Goal: Information Seeking & Learning: Check status

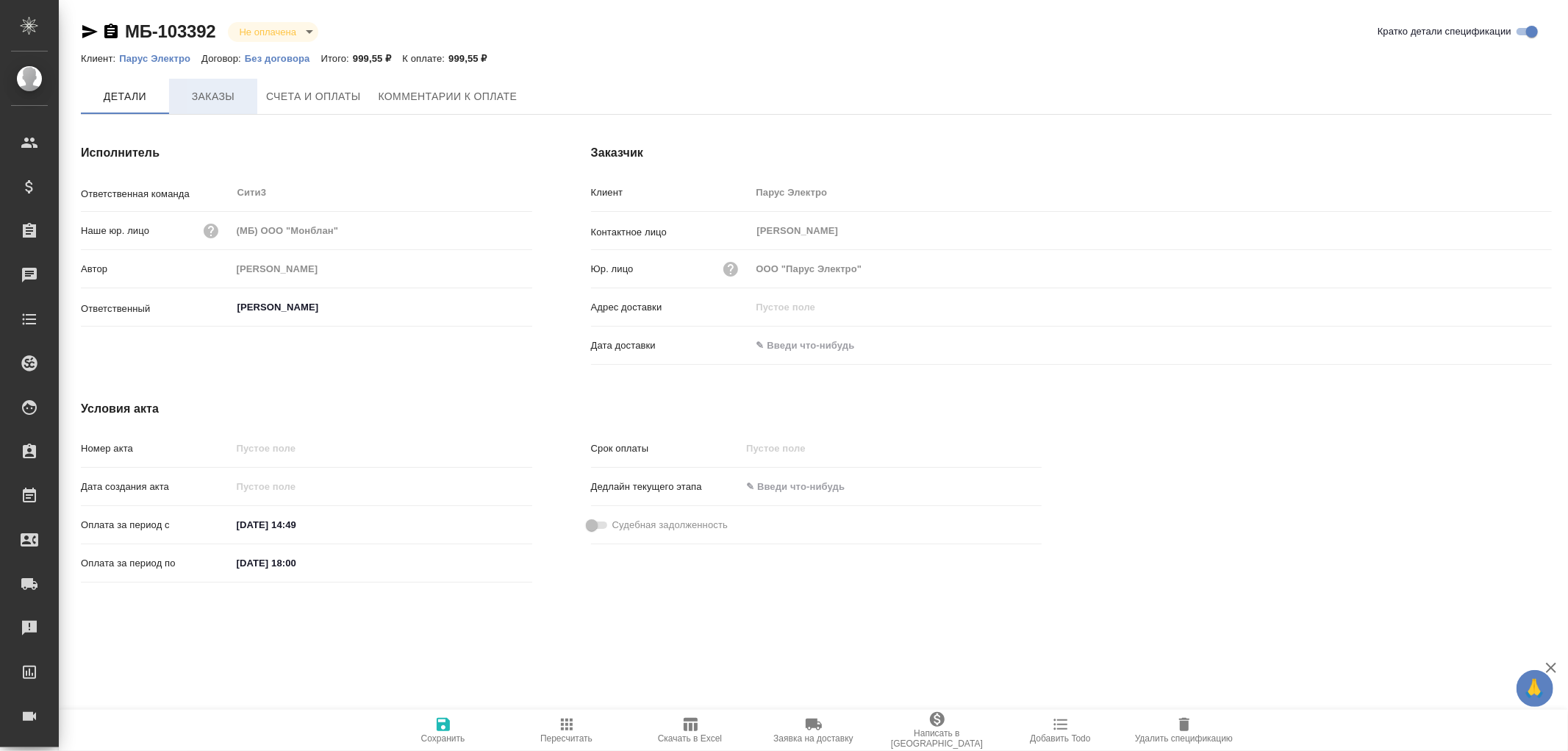
click at [215, 99] on span "Заказы" at bounding box center [213, 96] width 71 height 18
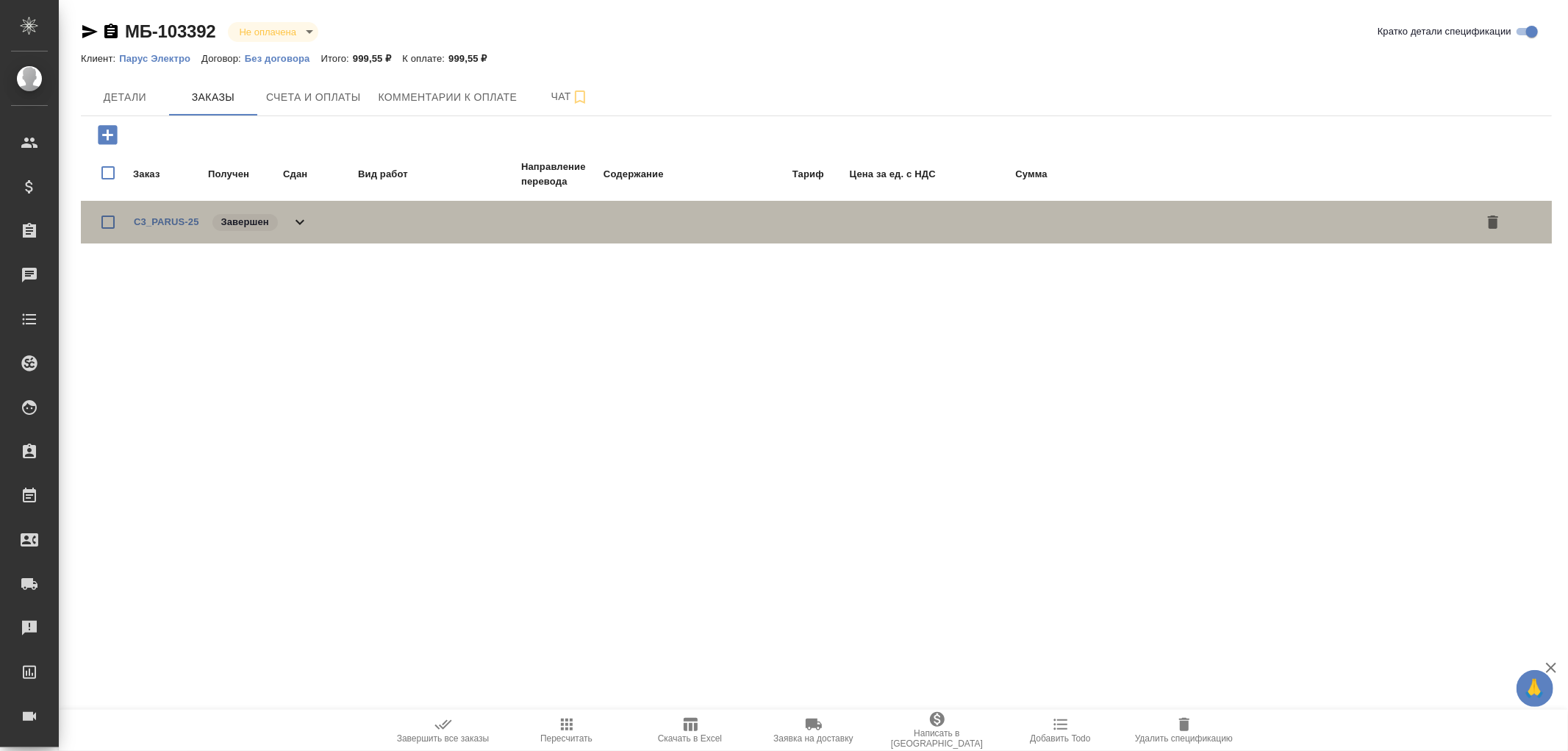
click at [302, 221] on icon at bounding box center [299, 222] width 9 height 5
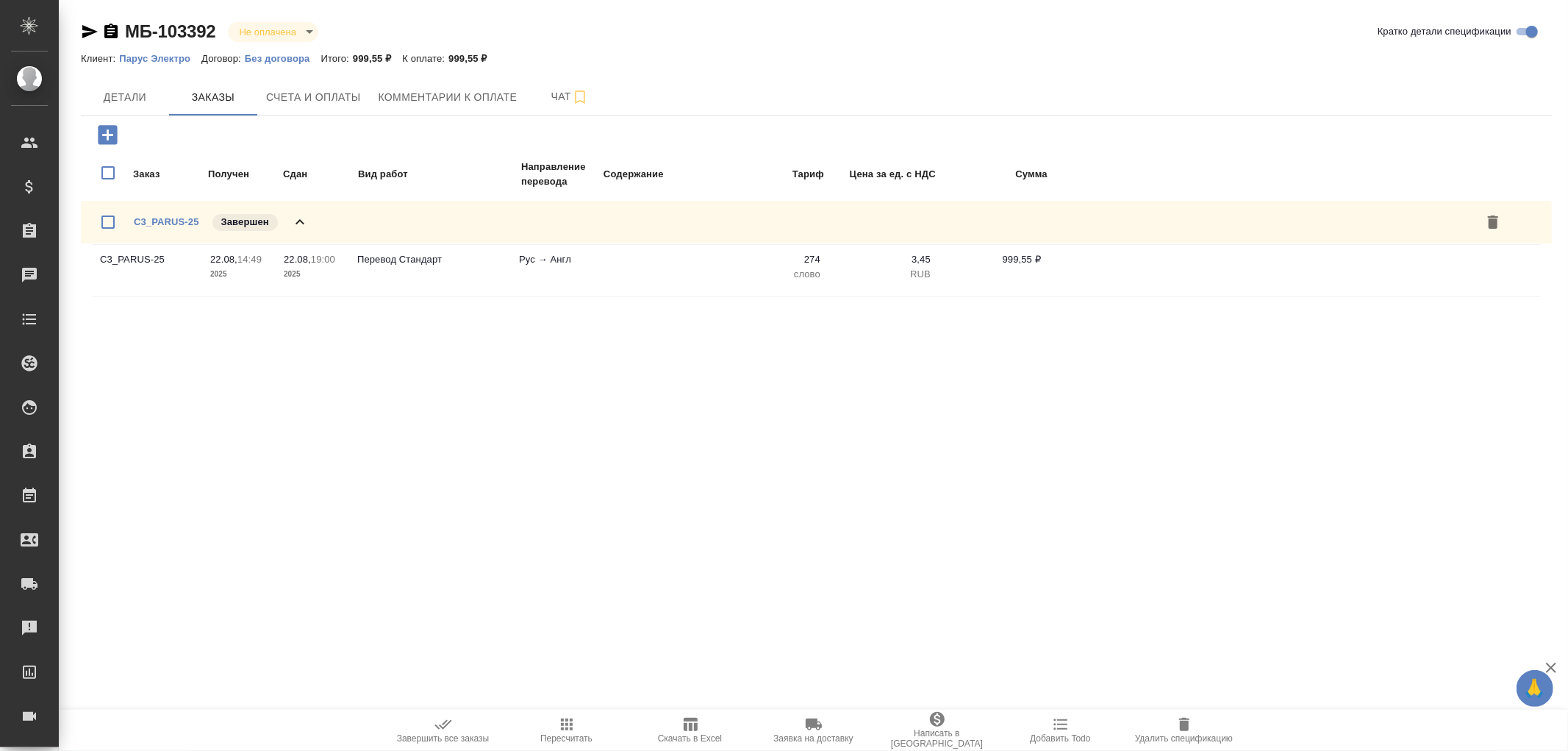
click at [302, 221] on icon at bounding box center [299, 221] width 9 height 5
click at [340, 92] on span "Счета и оплаты" at bounding box center [313, 97] width 95 height 18
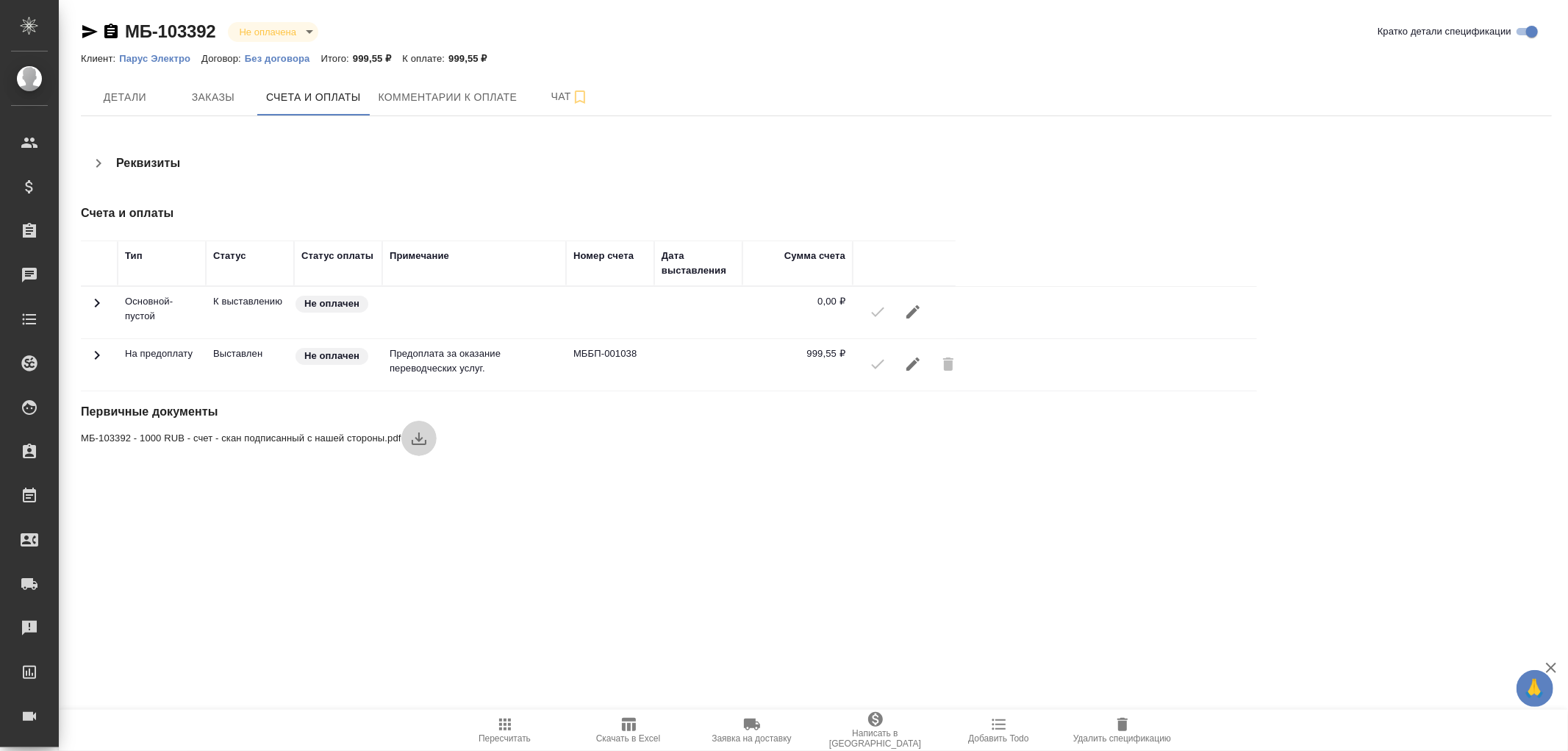
click at [421, 437] on icon "button" at bounding box center [419, 438] width 17 height 17
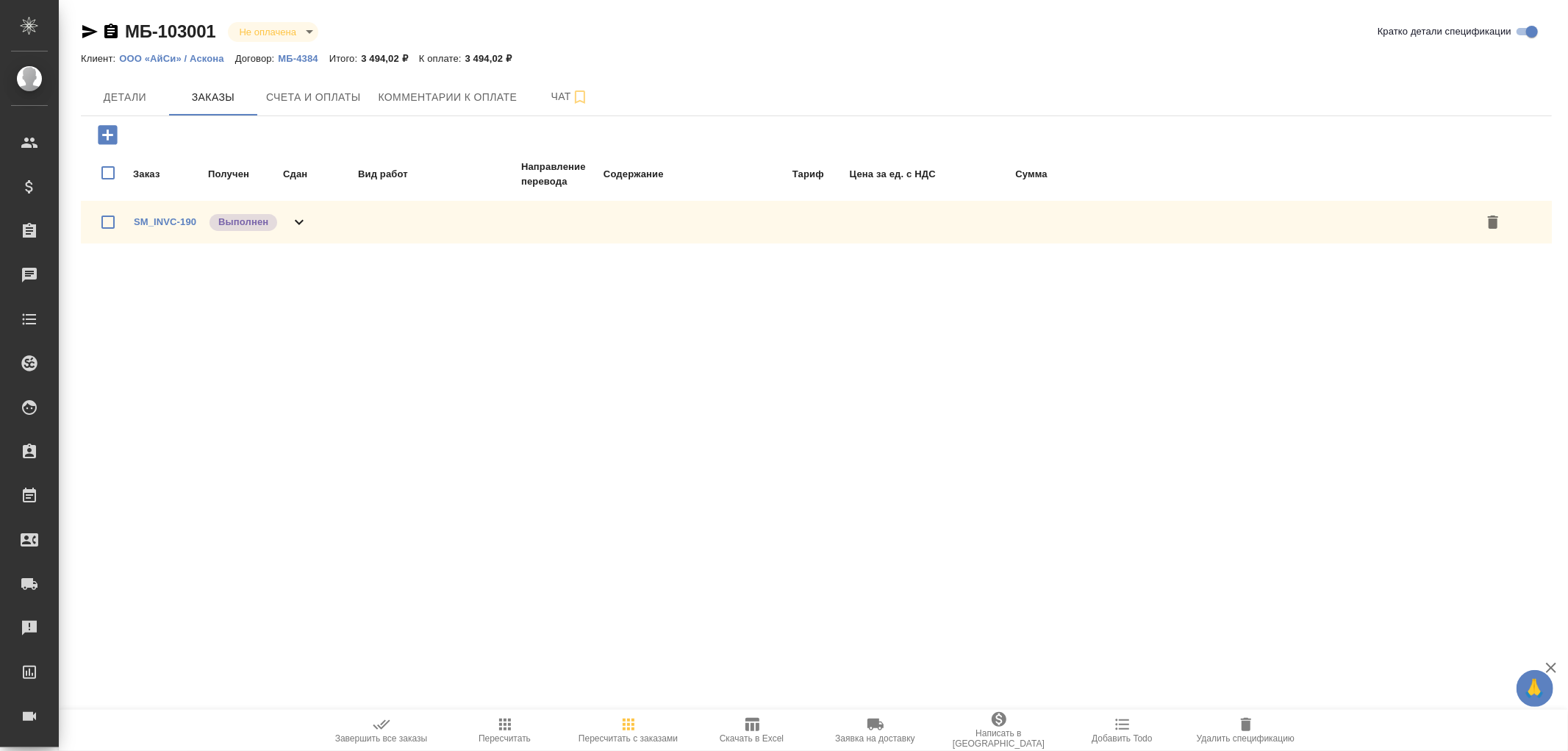
click at [299, 217] on icon at bounding box center [299, 222] width 17 height 17
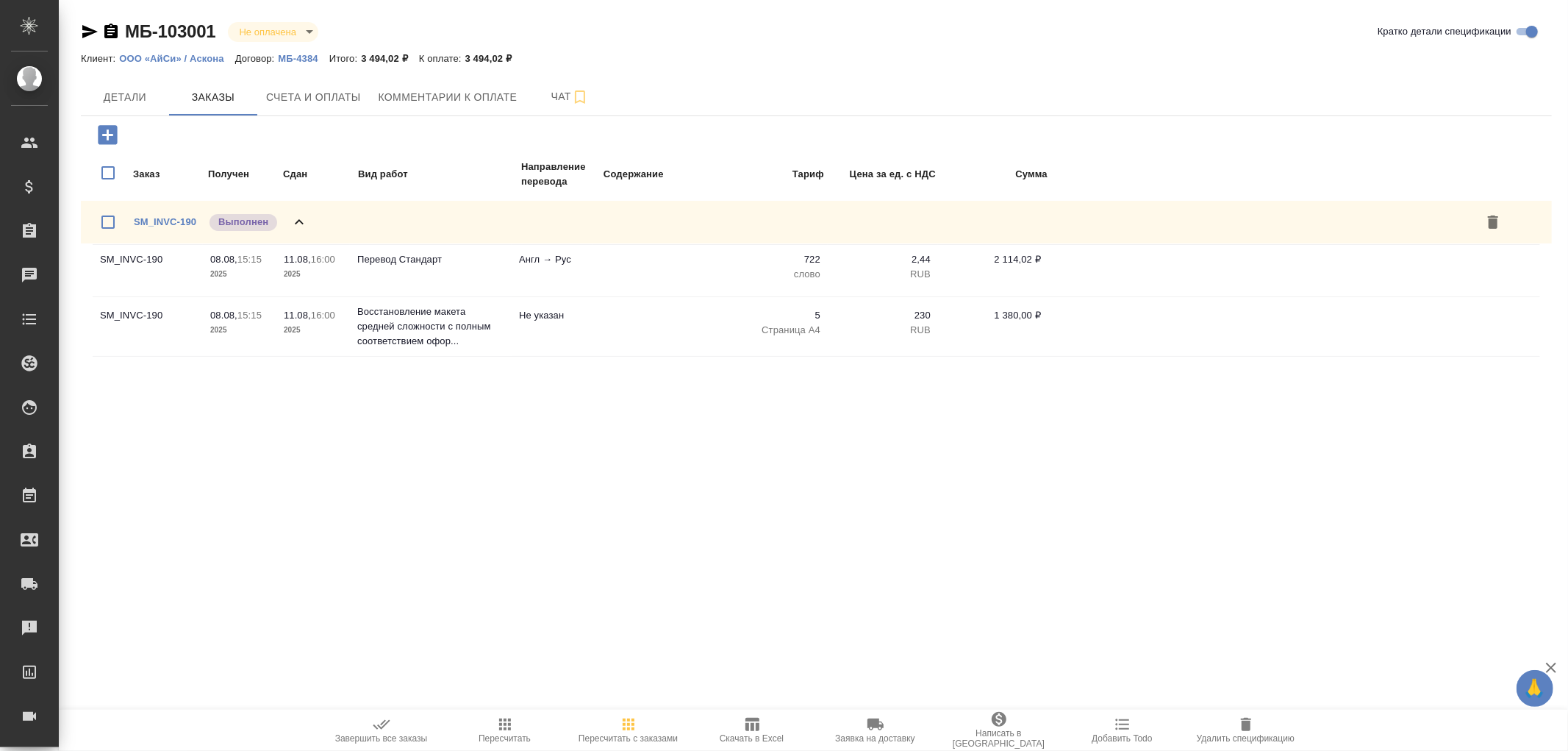
click at [299, 217] on icon at bounding box center [299, 222] width 17 height 17
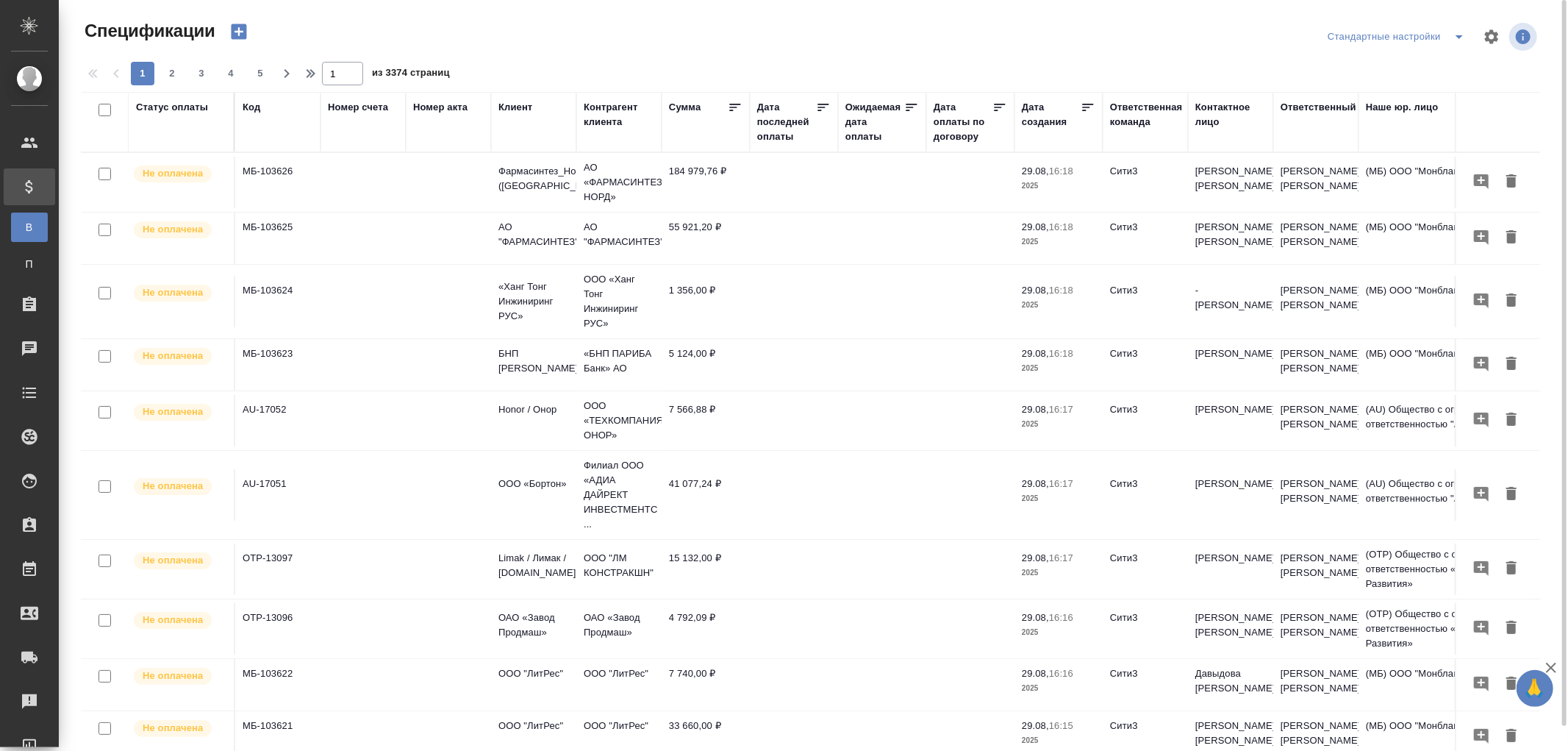
click at [252, 105] on div "Код" at bounding box center [252, 107] width 17 height 15
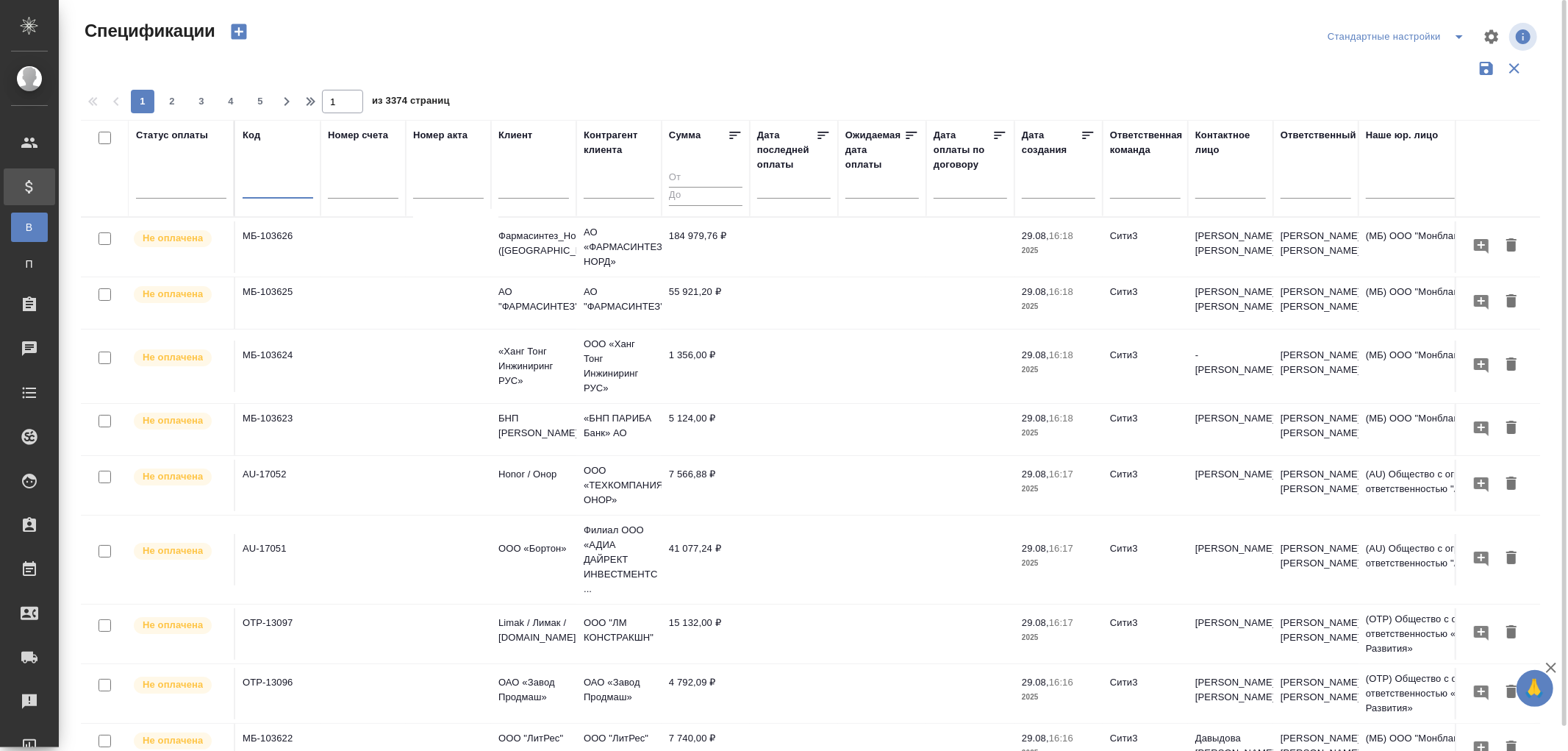
click at [252, 193] on input "text" at bounding box center [278, 188] width 71 height 18
paste input "МБ-103627"
type input "МБ-103627"
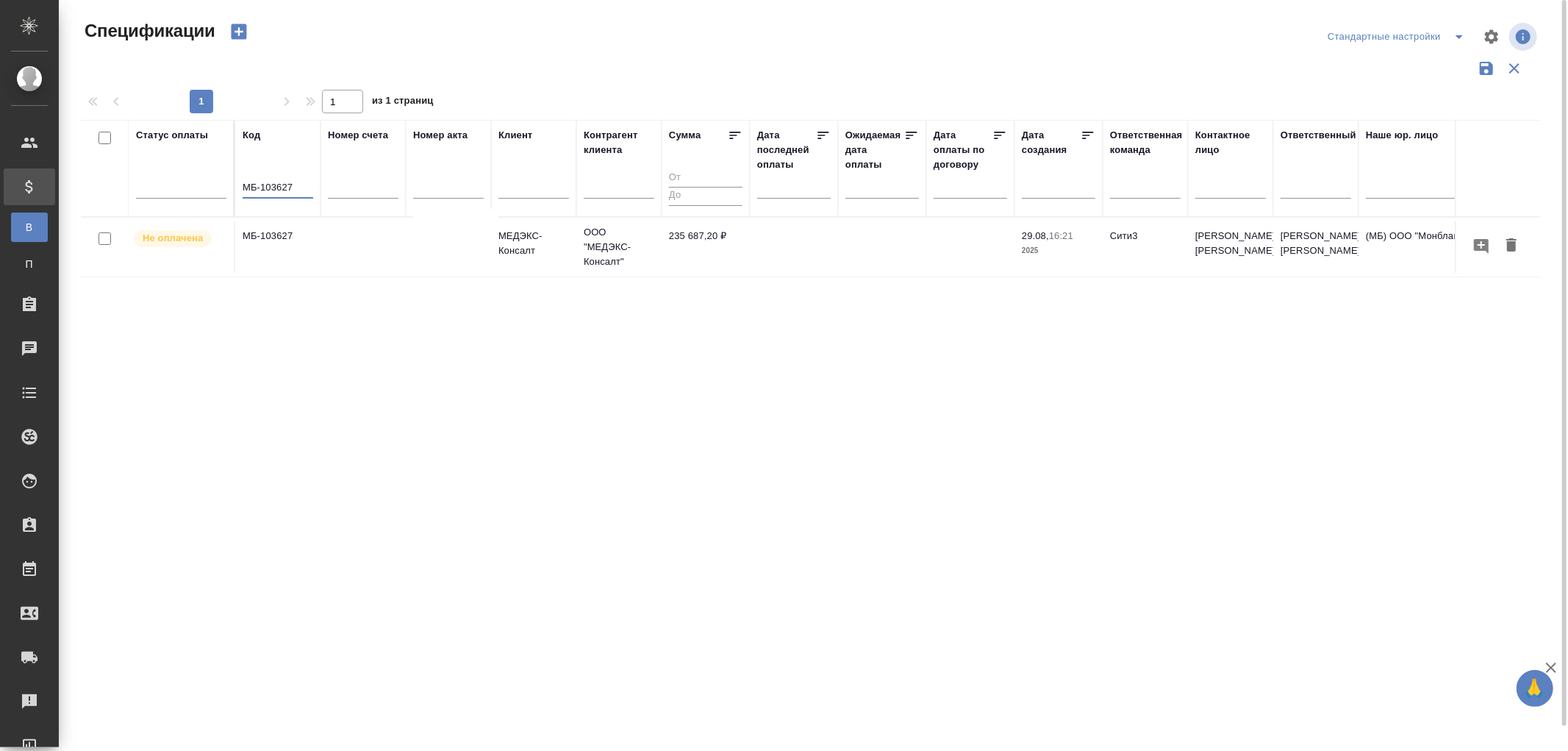
click at [275, 237] on td "МБ-103627" at bounding box center [277, 247] width 85 height 52
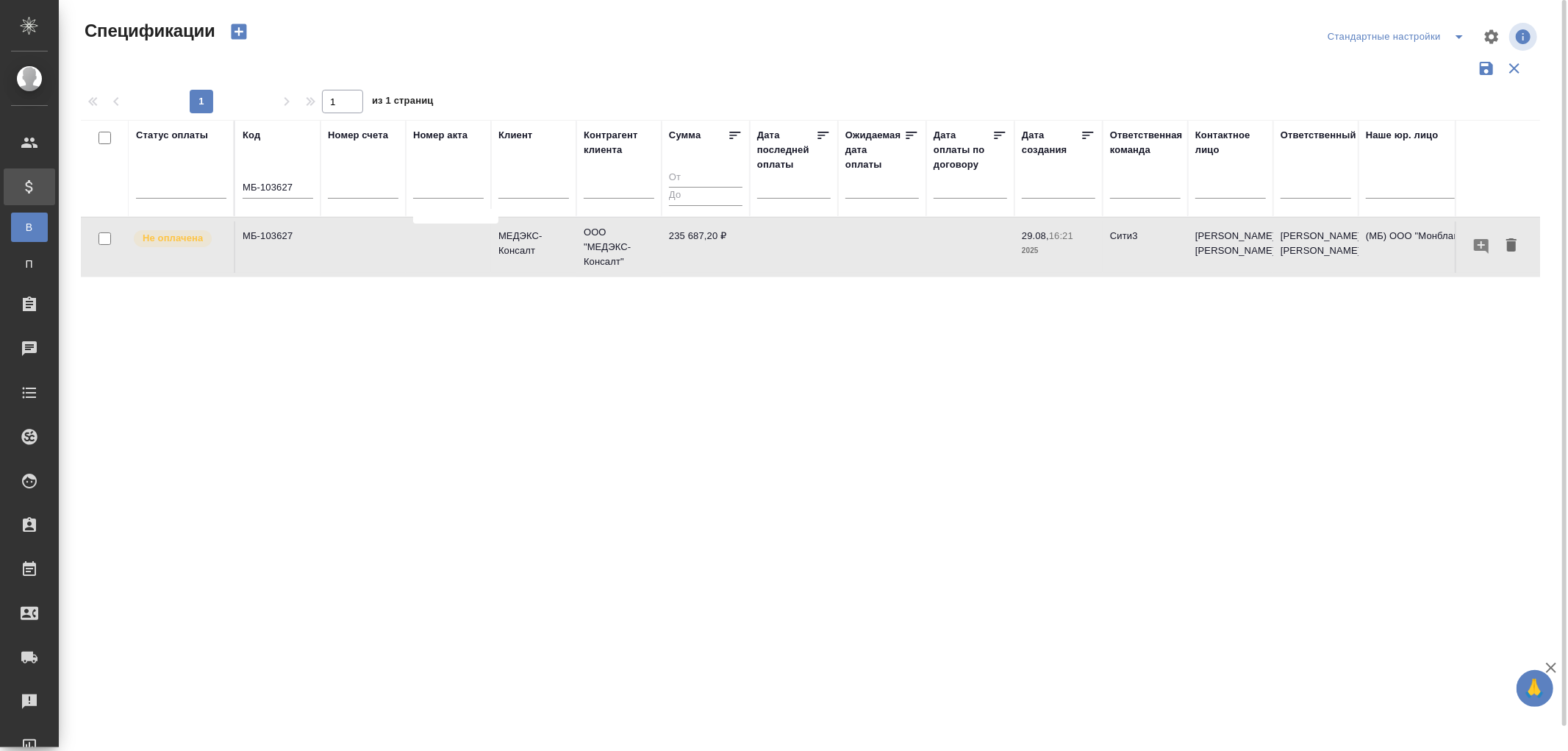
click at [275, 237] on td "МБ-103627" at bounding box center [277, 247] width 85 height 52
click at [515, 191] on input "text" at bounding box center [533, 188] width 71 height 18
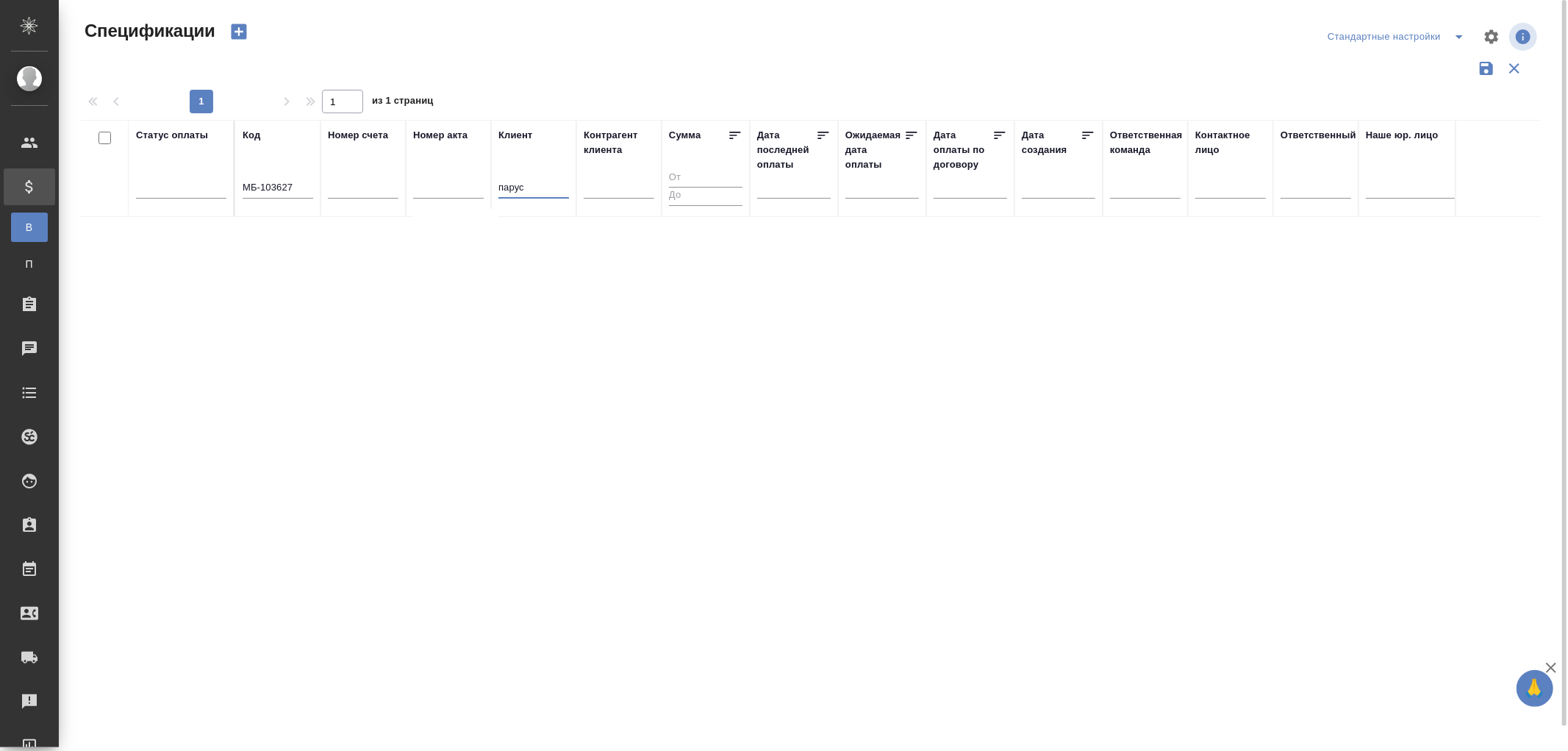
type input "парус"
drag, startPoint x: 302, startPoint y: 183, endPoint x: 215, endPoint y: 177, distance: 87.2
click at [215, 177] on tr "Статус оплаты Код МБ-103627 Номер счета Номер акта Клиент парус Контрагент клие…" at bounding box center [1035, 168] width 1908 height 97
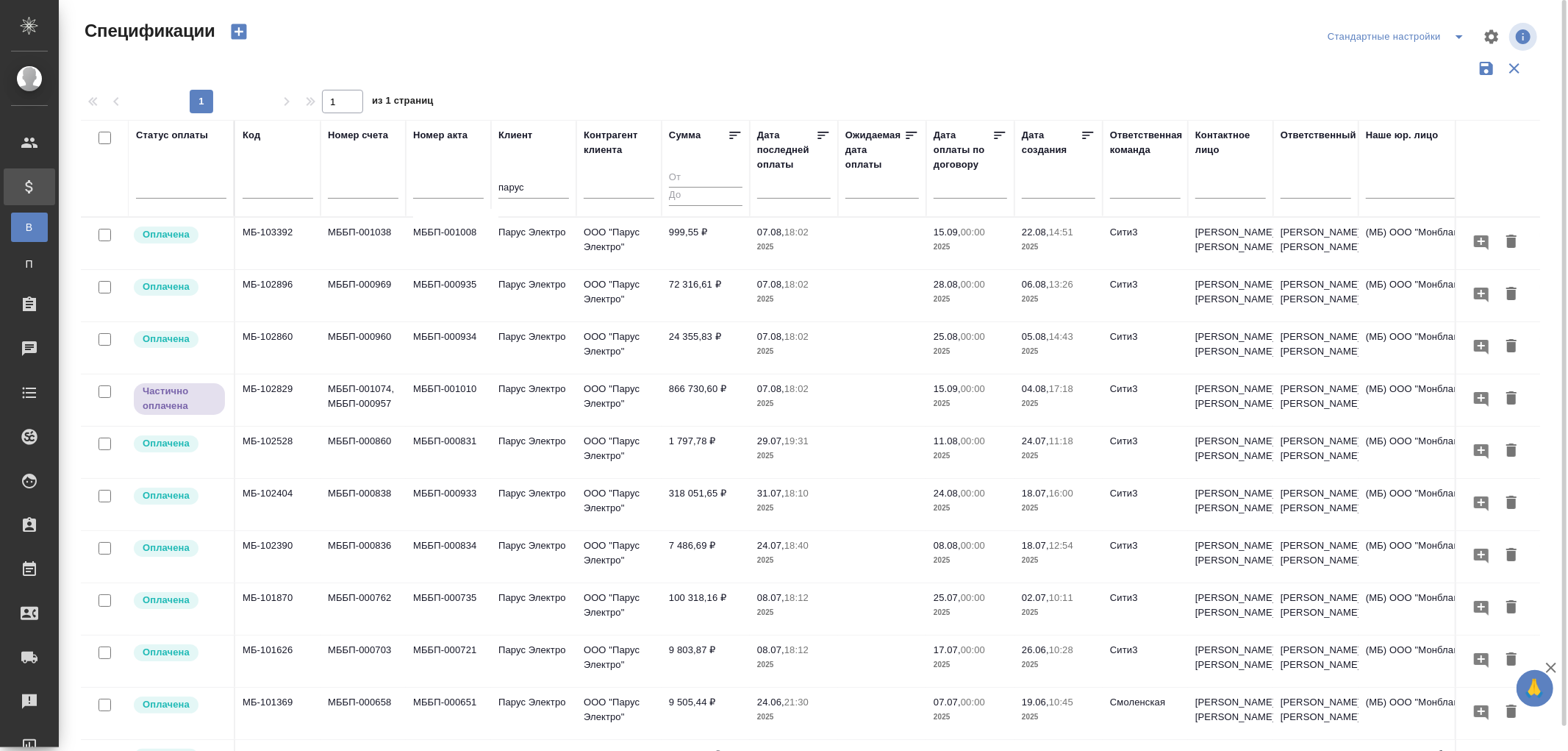
click at [695, 229] on td "999,55 ₽" at bounding box center [705, 243] width 88 height 52
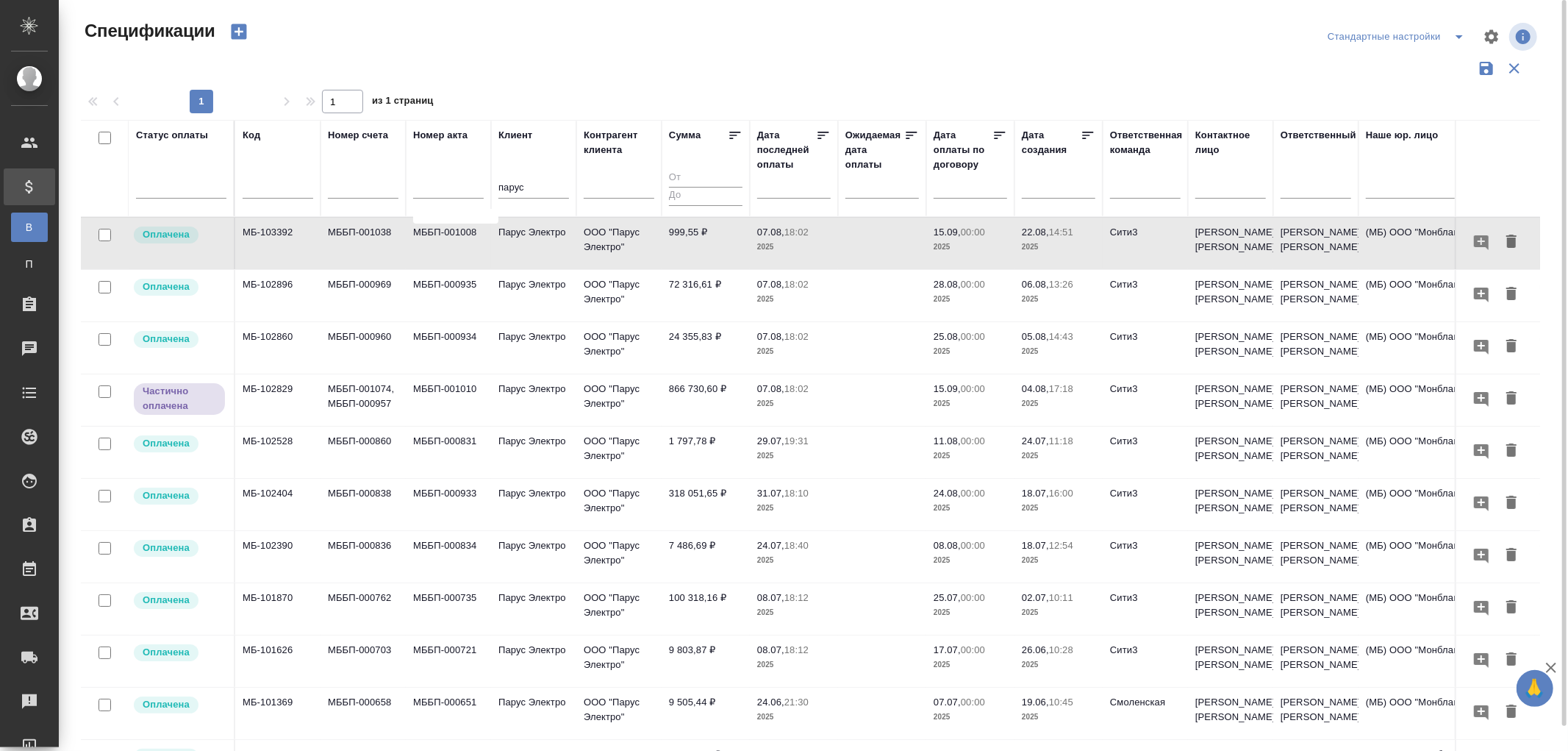
click at [519, 269] on td "Парус Электро" at bounding box center [533, 243] width 85 height 52
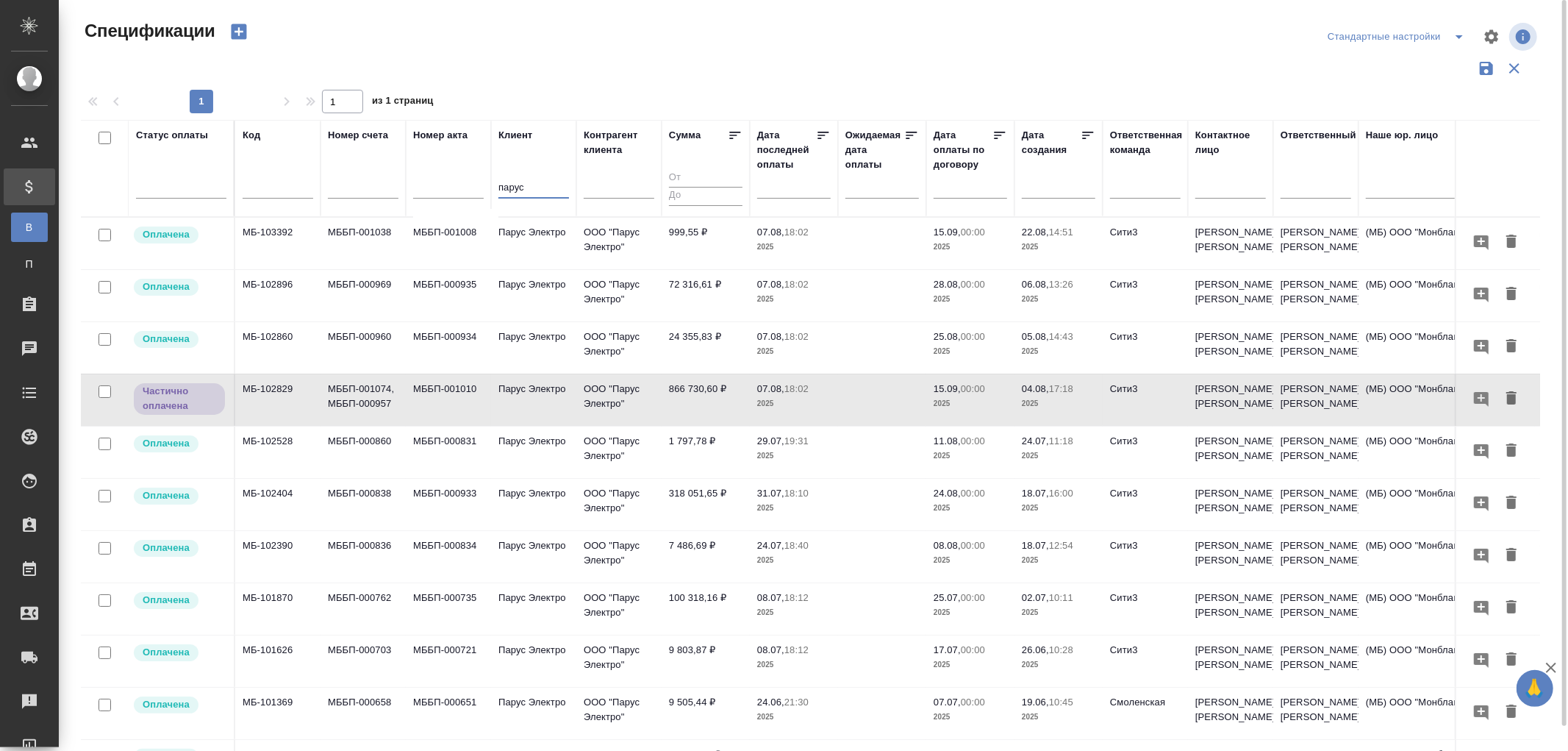
drag, startPoint x: 535, startPoint y: 194, endPoint x: 467, endPoint y: 197, distance: 68.1
click at [467, 197] on tr "Статус оплаты Код Номер счета Номер акта Клиент парус Контрагент клиента Сумма …" at bounding box center [1035, 168] width 1908 height 97
click at [265, 190] on input "text" at bounding box center [278, 188] width 71 height 18
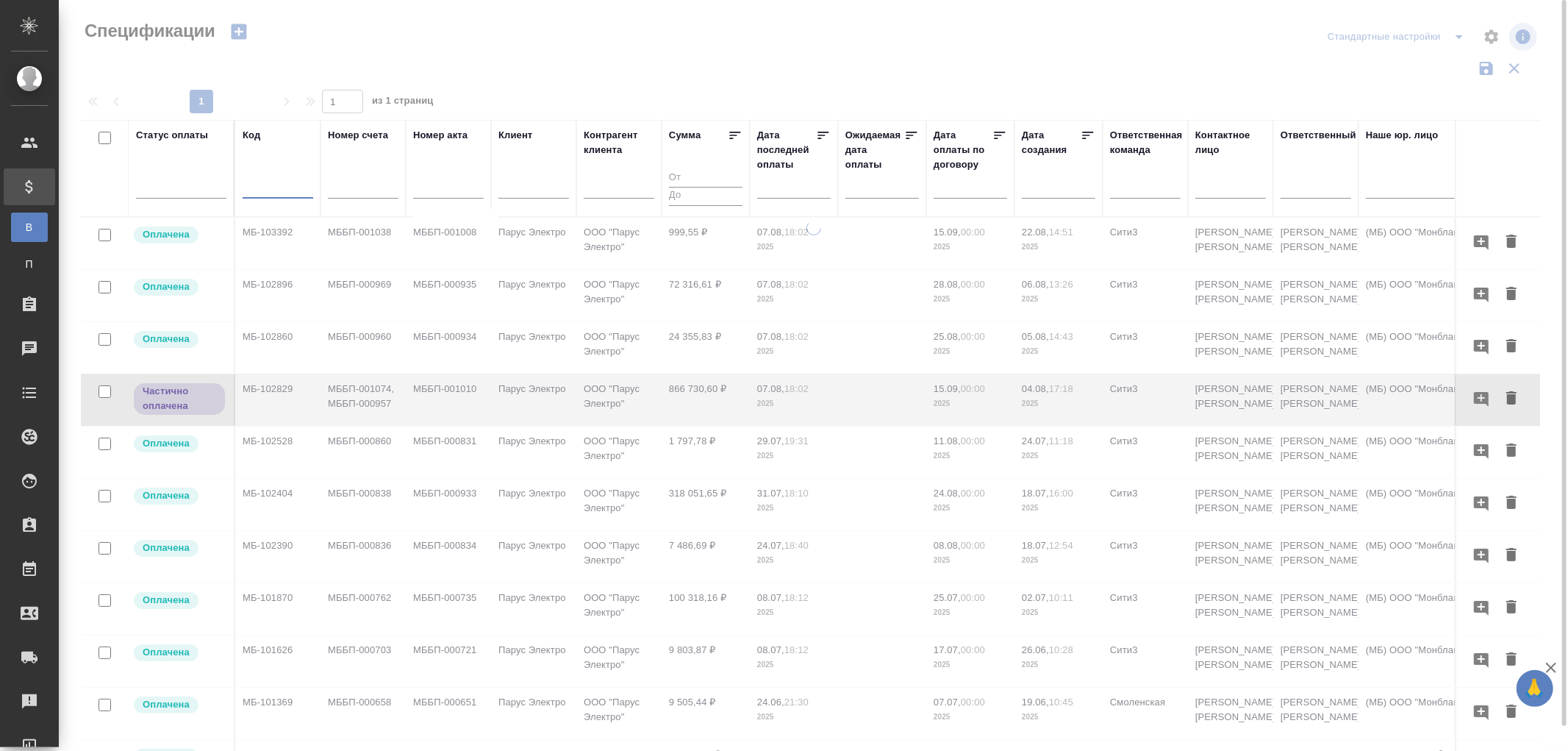
paste input "МБ-103391"
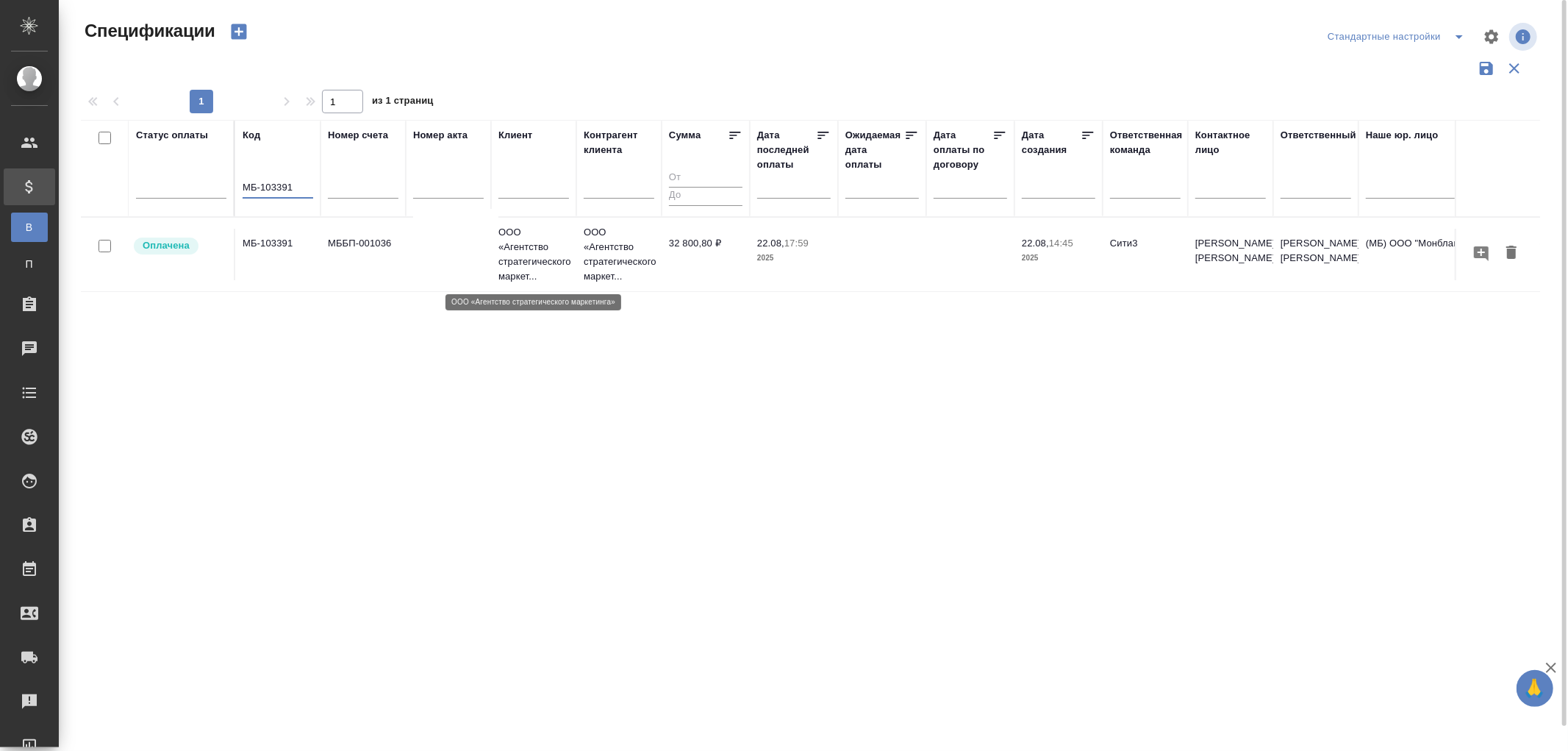
click at [538, 252] on p "ООО «Агентство стратегического маркет..." at bounding box center [533, 255] width 71 height 59
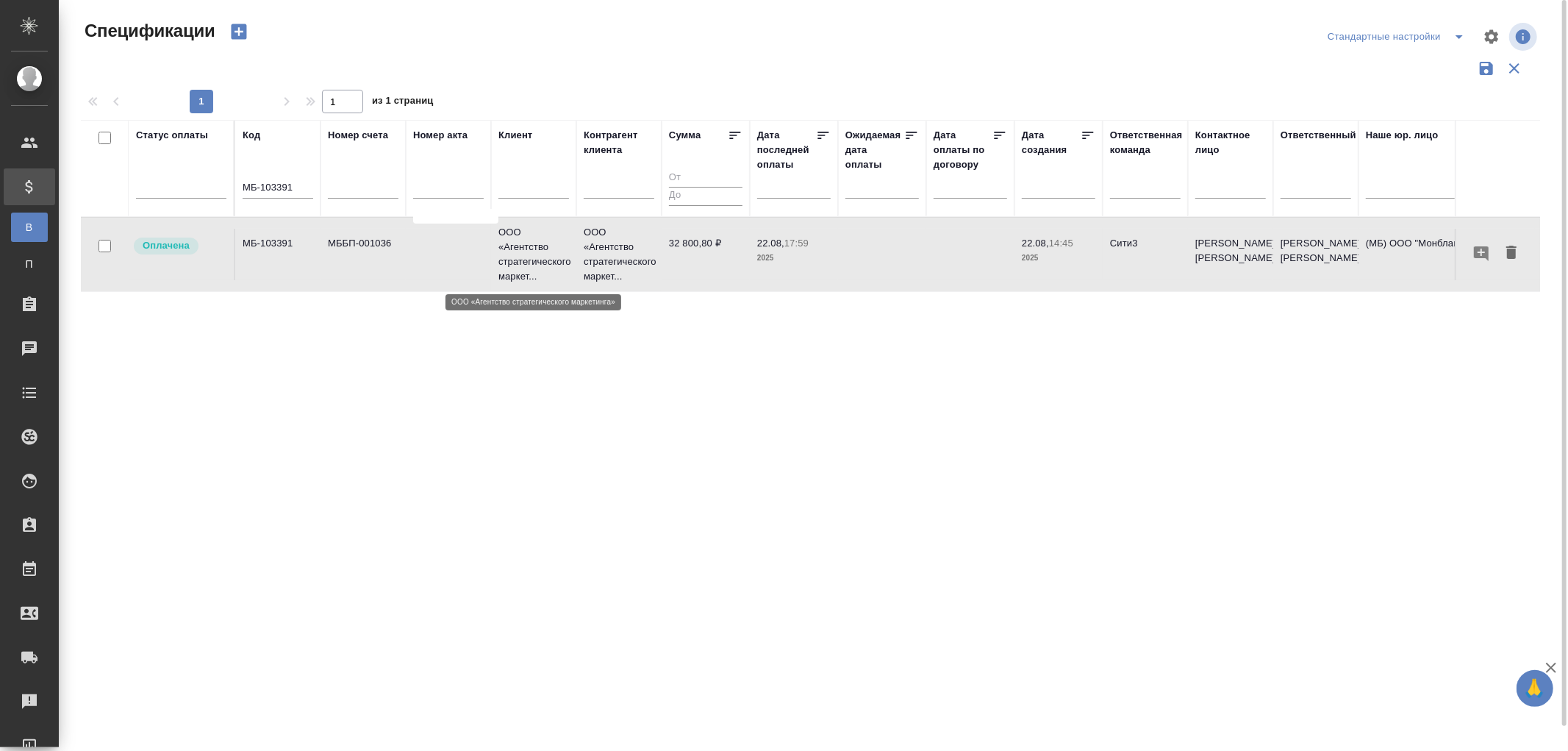
click at [538, 252] on p "ООО «Агентство стратегического маркет..." at bounding box center [533, 255] width 71 height 59
drag, startPoint x: 295, startPoint y: 183, endPoint x: 186, endPoint y: 180, distance: 109.0
click at [186, 180] on tr "Статус оплаты Код МБ-103391 Номер счета Номер акта Клиент Контрагент клиента Су…" at bounding box center [1035, 168] width 1908 height 97
paste input "0"
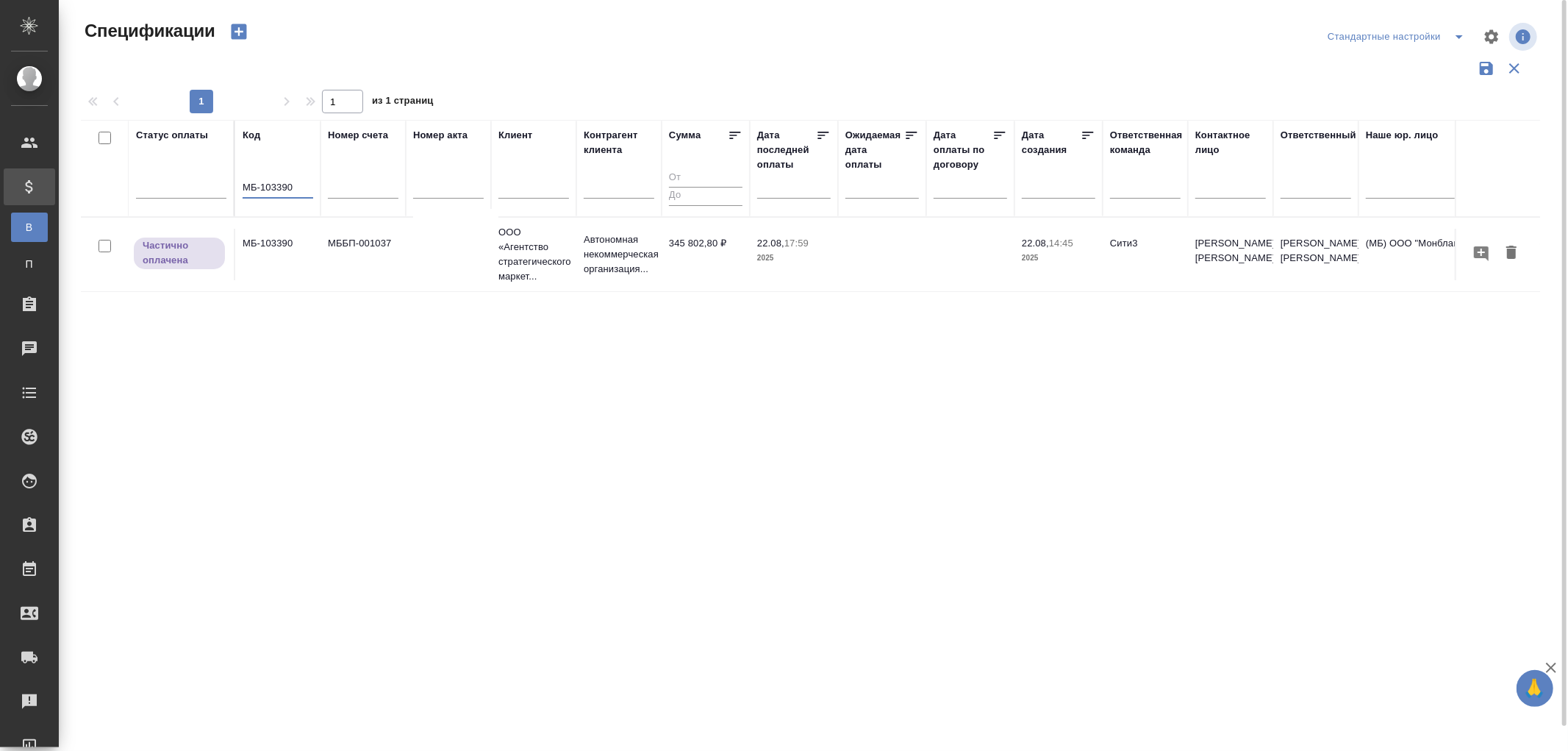
click at [299, 236] on td "МБ-103390" at bounding box center [277, 254] width 85 height 52
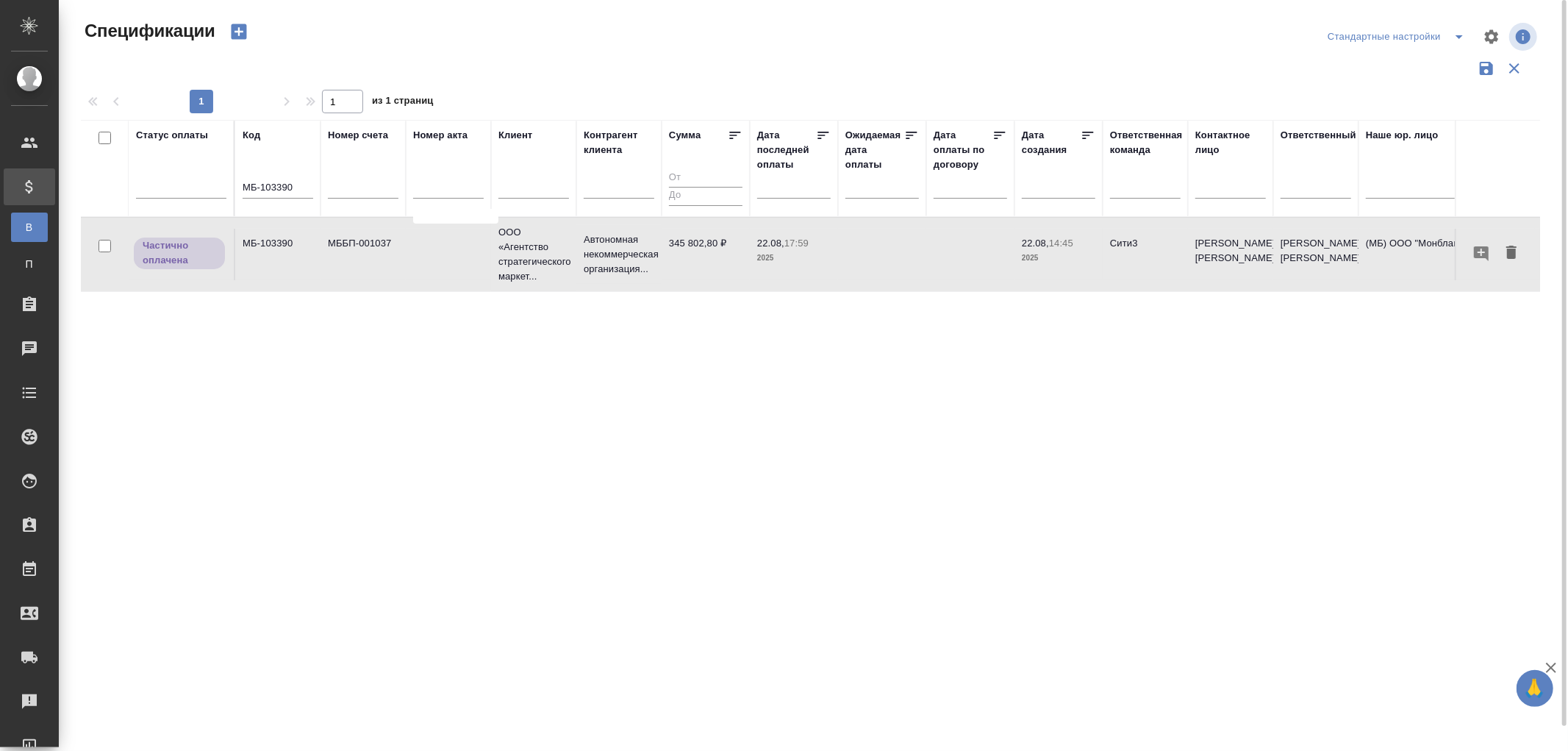
click at [299, 236] on td "МБ-103390" at bounding box center [277, 254] width 85 height 52
drag, startPoint x: 296, startPoint y: 182, endPoint x: 196, endPoint y: 175, distance: 100.2
click at [196, 175] on tr "Статус оплаты Код МБ-103390 Номер счета Номер акта Клиент Контрагент клиента Су…" at bounding box center [1035, 168] width 1908 height 97
paste input "42"
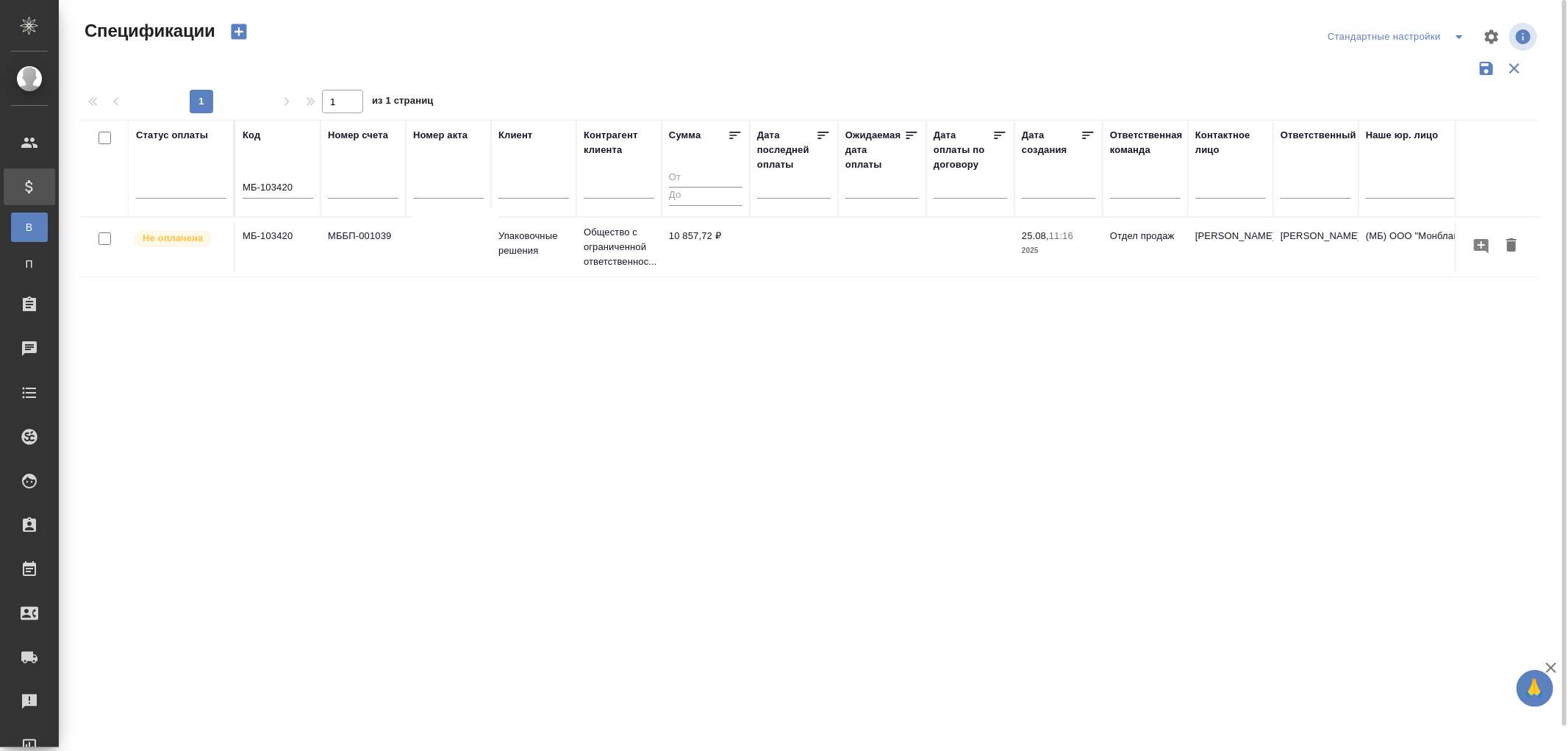
click at [269, 238] on td "МБ-103420" at bounding box center [277, 247] width 85 height 52
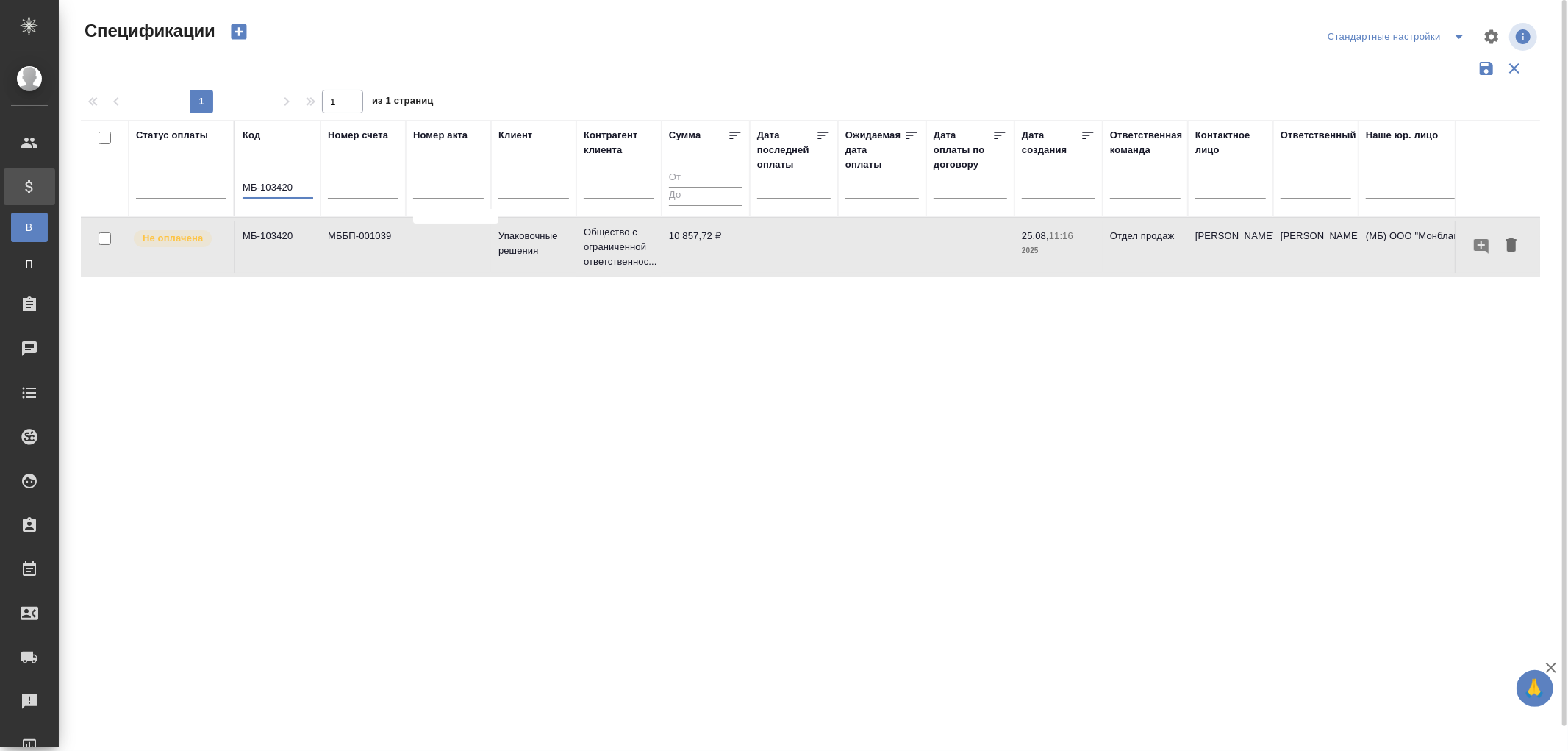
drag, startPoint x: 309, startPoint y: 180, endPoint x: 241, endPoint y: 185, distance: 68.2
click at [243, 185] on input "МБ-103420" at bounding box center [278, 188] width 71 height 18
paste input "35"
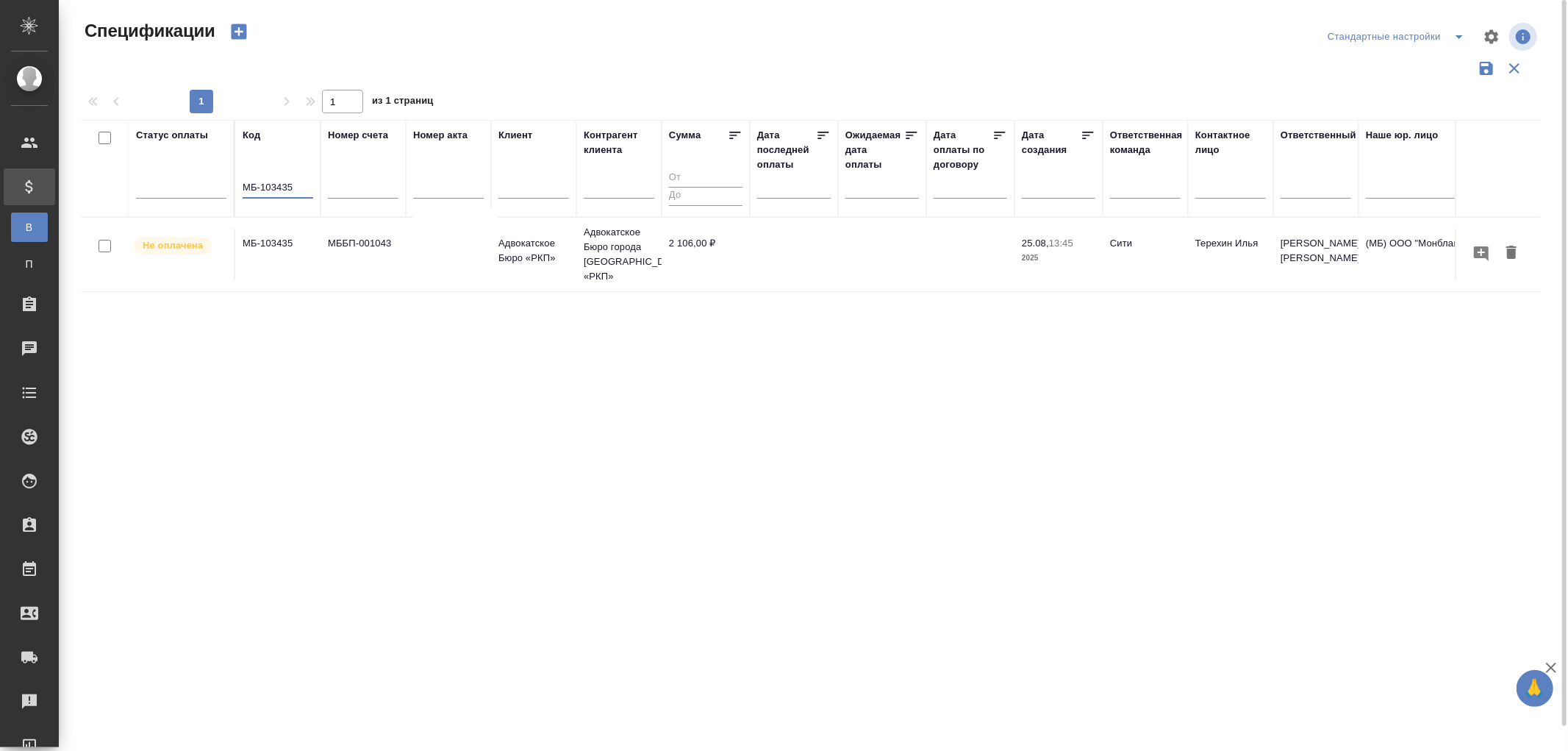
click at [383, 237] on td "МББП-001043" at bounding box center [363, 254] width 85 height 52
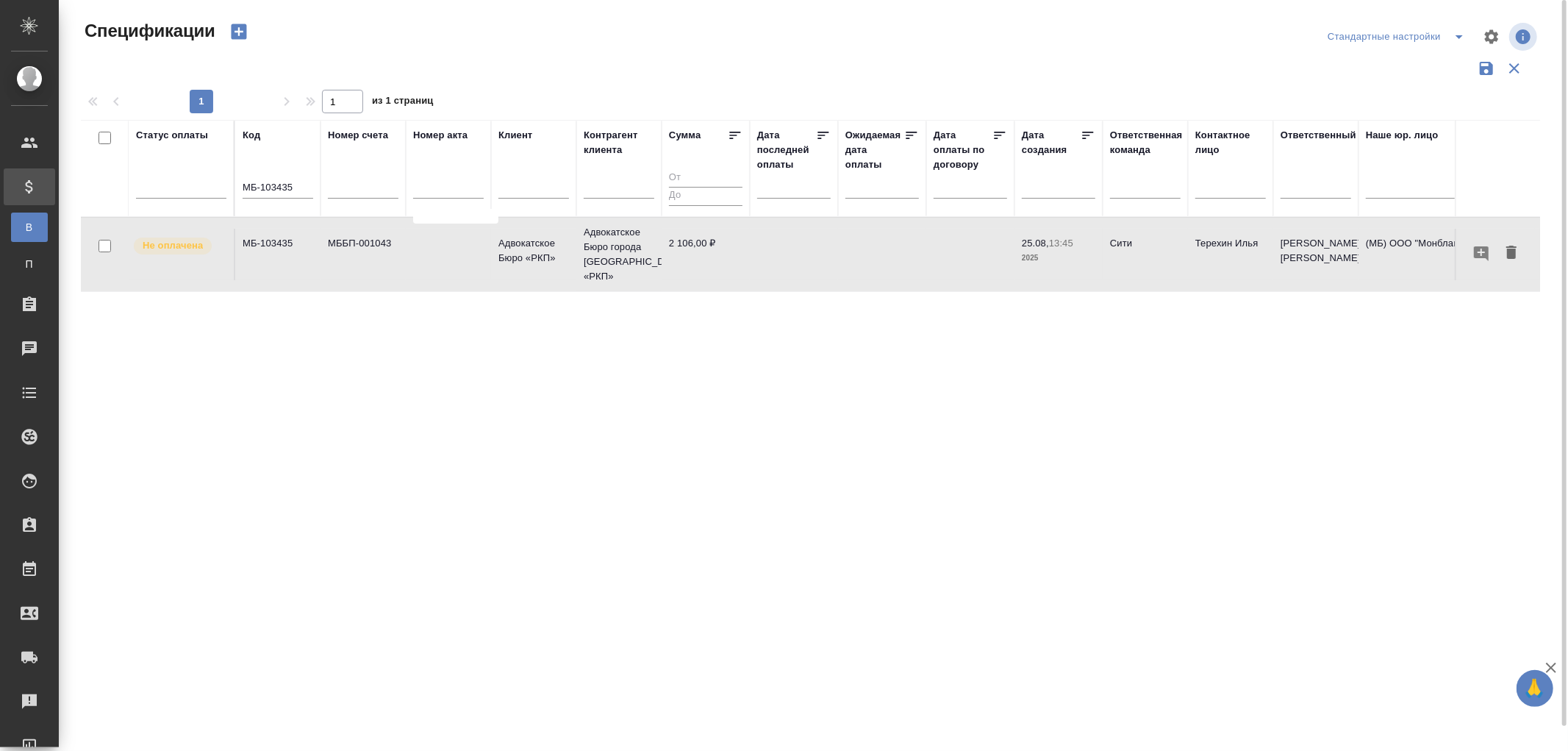
click at [383, 237] on td "МББП-001043" at bounding box center [363, 254] width 85 height 52
drag, startPoint x: 298, startPoint y: 188, endPoint x: 175, endPoint y: 184, distance: 123.1
click at [175, 184] on tr "Статус оплаты Код МБ-103435 Номер счета Номер акта Клиент Контрагент клиента Су…" at bounding box center [1035, 168] width 1908 height 97
paste input "52"
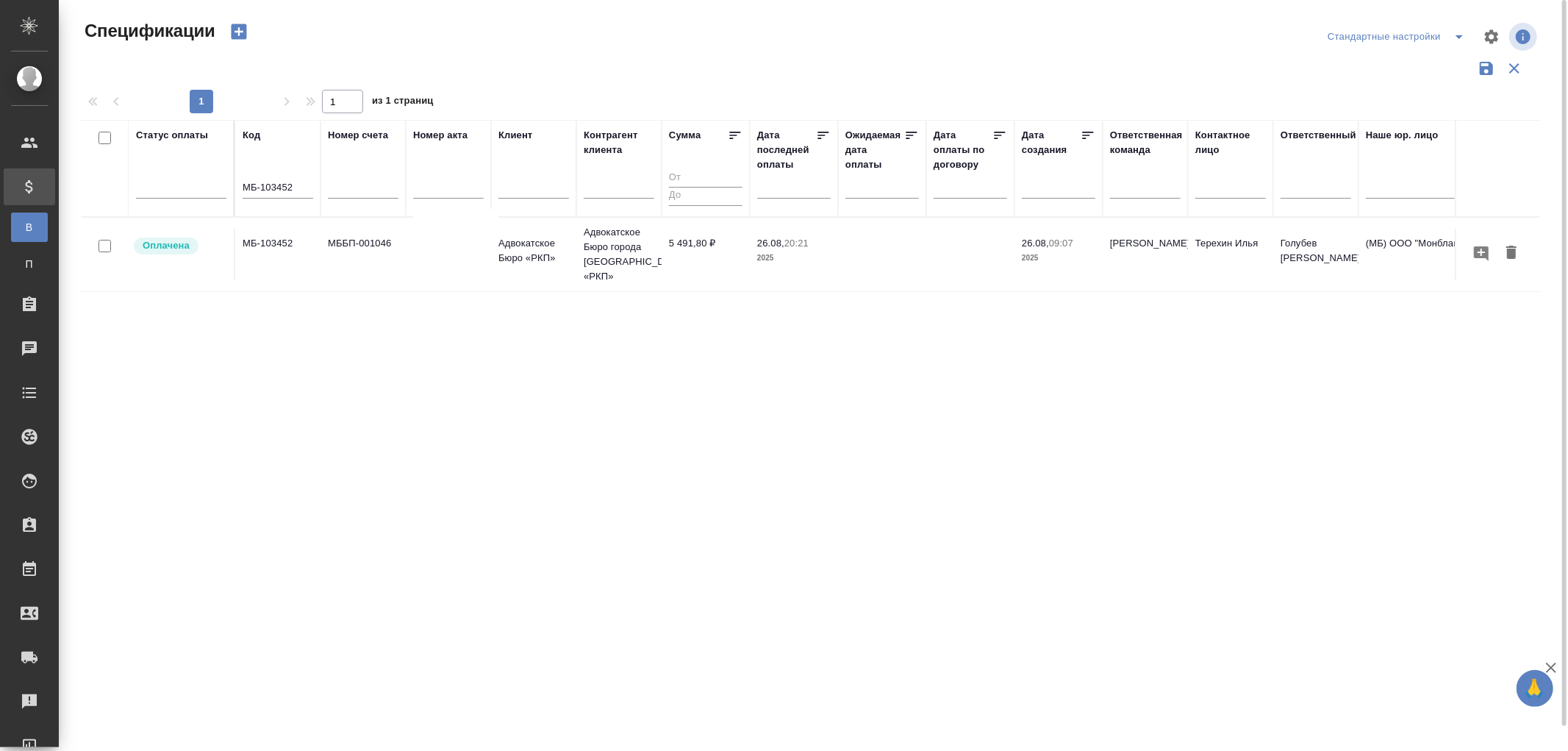
click at [280, 229] on td "МБ-103452" at bounding box center [277, 254] width 85 height 52
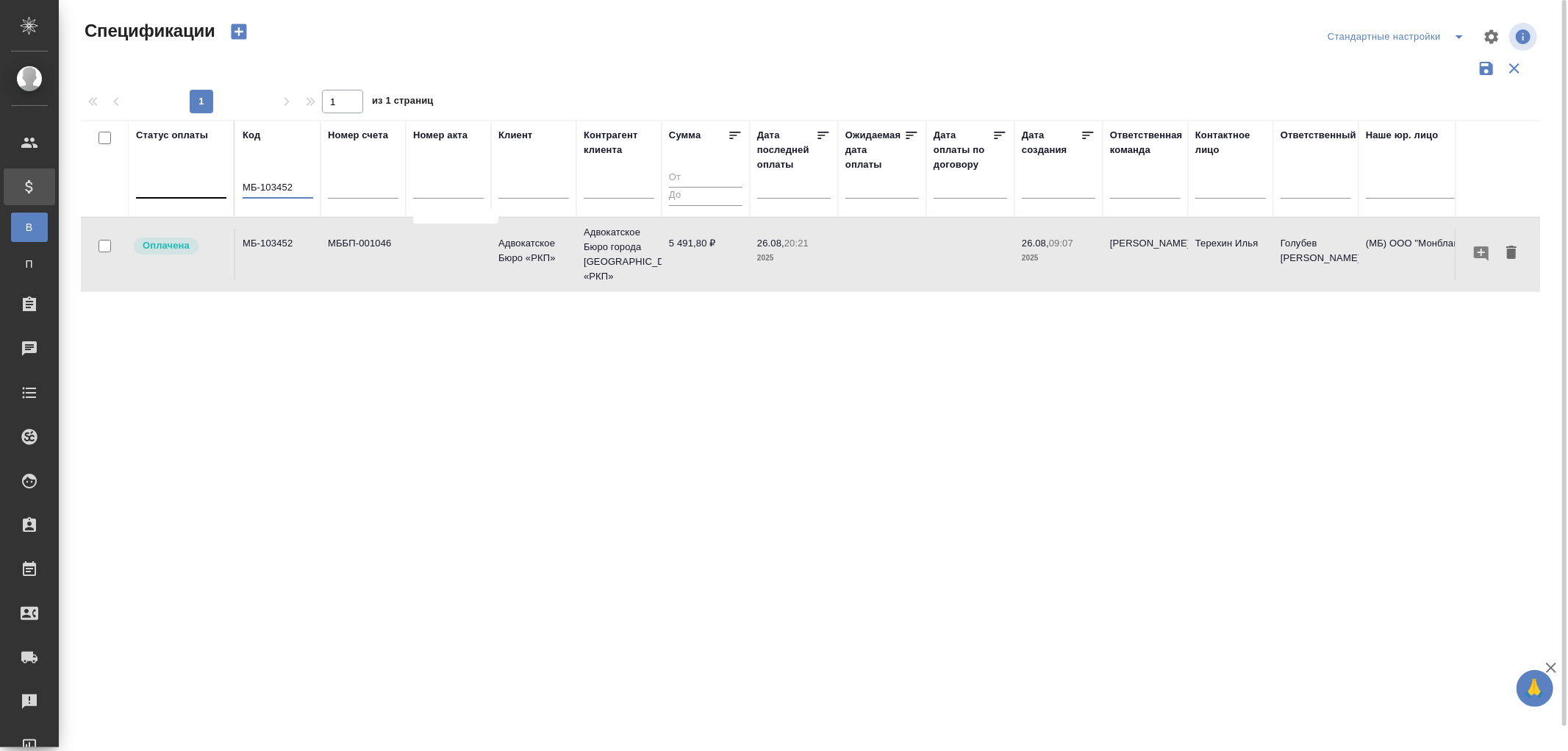
drag, startPoint x: 297, startPoint y: 186, endPoint x: 167, endPoint y: 181, distance: 130.1
click at [167, 181] on tr "Статус оплаты Код МБ-103452 Номер счета Номер акта Клиент Контрагент клиента Су…" at bounding box center [1035, 168] width 1908 height 97
paste input "78"
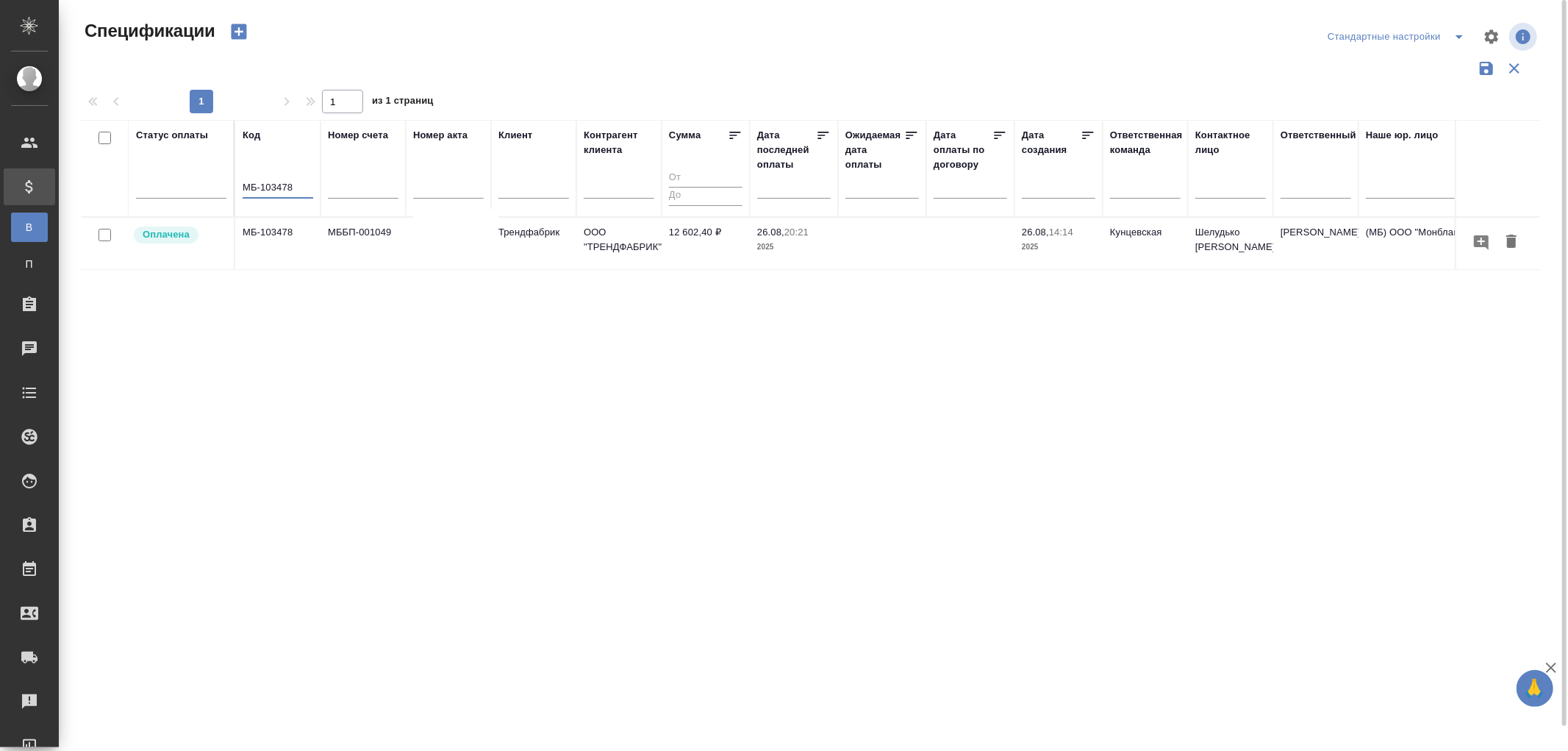
click at [281, 234] on td "МБ-103478" at bounding box center [277, 243] width 85 height 52
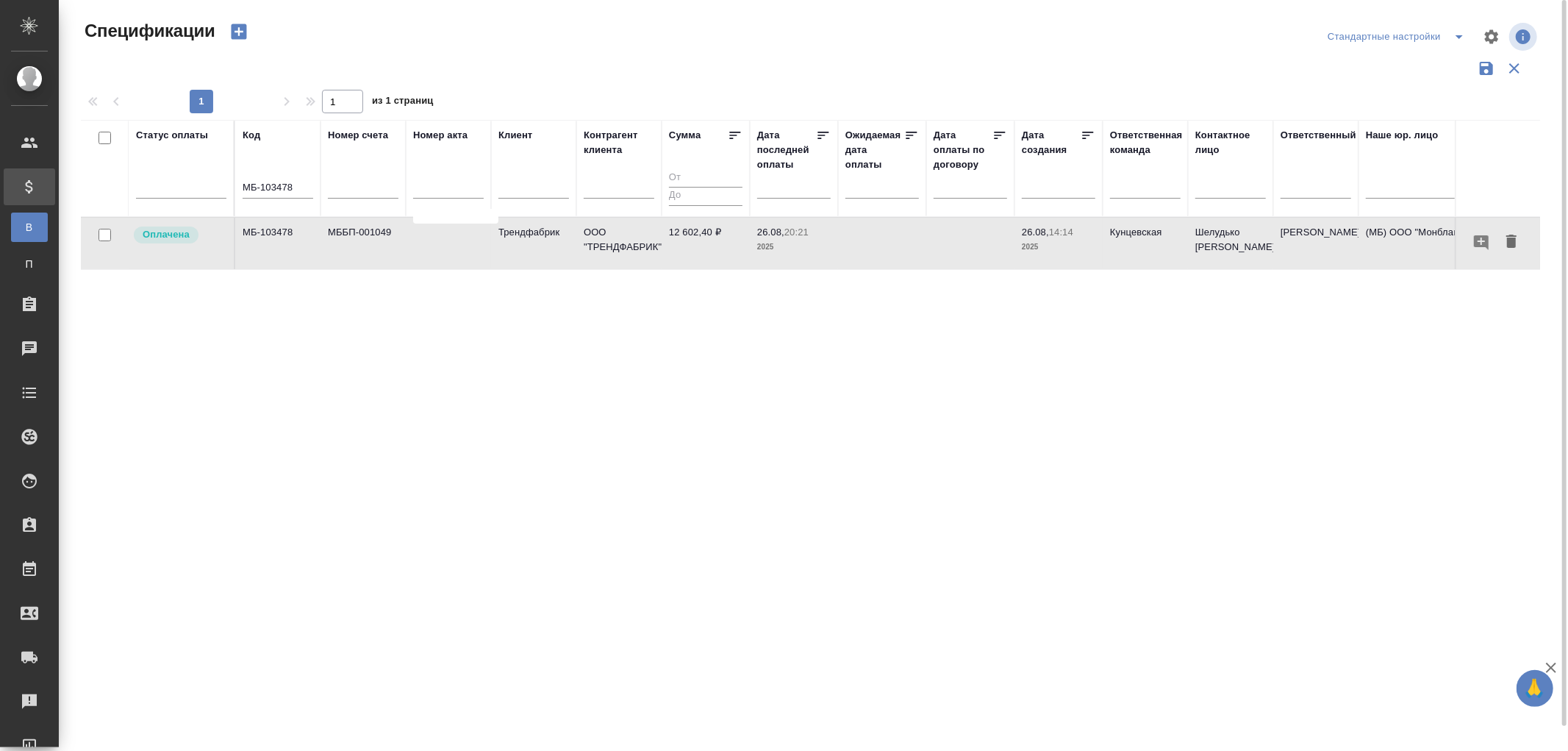
click at [281, 234] on td "МБ-103478" at bounding box center [277, 243] width 85 height 52
drag, startPoint x: 298, startPoint y: 187, endPoint x: 103, endPoint y: 165, distance: 196.2
click at [103, 165] on tr "Статус оплаты Код МБ-103478 Номер счета Номер акта Клиент Контрагент клиента Су…" at bounding box center [1035, 168] width 1908 height 97
paste input "82"
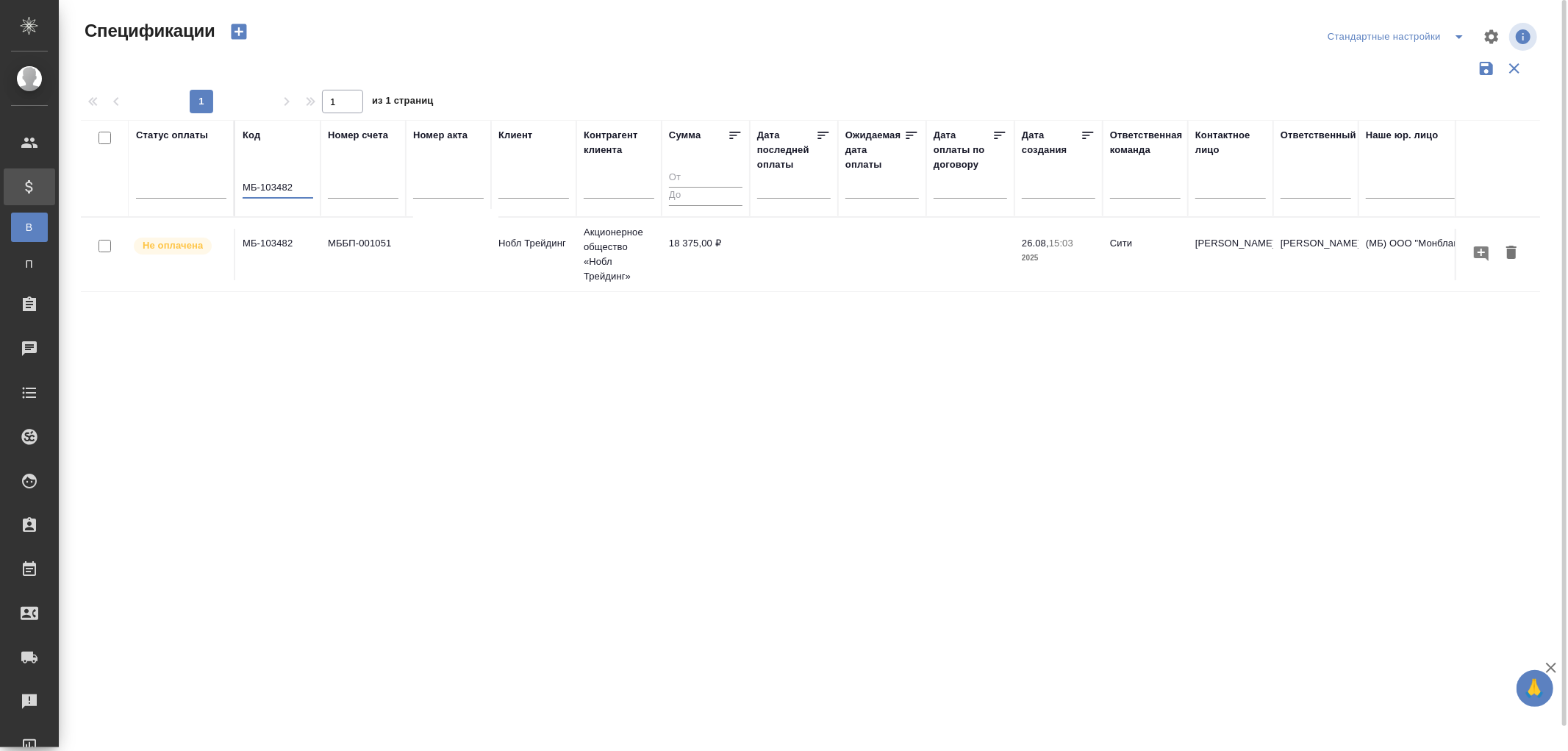
click at [272, 245] on td "МБ-103482" at bounding box center [277, 254] width 85 height 52
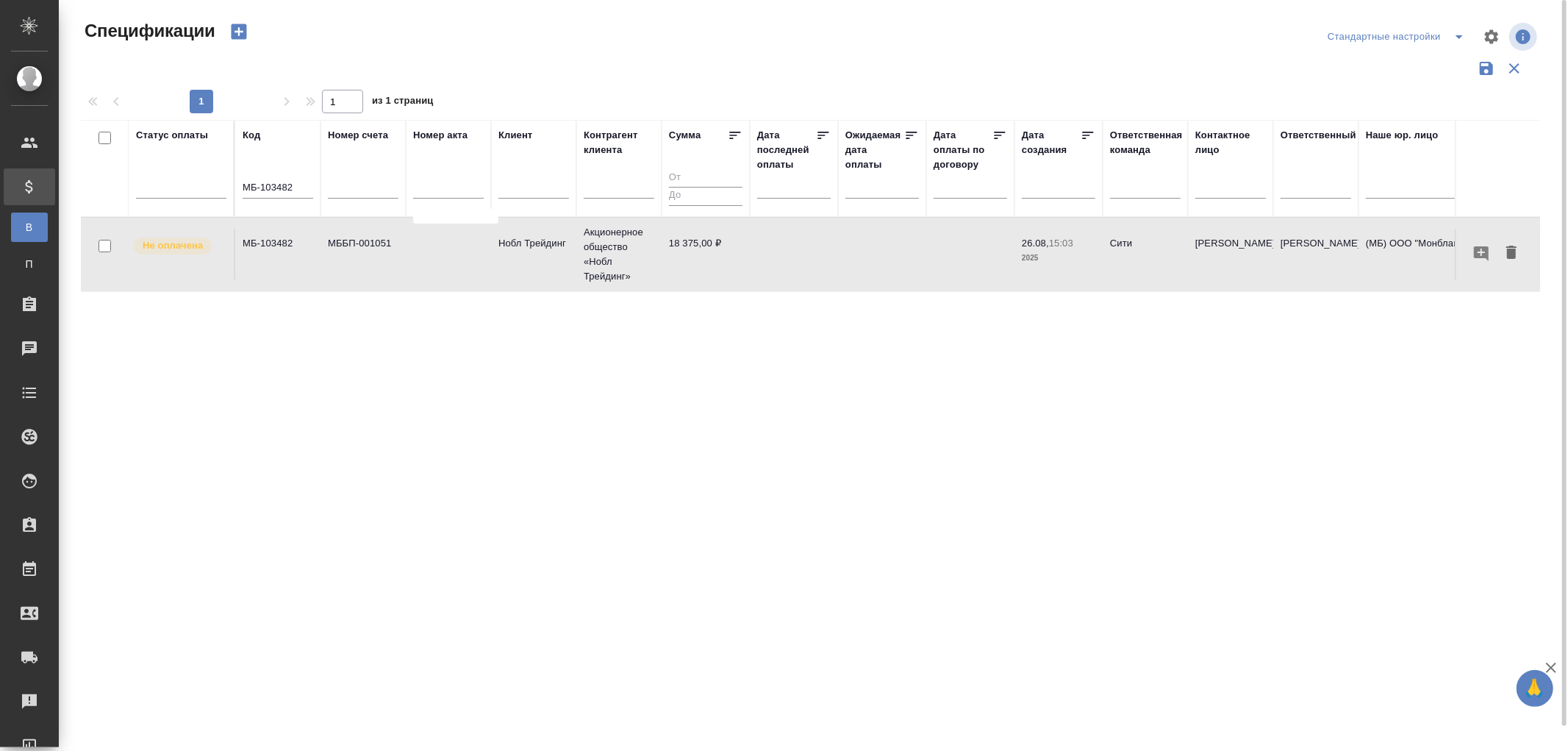
click at [272, 245] on td "МБ-103482" at bounding box center [277, 254] width 85 height 52
drag, startPoint x: 305, startPoint y: 189, endPoint x: 167, endPoint y: 175, distance: 138.7
click at [167, 175] on tr "Статус оплаты Код МБ-103482 Номер счета Номер акта Клиент Контрагент клиента Су…" at bounding box center [1035, 168] width 1908 height 97
paste input "6"
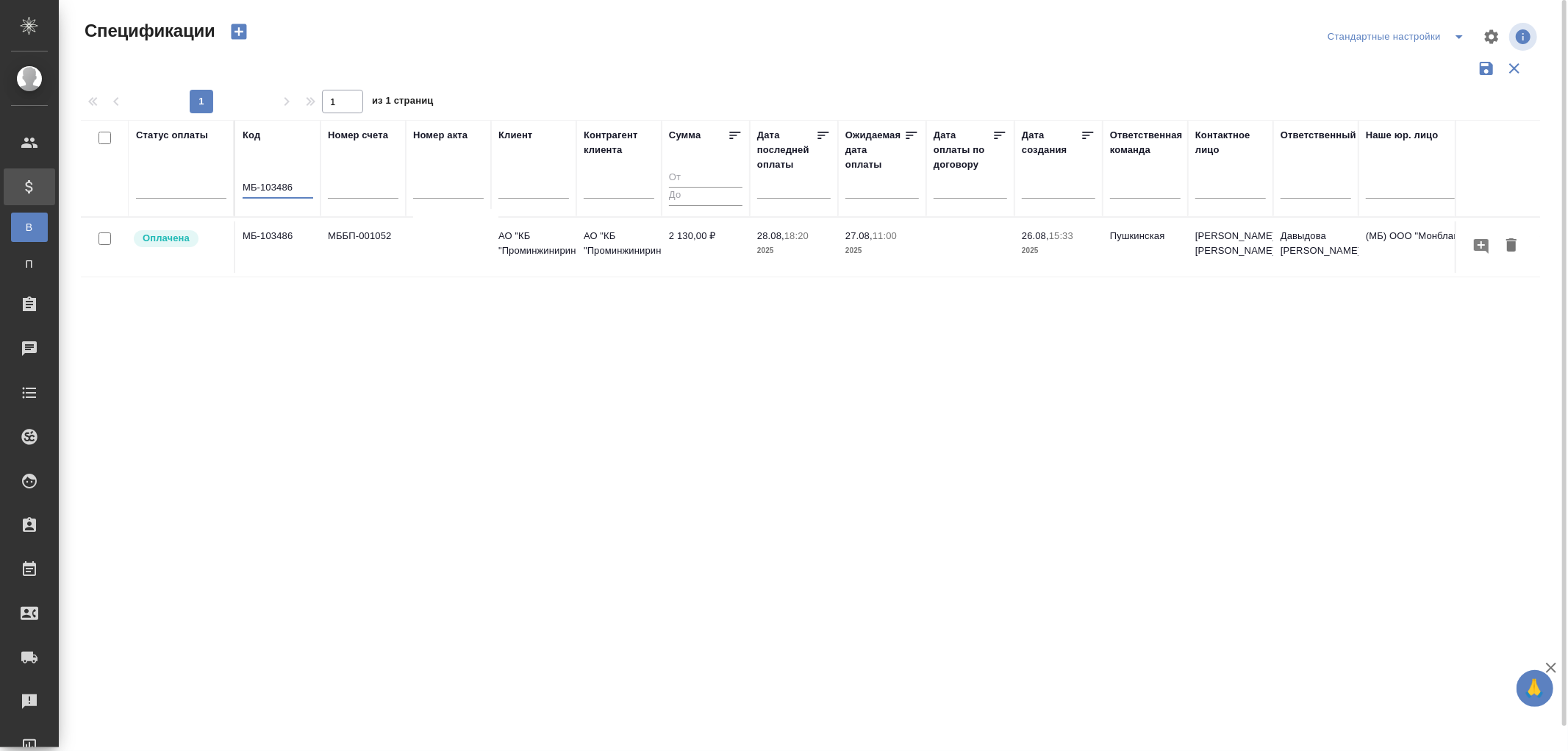
click at [367, 221] on td "МББП-001052" at bounding box center [363, 247] width 85 height 52
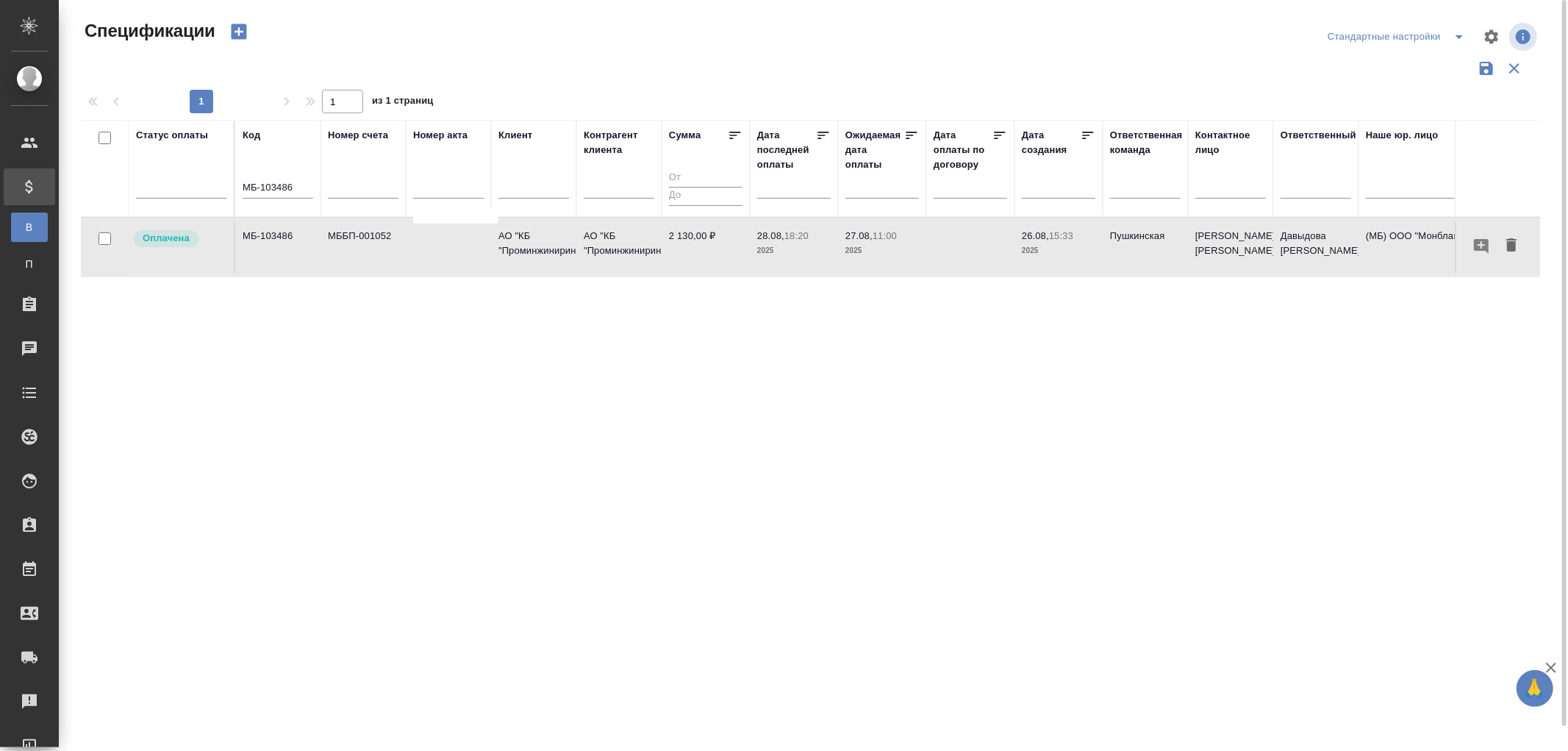
click at [367, 221] on td "МББП-001052" at bounding box center [363, 247] width 85 height 52
drag, startPoint x: 309, startPoint y: 193, endPoint x: 195, endPoint y: 187, distance: 114.2
click at [195, 187] on tr "Статус оплаты Код МБ-103486 Номер счета Номер акта Клиент Контрагент клиента Су…" at bounding box center [1035, 168] width 1908 height 97
paste input "504"
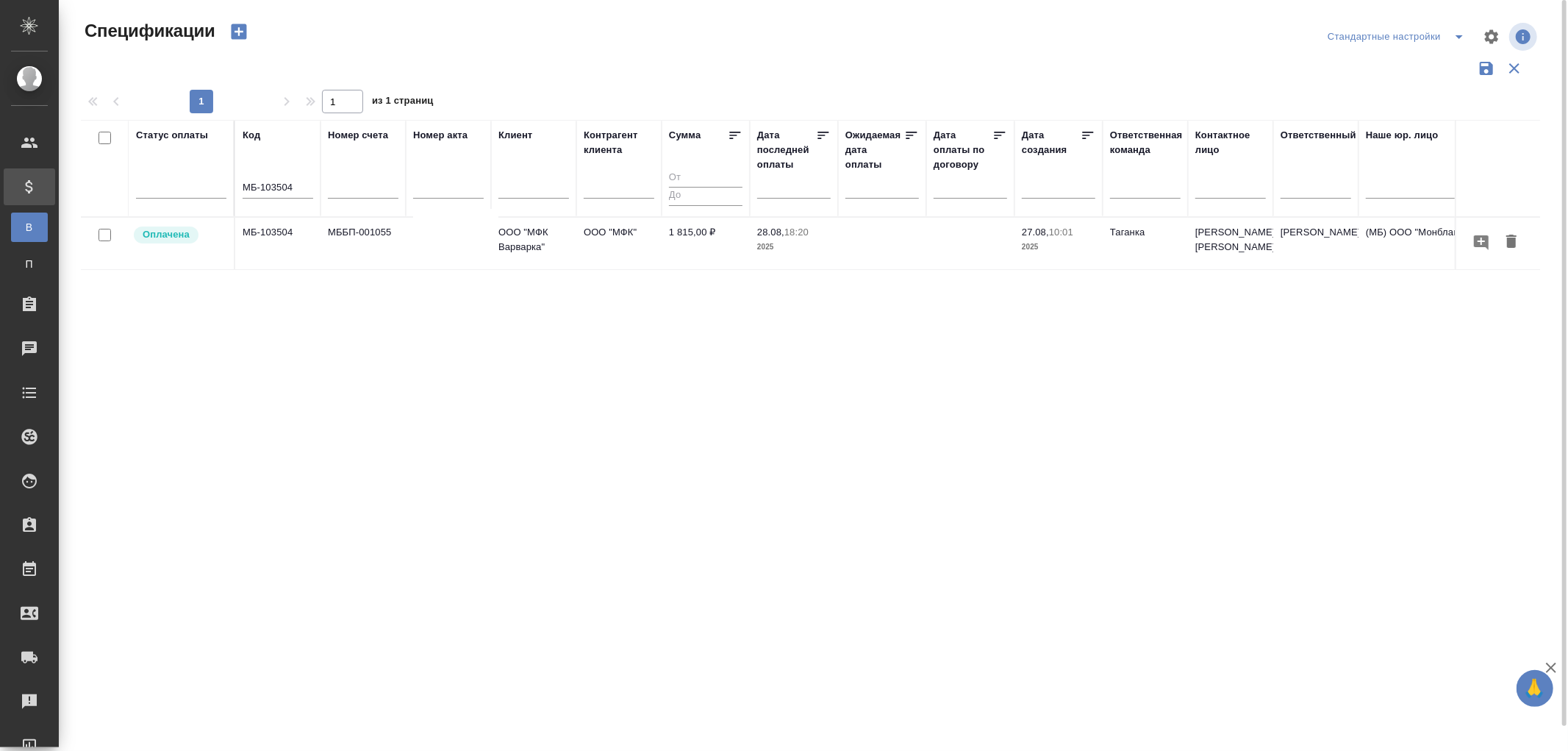
click at [338, 231] on td "МББП-001055" at bounding box center [363, 243] width 85 height 52
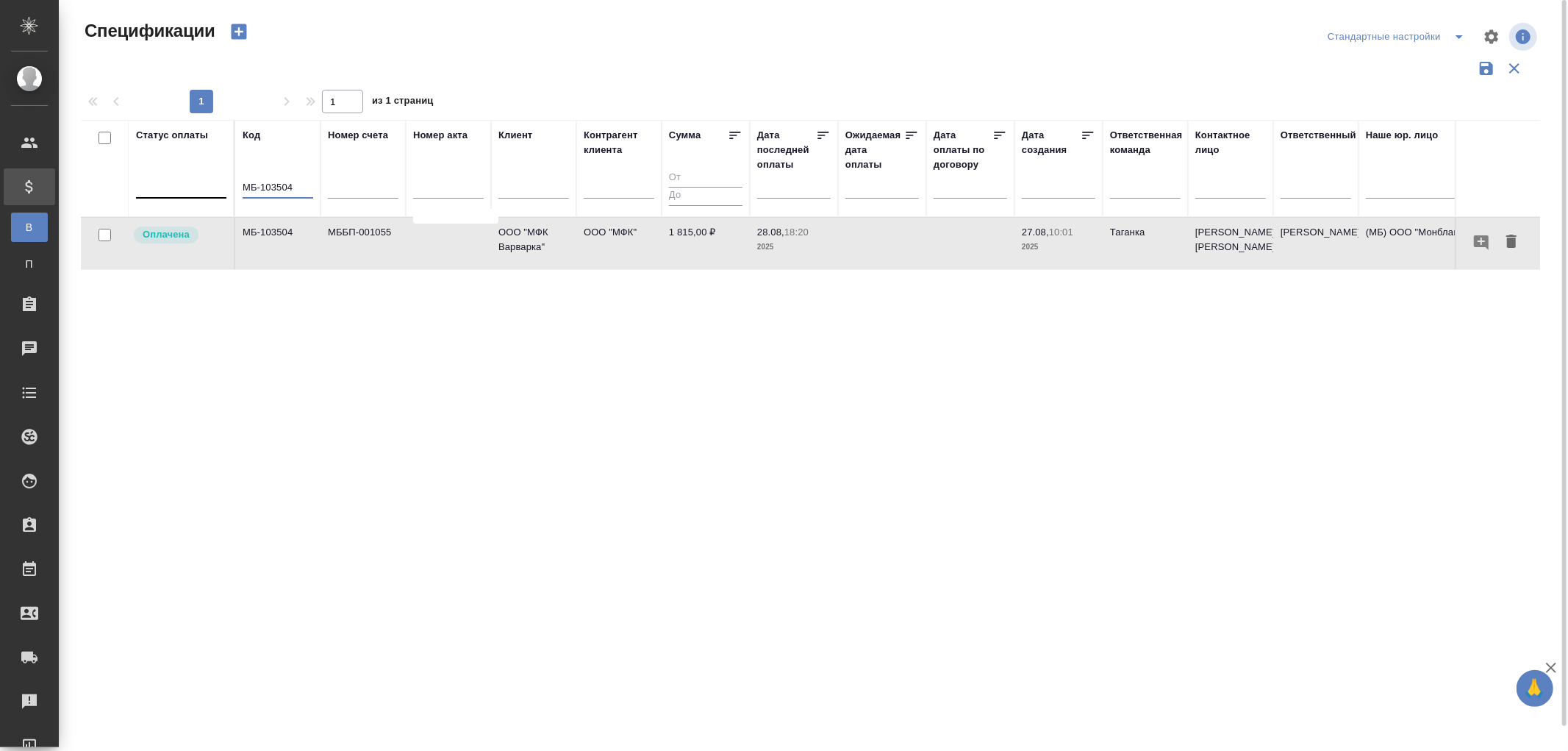
drag, startPoint x: 296, startPoint y: 190, endPoint x: 206, endPoint y: 186, distance: 90.1
click at [206, 186] on tr "Статус оплаты Код МБ-103504 Номер счета Номер акта Клиент Контрагент клиента Су…" at bounding box center [1035, 168] width 1908 height 97
paste input "7"
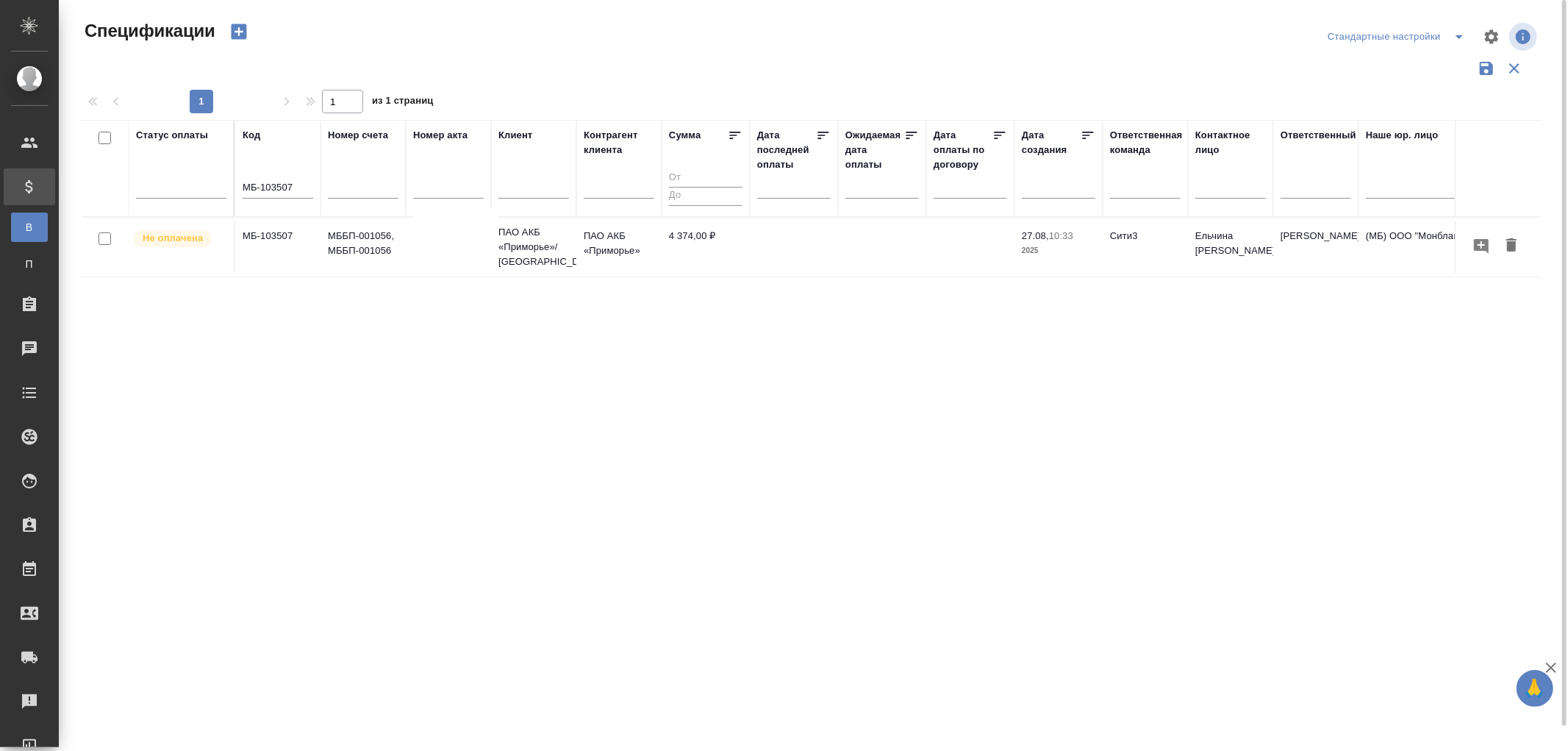
click at [275, 231] on td "МБ-103507" at bounding box center [277, 247] width 85 height 52
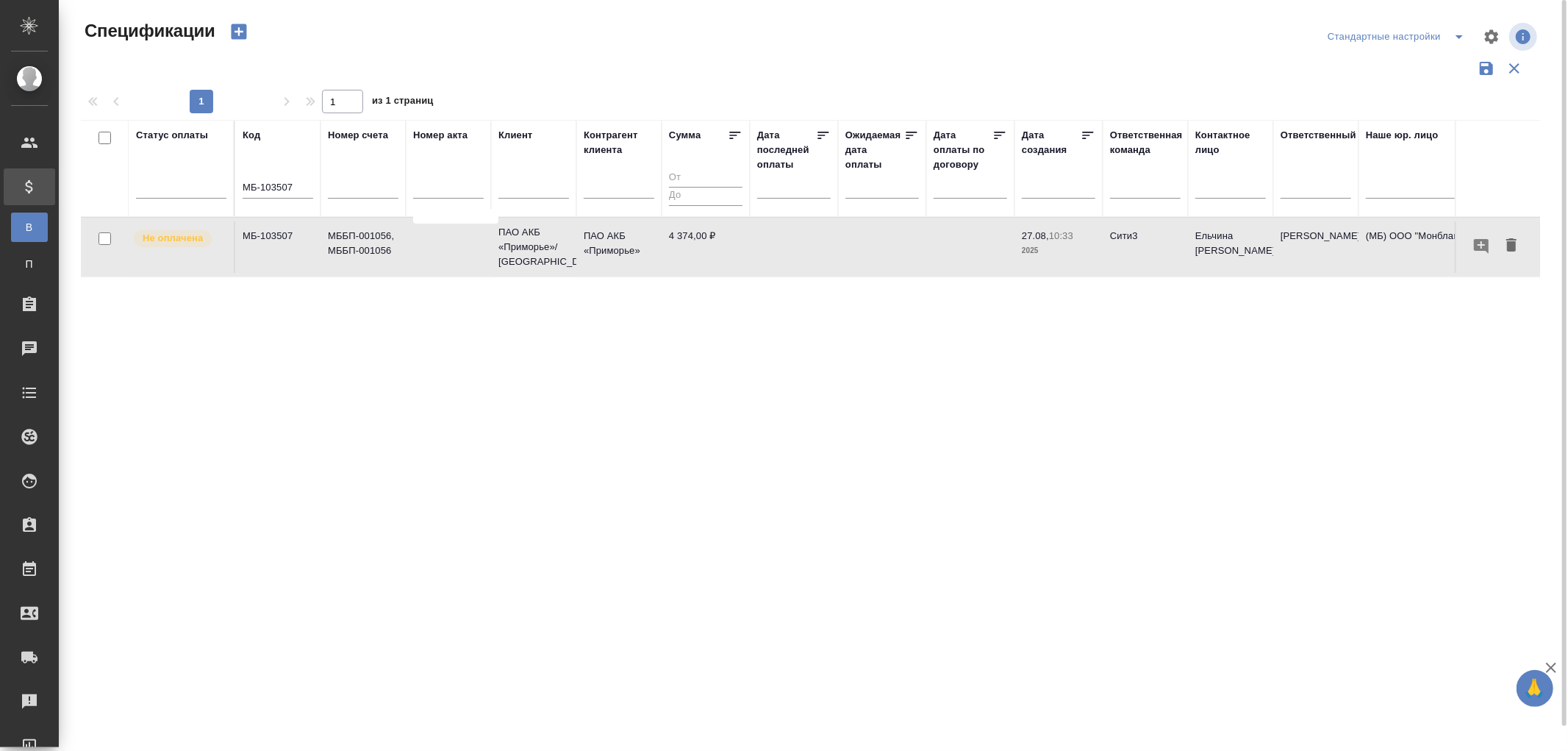
click at [275, 231] on td "МБ-103507" at bounding box center [277, 247] width 85 height 52
drag, startPoint x: 306, startPoint y: 192, endPoint x: 138, endPoint y: 178, distance: 168.6
click at [138, 178] on tr "Статус оплаты Код МБ-103507 Номер счета Номер акта Клиент Контрагент клиента Су…" at bounding box center [1035, 168] width 1908 height 97
paste input "3"
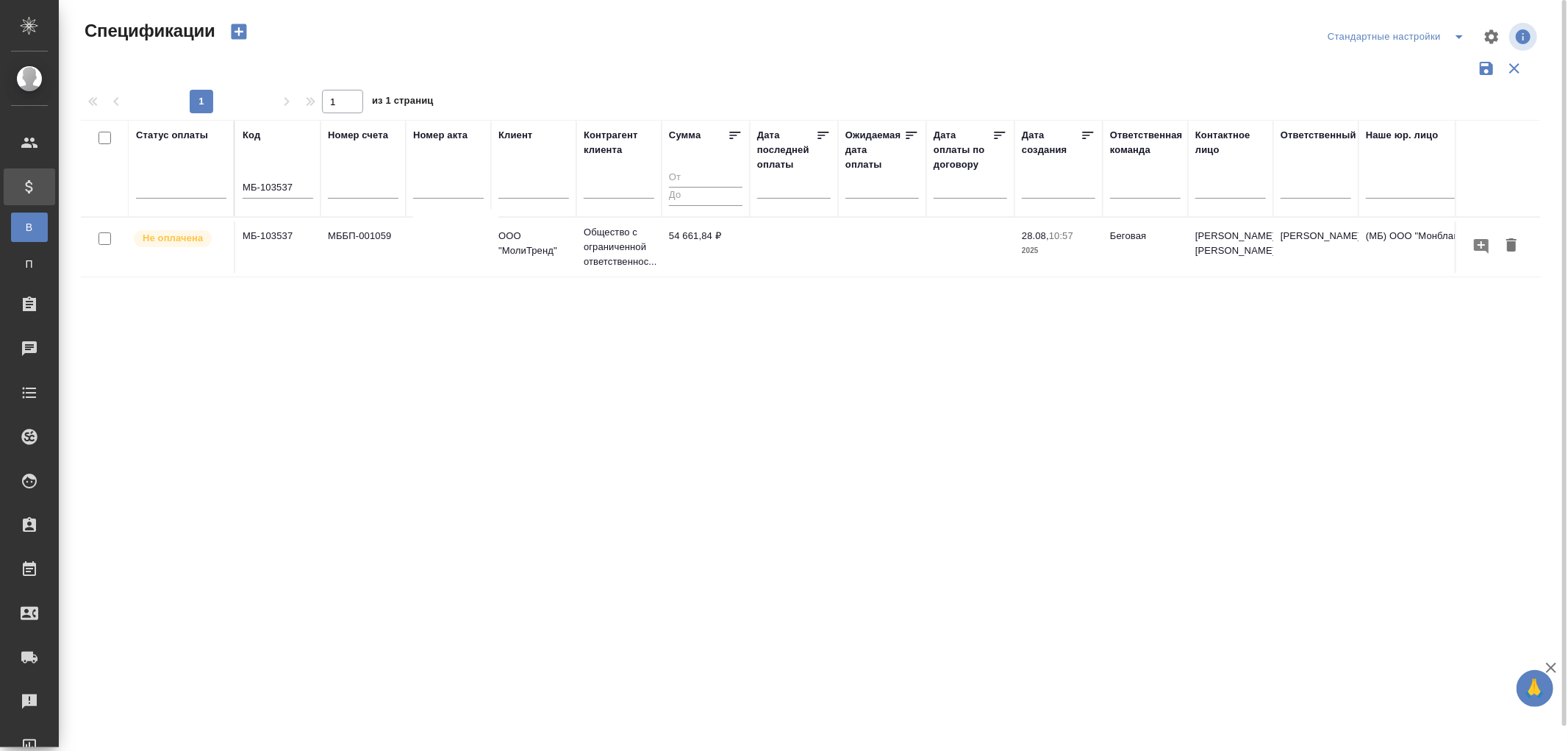
click at [380, 252] on td "МББП-001059" at bounding box center [363, 247] width 85 height 52
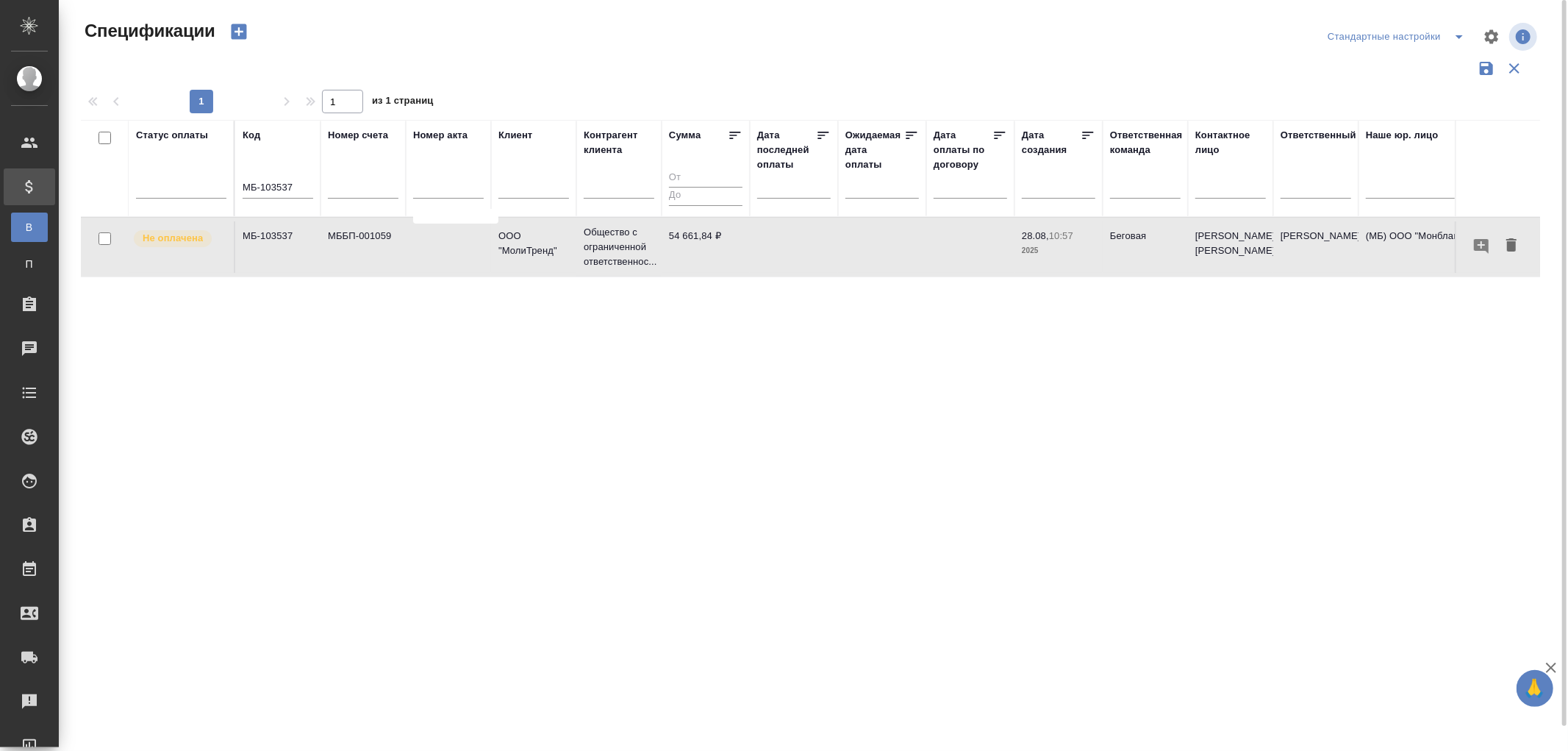
click at [380, 252] on td "МББП-001059" at bounding box center [363, 247] width 85 height 52
drag, startPoint x: 296, startPoint y: 181, endPoint x: 137, endPoint y: 174, distance: 159.2
click at [137, 175] on tr "Статус оплаты Код МБ-103537 Номер счета Номер акта Клиент Контрагент клиента Су…" at bounding box center [1035, 168] width 1908 height 97
paste input "9"
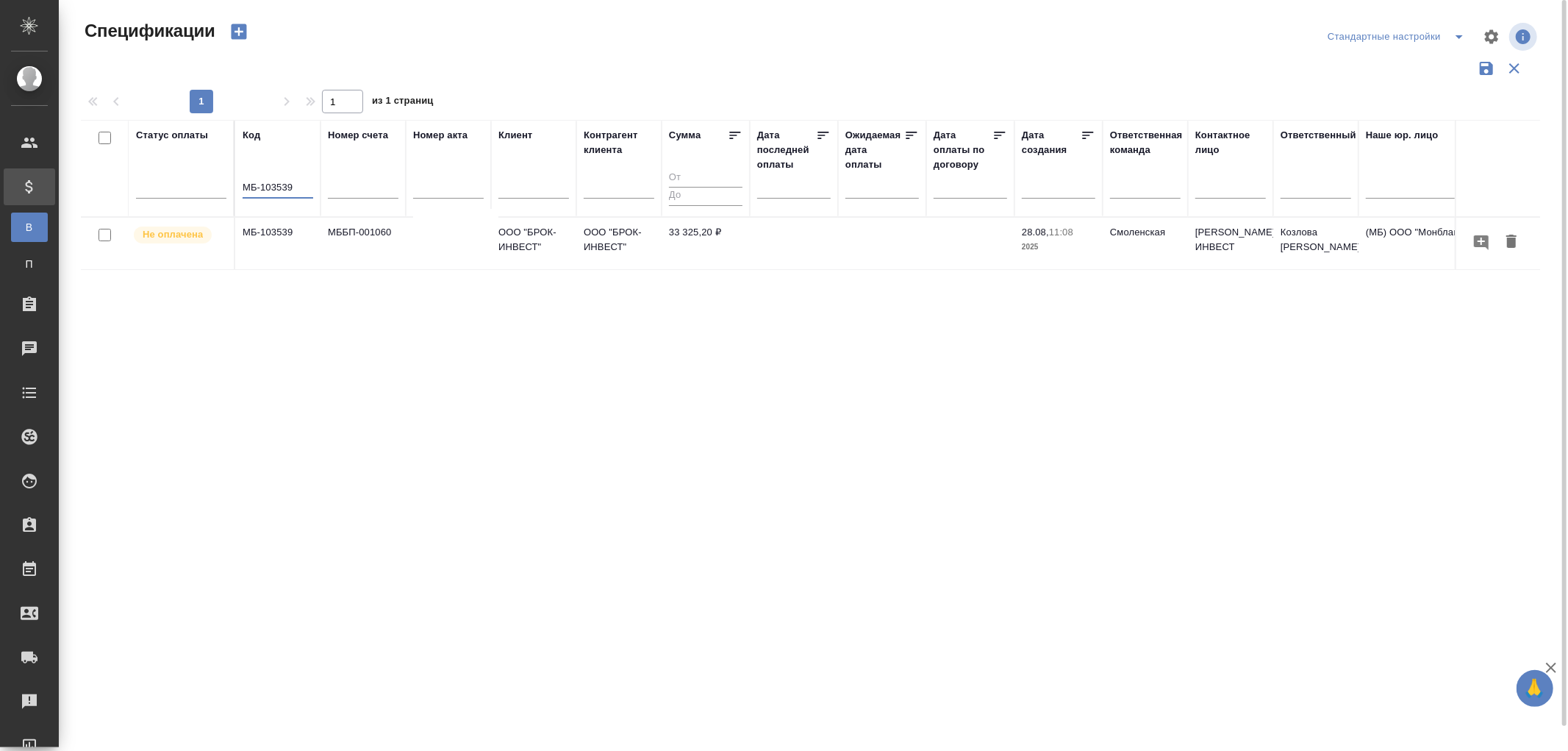
click at [304, 222] on td "МБ-103539" at bounding box center [277, 243] width 85 height 52
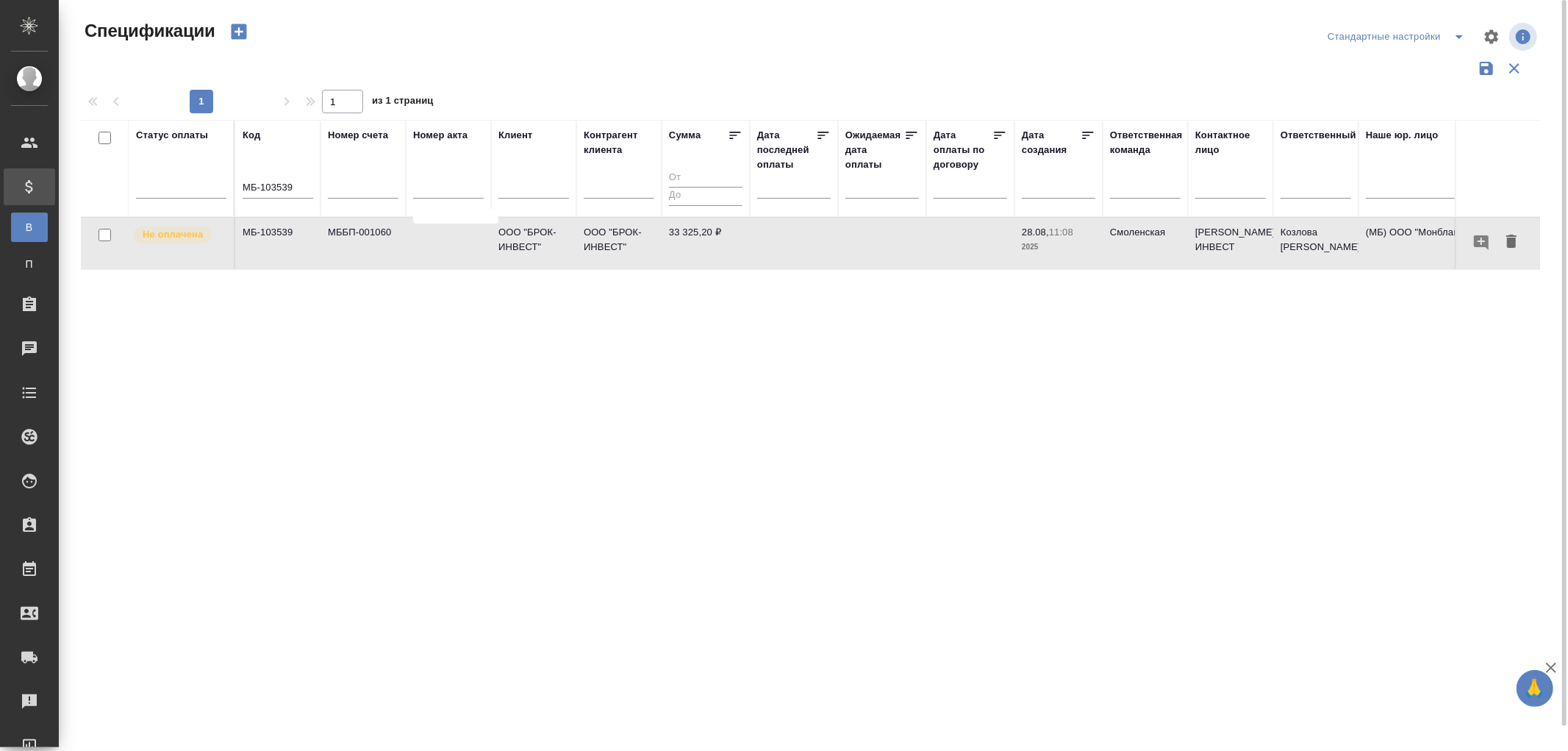
click at [304, 222] on td "МБ-103539" at bounding box center [277, 243] width 85 height 52
drag, startPoint x: 307, startPoint y: 187, endPoint x: 211, endPoint y: 183, distance: 96.1
click at [211, 183] on tr "Статус оплаты Код МБ-103539 Номер счета Номер акта Клиент Контрагент клиента Су…" at bounding box center [1035, 168] width 1908 height 97
paste input "54"
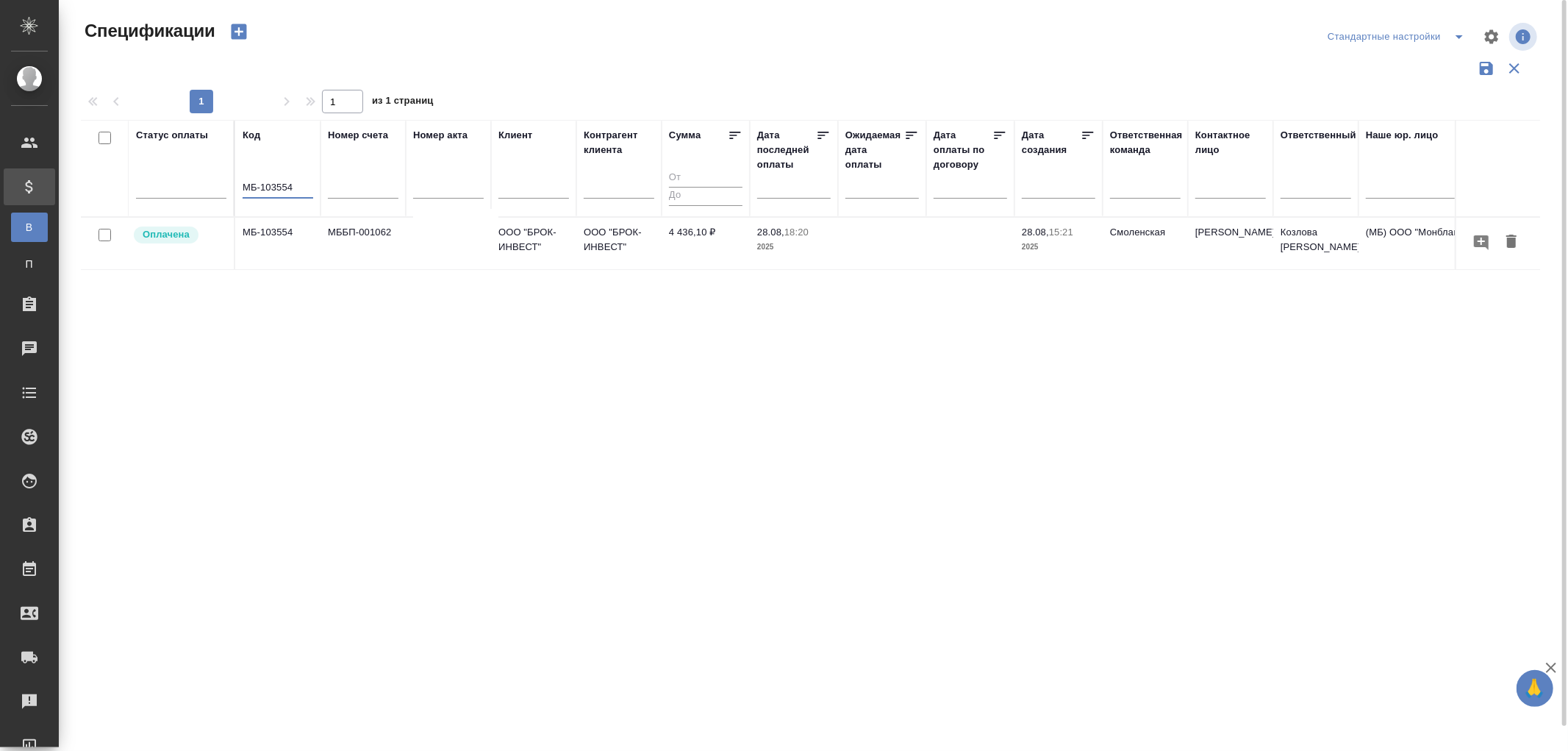
click at [275, 232] on td "МБ-103554" at bounding box center [277, 243] width 85 height 52
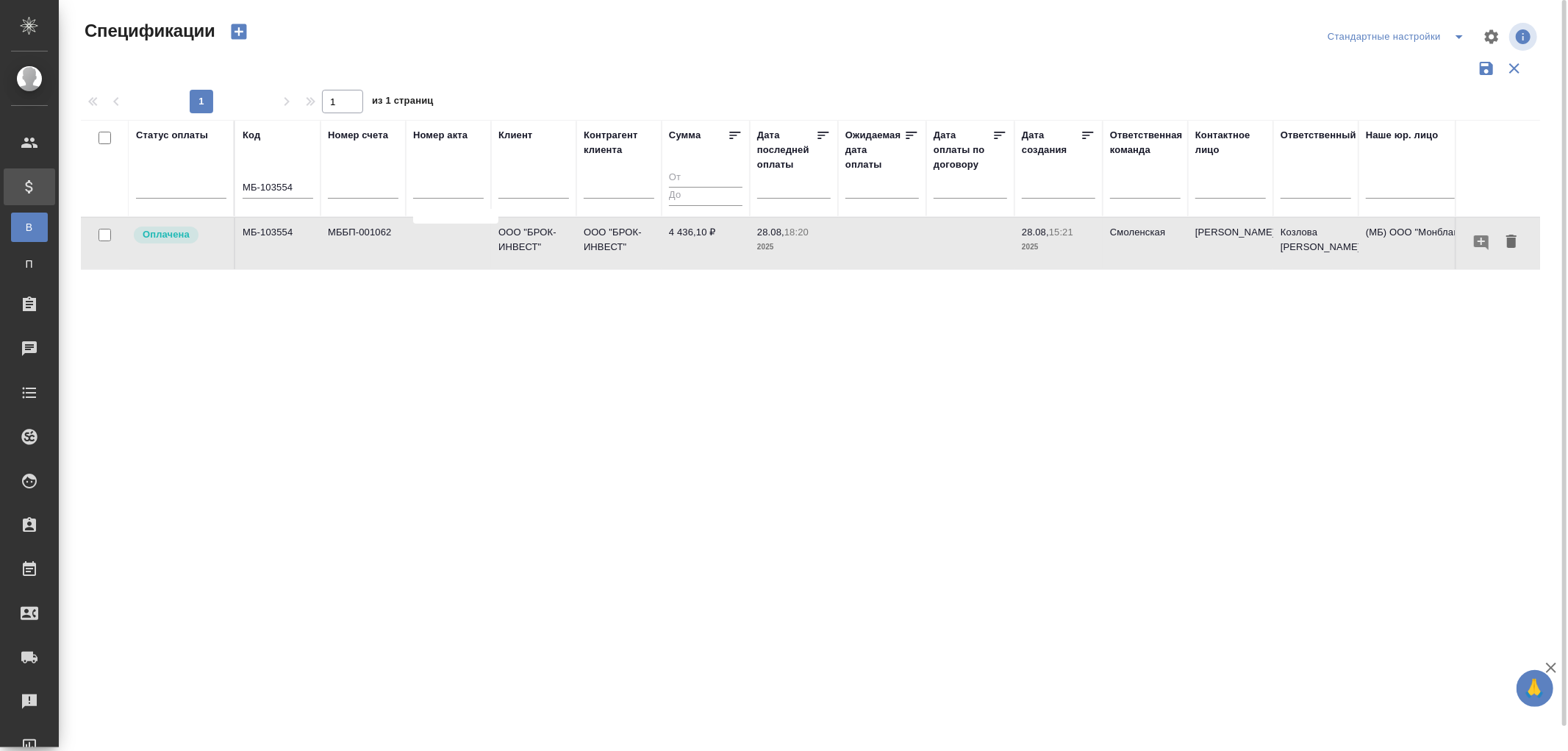
click at [275, 232] on td "МБ-103554" at bounding box center [277, 243] width 85 height 52
drag, startPoint x: 306, startPoint y: 189, endPoint x: 221, endPoint y: 182, distance: 85.3
click at [221, 182] on tr "Статус оплаты Код МБ-103554 Номер счета Номер акта Клиент Контрагент клиента Су…" at bounding box center [1035, 168] width 1908 height 97
paste input "AU-17038"
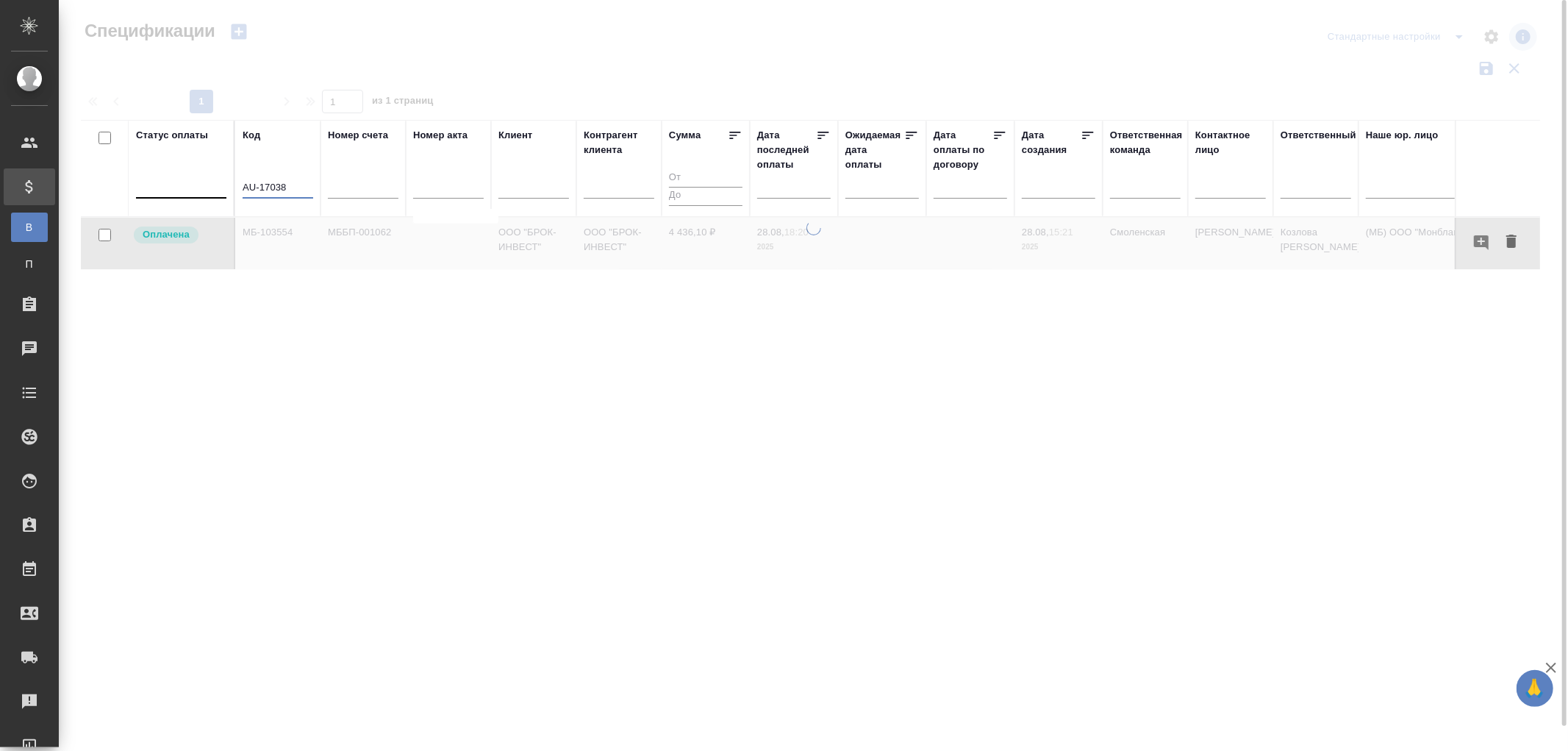
type input "AU-17038"
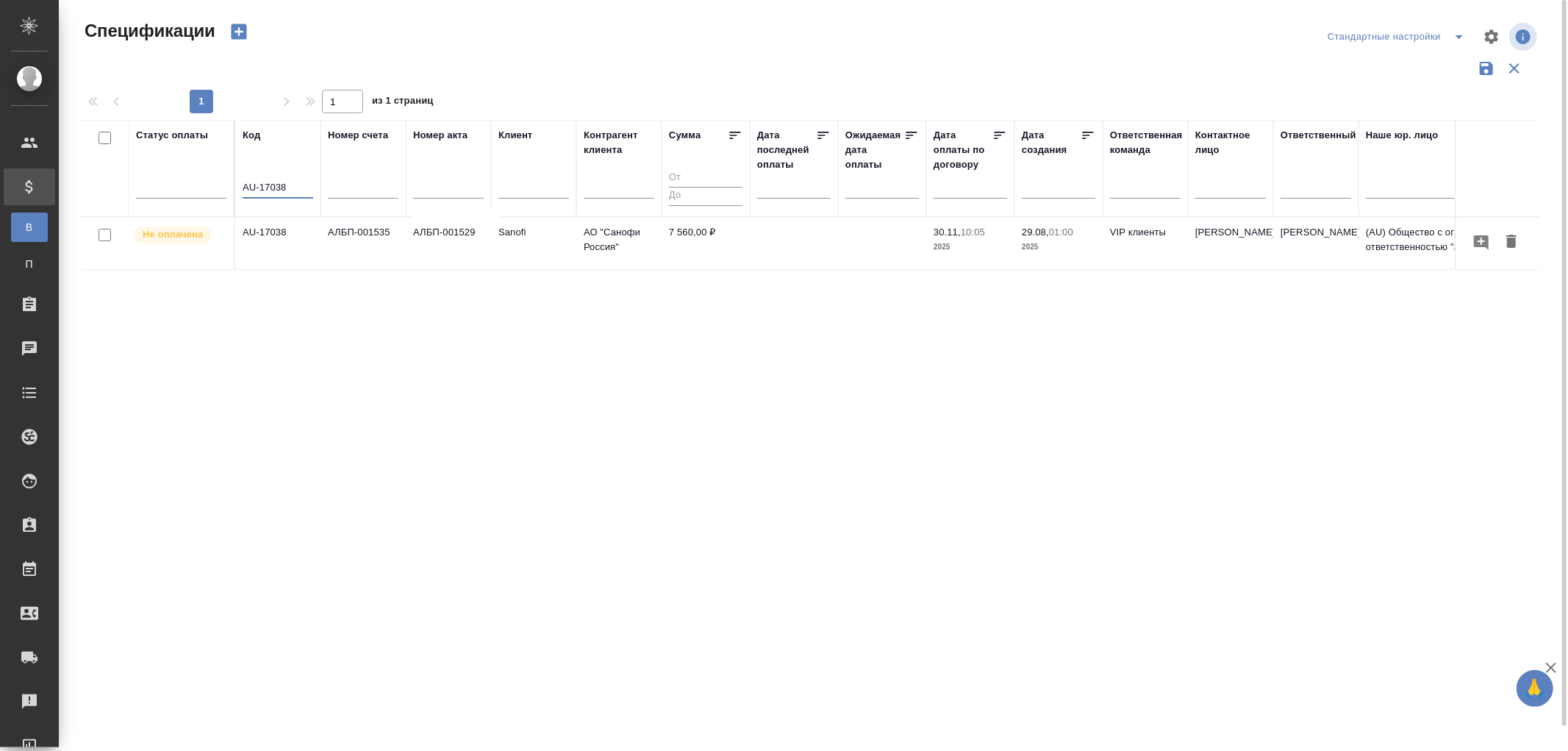
click at [365, 225] on td "АЛБП-001535" at bounding box center [363, 243] width 85 height 52
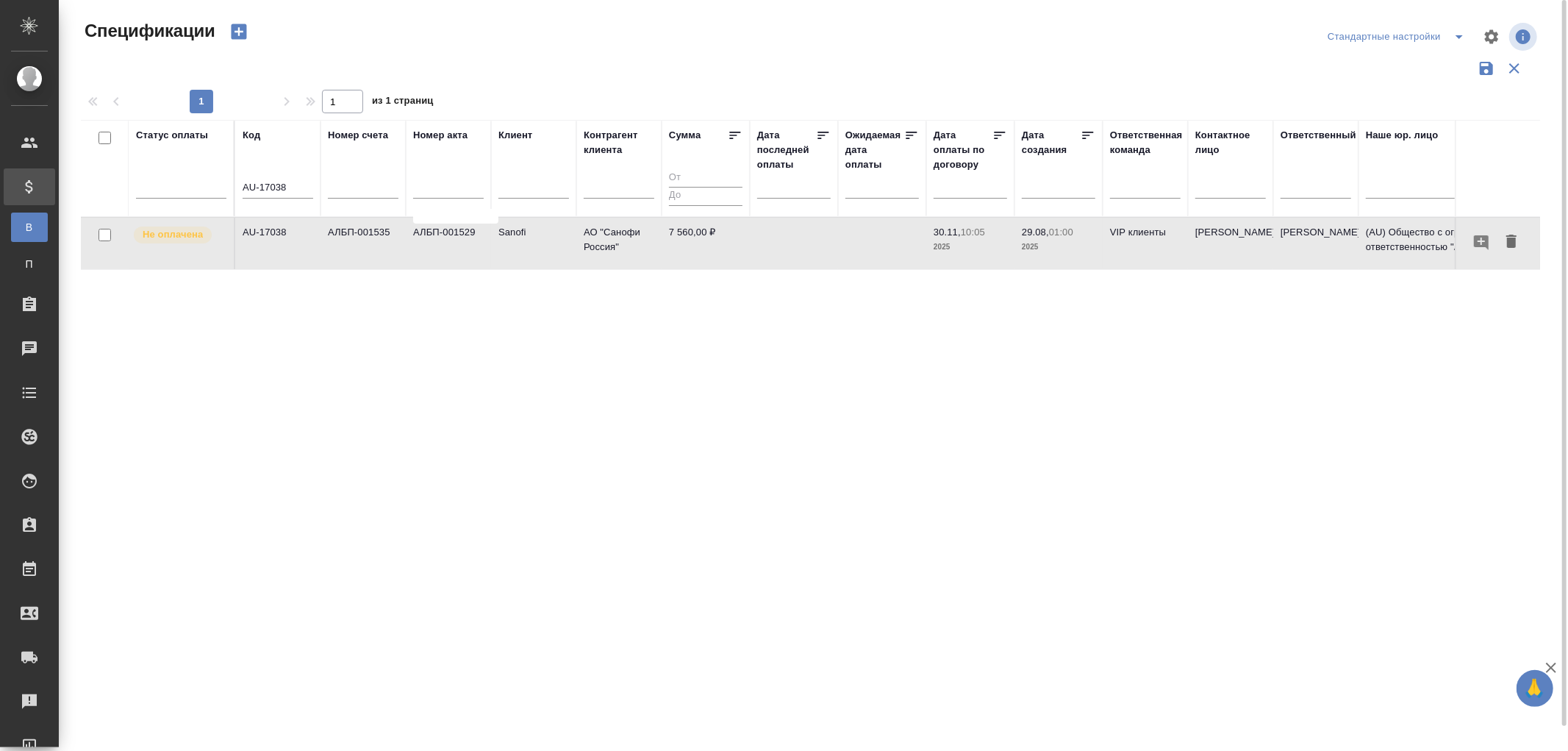
click at [365, 225] on td "АЛБП-001535" at bounding box center [363, 243] width 85 height 52
drag, startPoint x: 303, startPoint y: 191, endPoint x: 229, endPoint y: 185, distance: 74.2
click at [229, 185] on tr "Статус оплаты Код AU-17038 Номер счета Номер акта Клиент Контрагент клиента Сум…" at bounding box center [1035, 168] width 1908 height 97
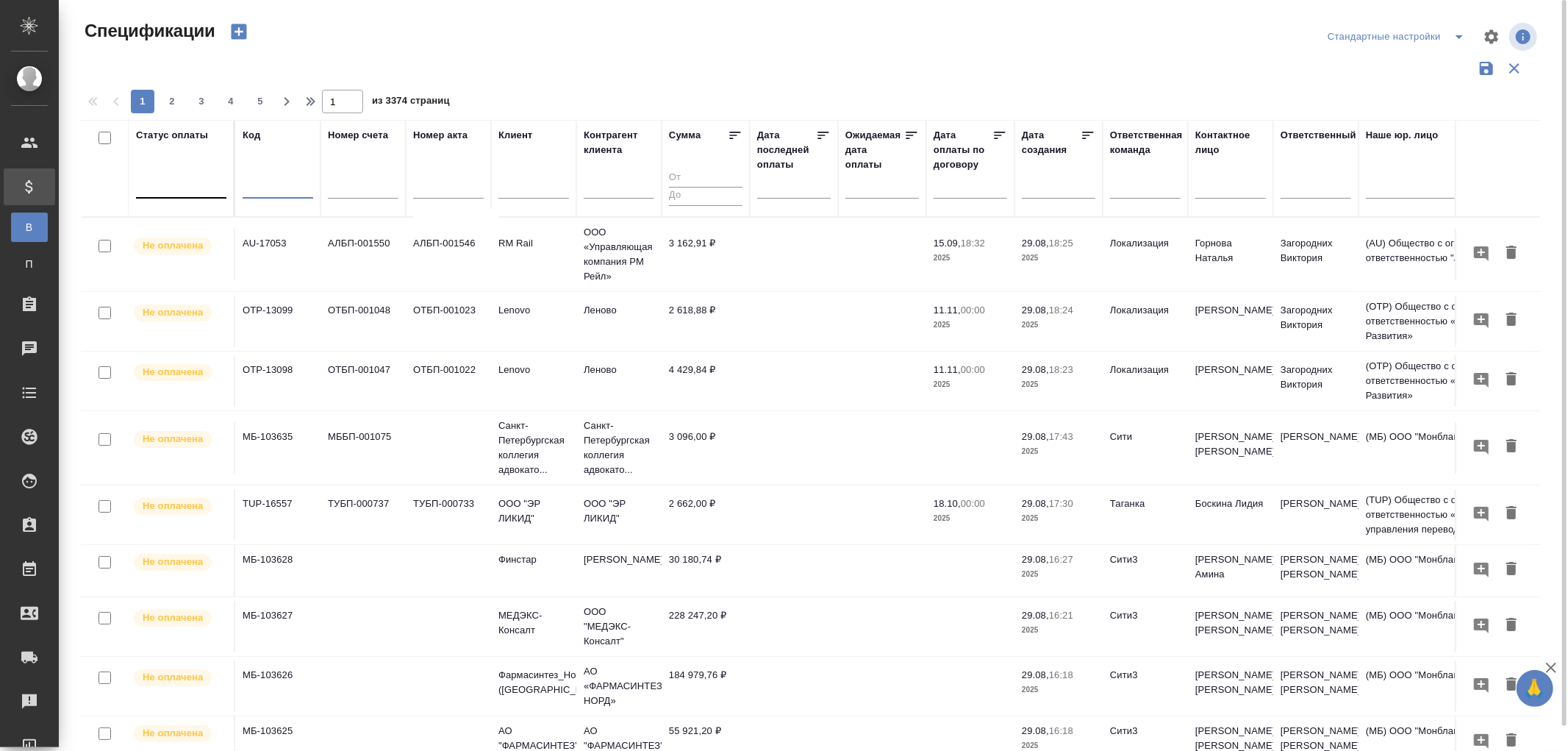
click at [185, 192] on div at bounding box center [181, 183] width 90 height 21
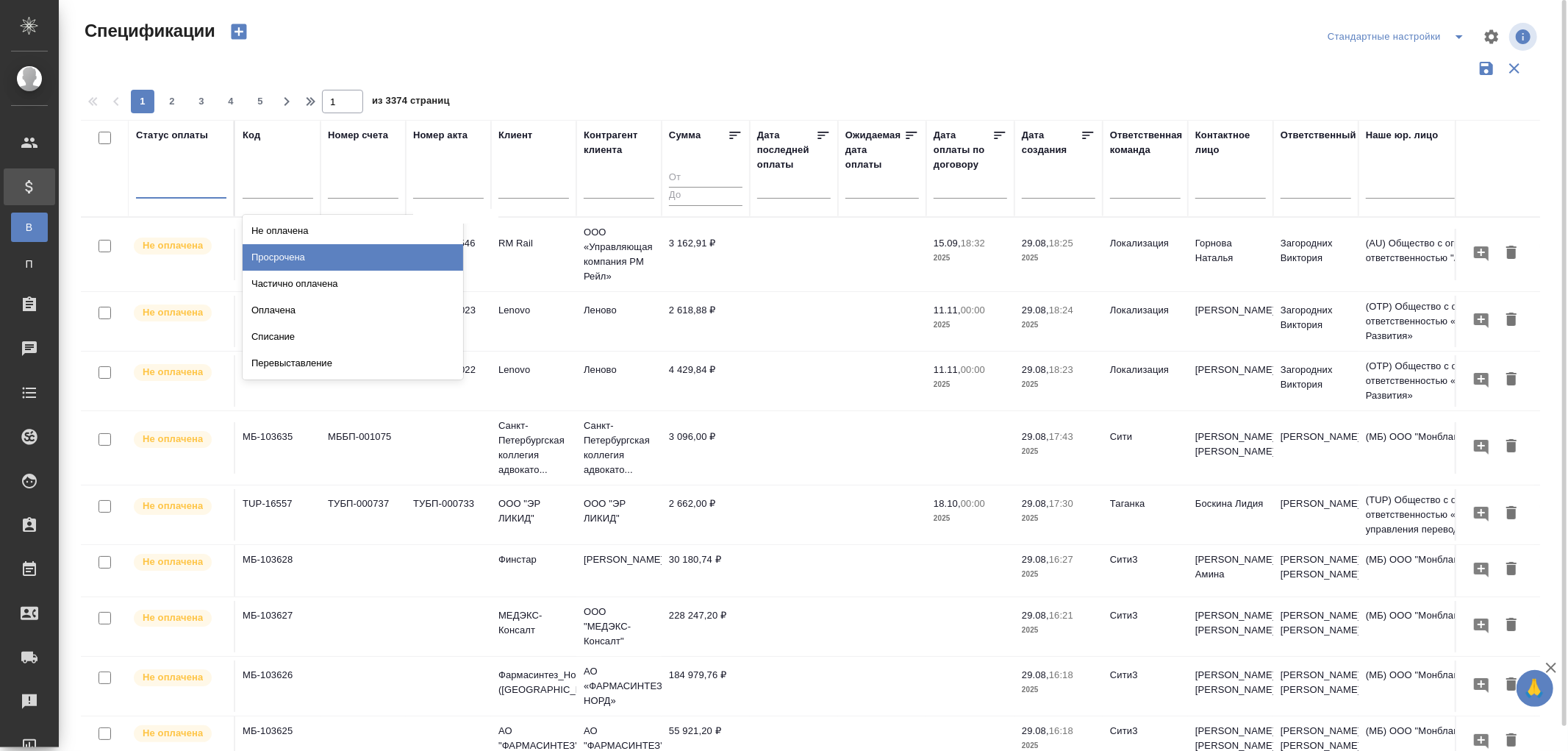
click at [267, 251] on div "Просрочена" at bounding box center [353, 257] width 221 height 26
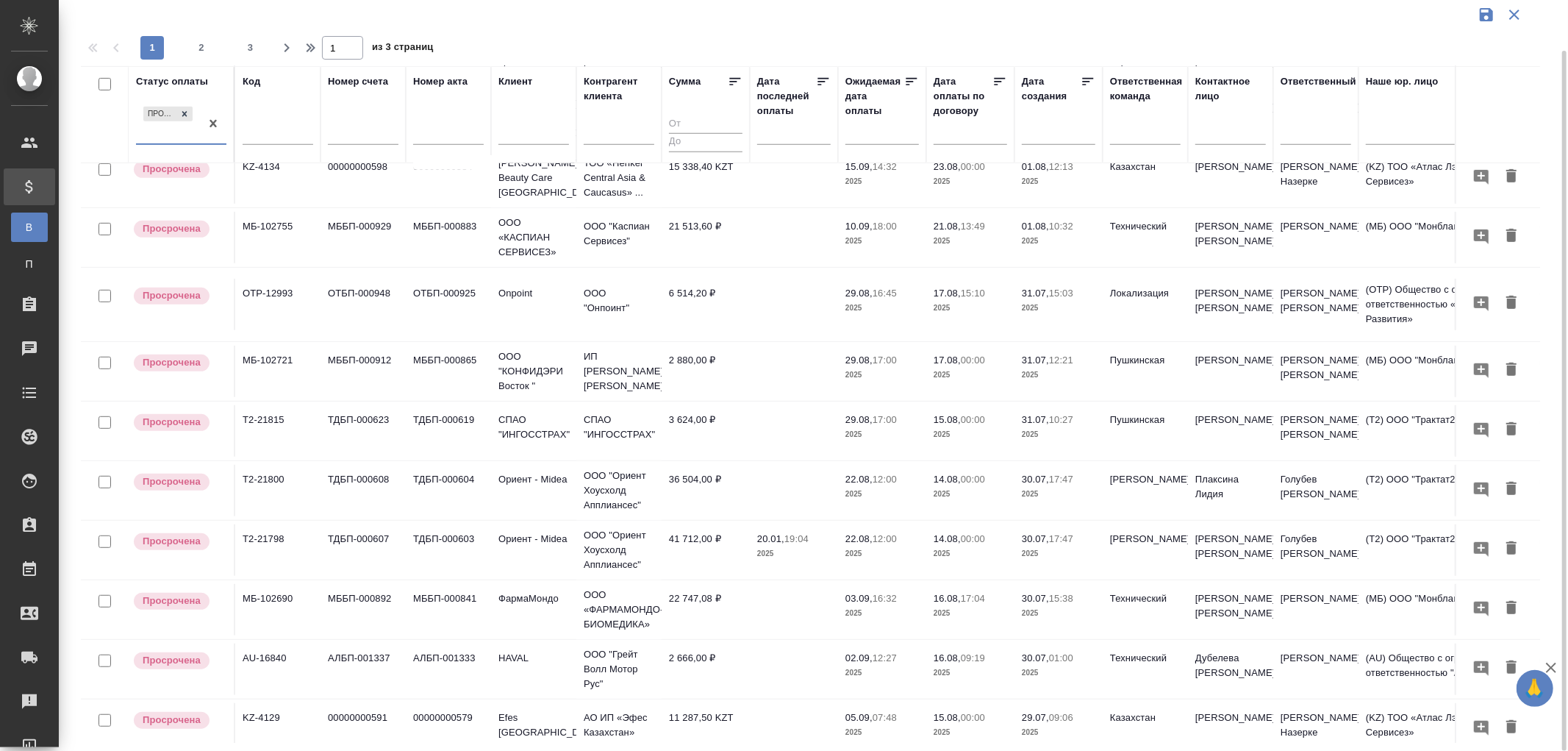
scroll to position [653, 0]
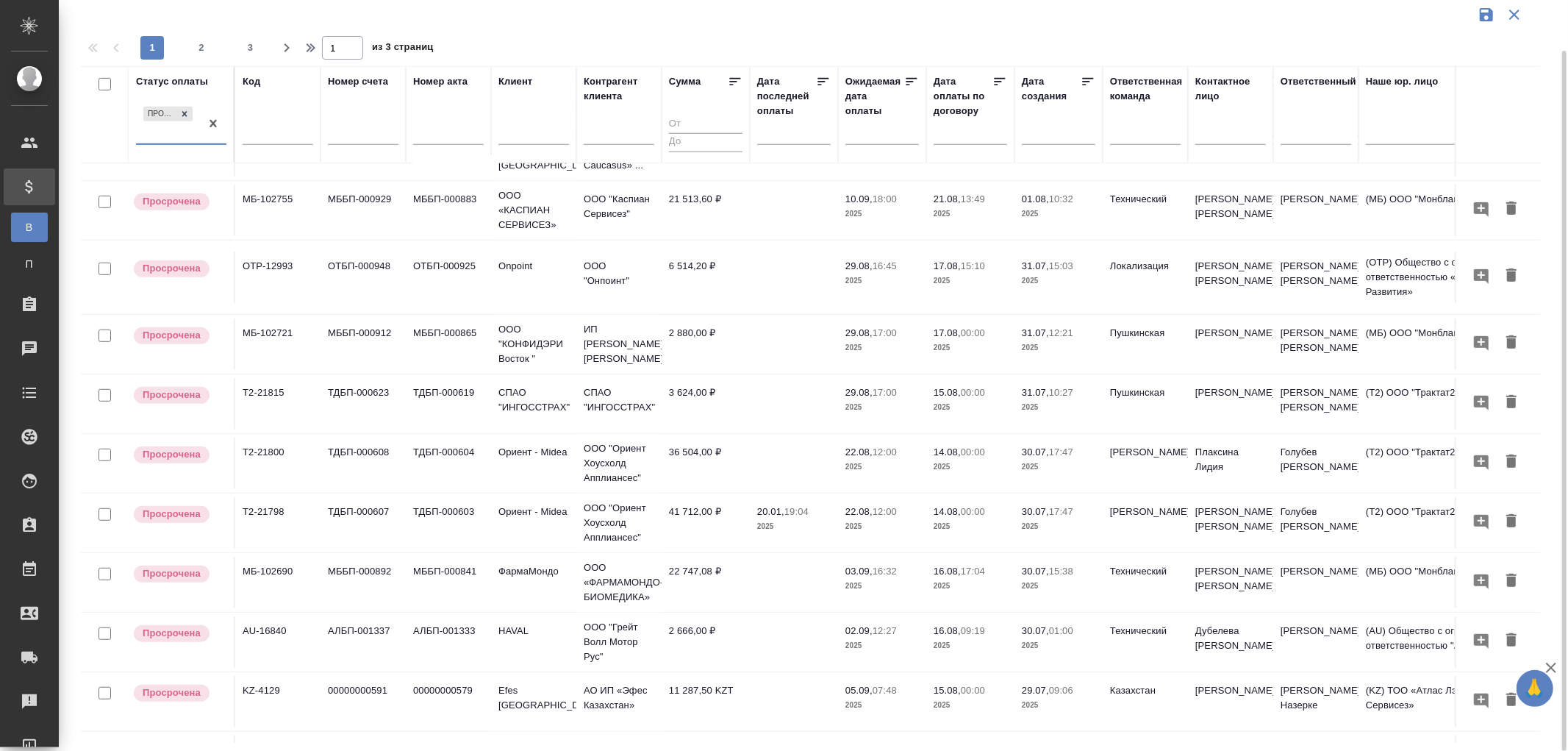
click at [890, 457] on p "12:00" at bounding box center [885, 452] width 25 height 11
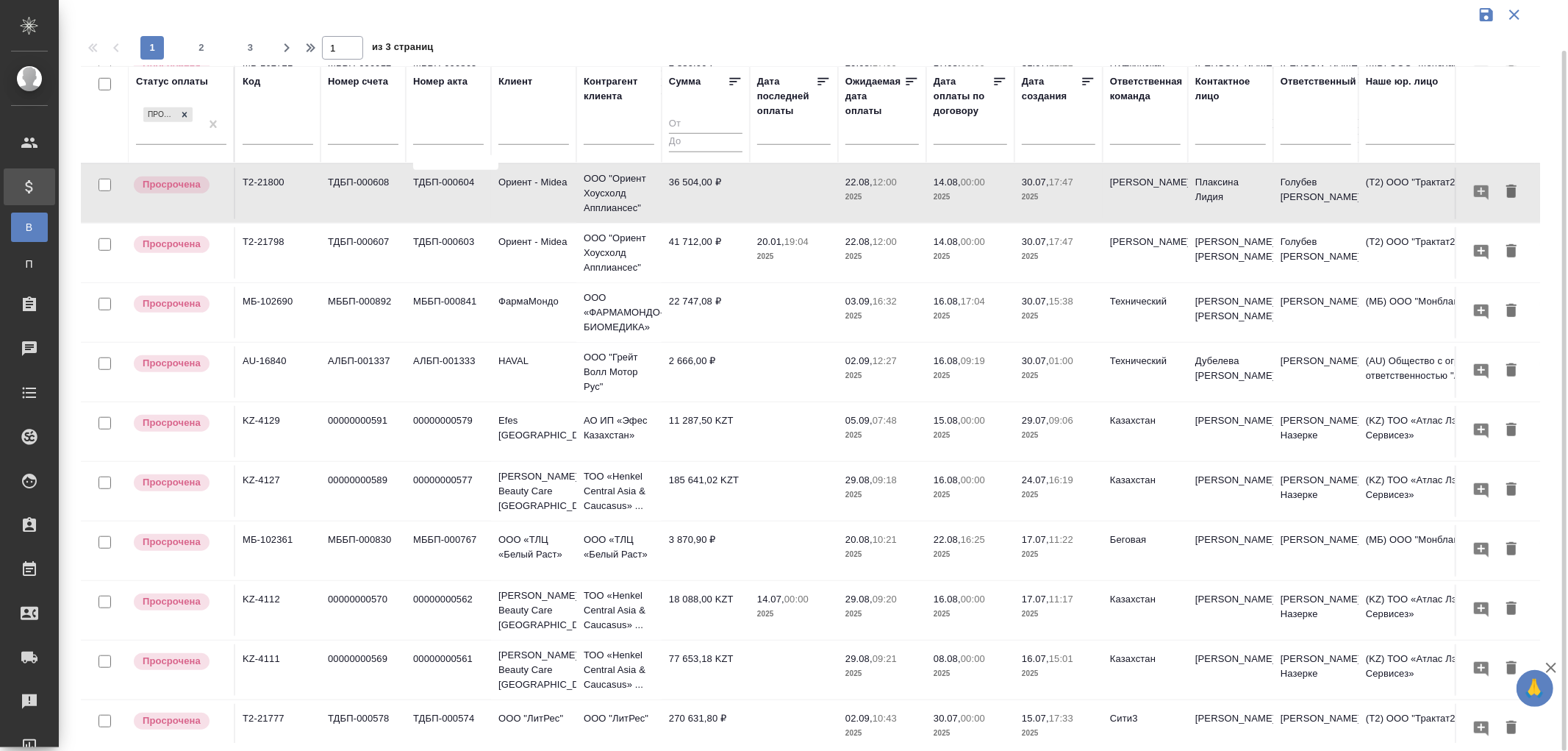
scroll to position [968, 0]
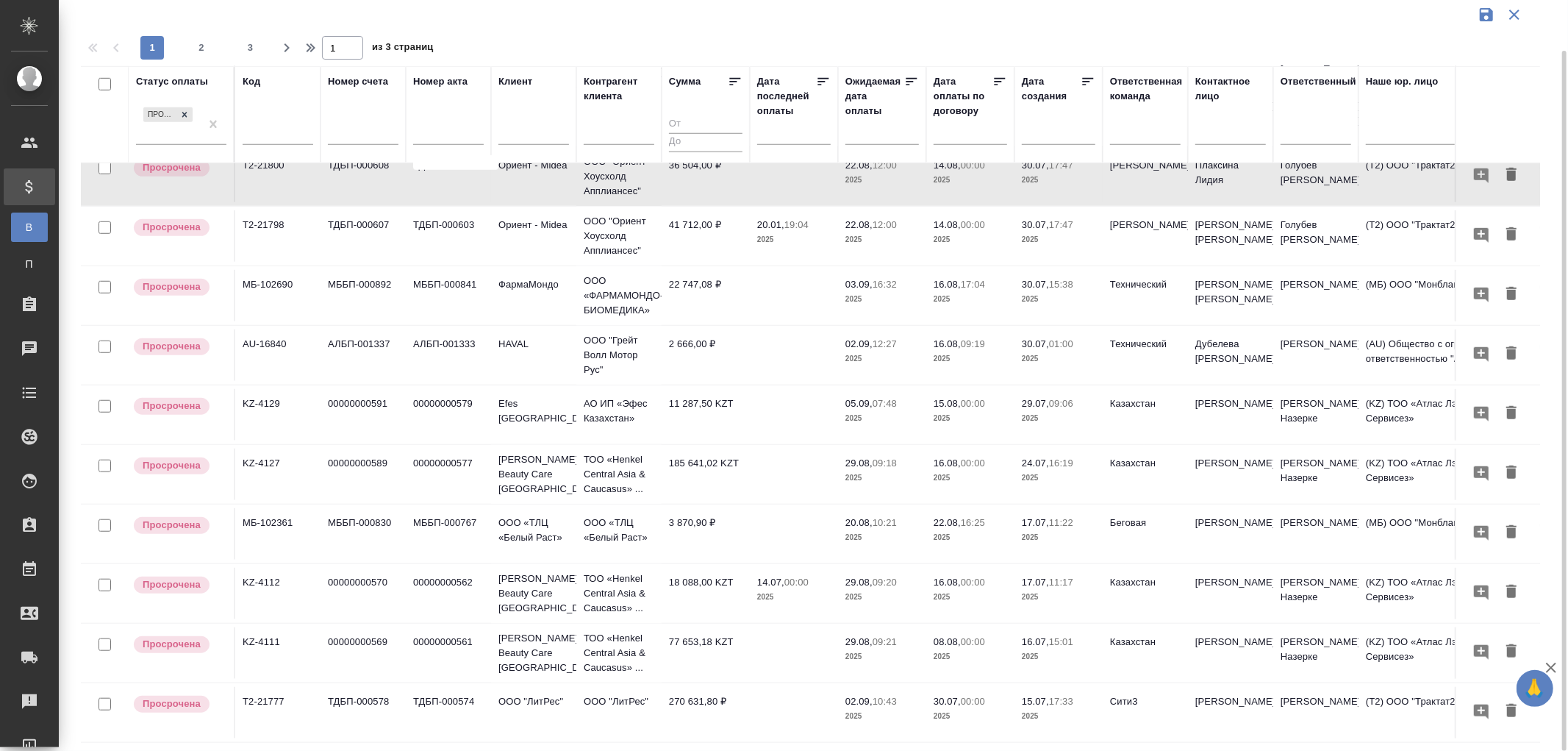
drag, startPoint x: 206, startPoint y: 49, endPoint x: 894, endPoint y: 306, distance: 734.4
click at [206, 49] on span "2" at bounding box center [202, 48] width 24 height 15
type input "2"
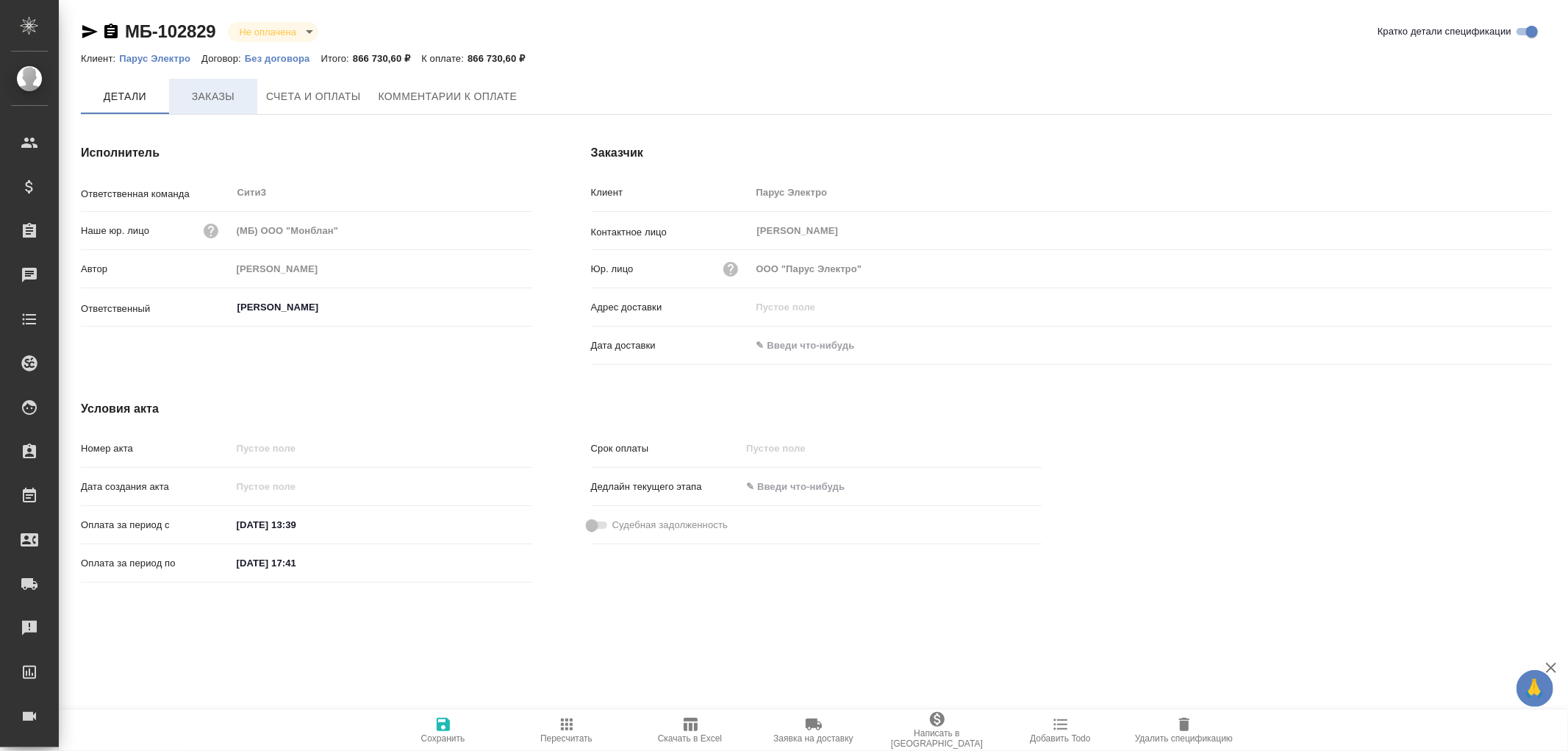
type input "[PERSON_NAME]"
click at [215, 100] on span "Заказы" at bounding box center [213, 97] width 71 height 18
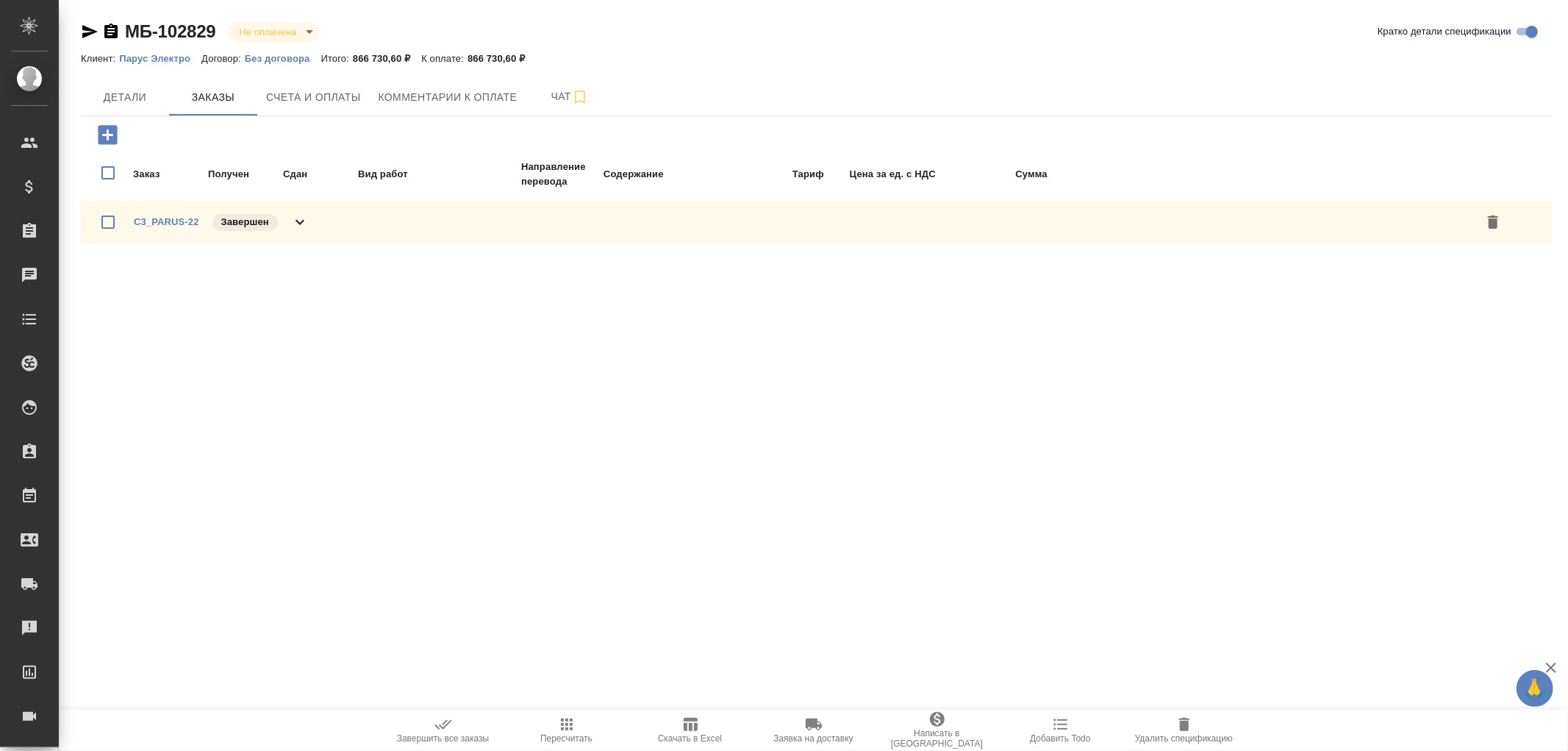
click at [298, 224] on icon at bounding box center [300, 222] width 17 height 17
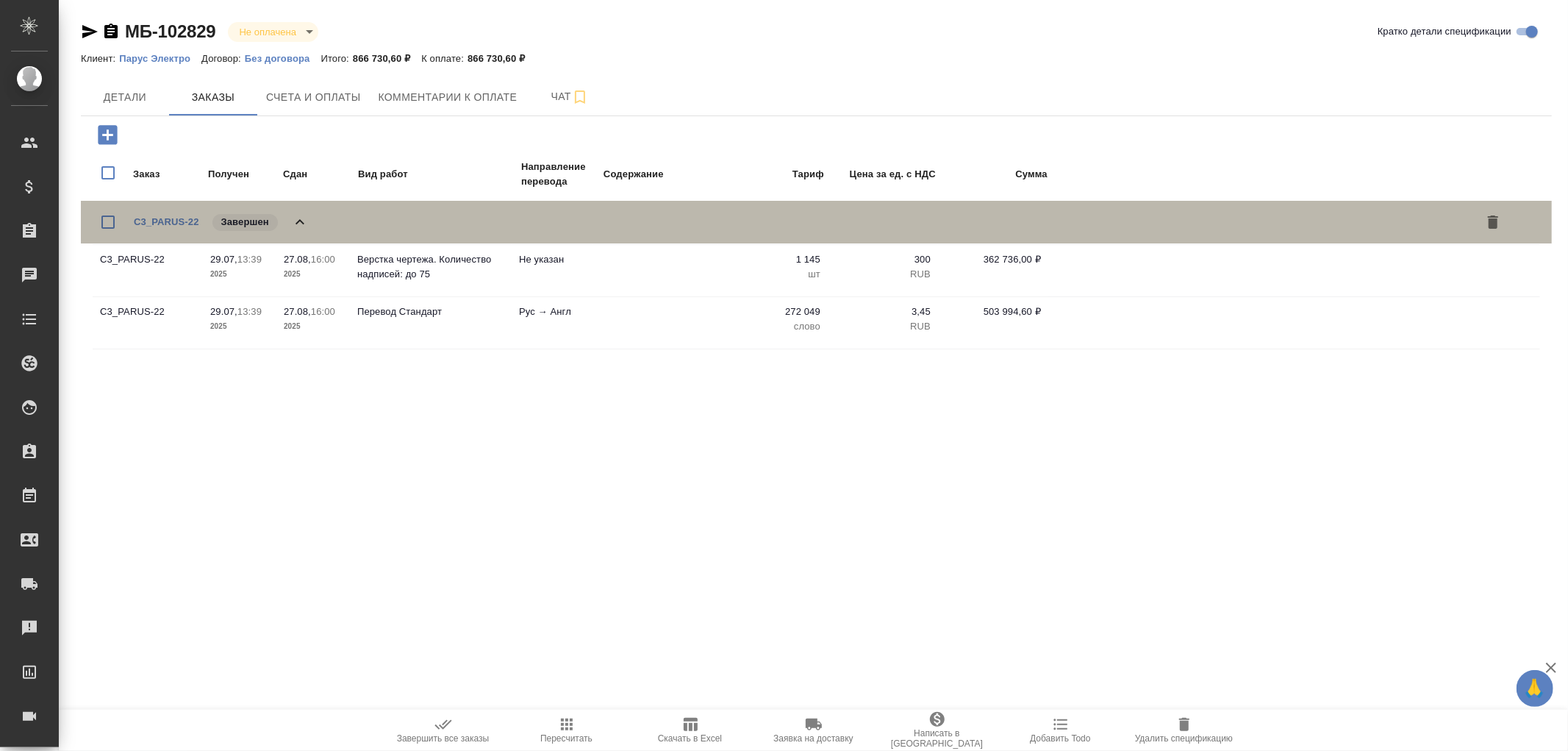
click at [298, 224] on icon at bounding box center [300, 222] width 17 height 17
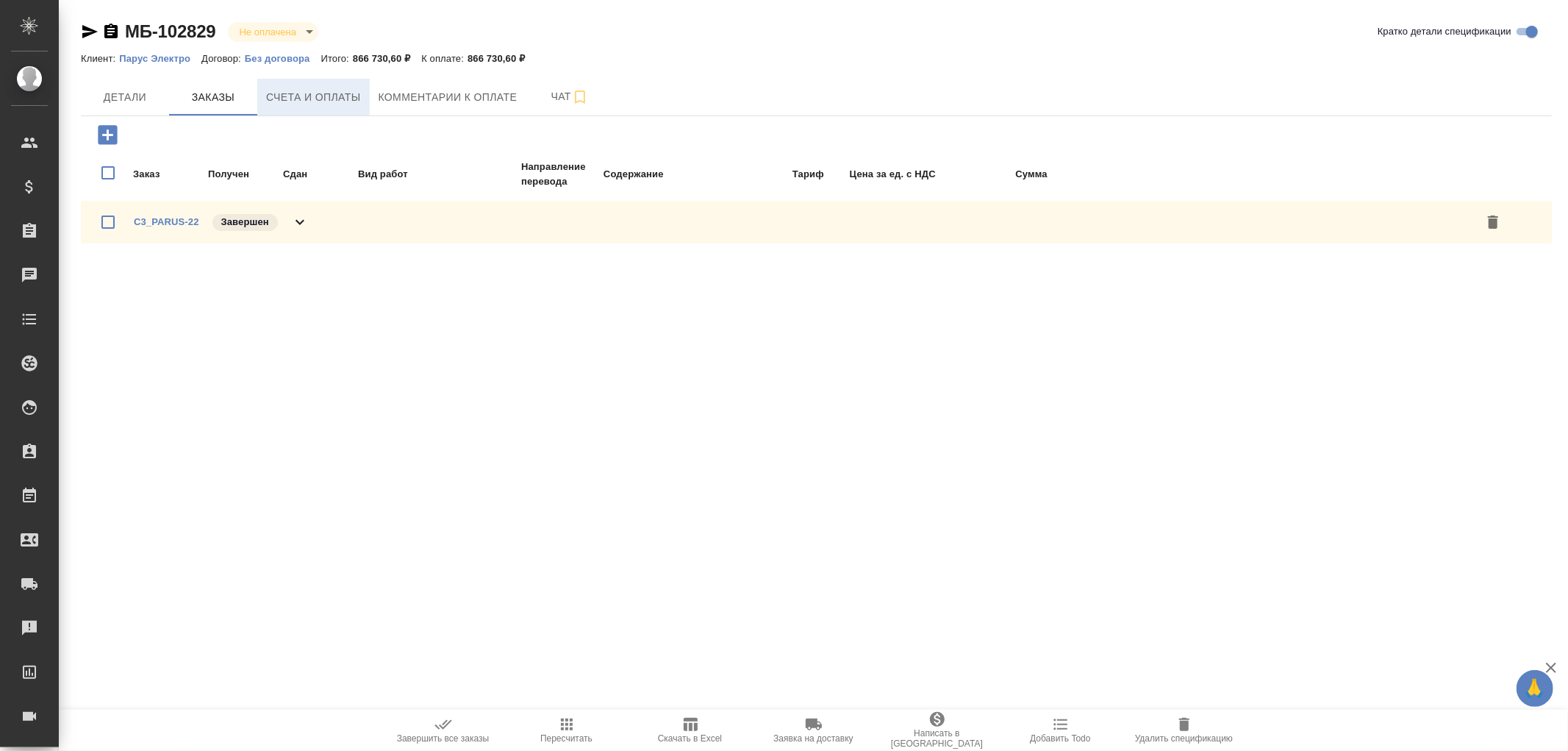
drag, startPoint x: 310, startPoint y: 88, endPoint x: 361, endPoint y: 100, distance: 52.4
click at [313, 88] on span "Счета и оплаты" at bounding box center [313, 97] width 95 height 18
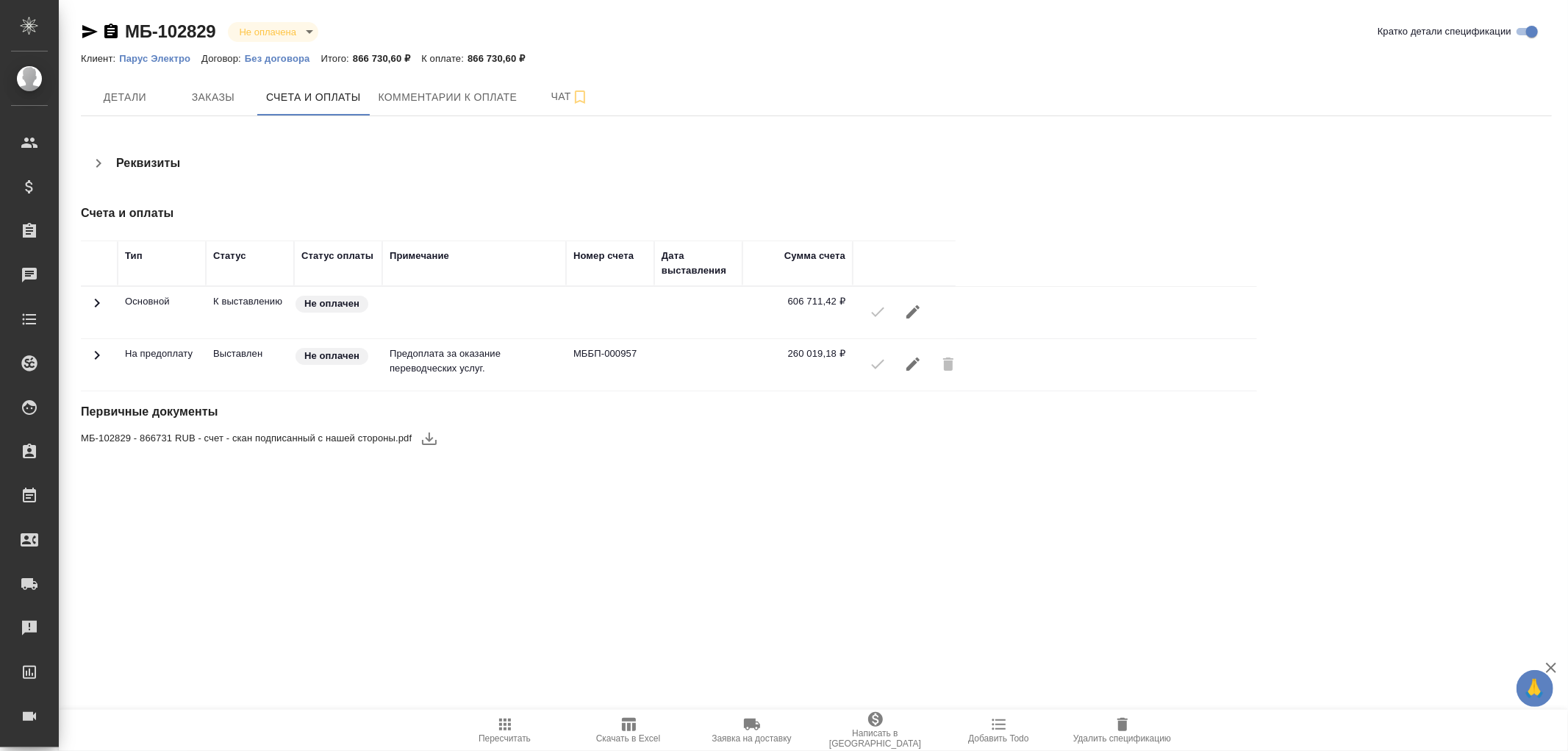
click at [880, 312] on div at bounding box center [904, 312] width 88 height 35
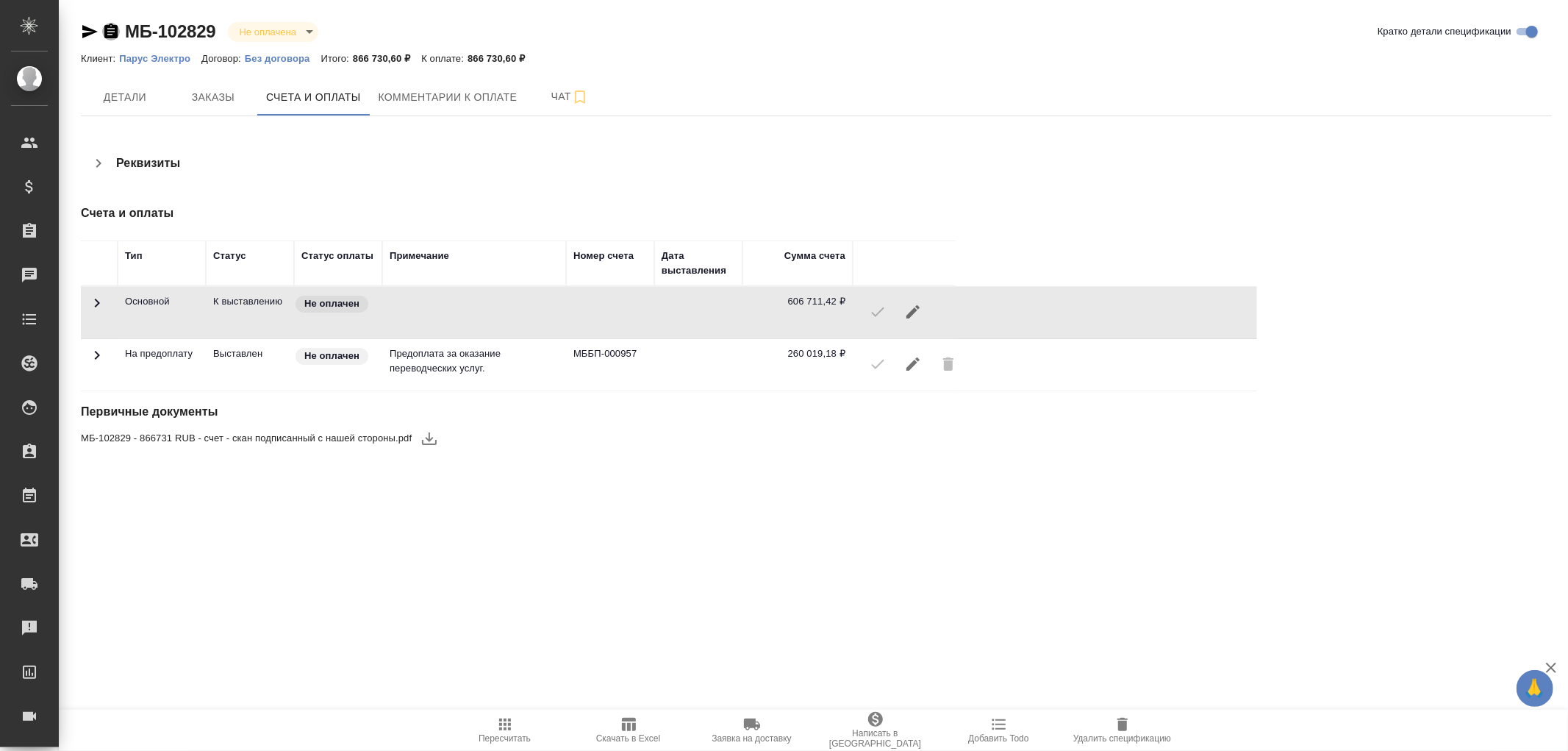
click at [109, 28] on icon "button" at bounding box center [111, 32] width 17 height 17
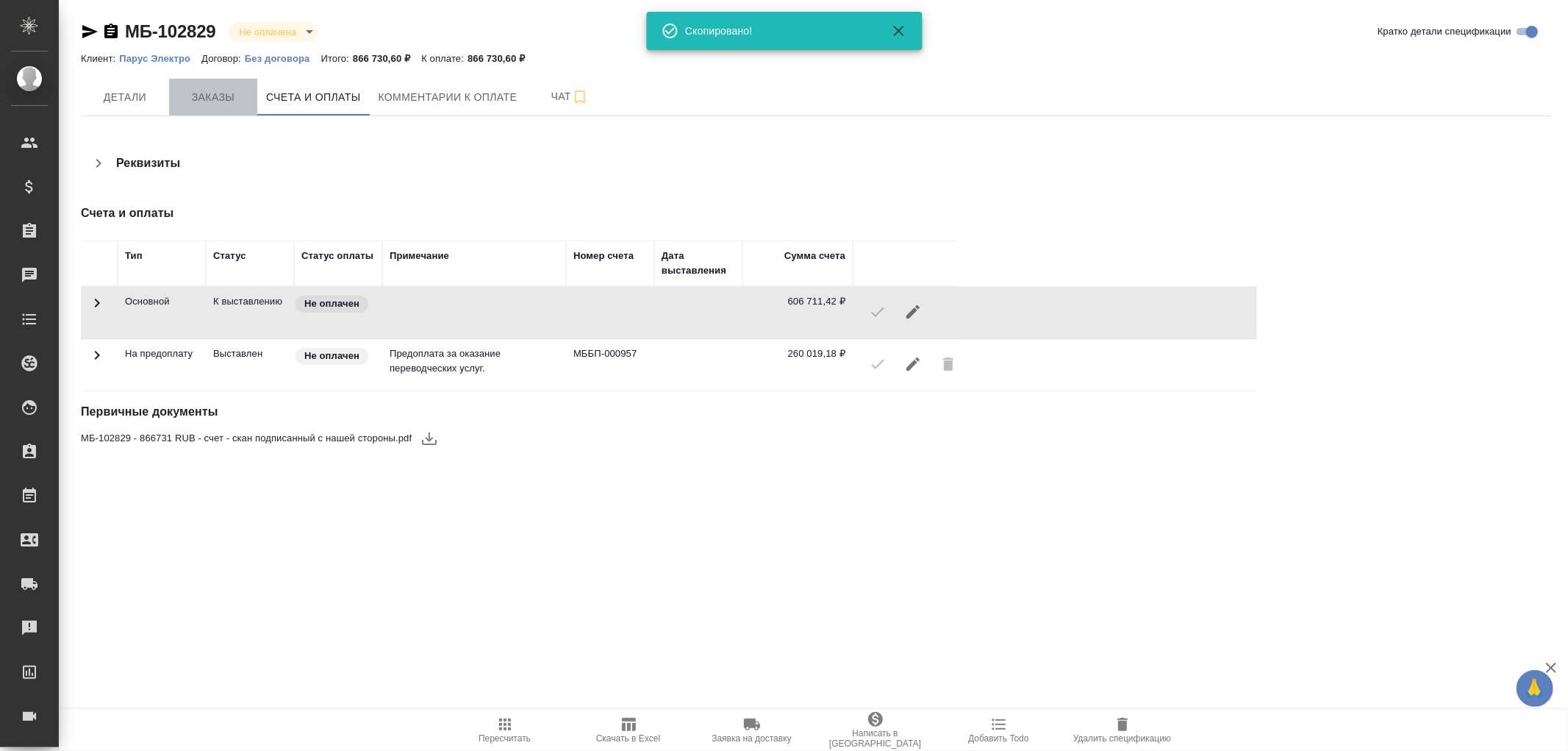
click at [207, 100] on span "Заказы" at bounding box center [213, 97] width 71 height 18
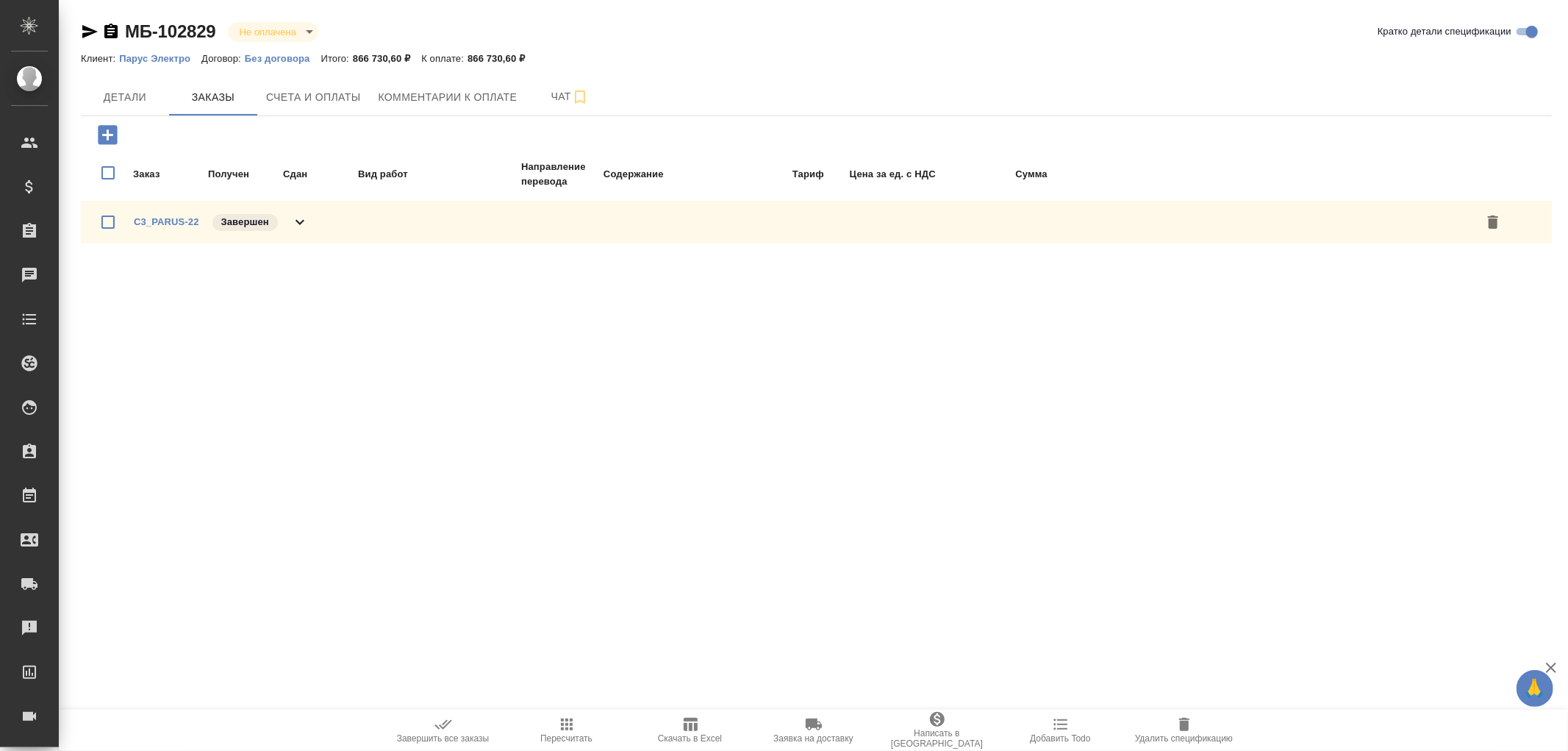
click at [302, 218] on icon at bounding box center [300, 222] width 17 height 17
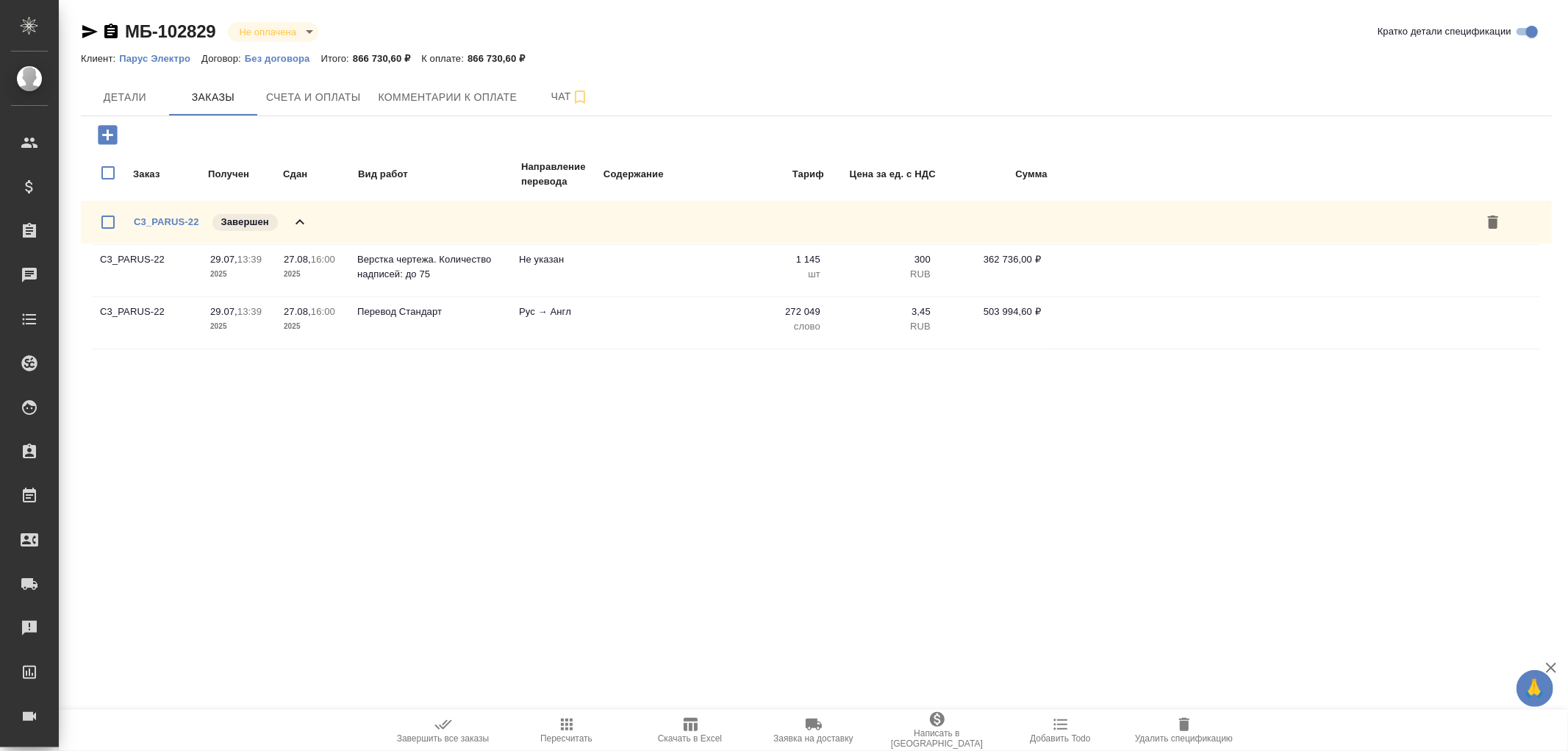
click at [302, 218] on icon at bounding box center [300, 222] width 17 height 17
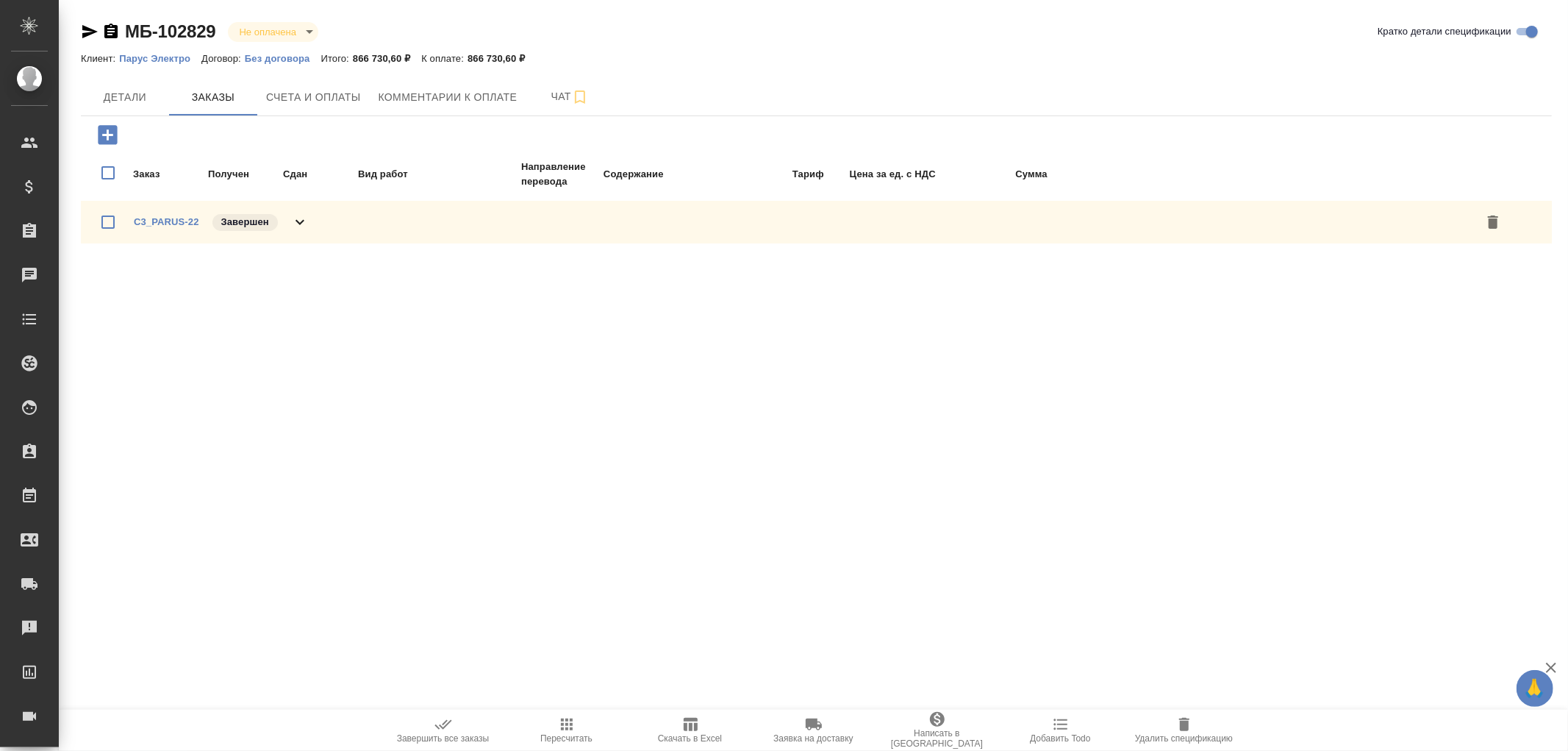
click at [115, 27] on icon "button" at bounding box center [111, 31] width 13 height 15
click at [304, 99] on span "Счета и оплаты" at bounding box center [313, 97] width 95 height 18
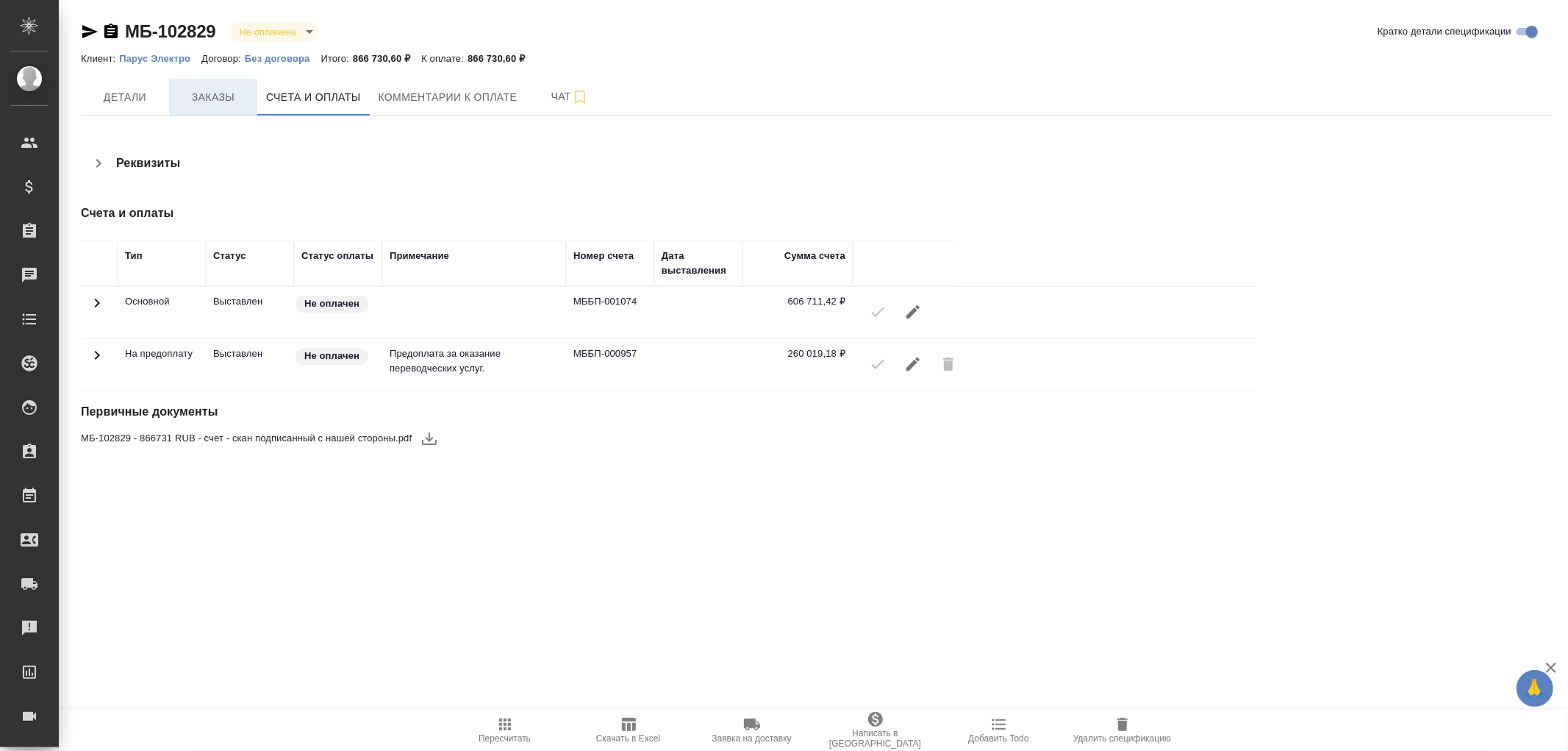
click at [212, 91] on span "Заказы" at bounding box center [213, 97] width 71 height 18
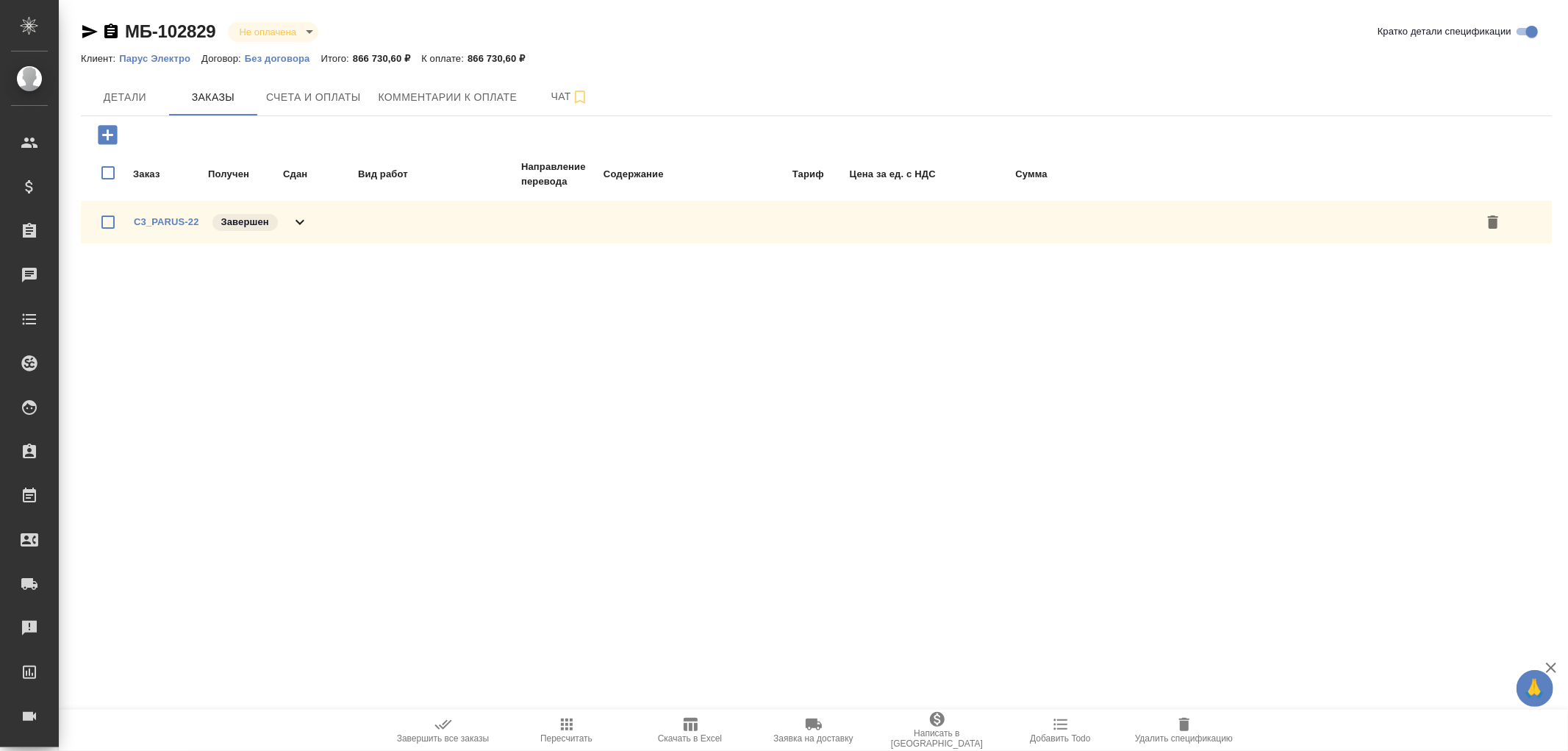
click at [305, 217] on icon at bounding box center [300, 222] width 17 height 17
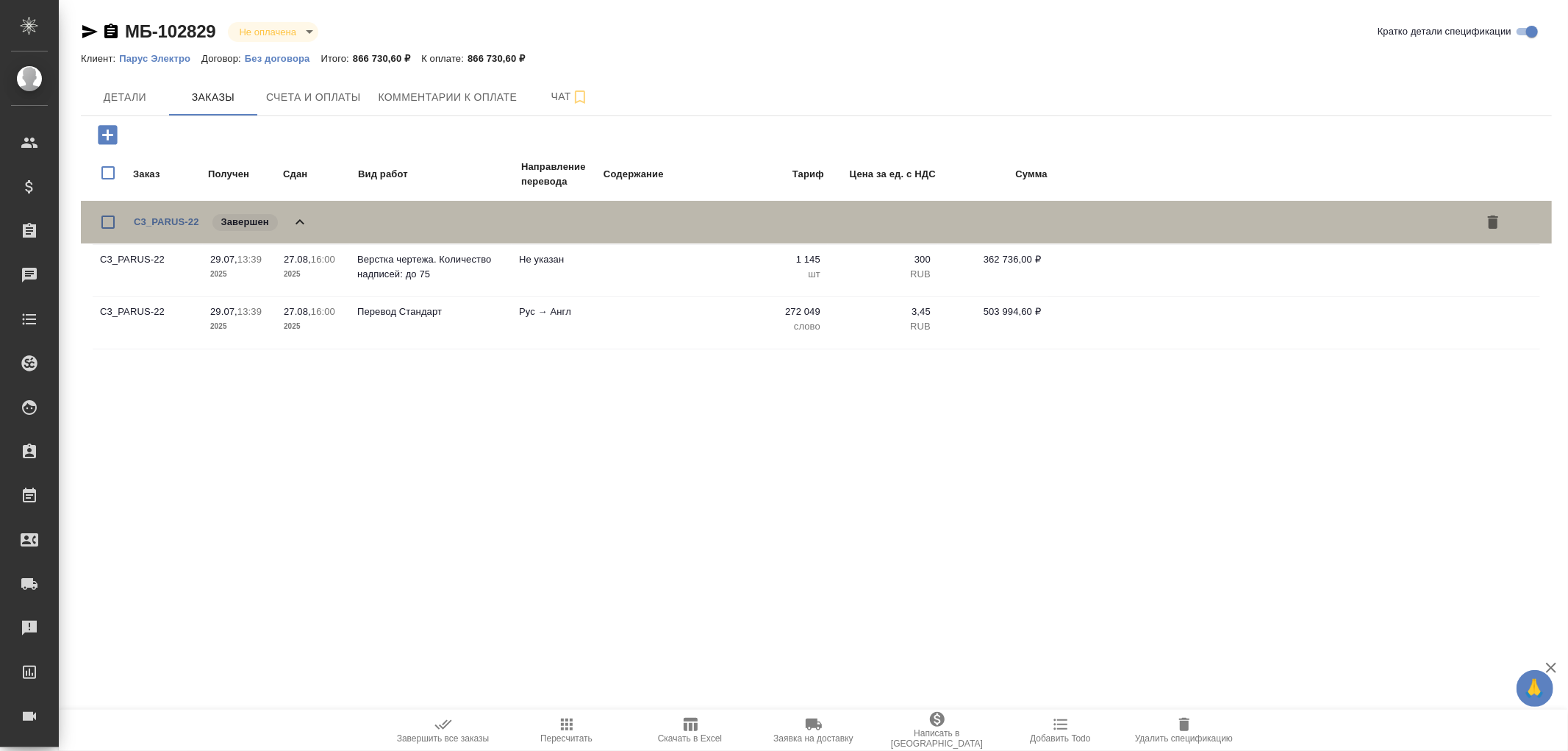
click at [302, 218] on icon at bounding box center [300, 222] width 17 height 17
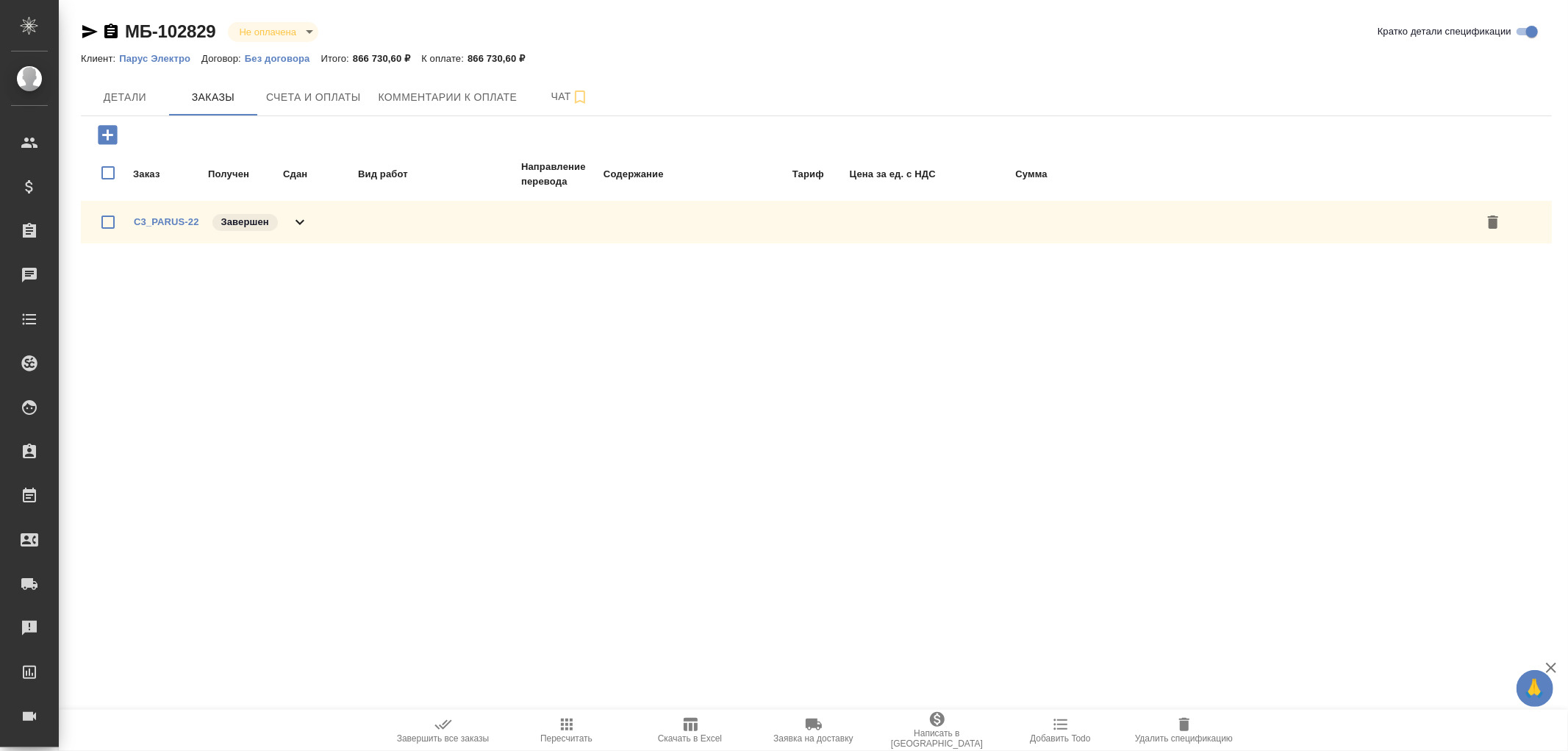
click at [85, 33] on icon "button" at bounding box center [90, 32] width 15 height 13
click at [317, 94] on span "Счета и оплаты" at bounding box center [313, 97] width 95 height 18
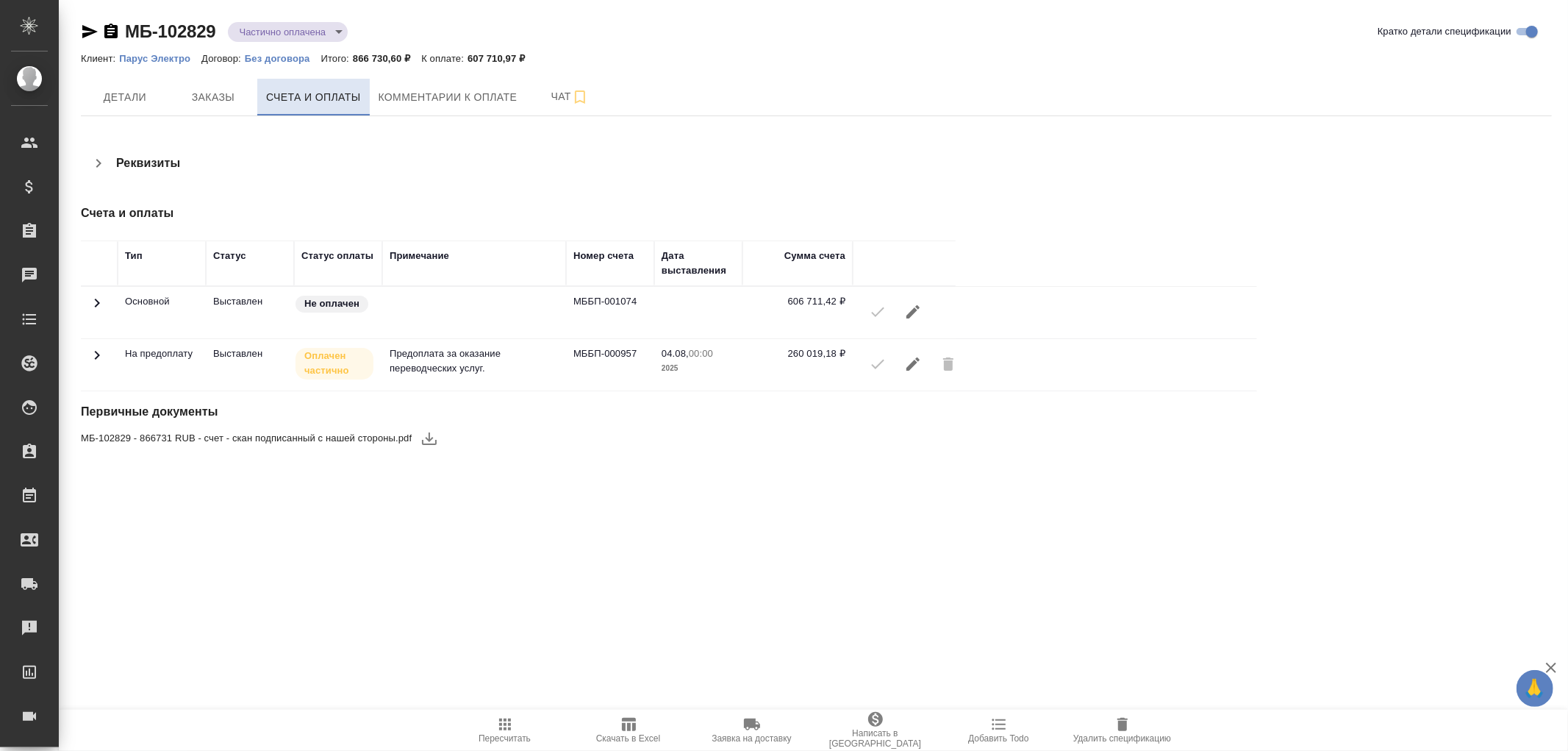
click at [325, 99] on span "Счета и оплаты" at bounding box center [313, 97] width 95 height 18
click at [98, 312] on icon at bounding box center [97, 303] width 17 height 17
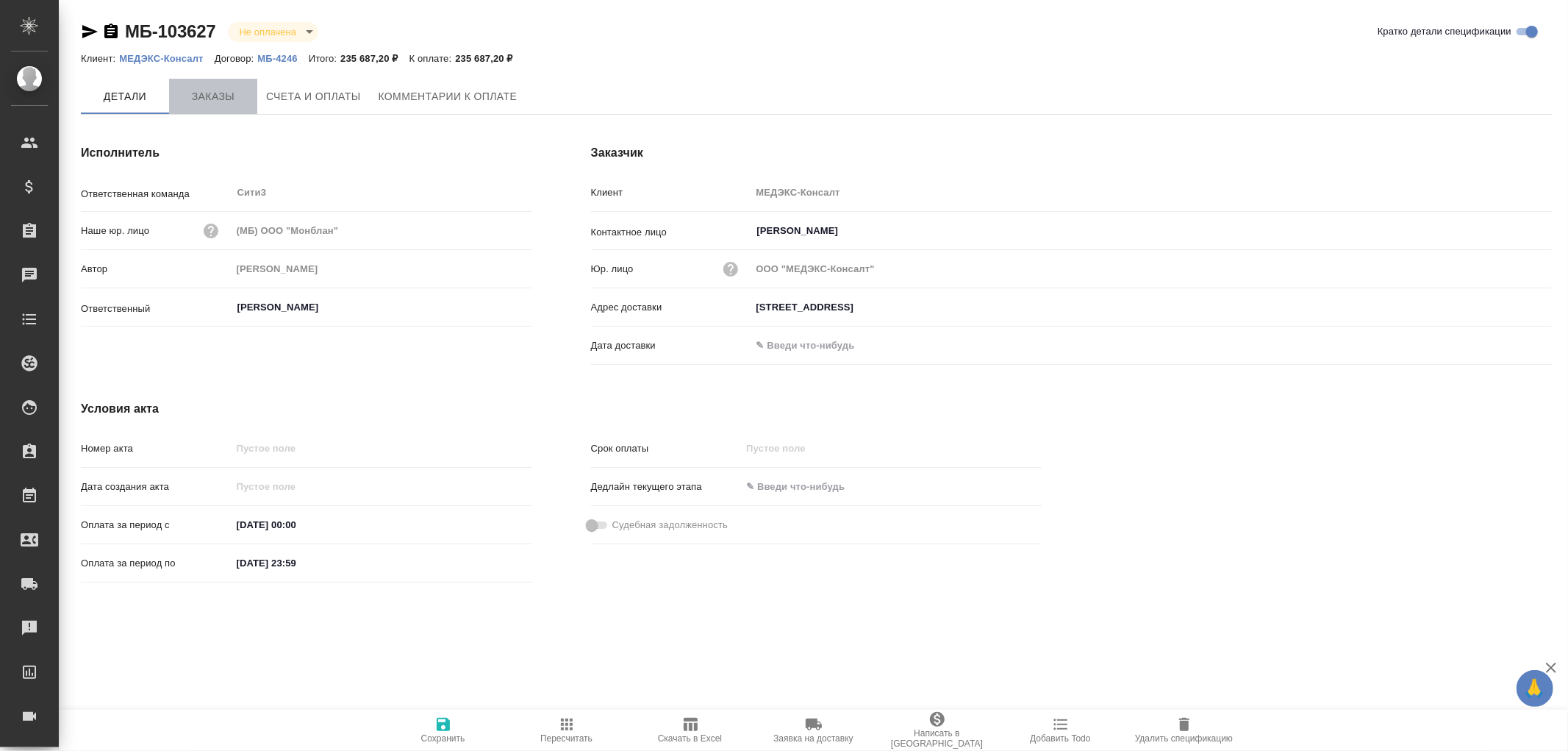
click at [208, 94] on span "Заказы" at bounding box center [213, 96] width 71 height 18
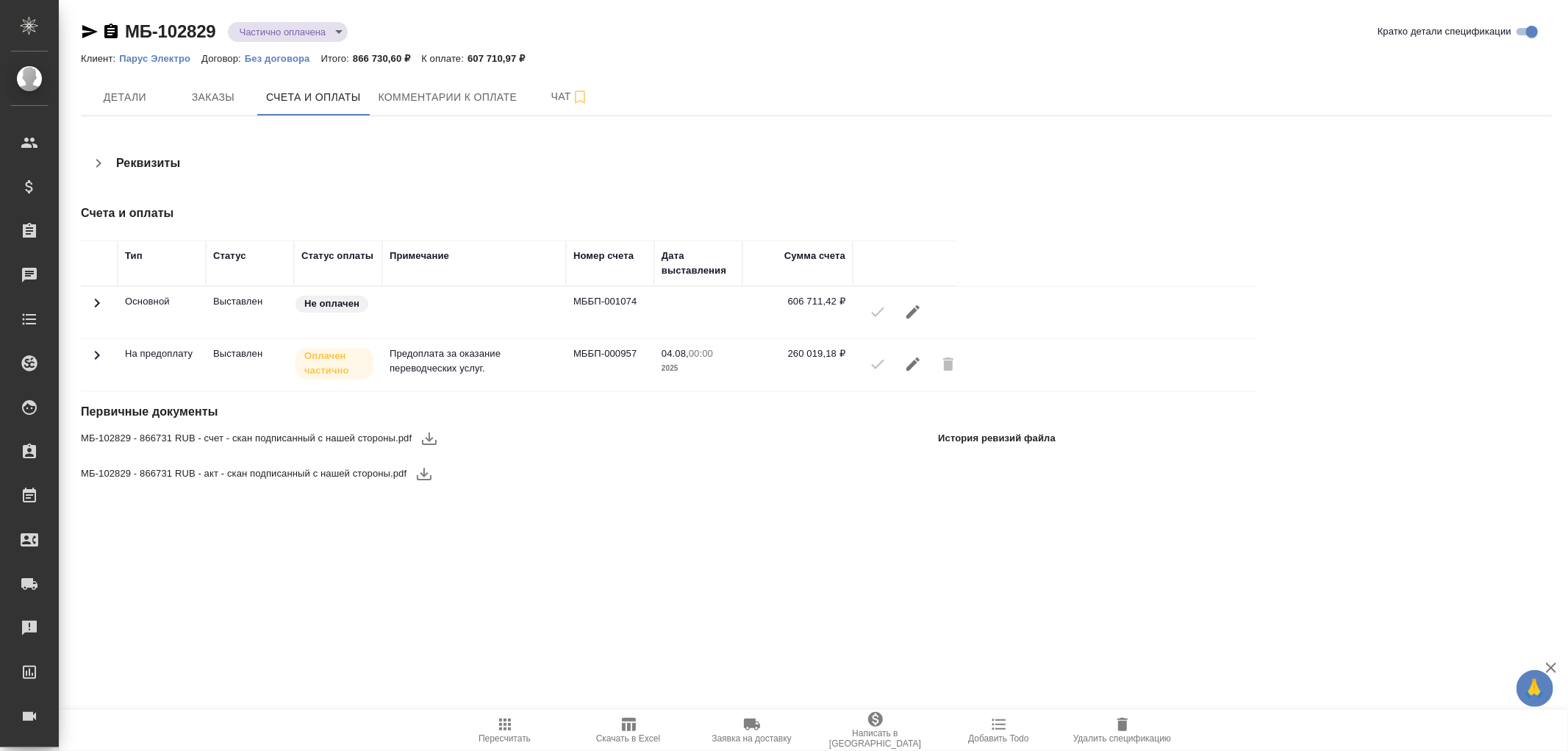
click at [423, 440] on icon "button" at bounding box center [429, 439] width 15 height 13
click at [553, 94] on span "Чат" at bounding box center [570, 96] width 71 height 18
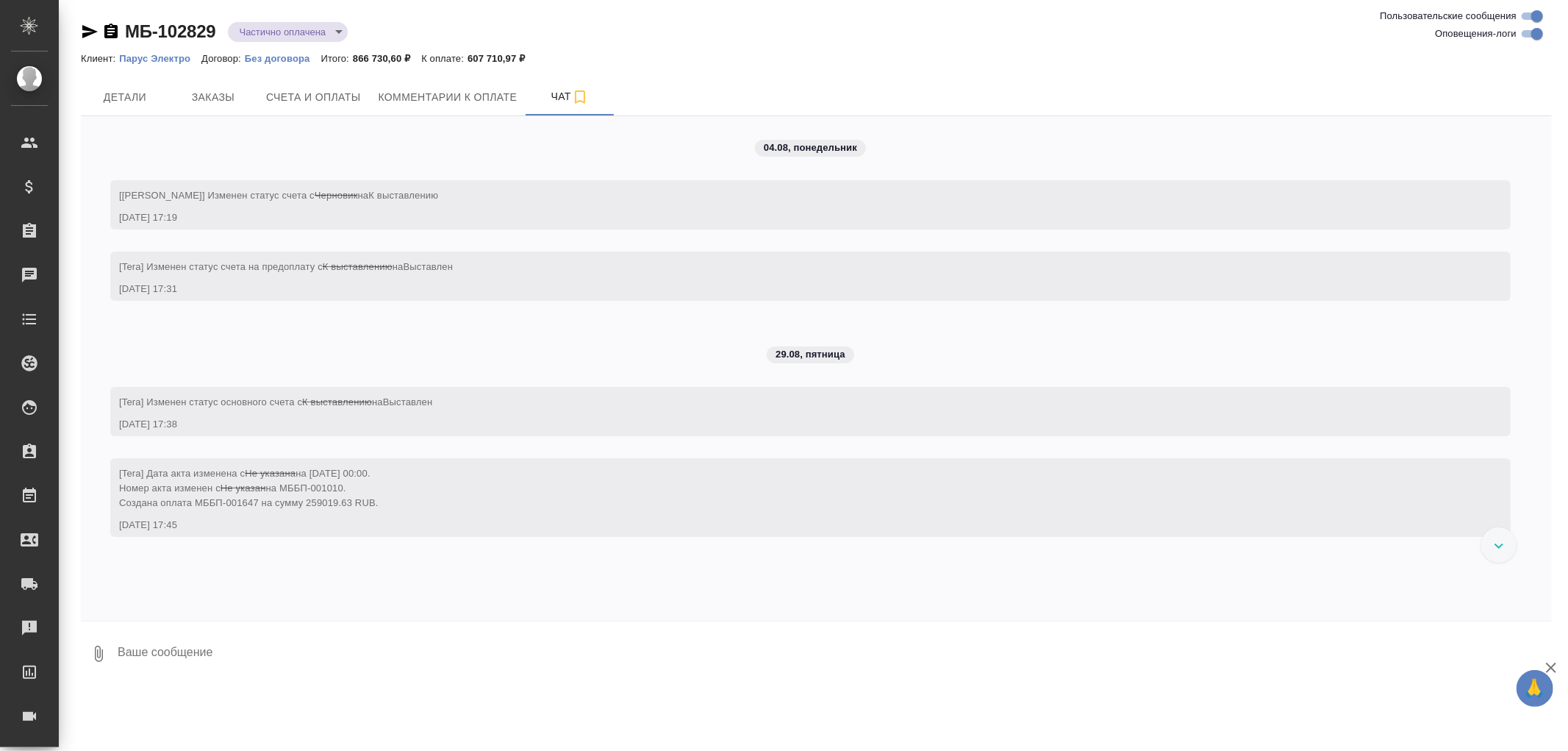
click at [127, 660] on textarea at bounding box center [833, 653] width 1435 height 50
type textarea "по специи был счет на предоплату и доплату. Счет на предоплату"
click at [98, 655] on icon "button" at bounding box center [99, 653] width 8 height 16
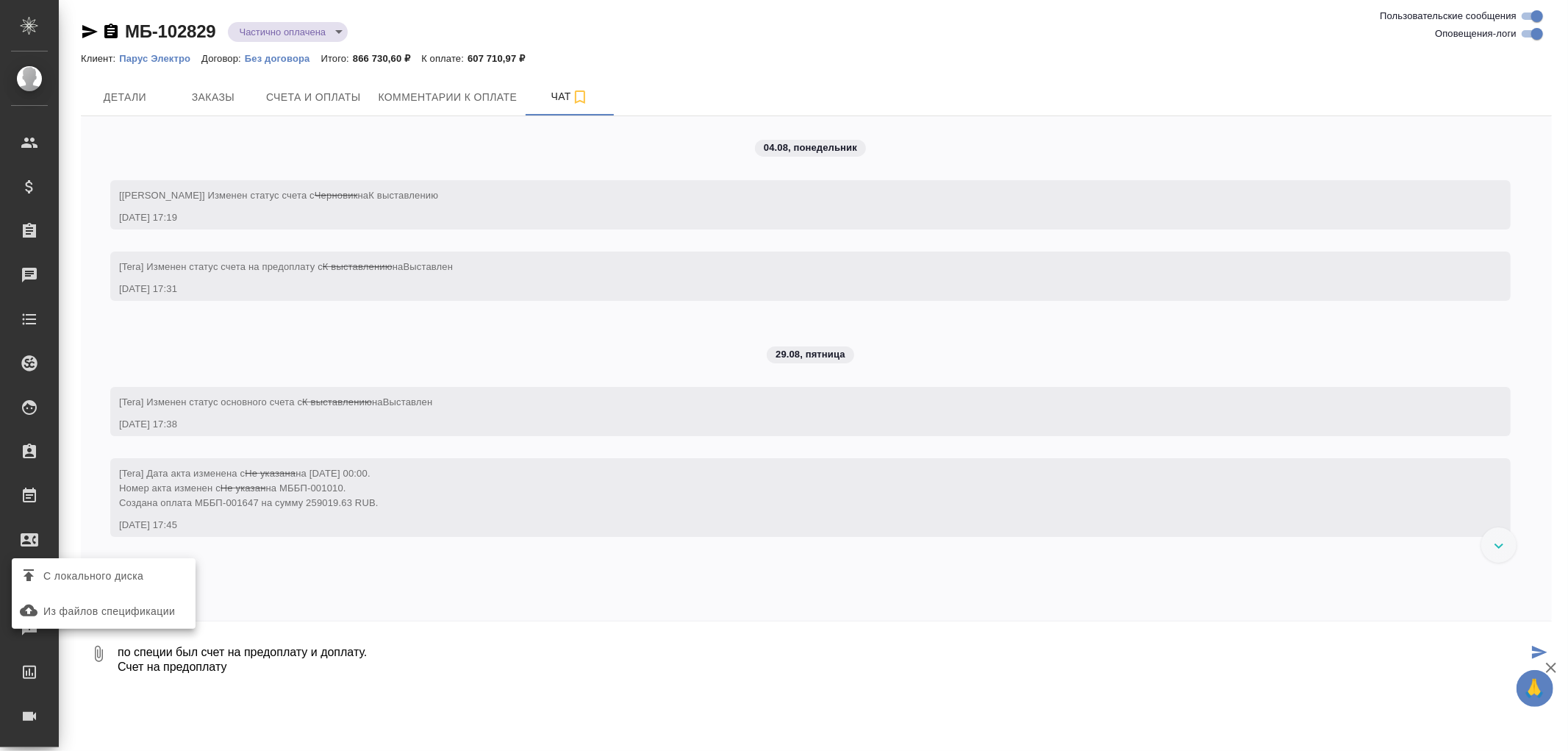
click at [107, 576] on span "С локального диска" at bounding box center [94, 576] width 100 height 18
click at [0, 0] on input "С локального диска" at bounding box center [0, 0] width 0 height 0
click at [94, 574] on span "С локального диска" at bounding box center [94, 576] width 100 height 18
click at [0, 0] on input "С локального диска" at bounding box center [0, 0] width 0 height 0
click at [1540, 649] on icon "submit" at bounding box center [1539, 652] width 15 height 13
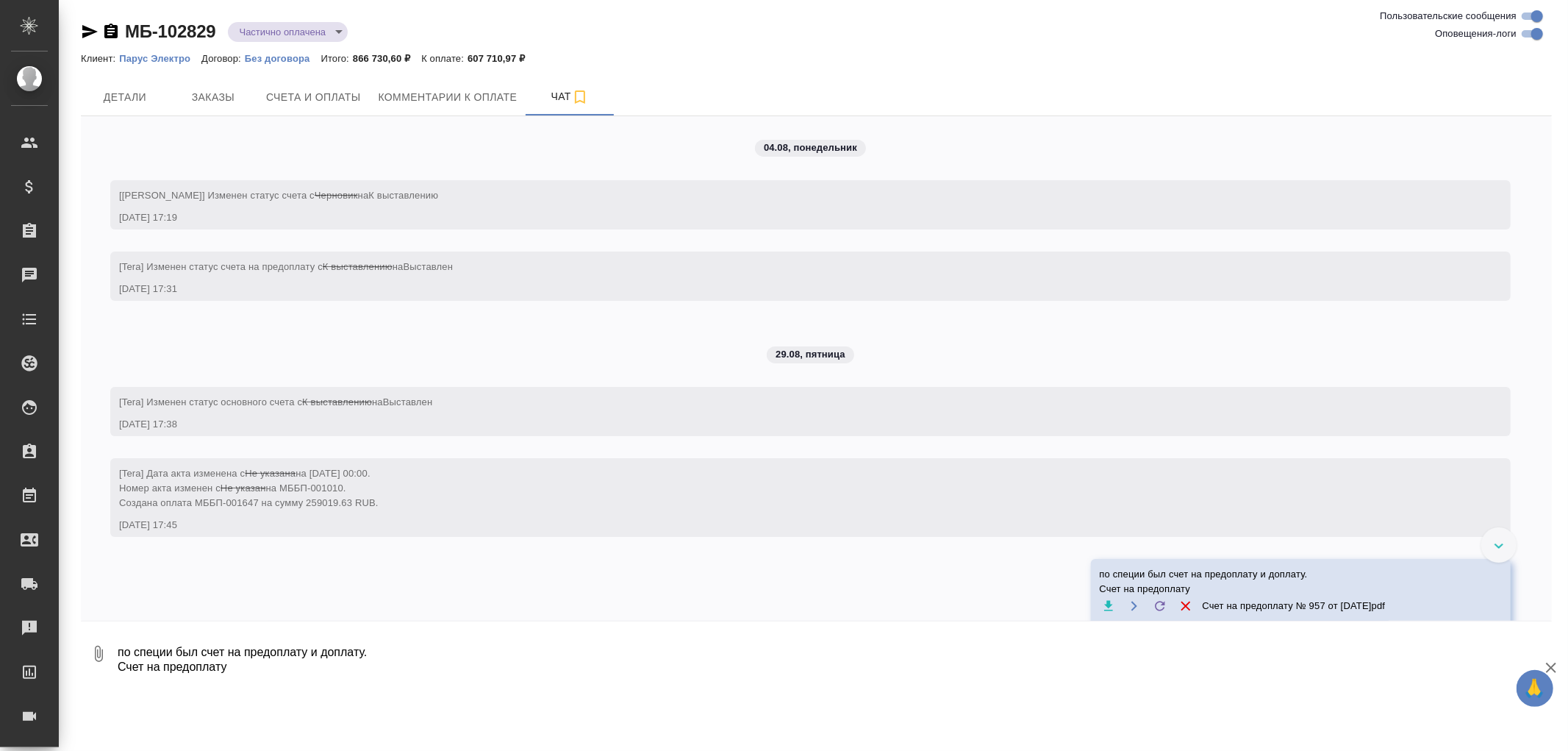
scroll to position [42, 0]
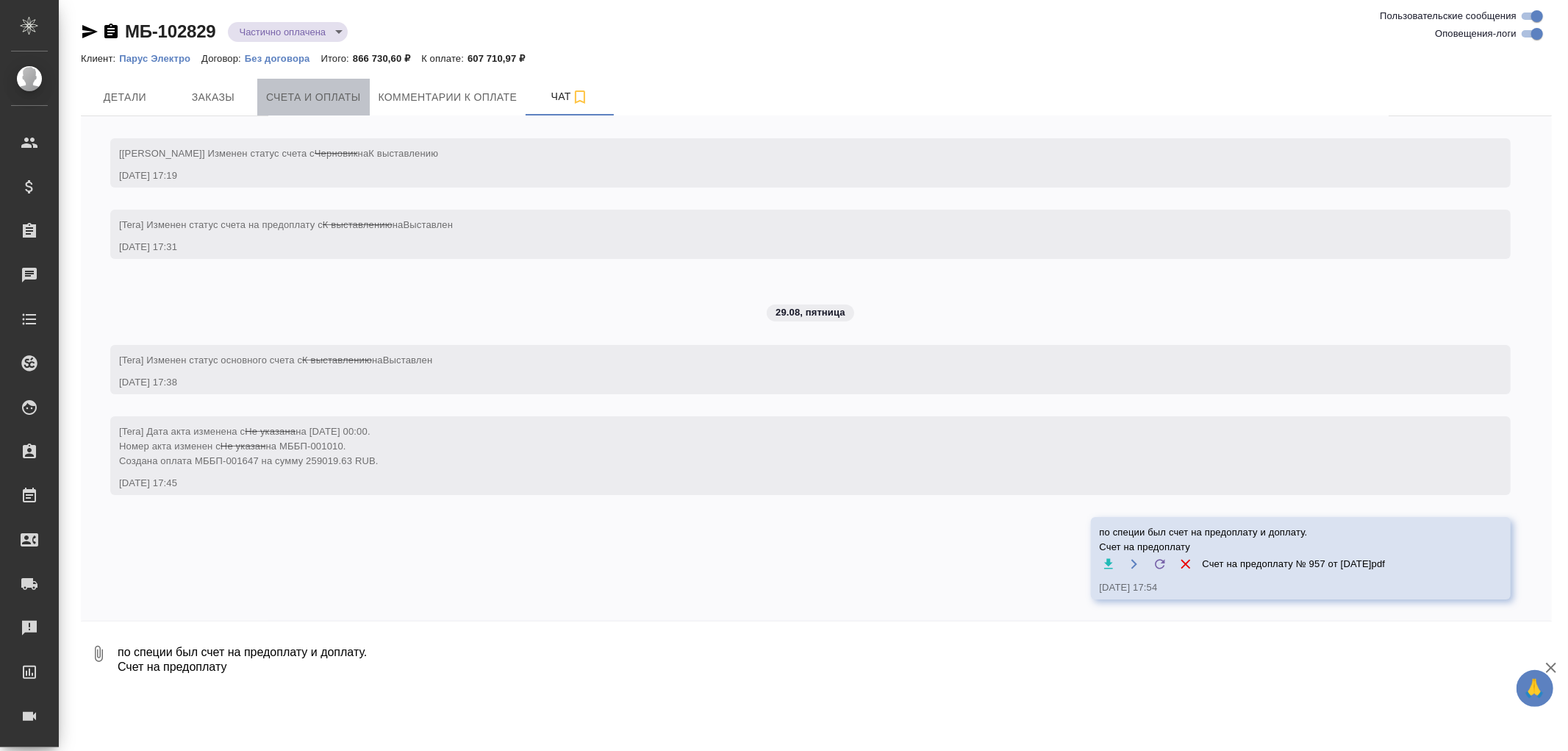
click at [297, 104] on span "Счета и оплаты" at bounding box center [313, 97] width 95 height 18
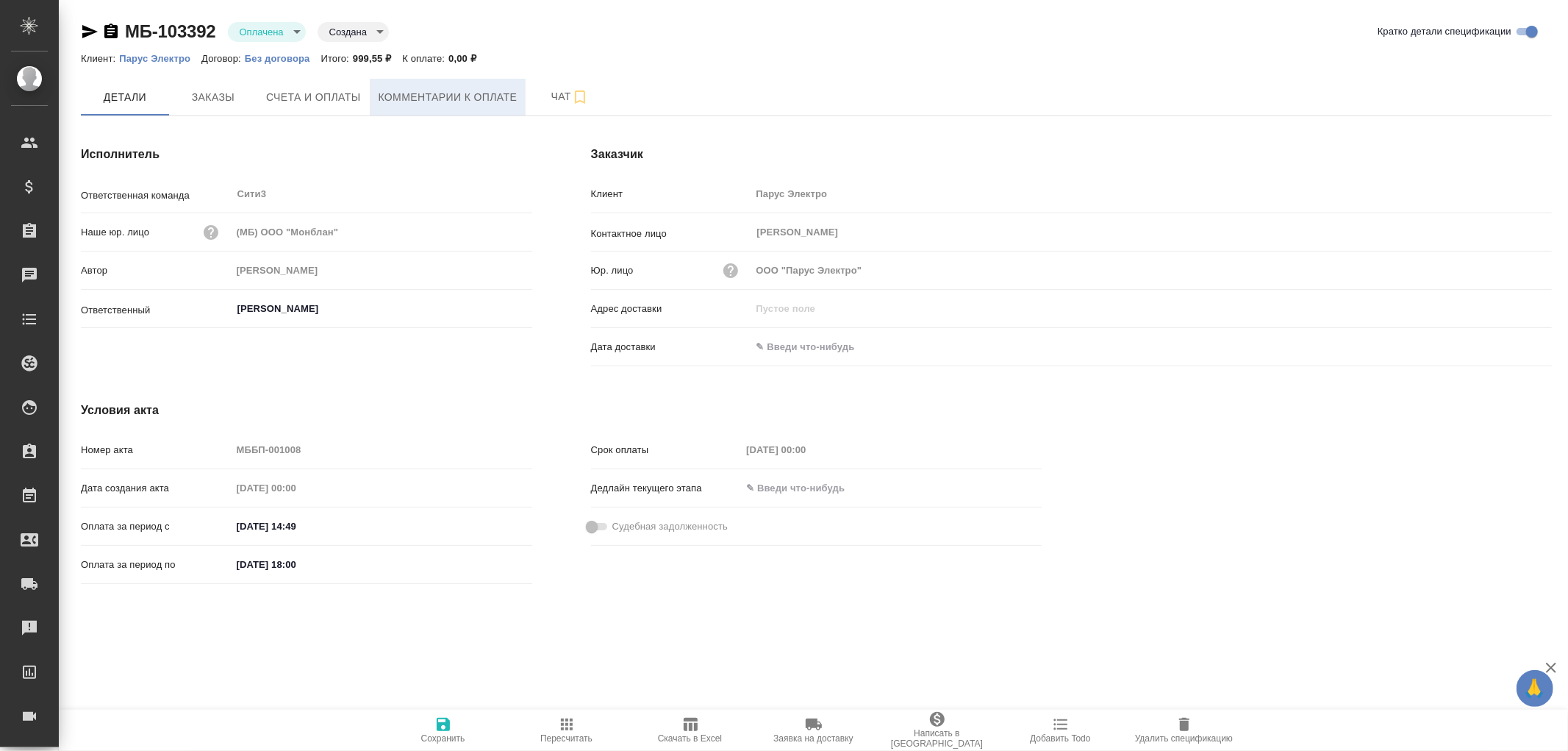
click at [465, 98] on span "Комментарии к оплате" at bounding box center [448, 97] width 139 height 18
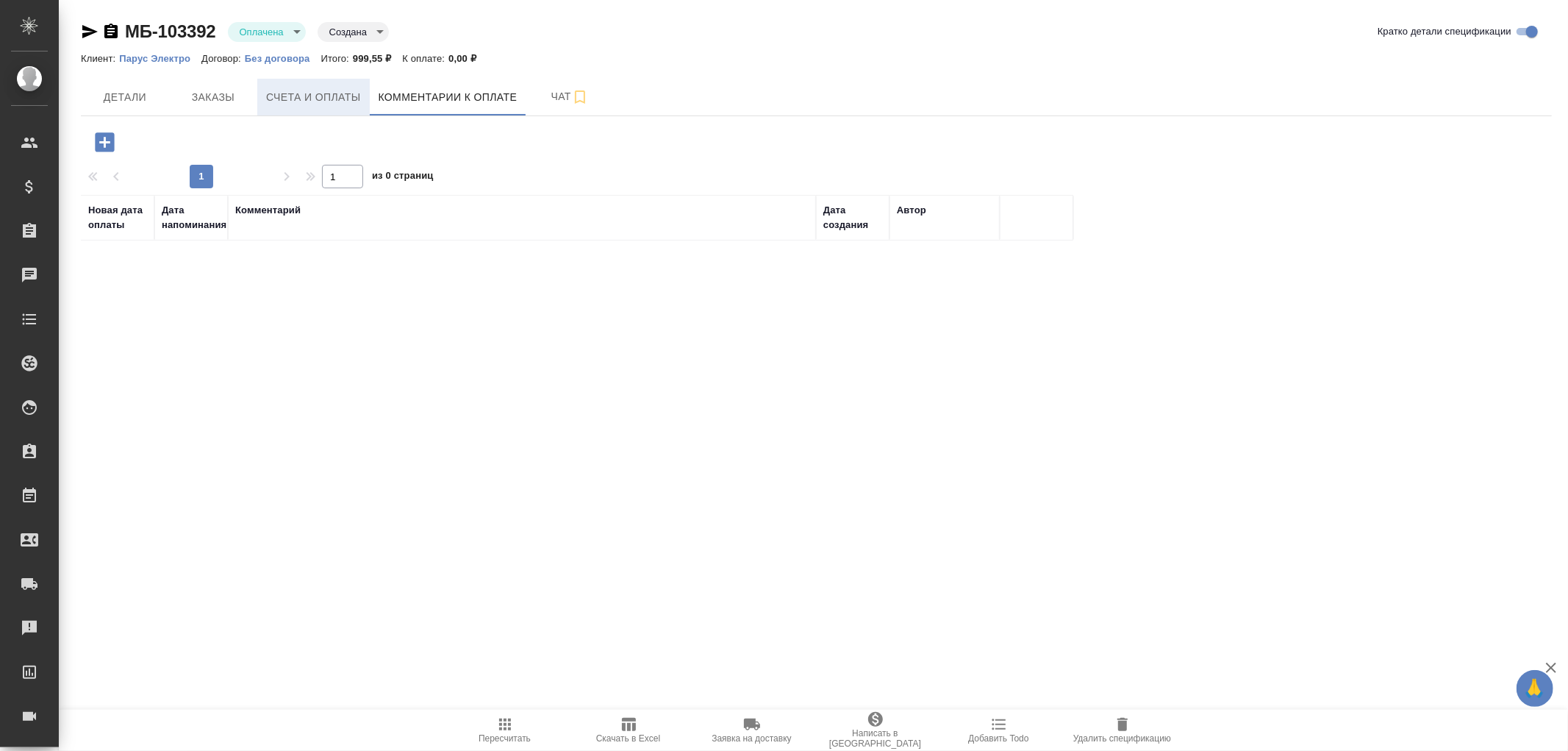
click at [328, 92] on span "Счета и оплаты" at bounding box center [313, 97] width 95 height 18
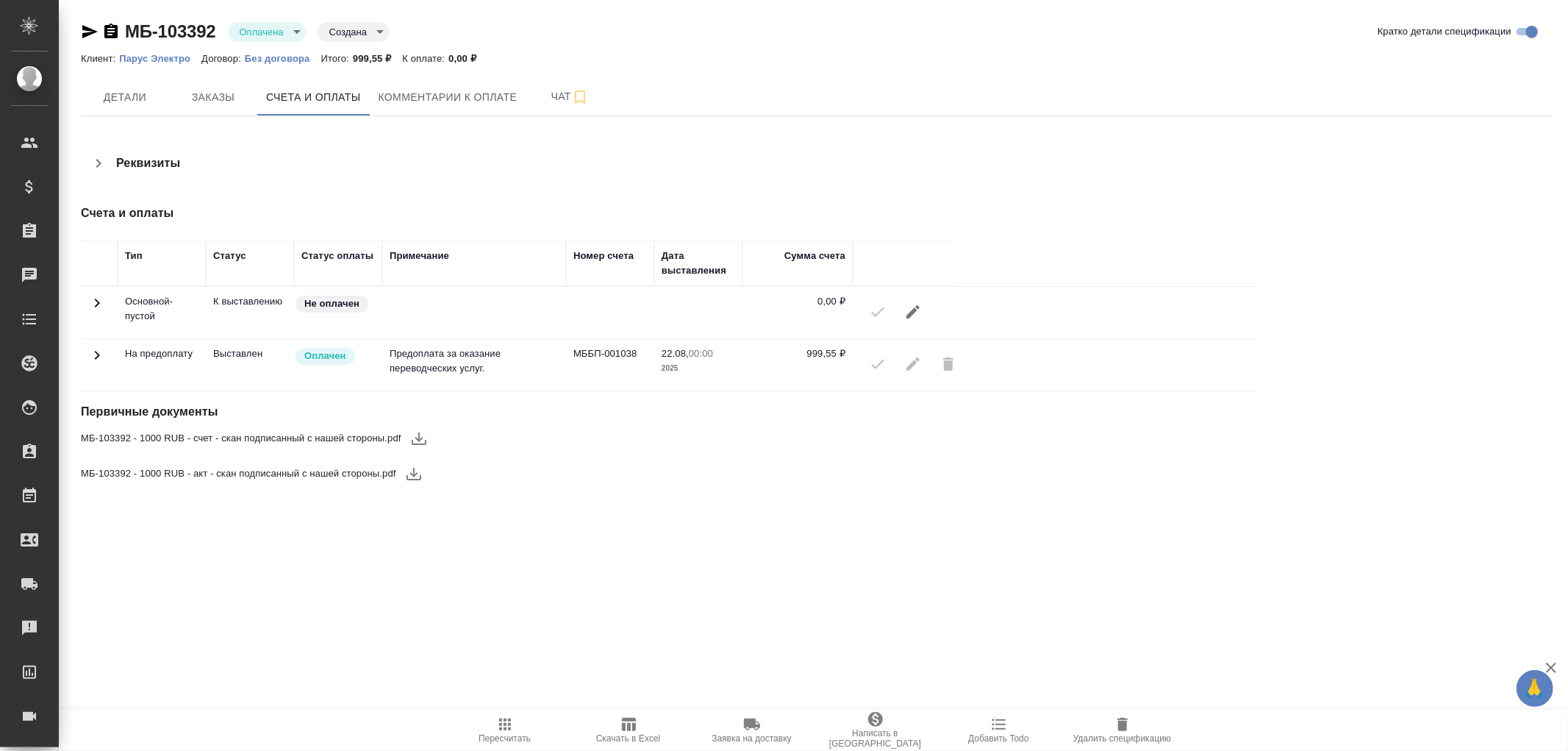
click at [103, 312] on icon at bounding box center [97, 303] width 17 height 17
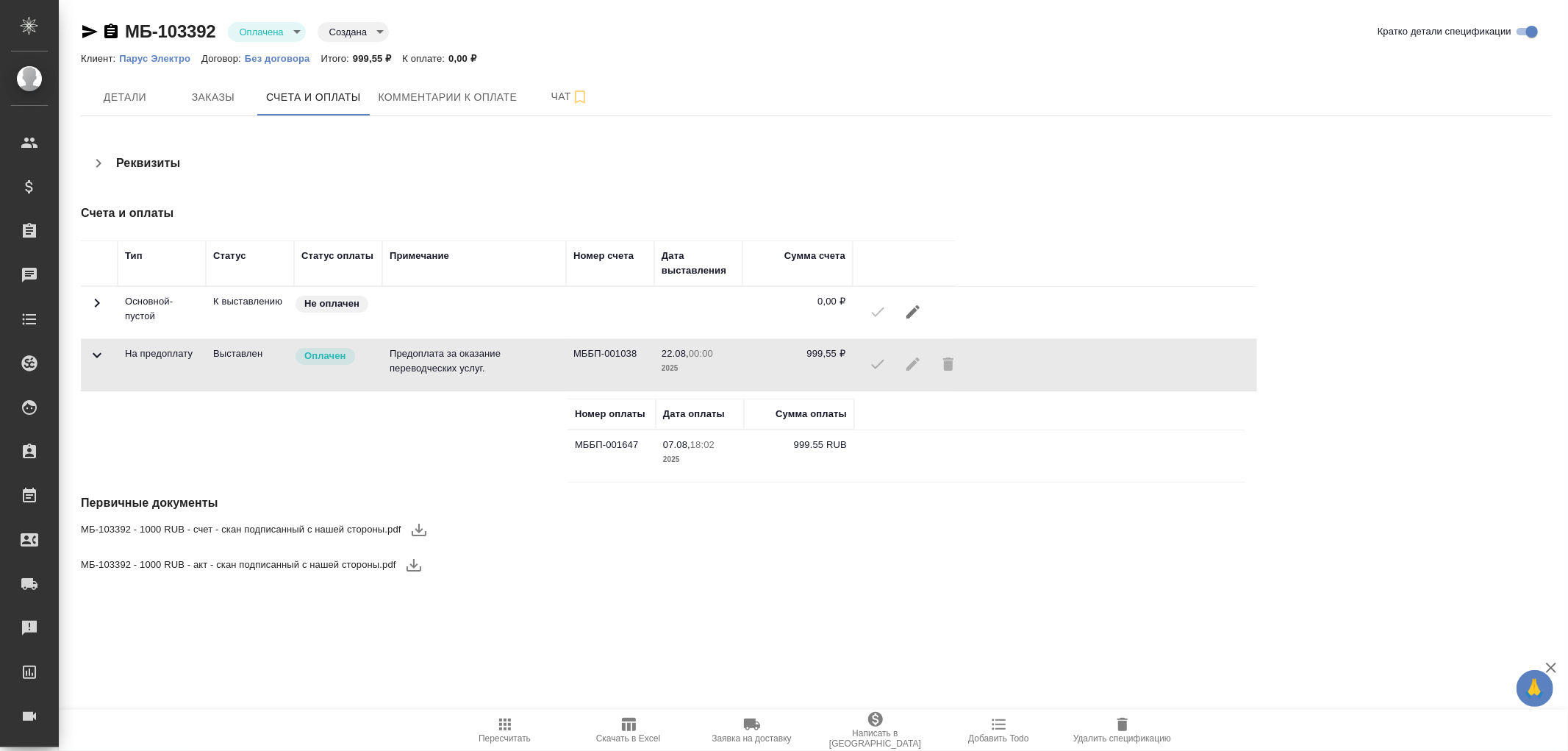
click at [88, 25] on icon "button" at bounding box center [90, 32] width 17 height 17
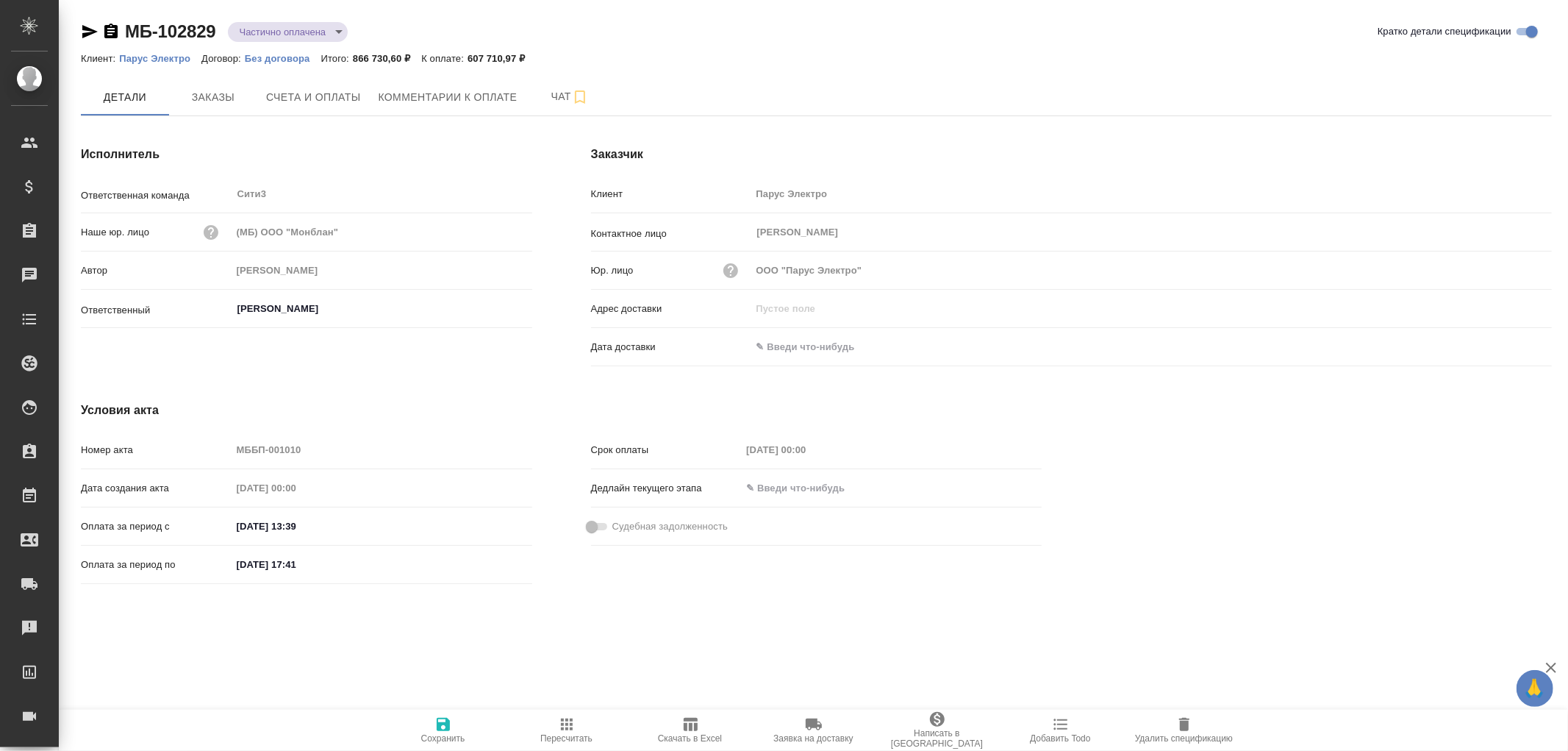
click at [82, 29] on icon "button" at bounding box center [90, 32] width 17 height 17
click at [317, 93] on span "Счета и оплаты" at bounding box center [313, 97] width 95 height 18
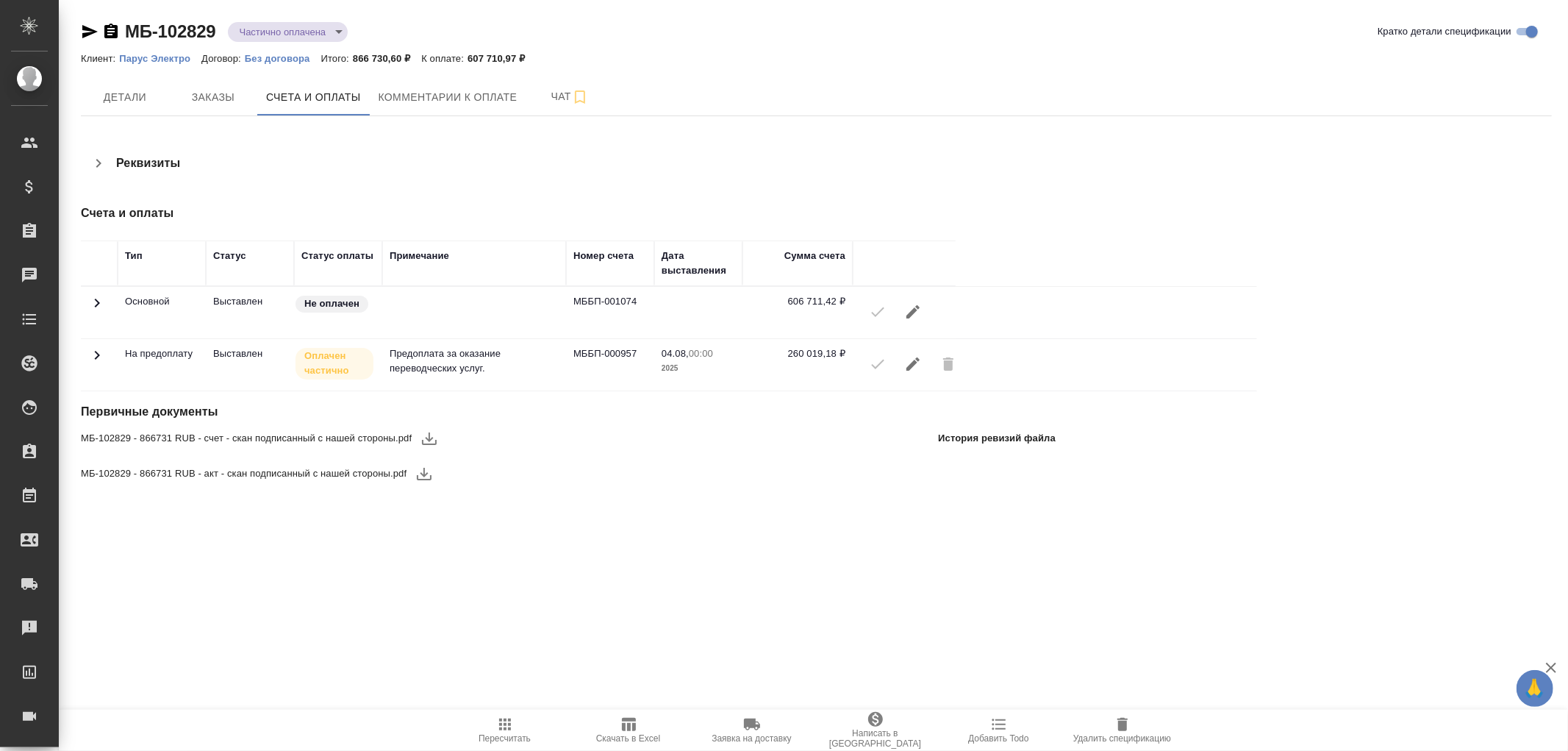
click at [99, 312] on icon at bounding box center [97, 303] width 17 height 17
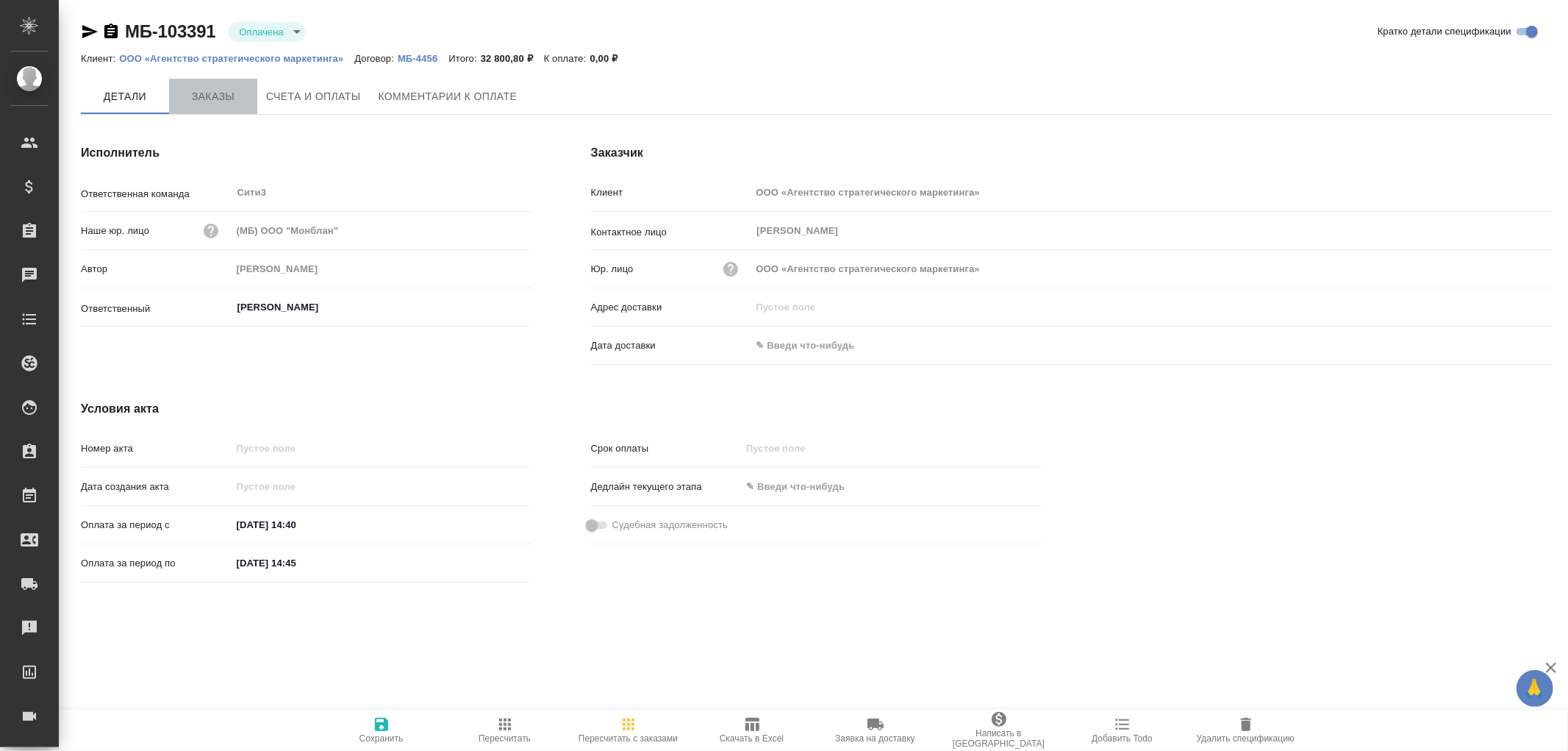
click at [229, 100] on span "Заказы" at bounding box center [213, 96] width 71 height 18
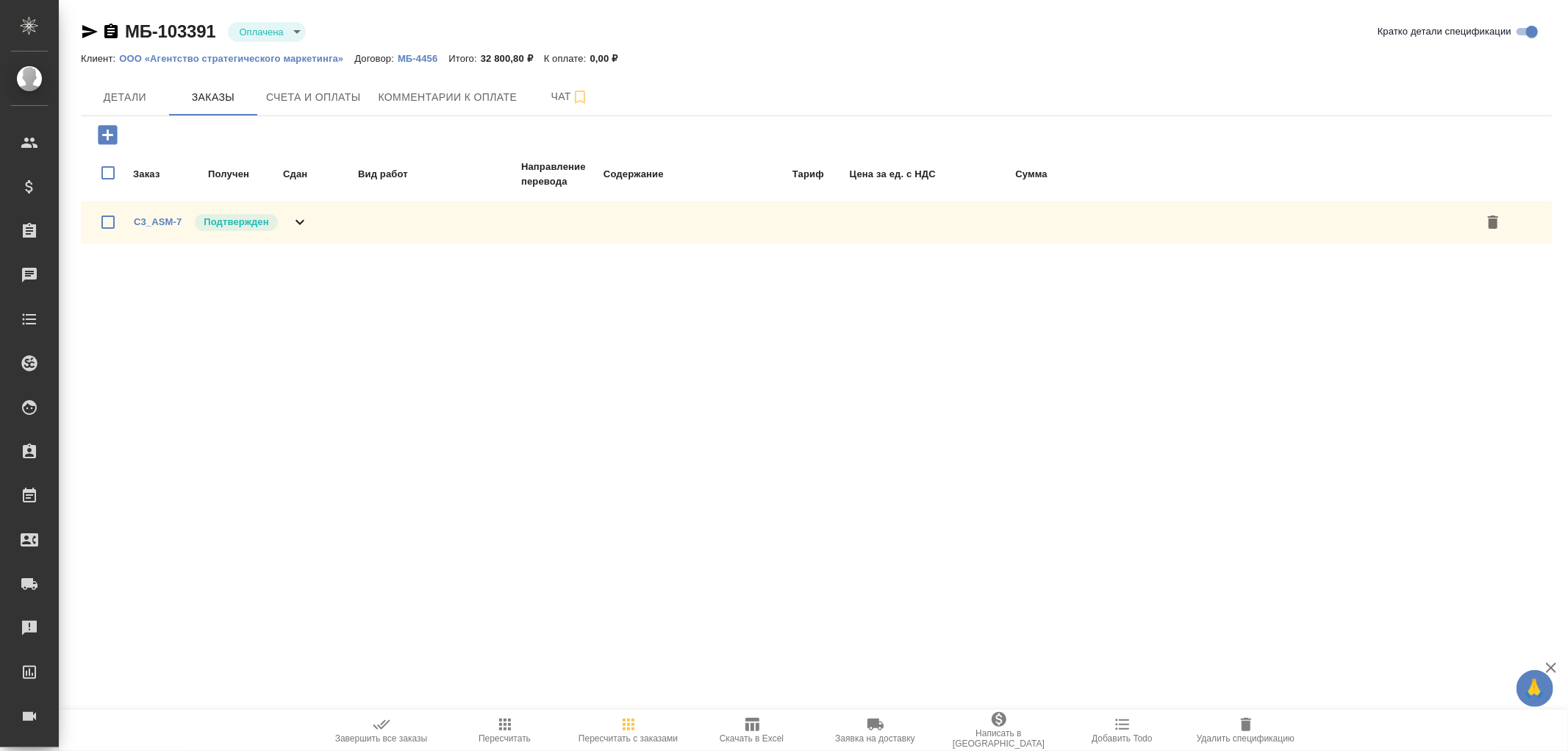
click at [305, 221] on icon at bounding box center [300, 222] width 17 height 17
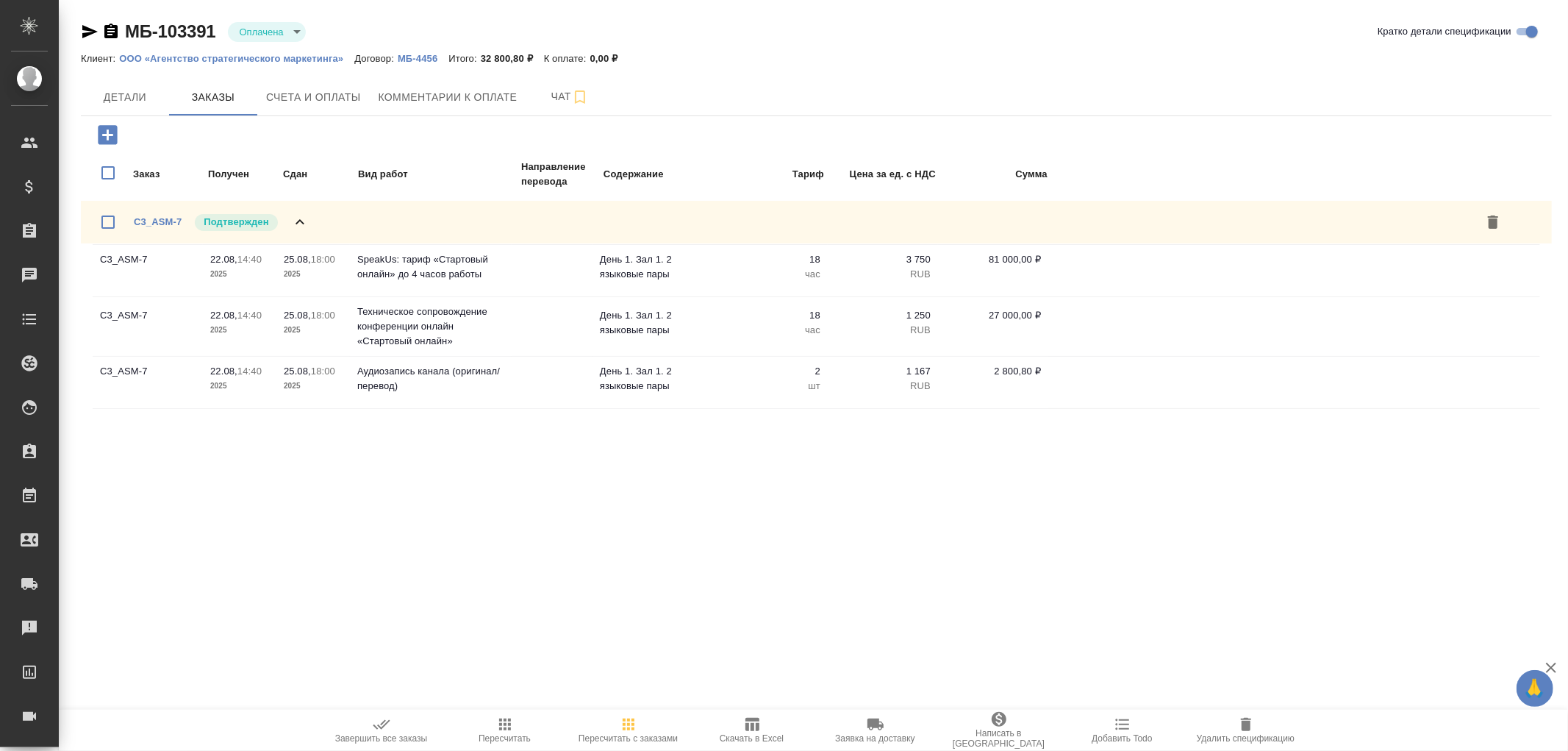
click at [305, 221] on icon at bounding box center [300, 222] width 17 height 17
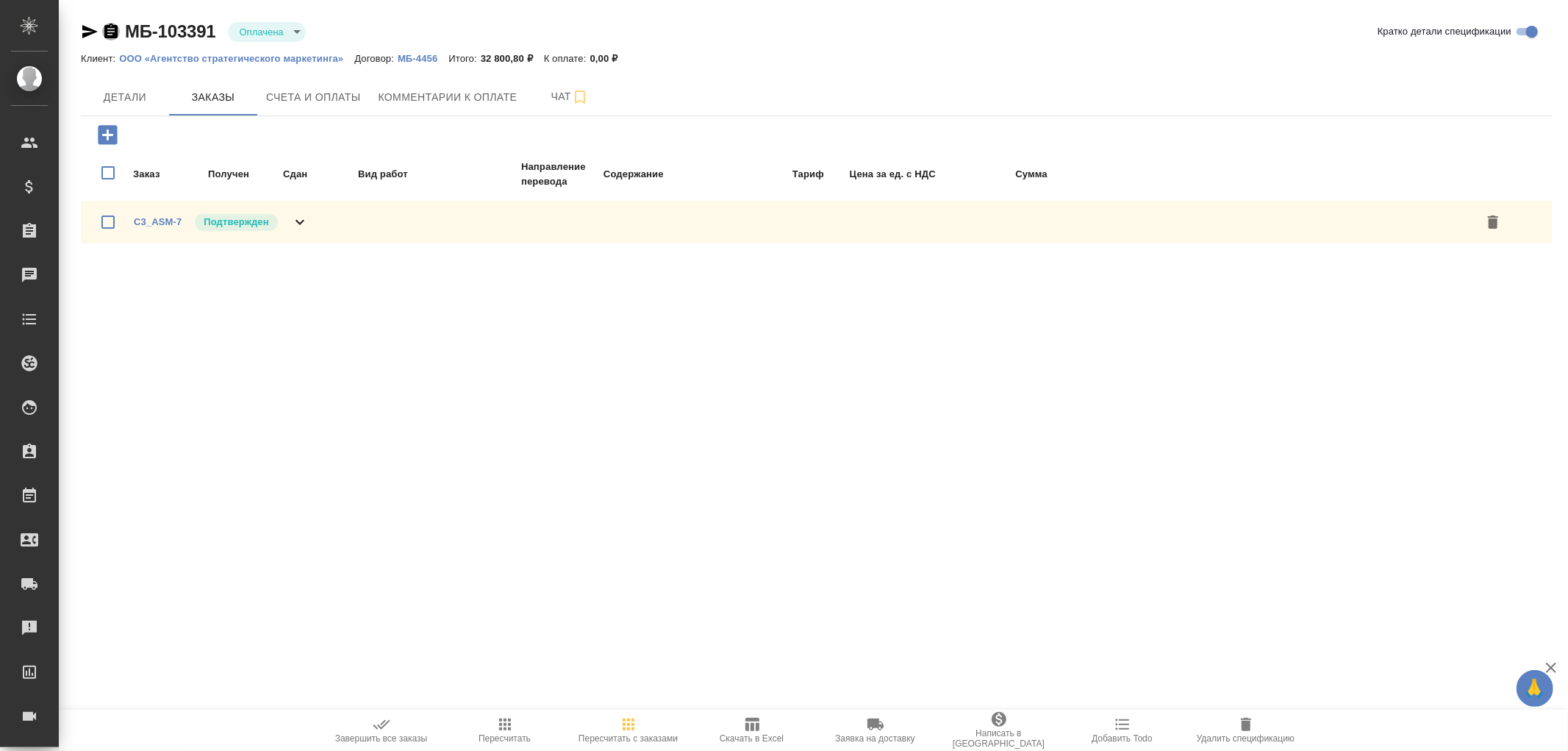
click at [115, 24] on icon "button" at bounding box center [111, 32] width 17 height 17
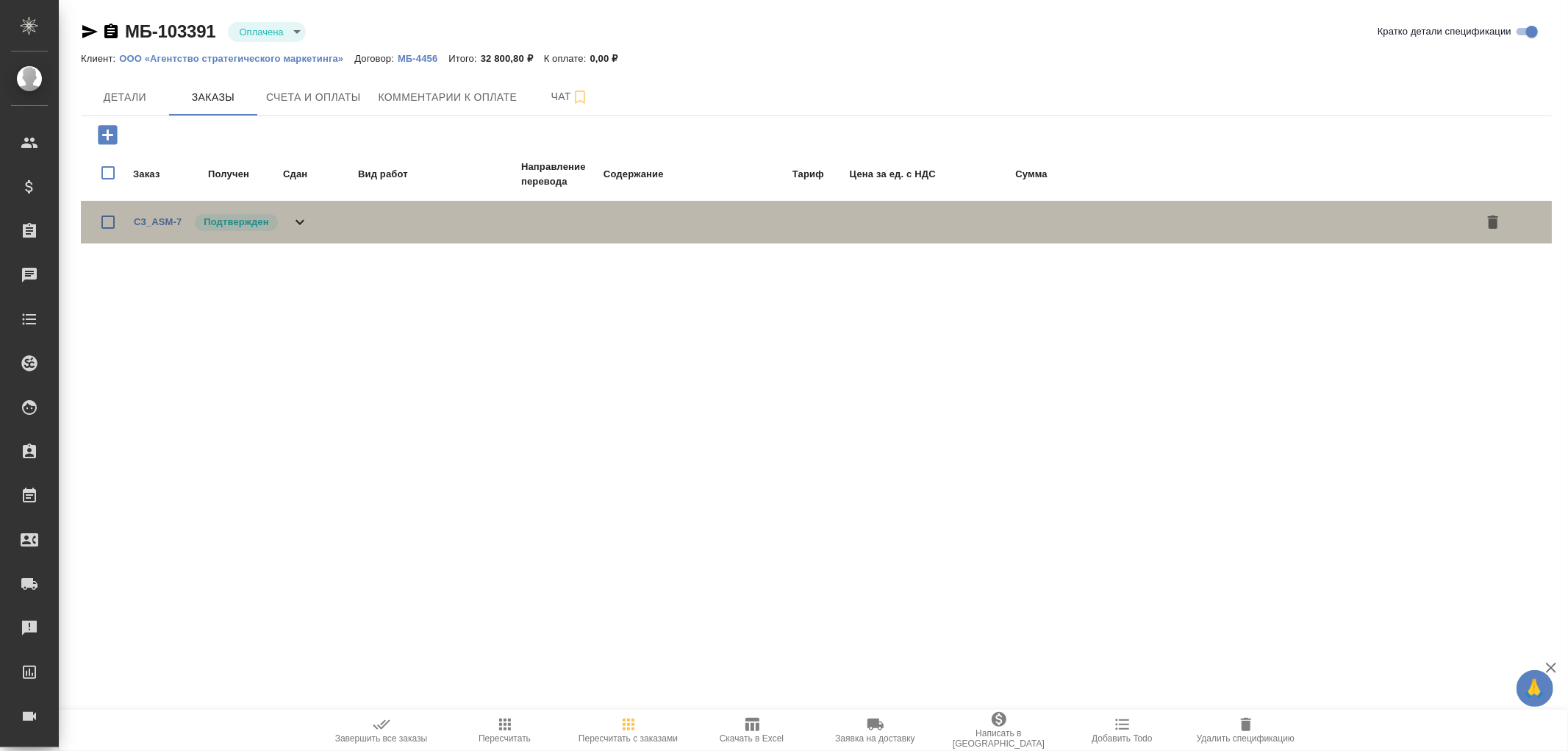
click at [298, 221] on icon at bounding box center [300, 222] width 17 height 17
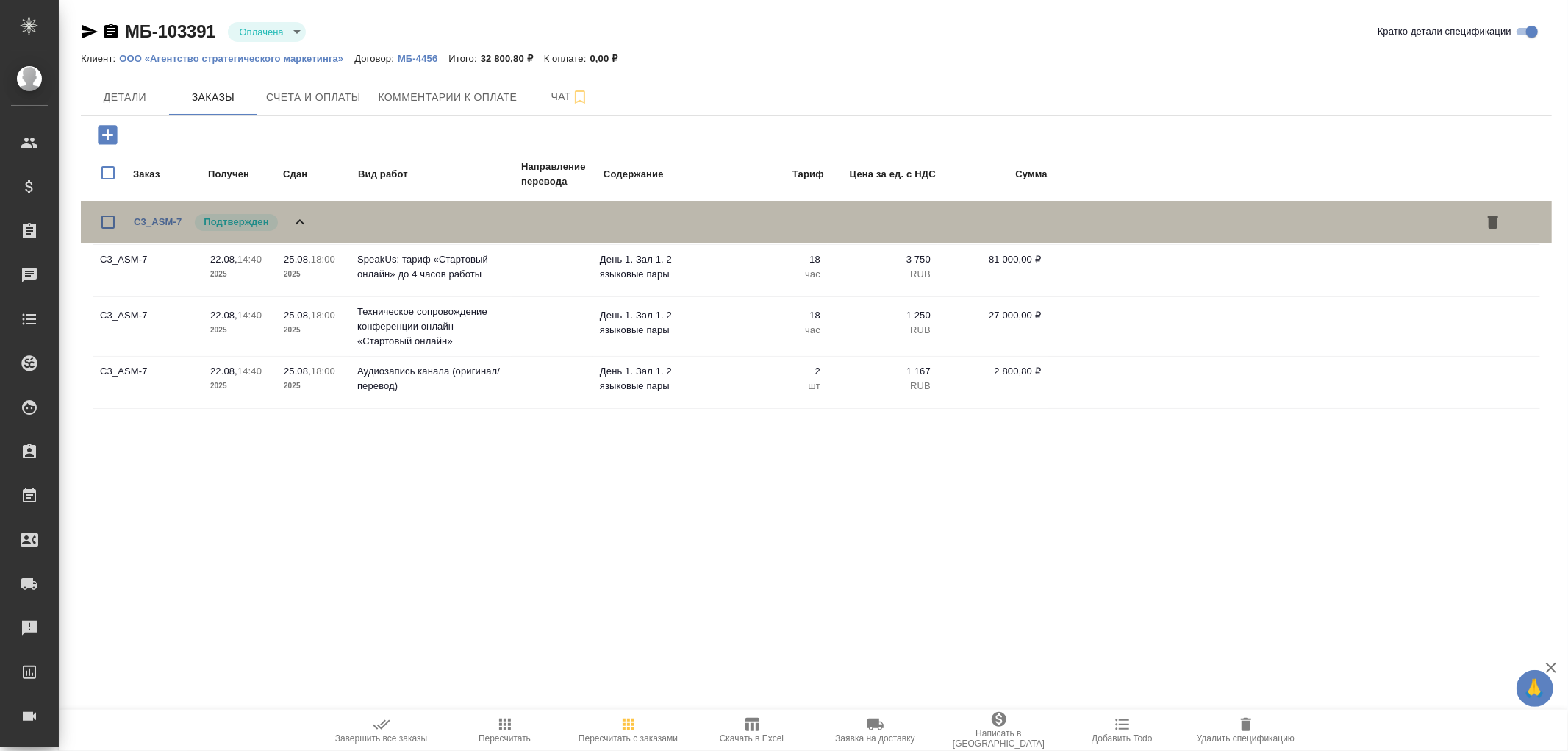
click at [298, 221] on icon at bounding box center [300, 222] width 17 height 17
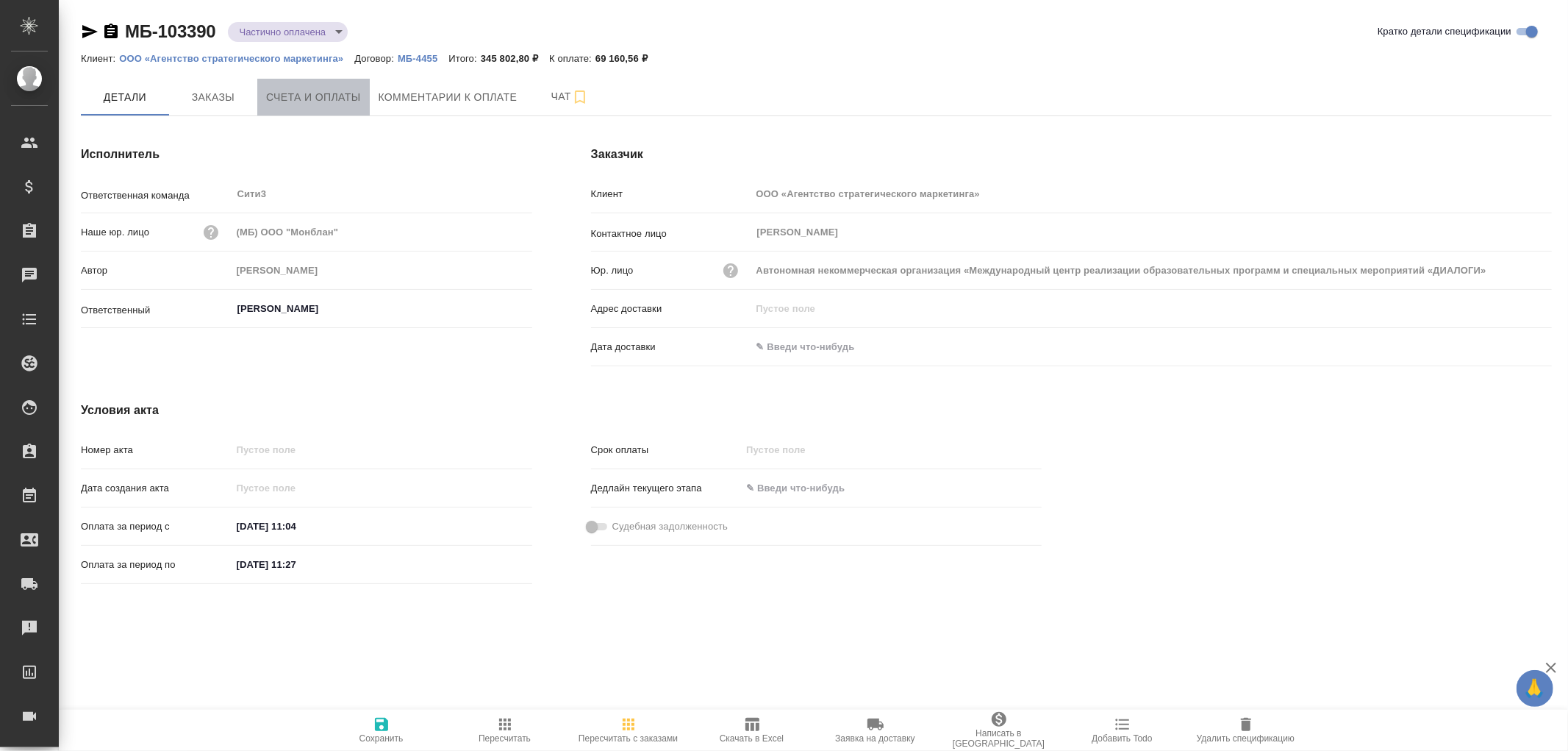
click at [316, 103] on span "Счета и оплаты" at bounding box center [313, 97] width 95 height 18
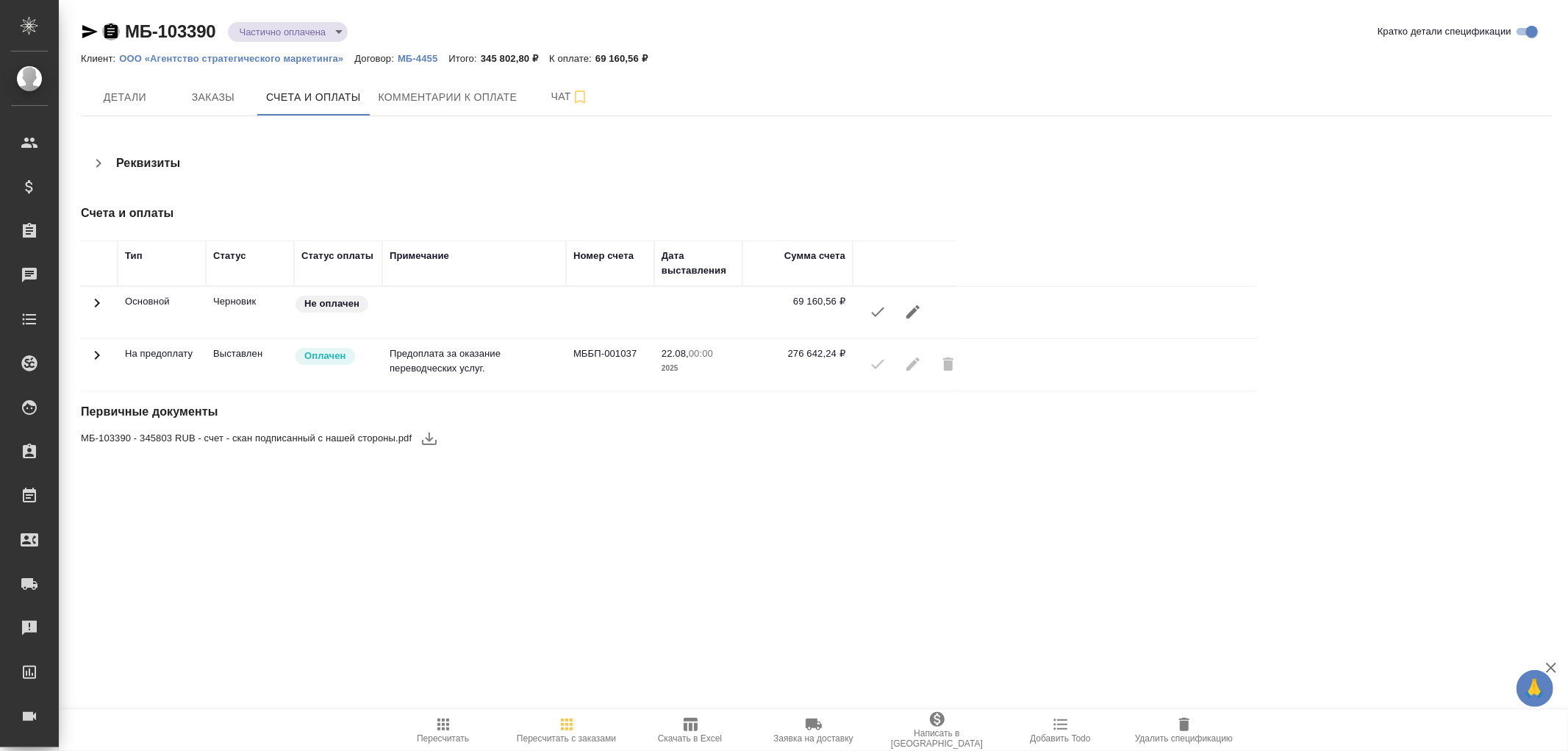
click at [108, 30] on icon "button" at bounding box center [111, 31] width 13 height 15
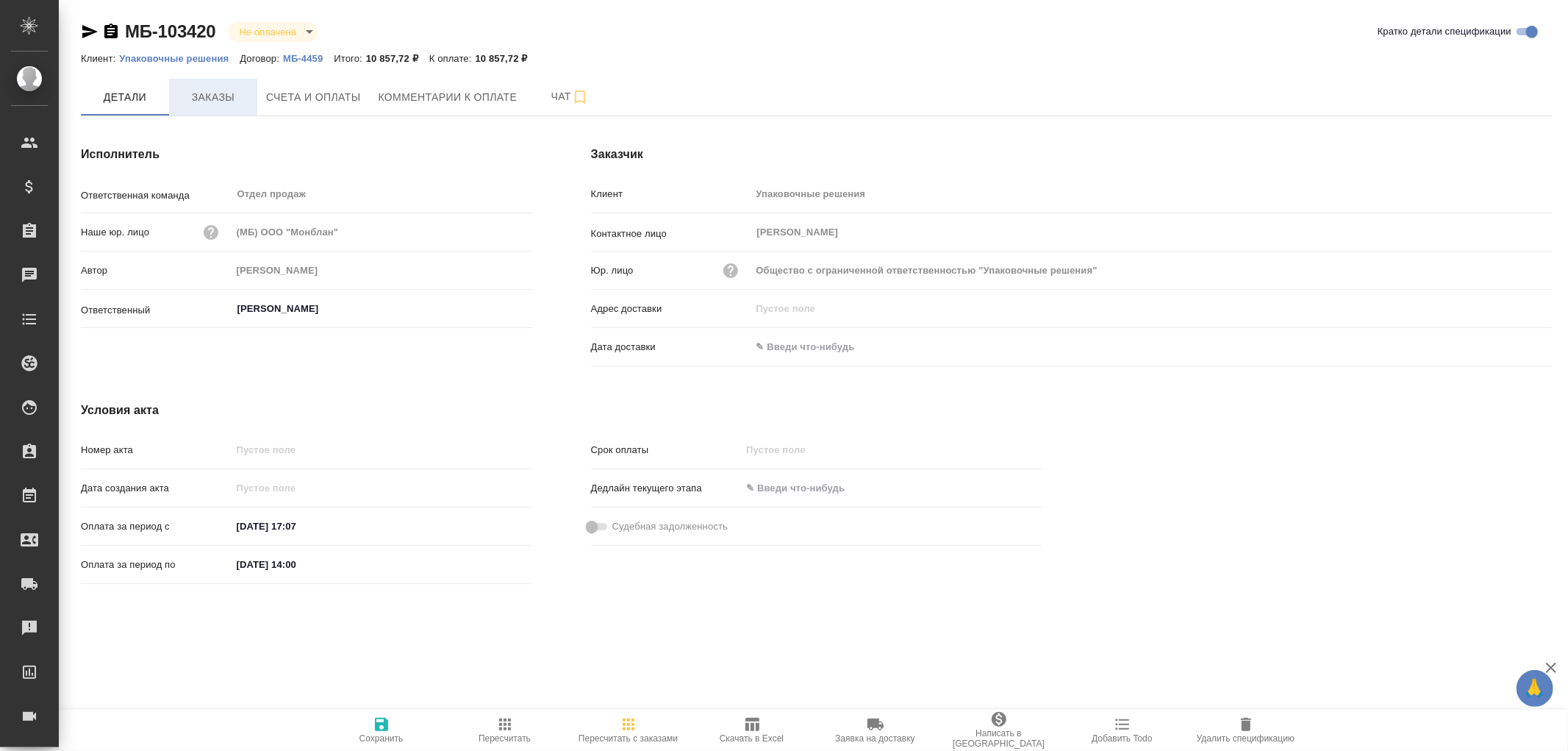
click at [207, 94] on span "Заказы" at bounding box center [213, 97] width 71 height 18
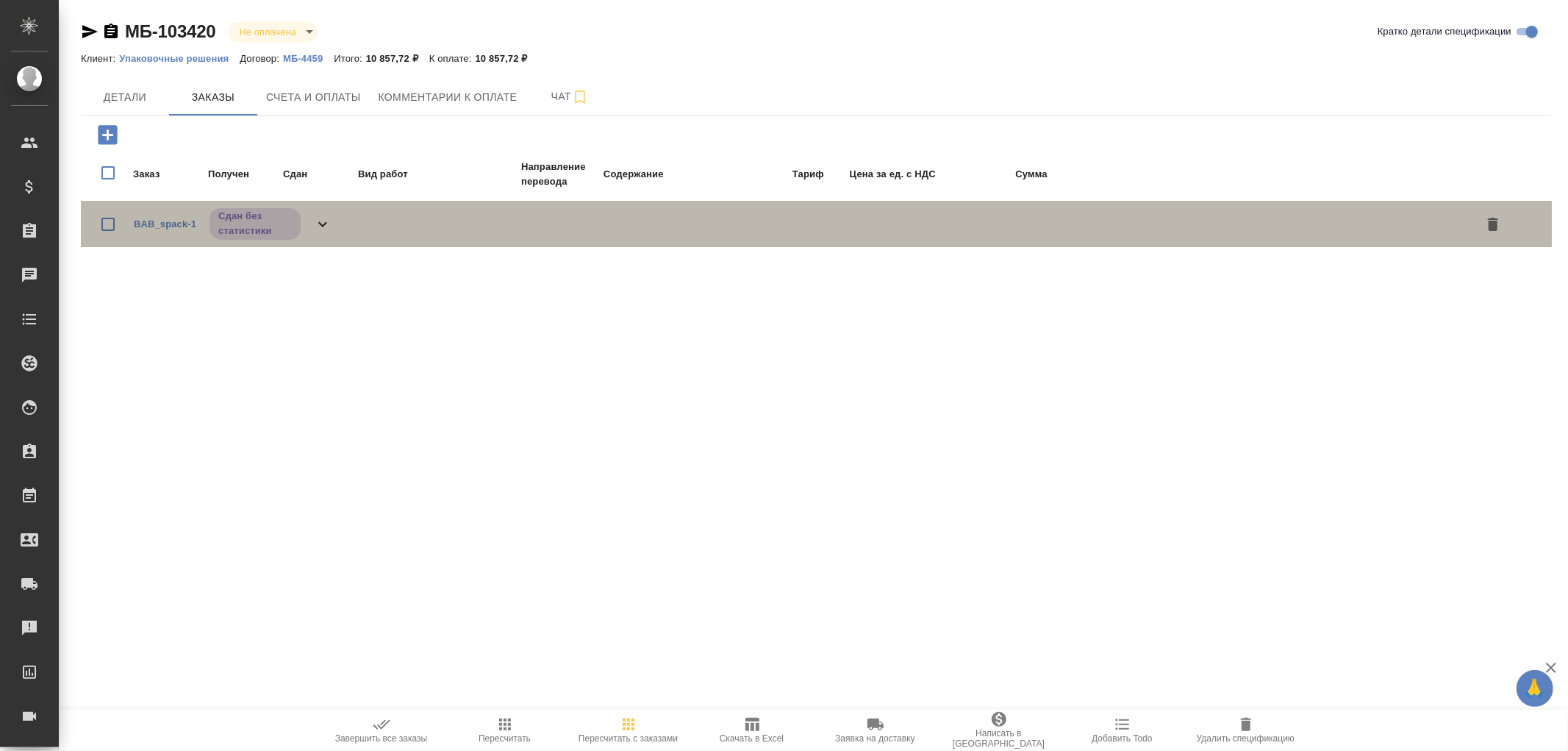
click at [319, 221] on icon at bounding box center [322, 224] width 9 height 5
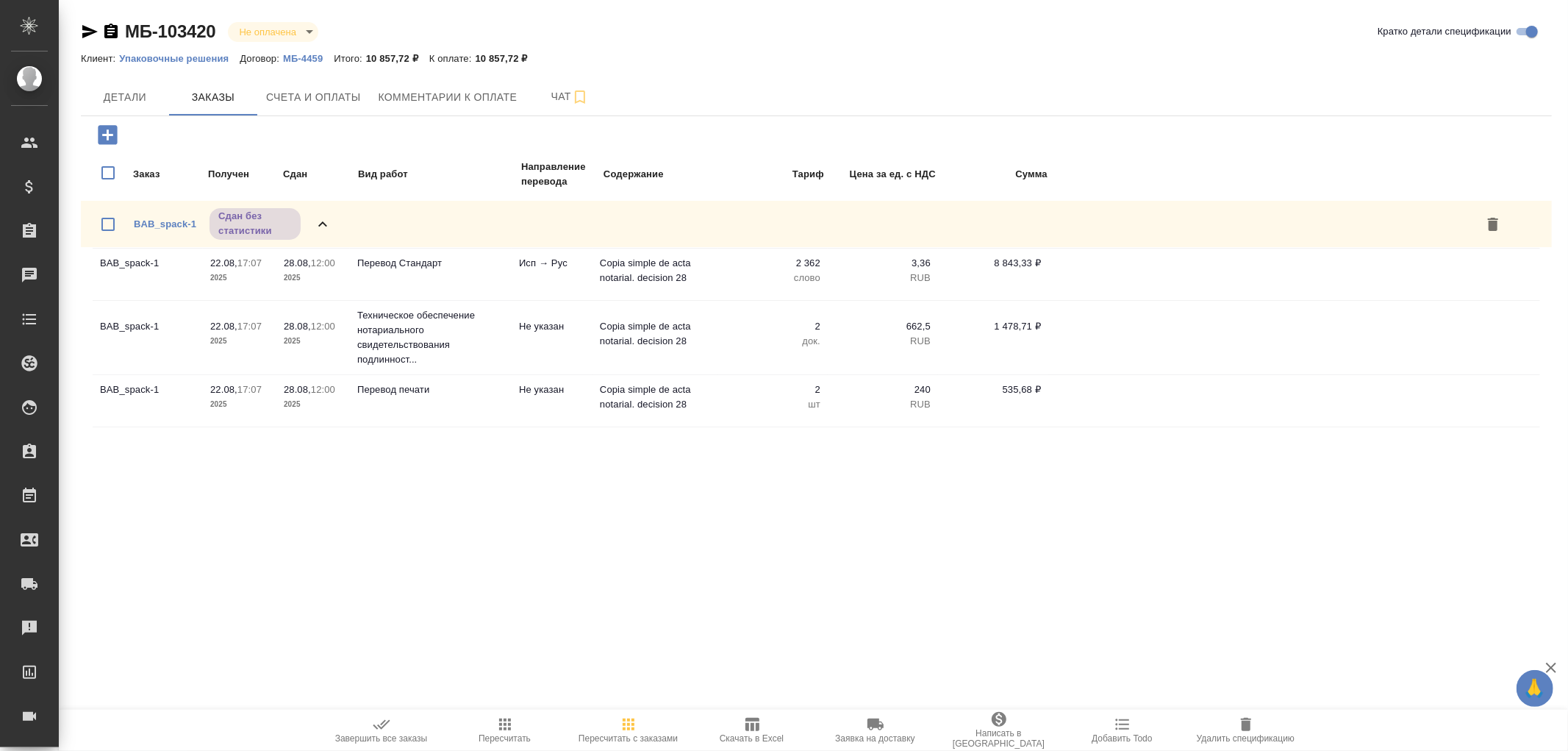
click at [319, 221] on icon at bounding box center [323, 224] width 17 height 17
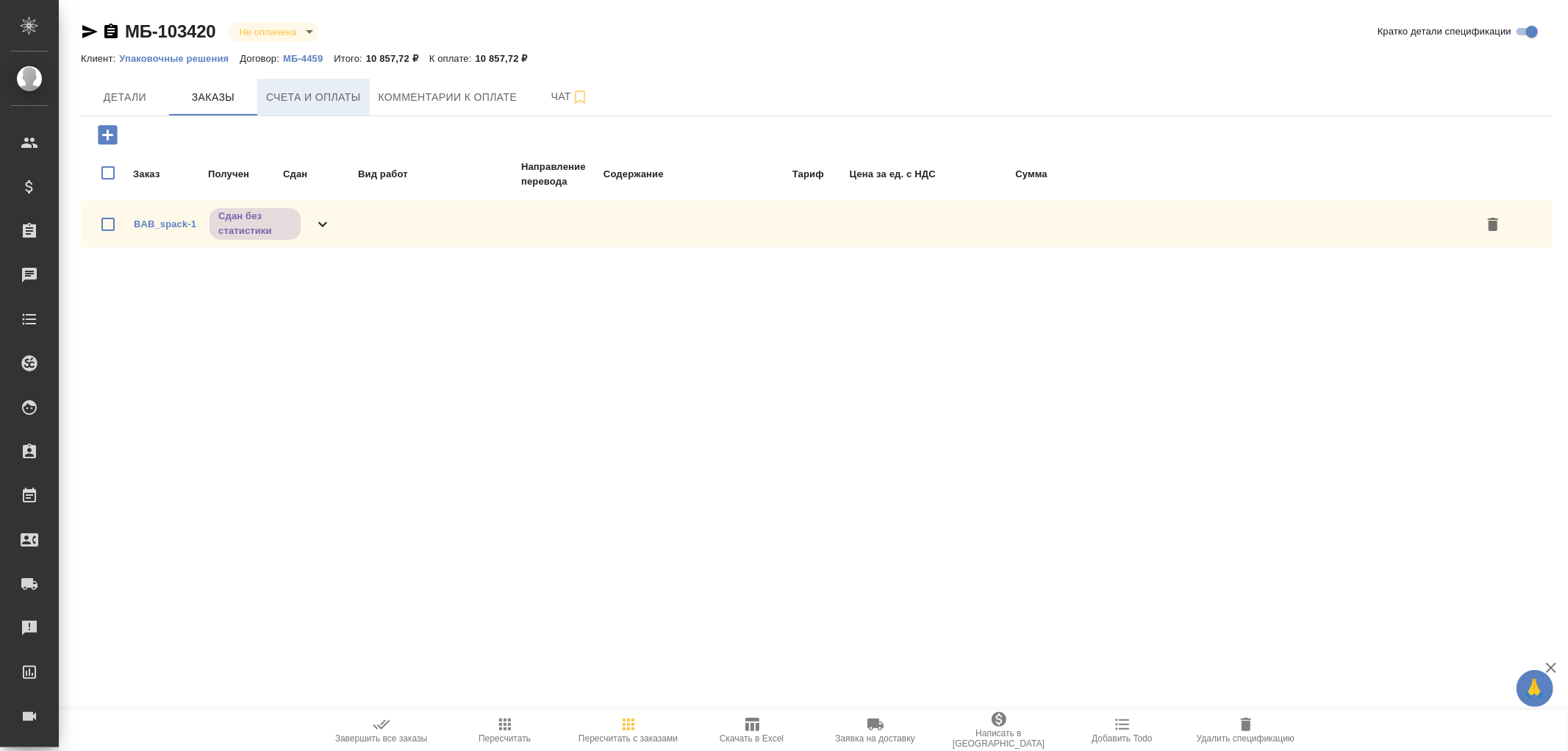
click at [316, 102] on span "Счета и оплаты" at bounding box center [313, 97] width 95 height 18
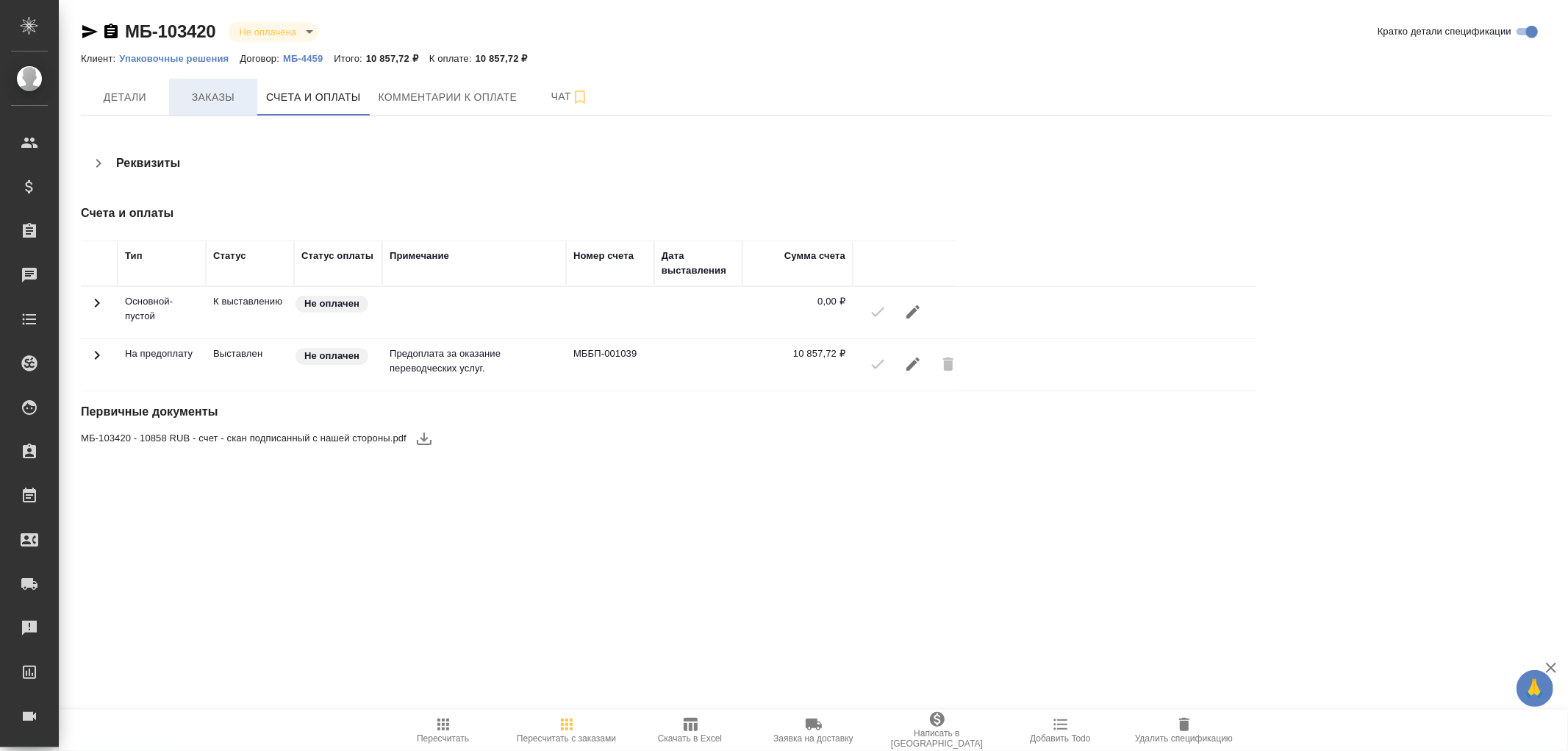
click at [193, 95] on span "Заказы" at bounding box center [213, 97] width 71 height 18
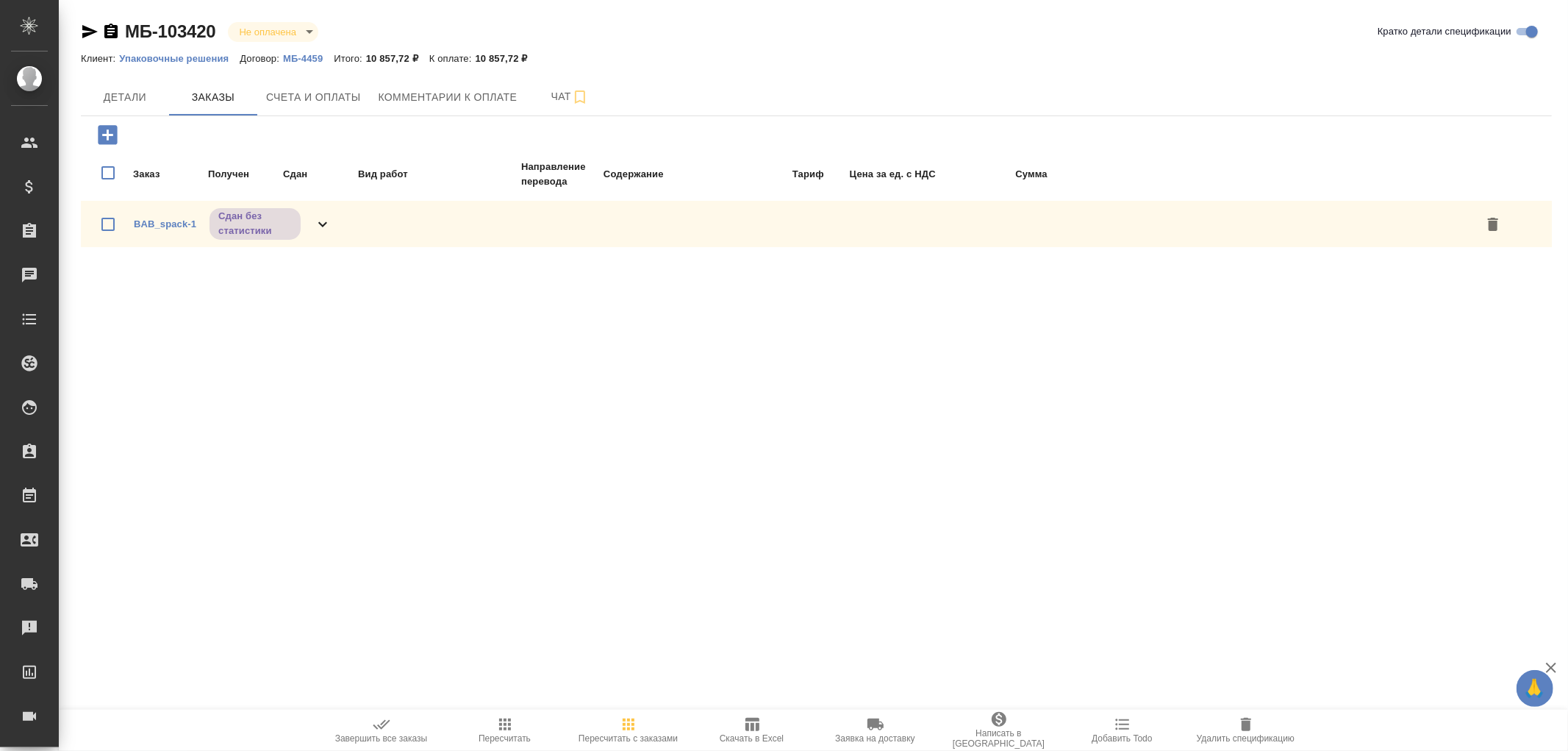
click at [107, 33] on icon "button" at bounding box center [111, 31] width 13 height 15
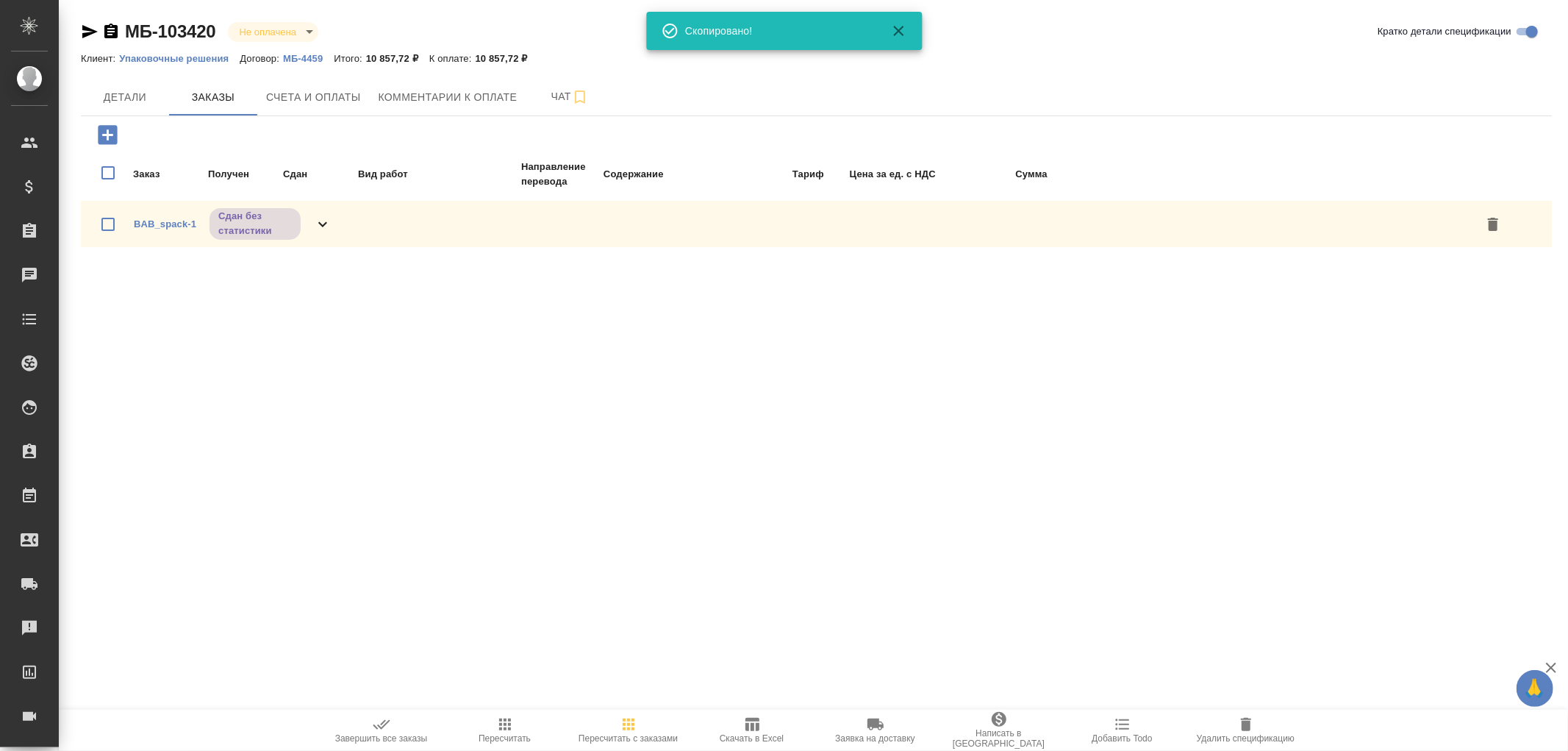
click at [326, 217] on icon at bounding box center [323, 224] width 17 height 17
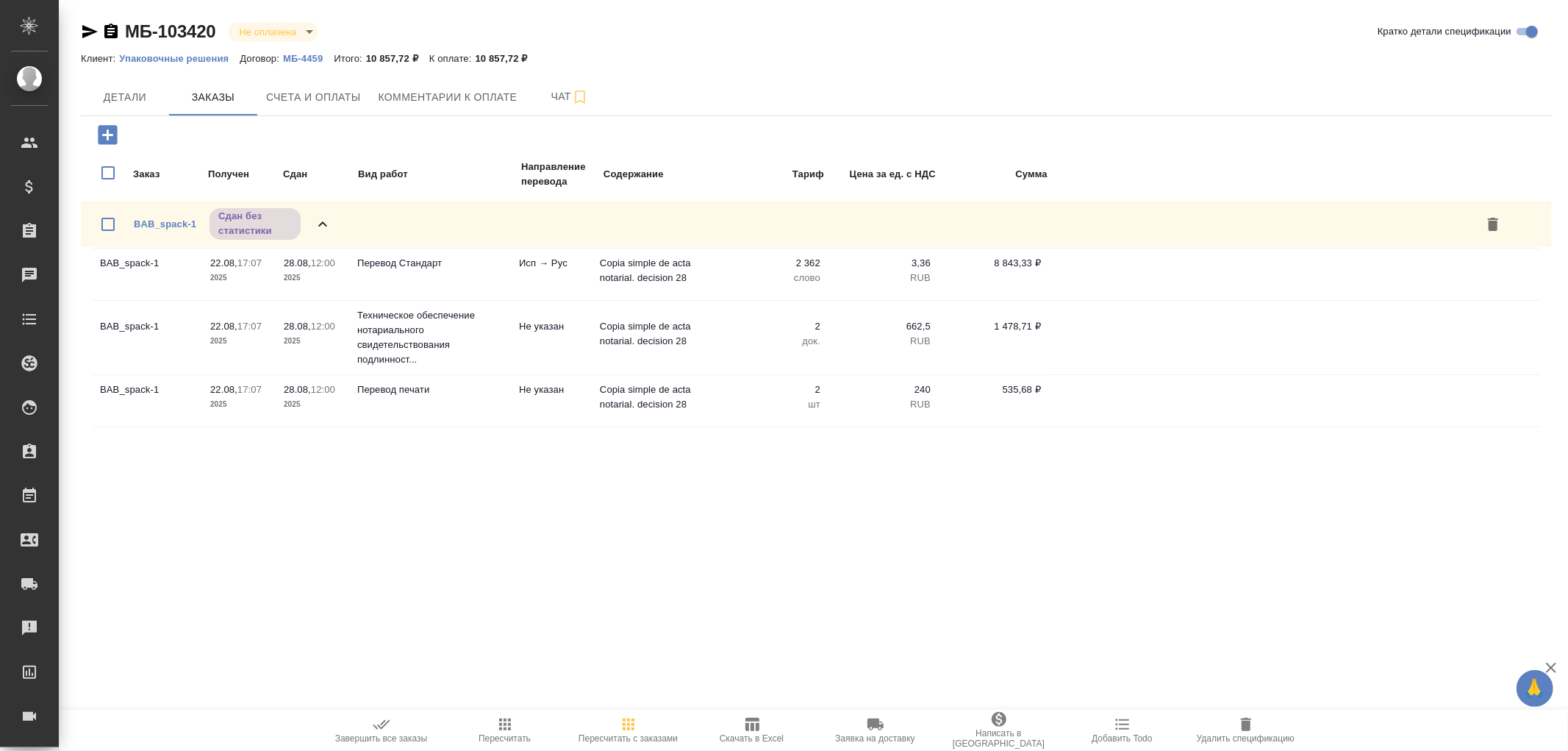
click at [326, 217] on icon at bounding box center [323, 224] width 17 height 17
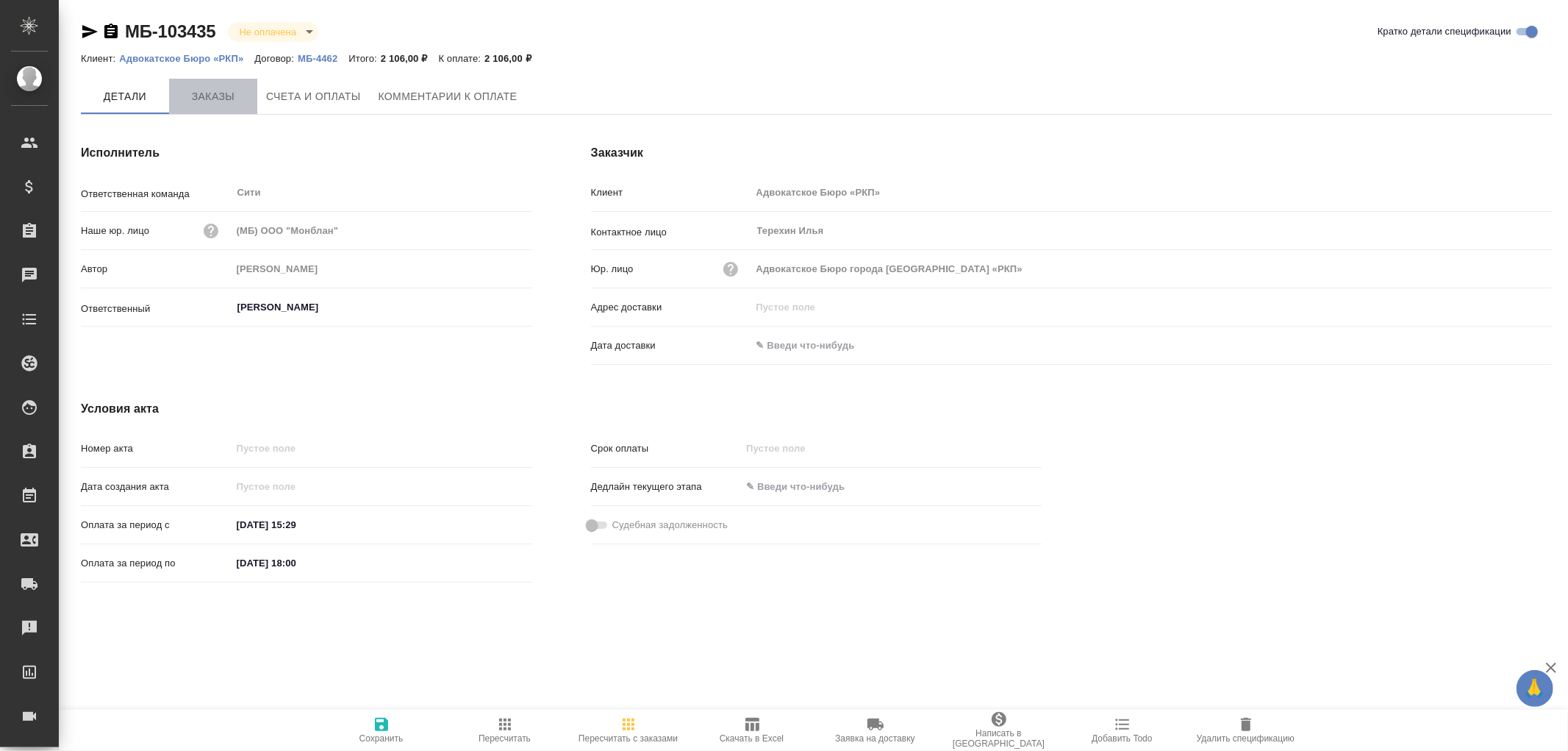
click at [217, 102] on span "Заказы" at bounding box center [213, 96] width 71 height 18
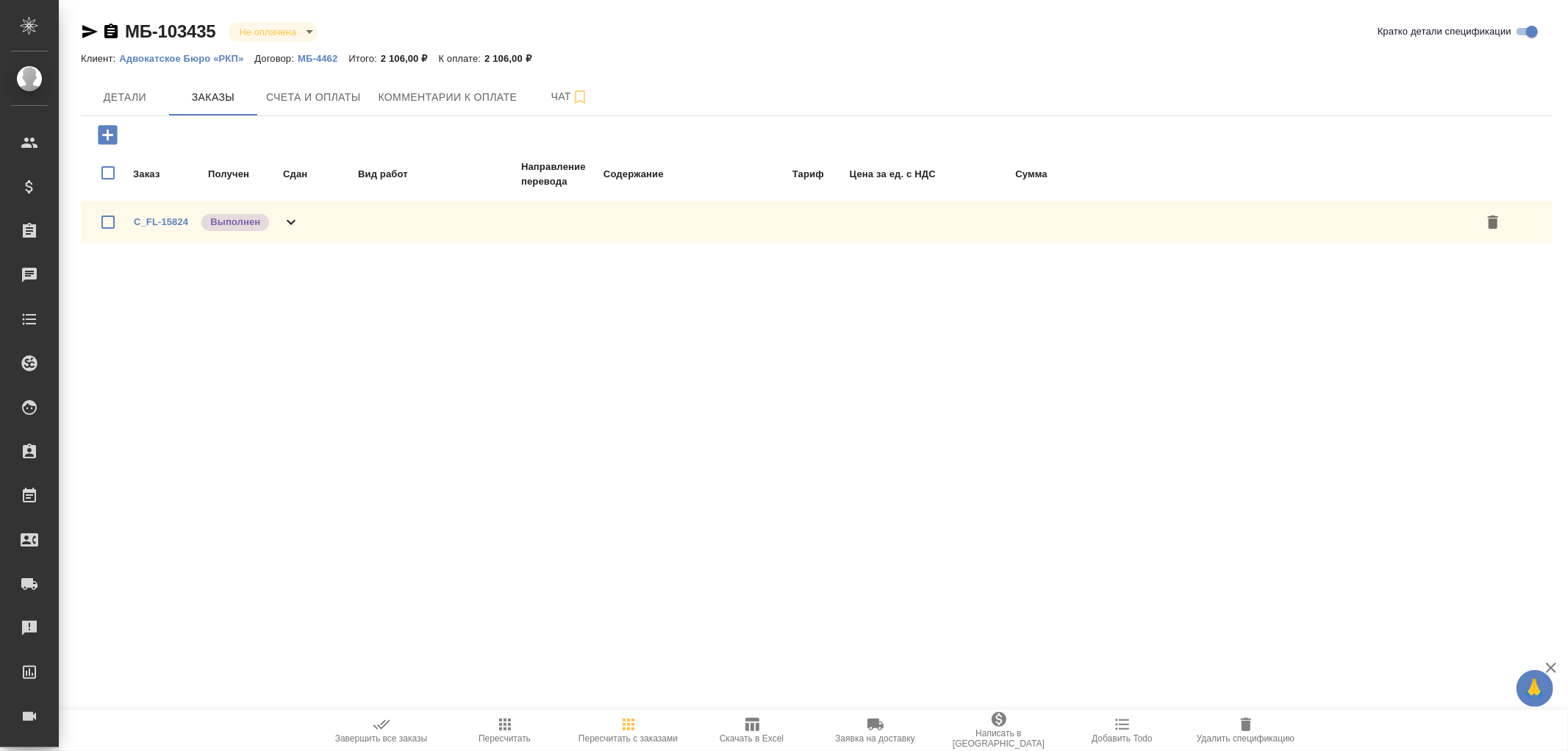
click at [295, 215] on icon at bounding box center [291, 222] width 17 height 17
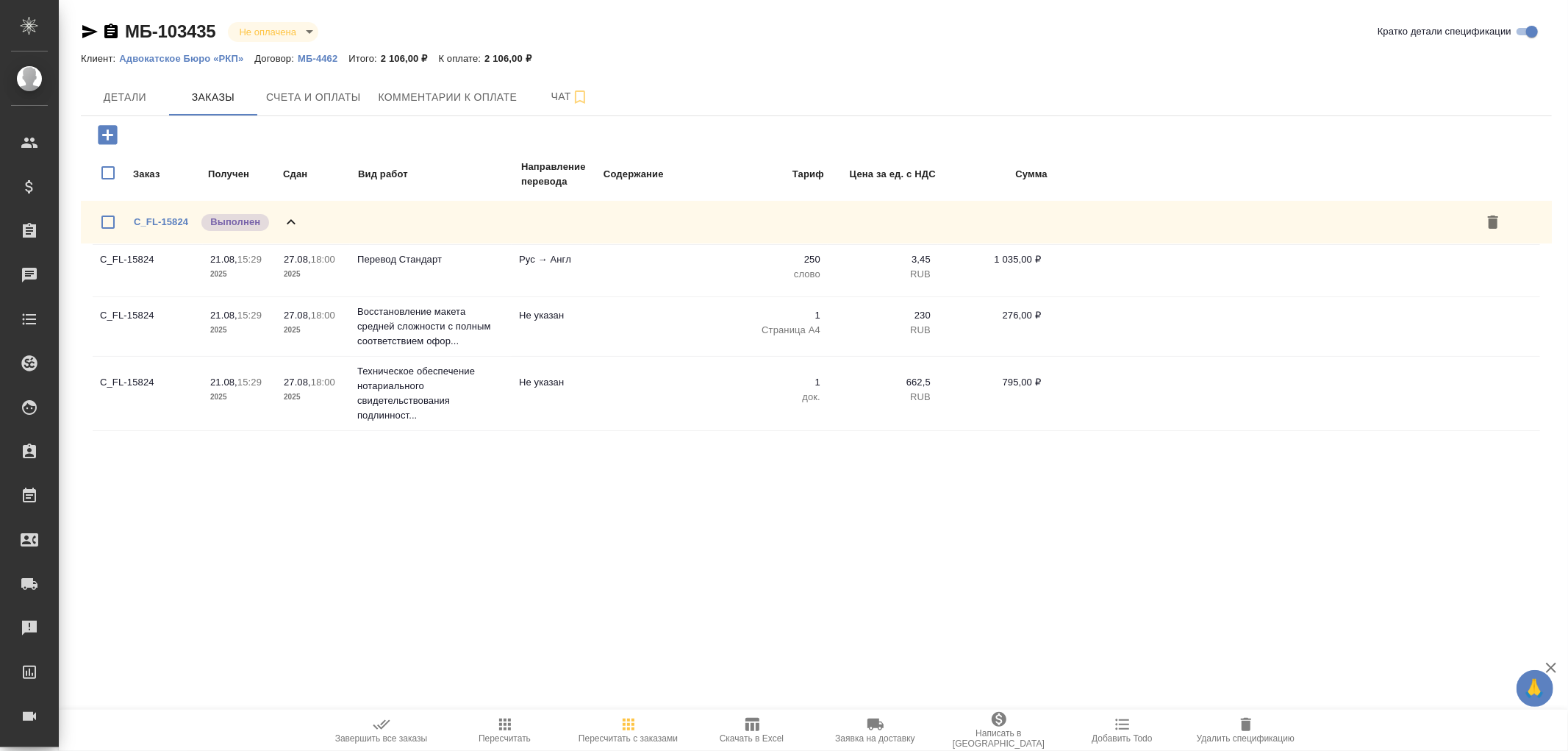
click at [295, 215] on icon at bounding box center [291, 222] width 17 height 17
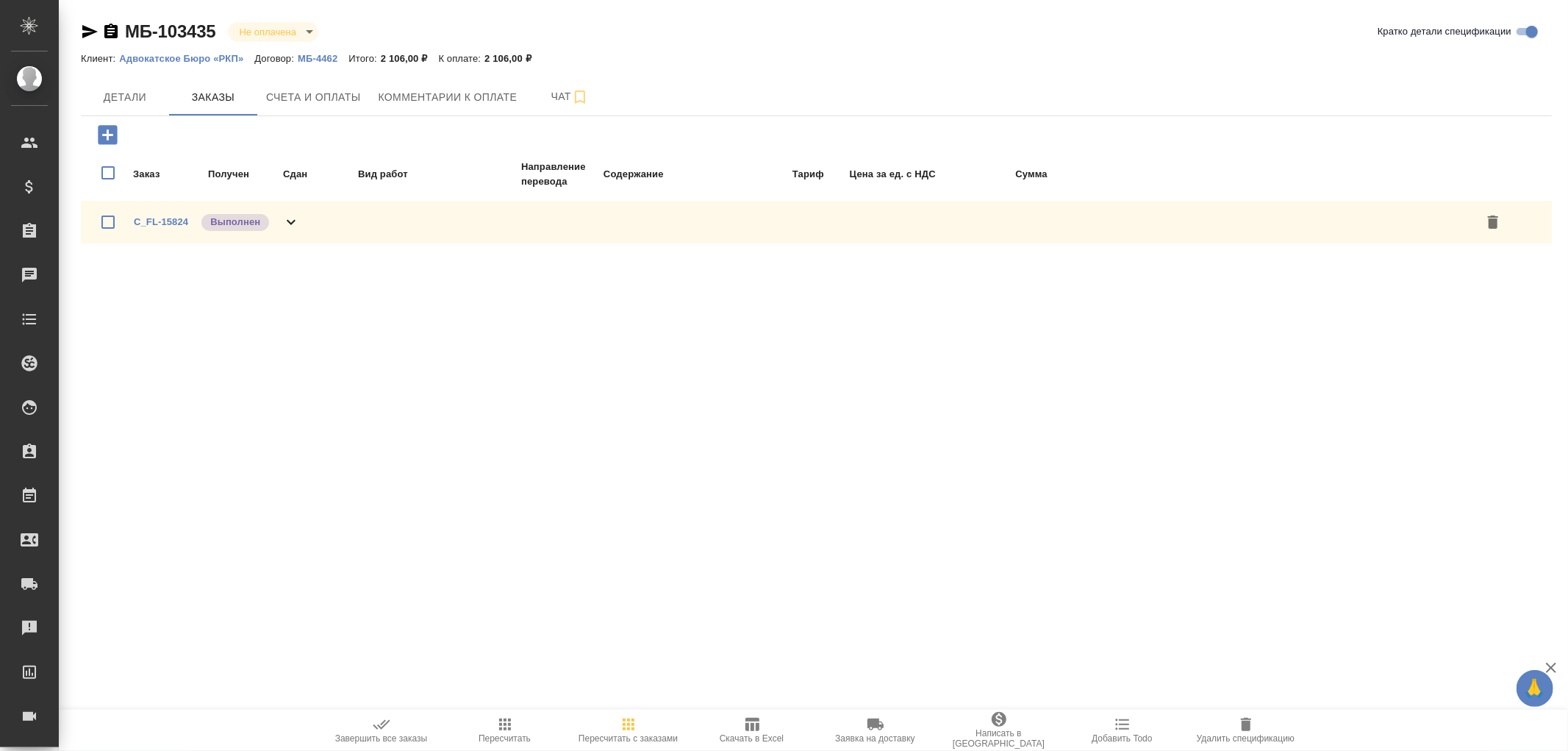
click at [107, 33] on icon "button" at bounding box center [111, 31] width 13 height 15
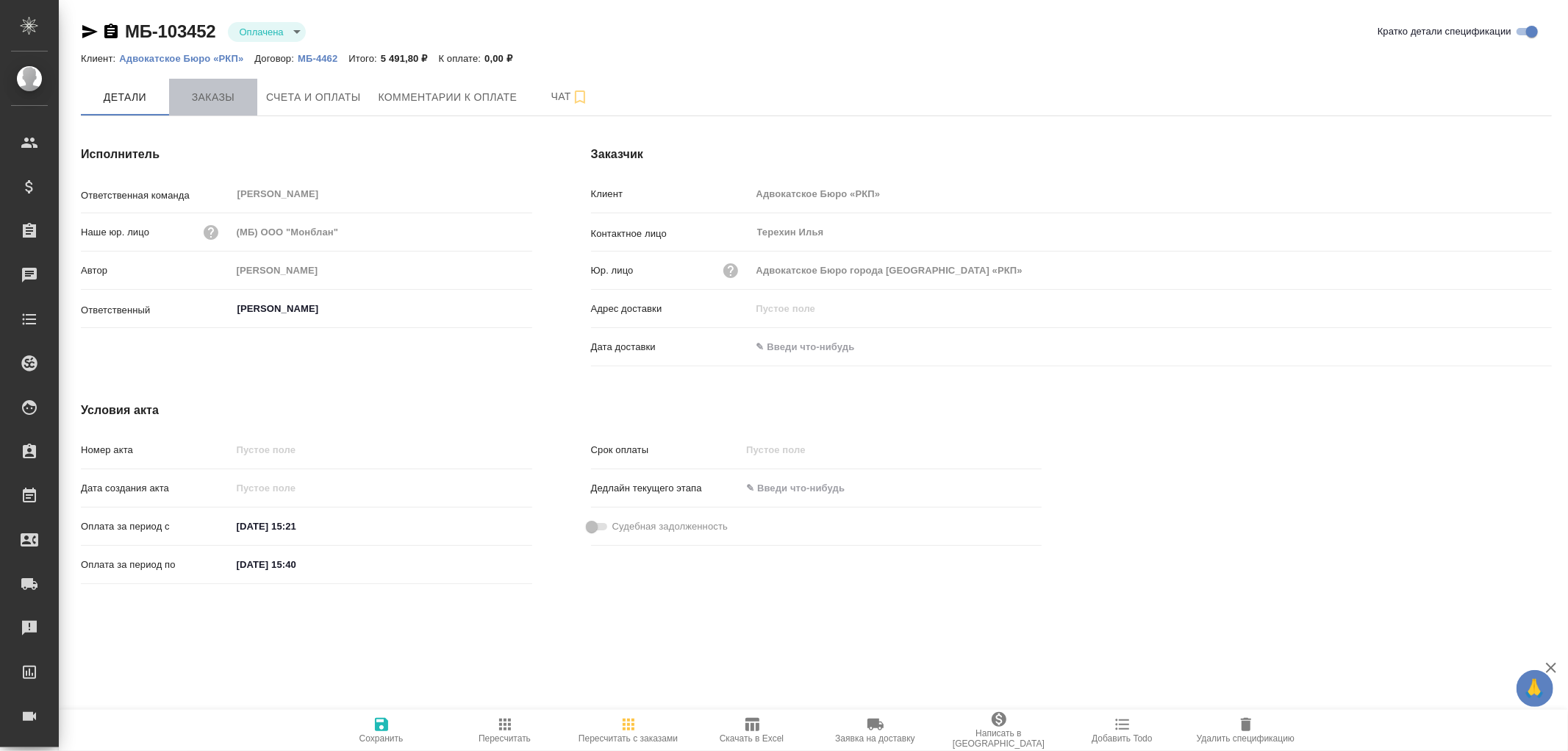
click at [221, 91] on span "Заказы" at bounding box center [213, 97] width 71 height 18
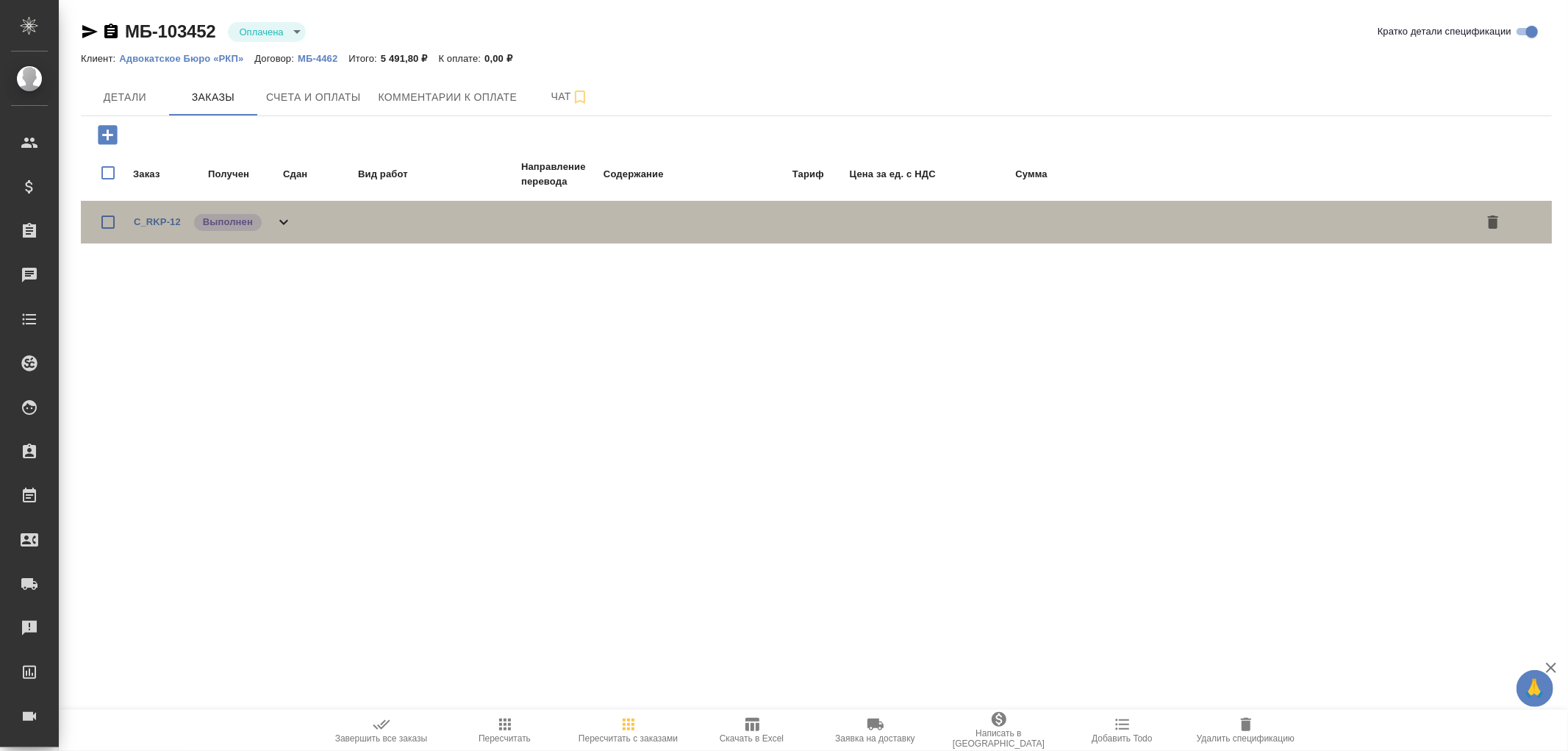
click at [292, 218] on icon at bounding box center [284, 222] width 17 height 17
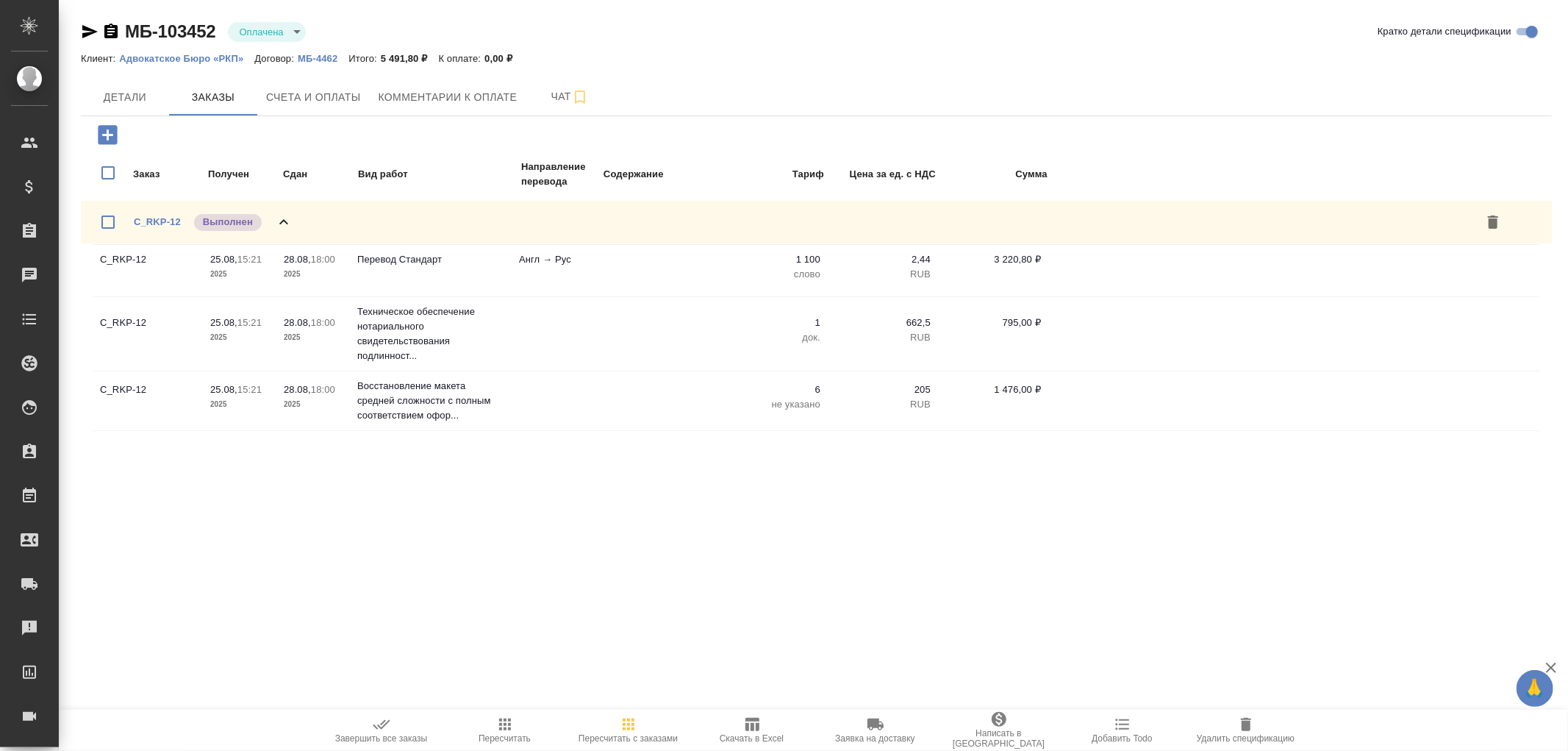
click at [287, 218] on icon at bounding box center [284, 222] width 17 height 17
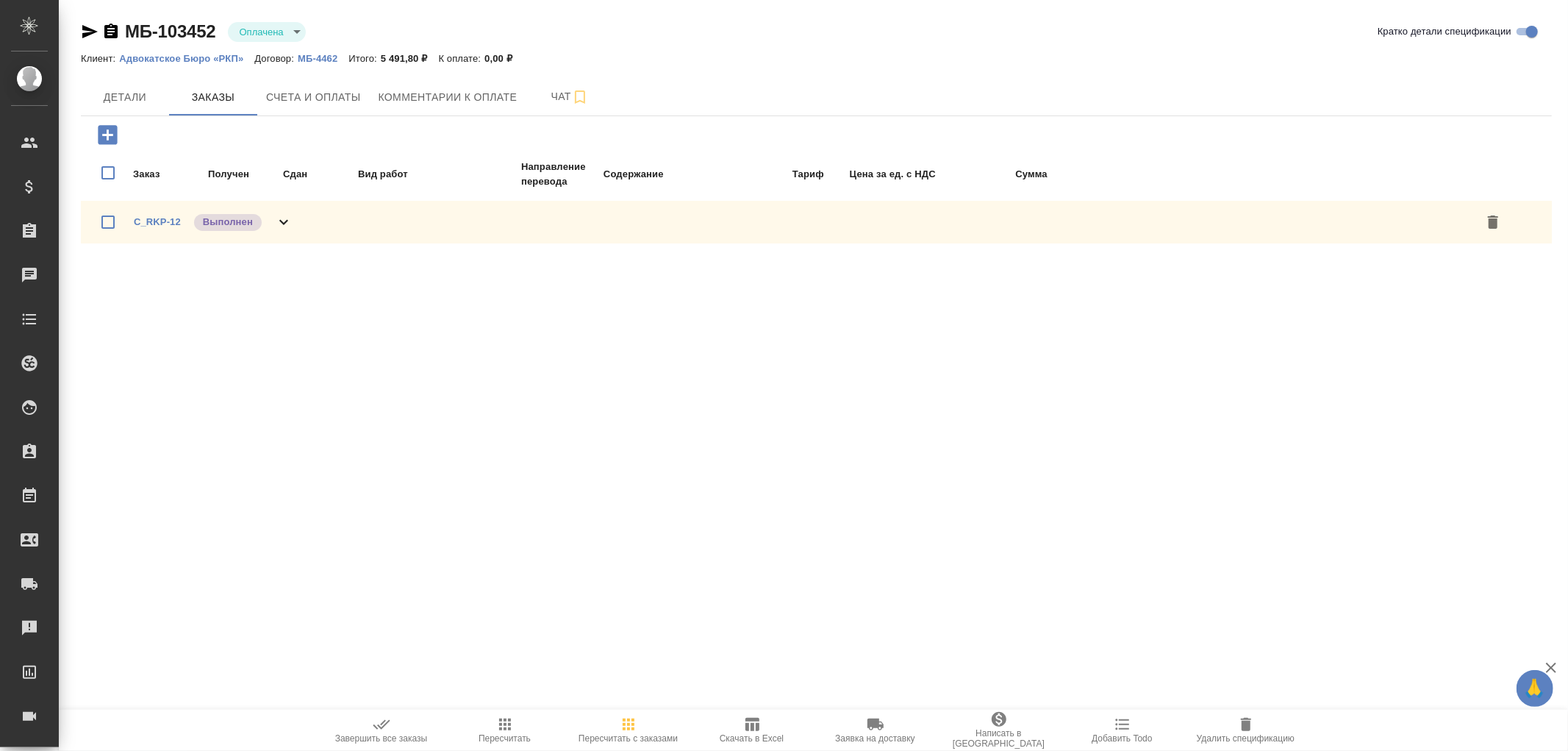
click at [112, 30] on icon "button" at bounding box center [111, 31] width 13 height 15
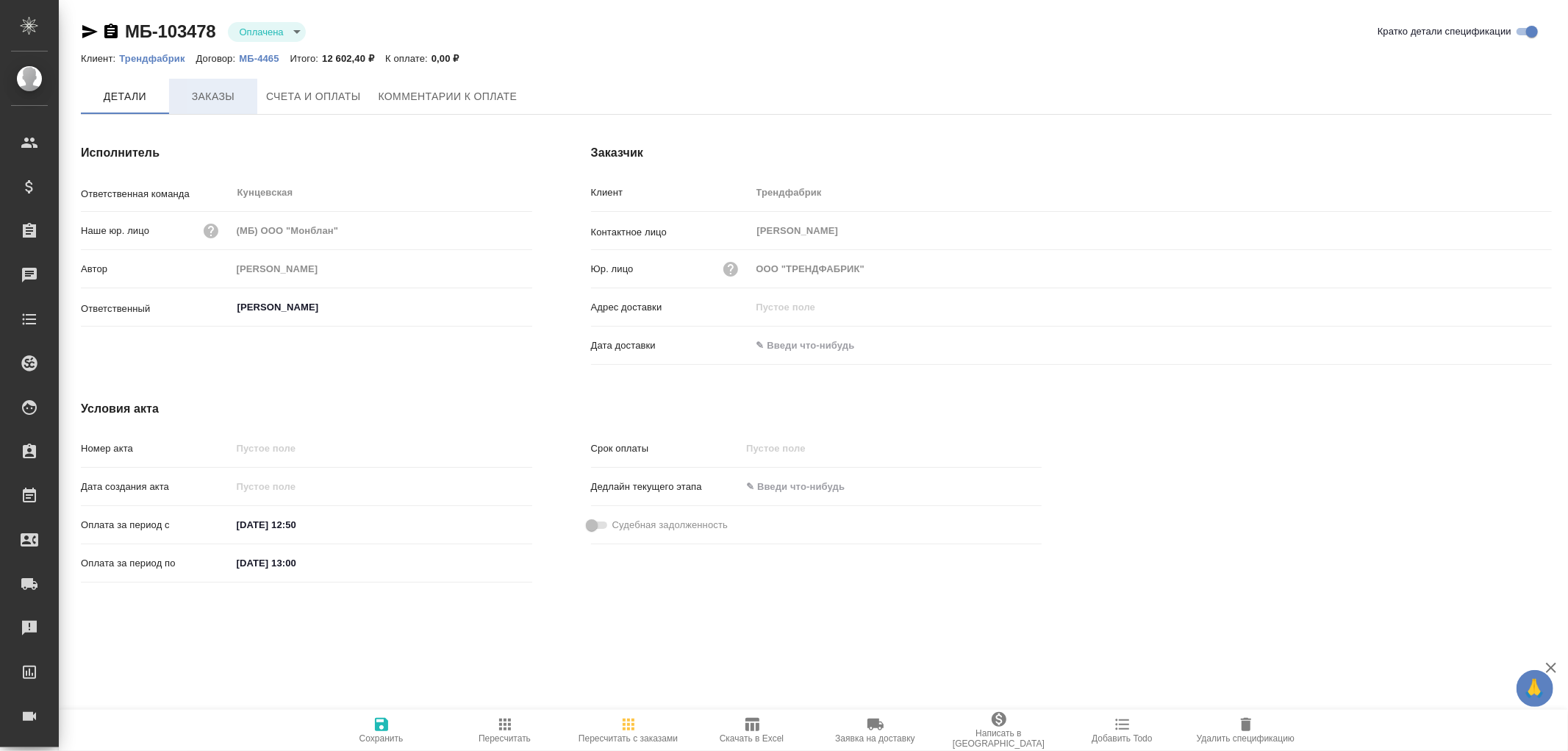
click at [211, 106] on button "Заказы" at bounding box center [213, 96] width 88 height 35
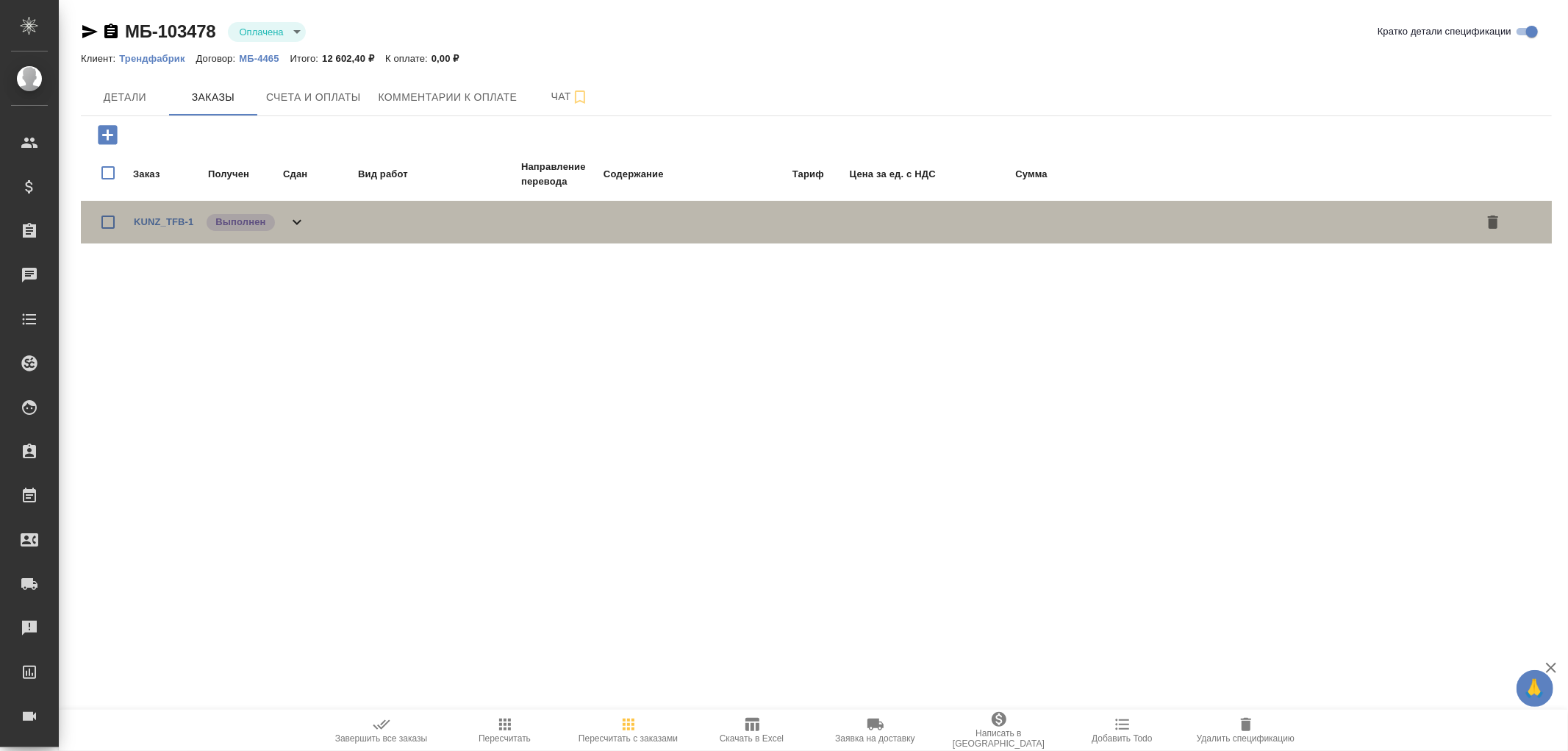
click at [295, 221] on icon at bounding box center [297, 222] width 9 height 5
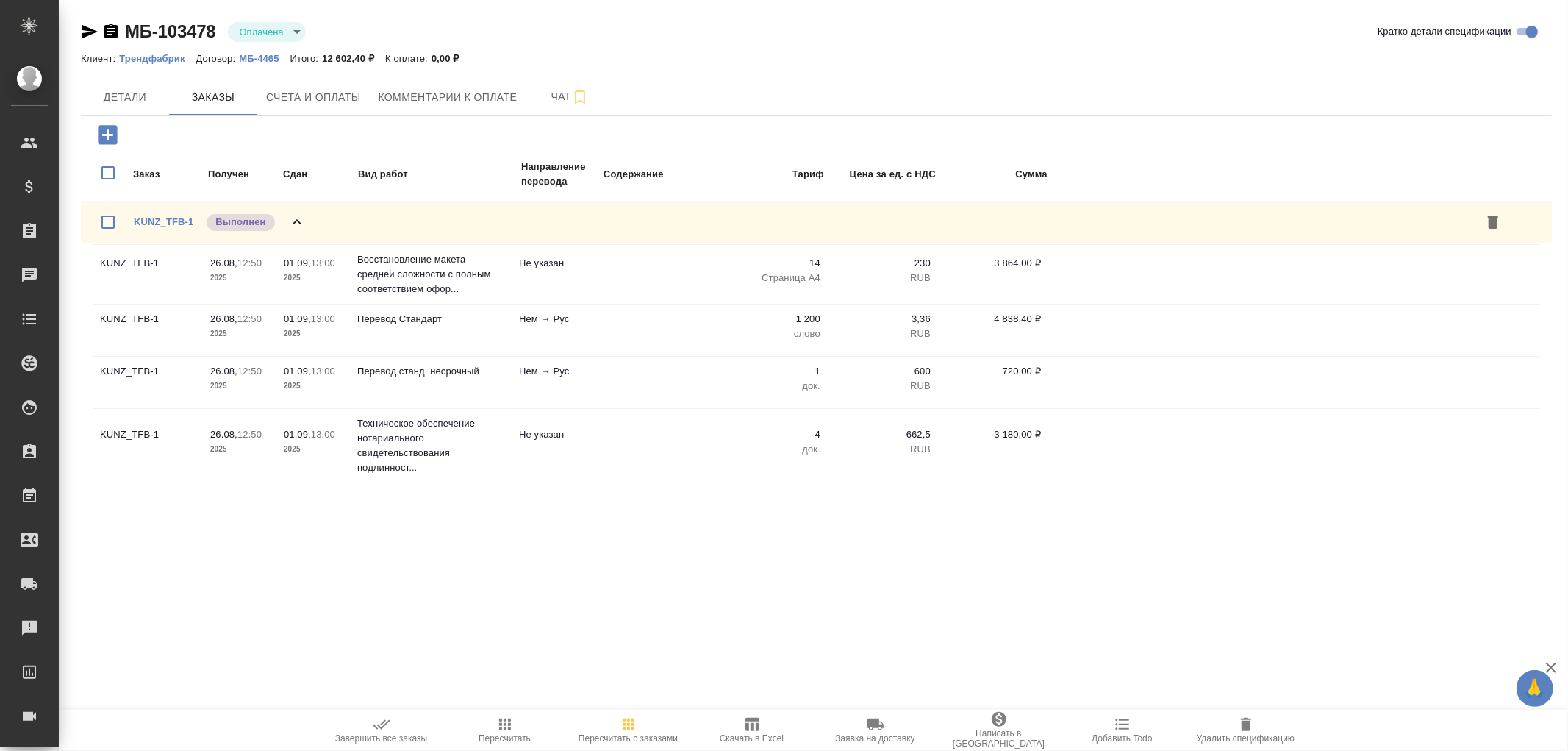
click at [295, 221] on icon at bounding box center [297, 221] width 9 height 5
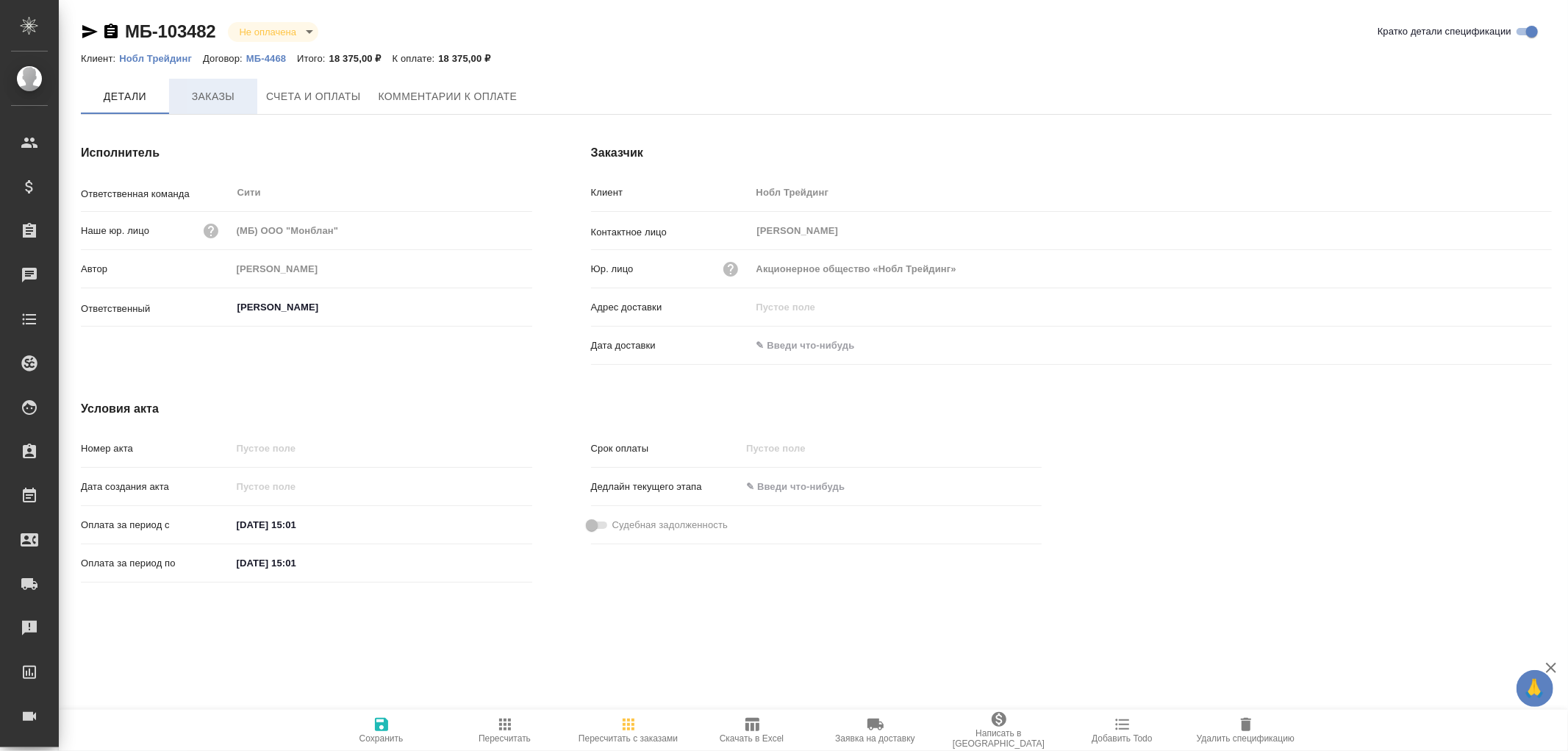
click at [179, 87] on span "Заказы" at bounding box center [213, 96] width 71 height 18
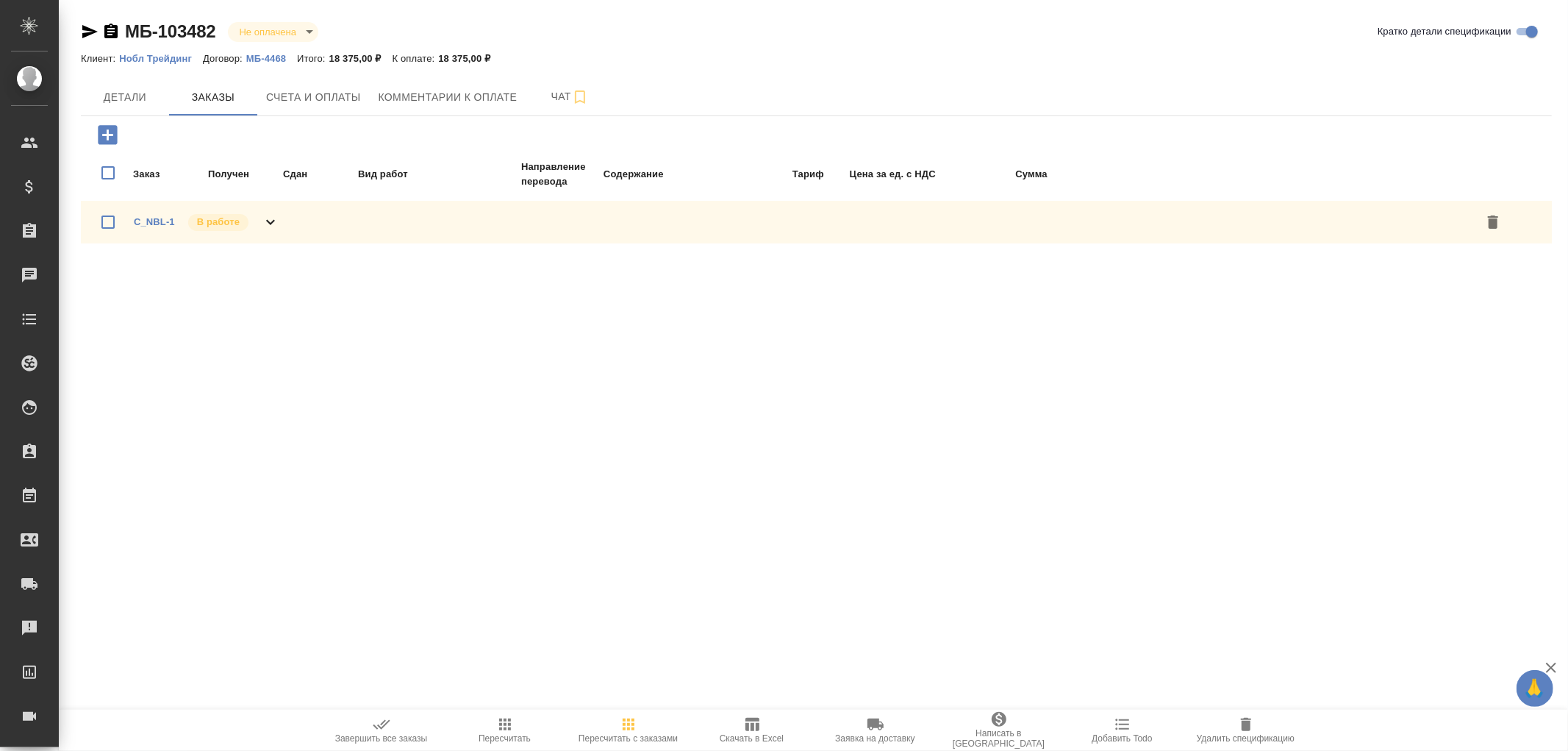
click at [280, 218] on div "C_NBL-1 В работе" at bounding box center [817, 222] width 1471 height 43
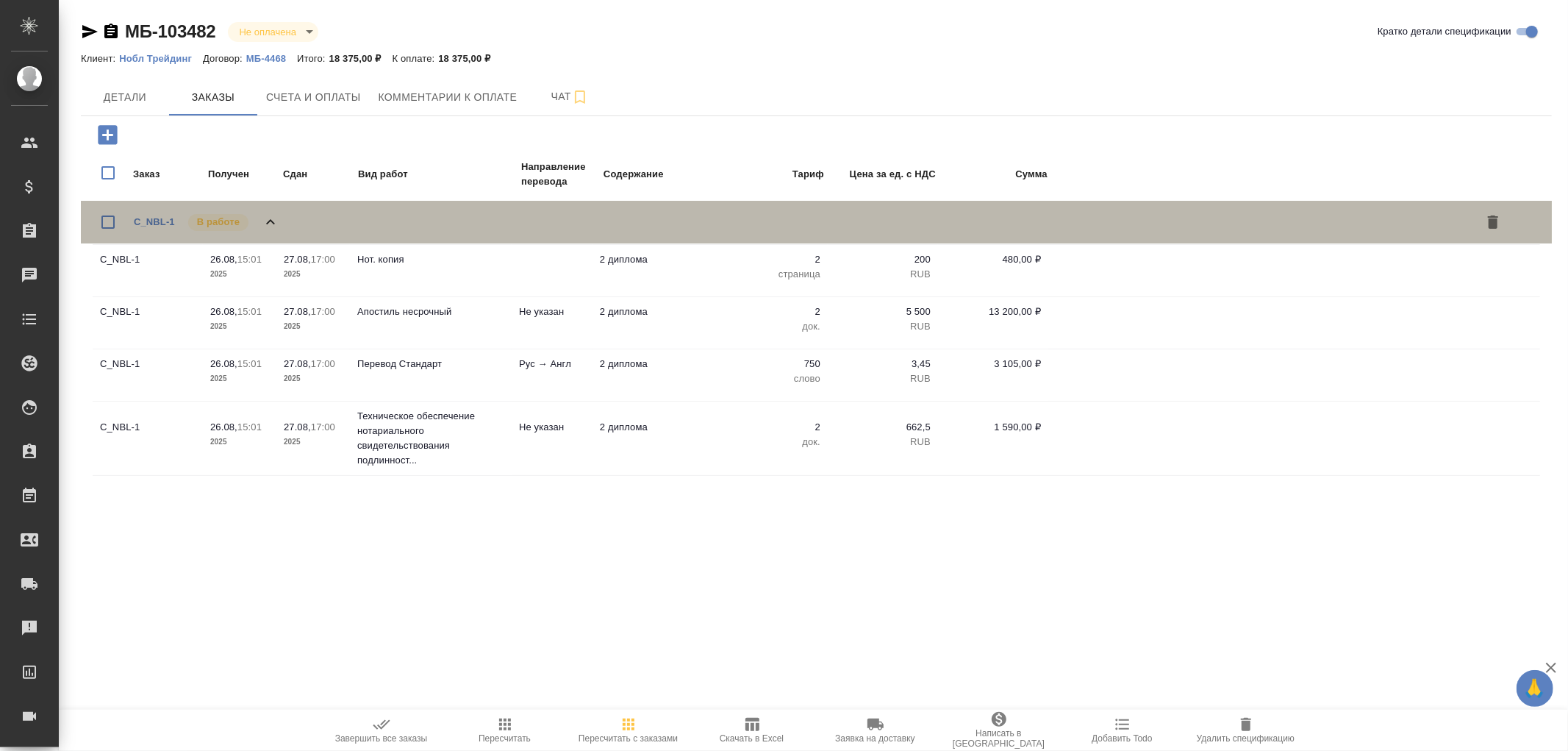
click at [270, 214] on icon at bounding box center [271, 222] width 17 height 17
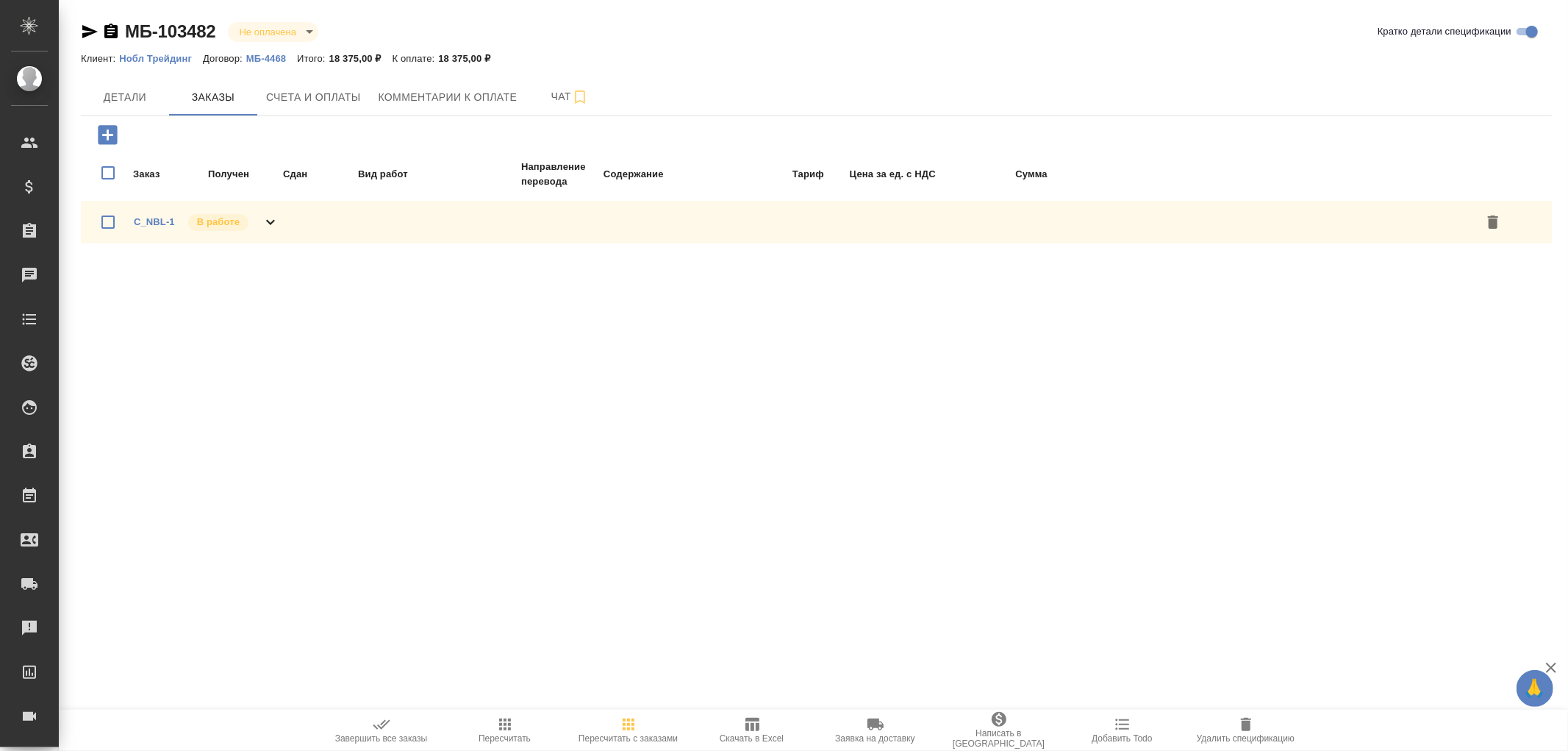
click at [115, 32] on icon "button" at bounding box center [111, 31] width 13 height 15
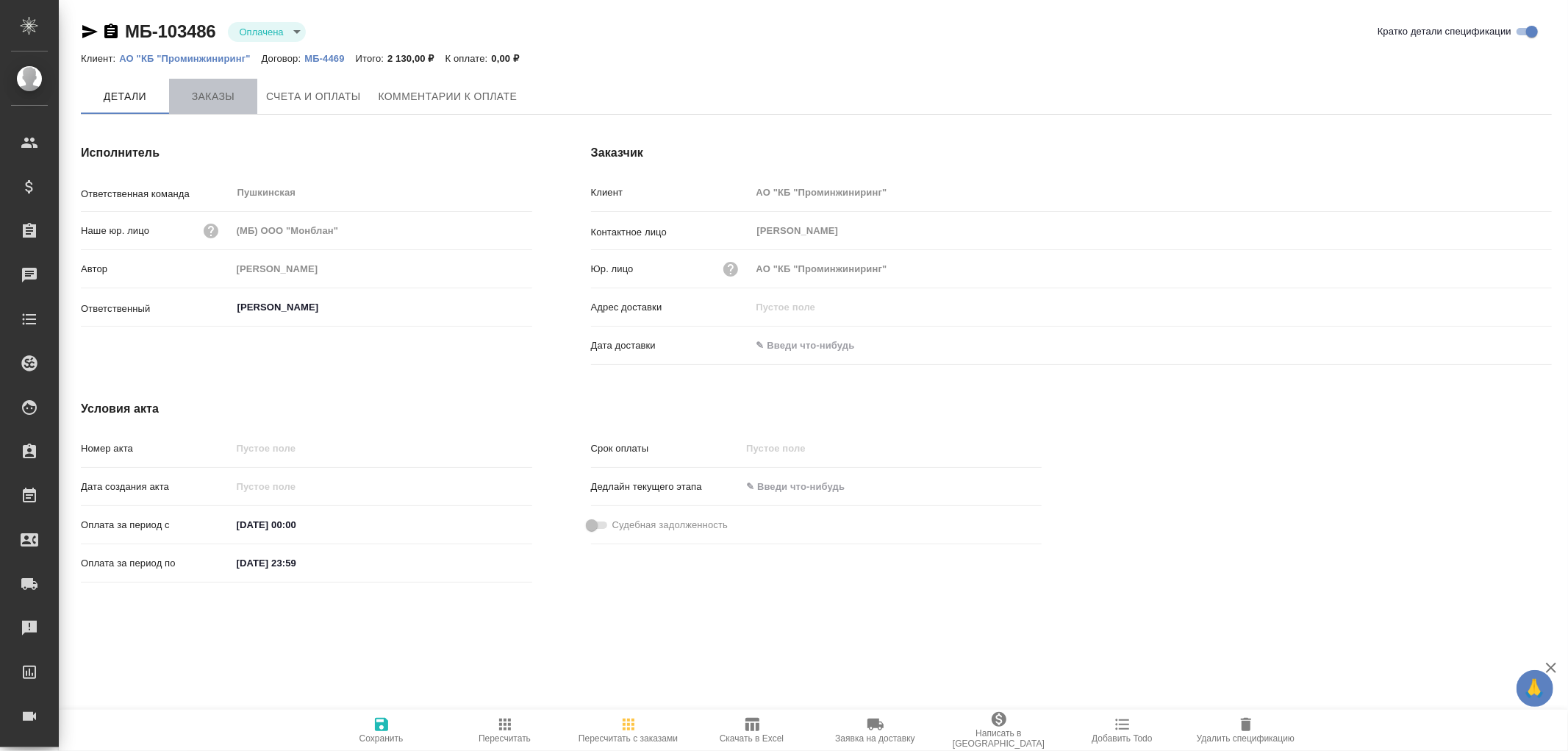
click at [211, 92] on span "Заказы" at bounding box center [213, 96] width 71 height 18
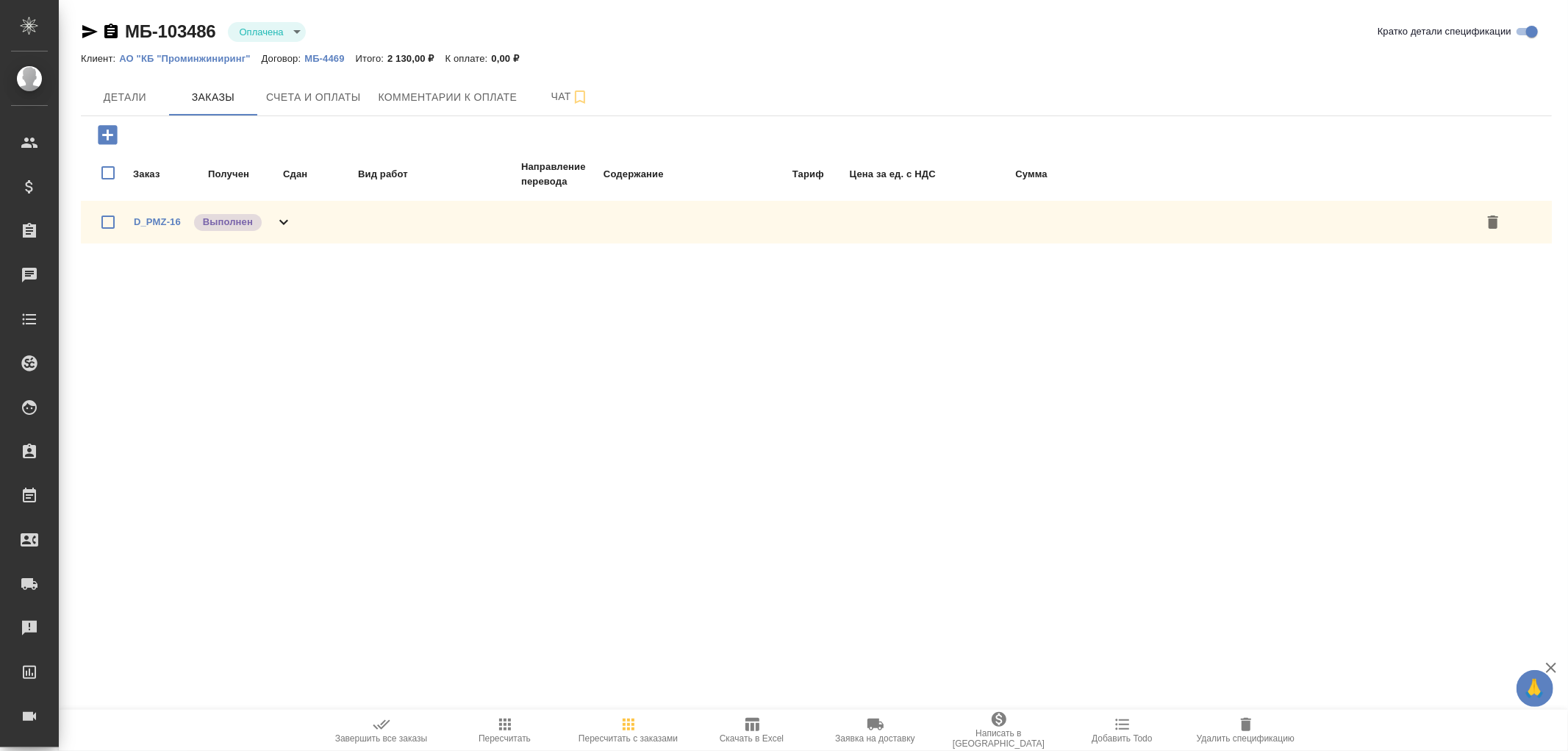
click at [275, 217] on icon at bounding box center [284, 222] width 17 height 17
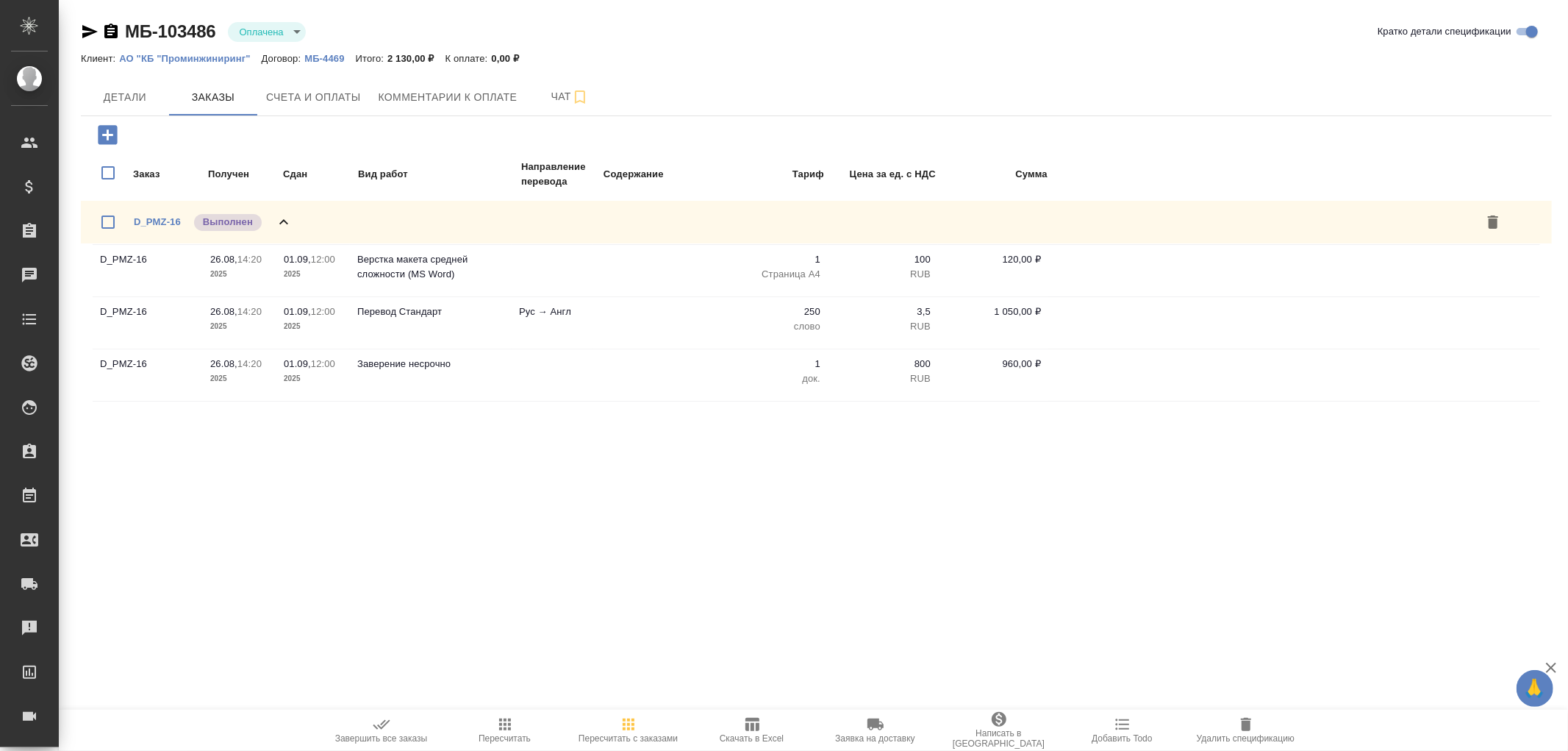
click at [275, 217] on icon at bounding box center [284, 222] width 17 height 17
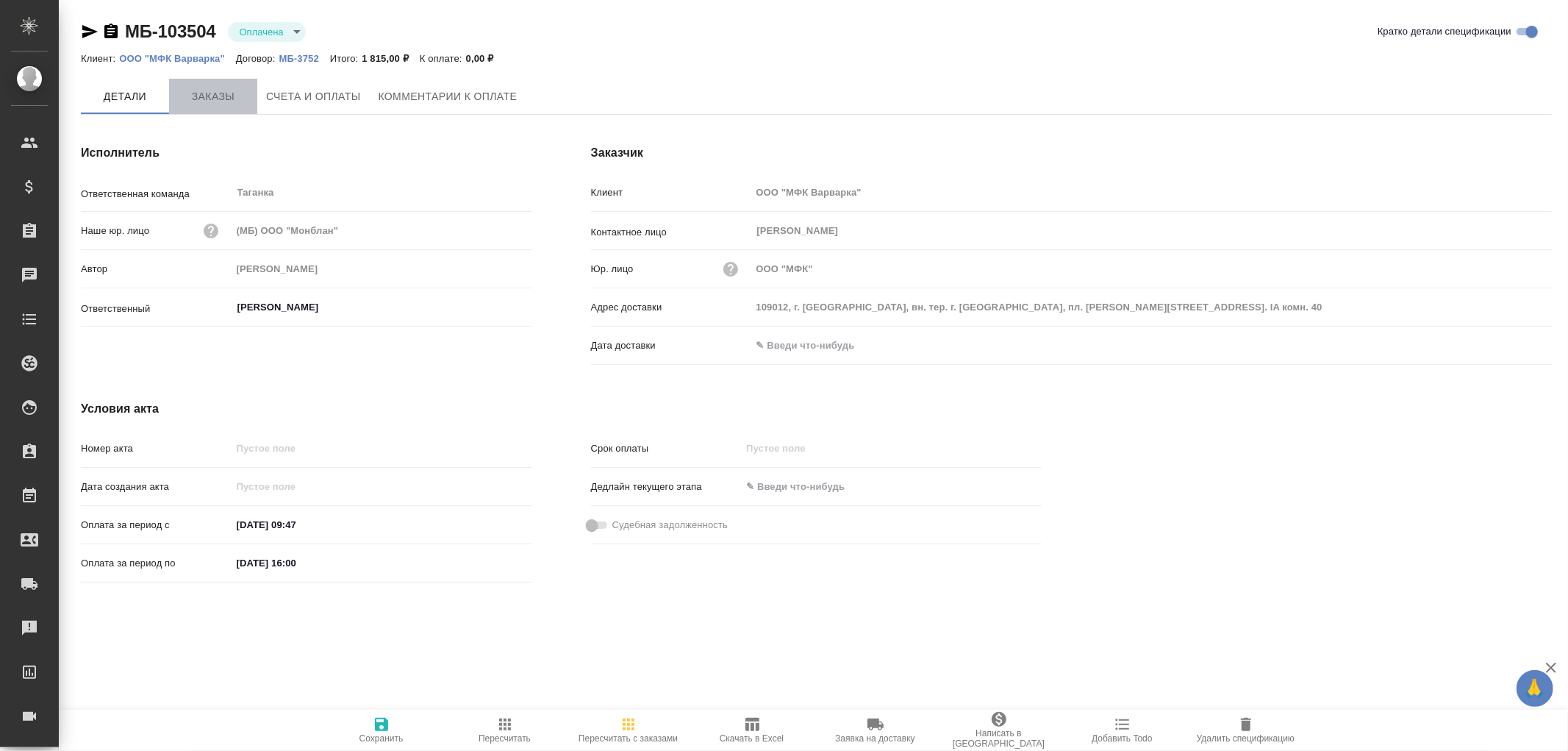
click at [225, 98] on span "Заказы" at bounding box center [213, 96] width 71 height 18
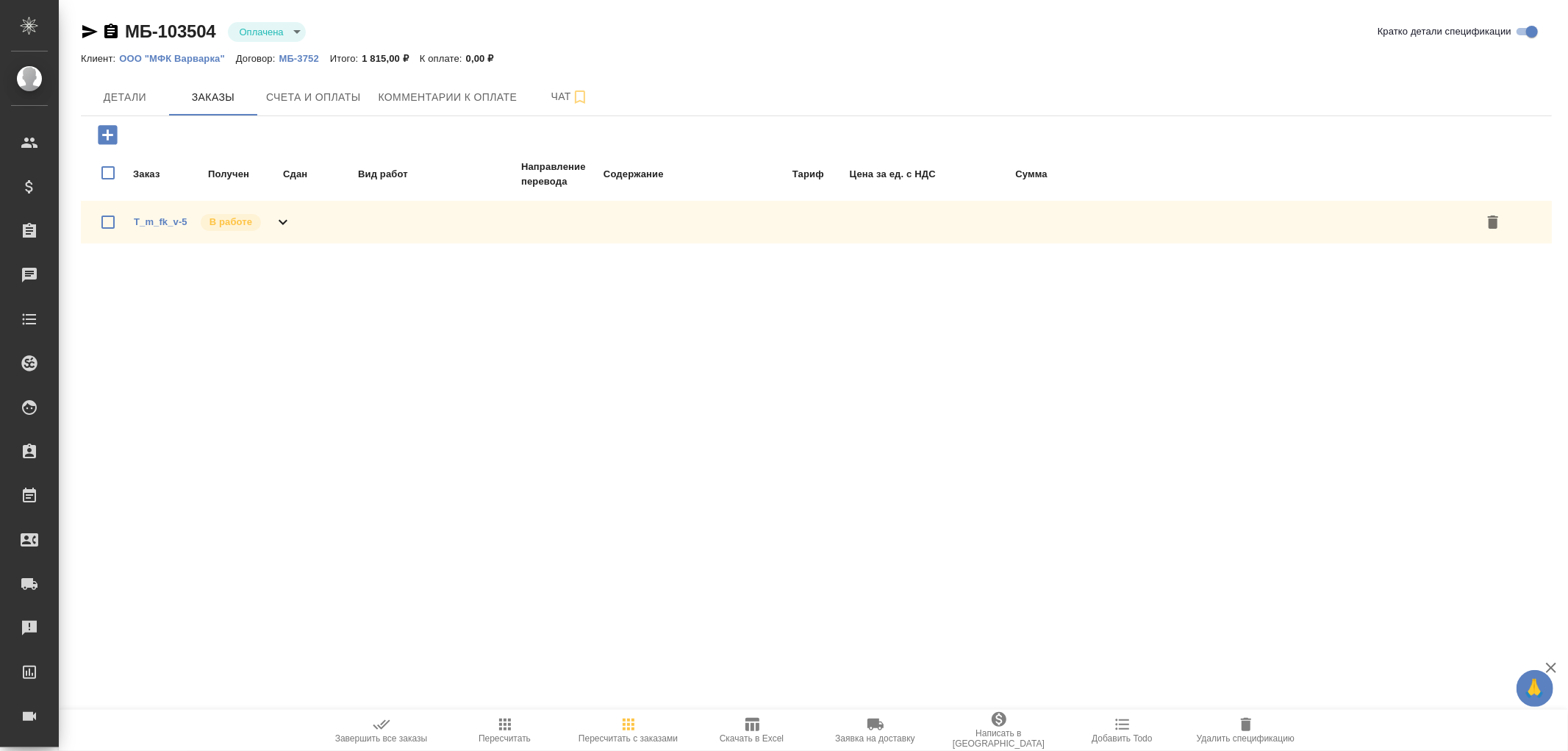
click at [275, 215] on icon at bounding box center [283, 222] width 17 height 17
click at [276, 215] on icon at bounding box center [283, 222] width 17 height 17
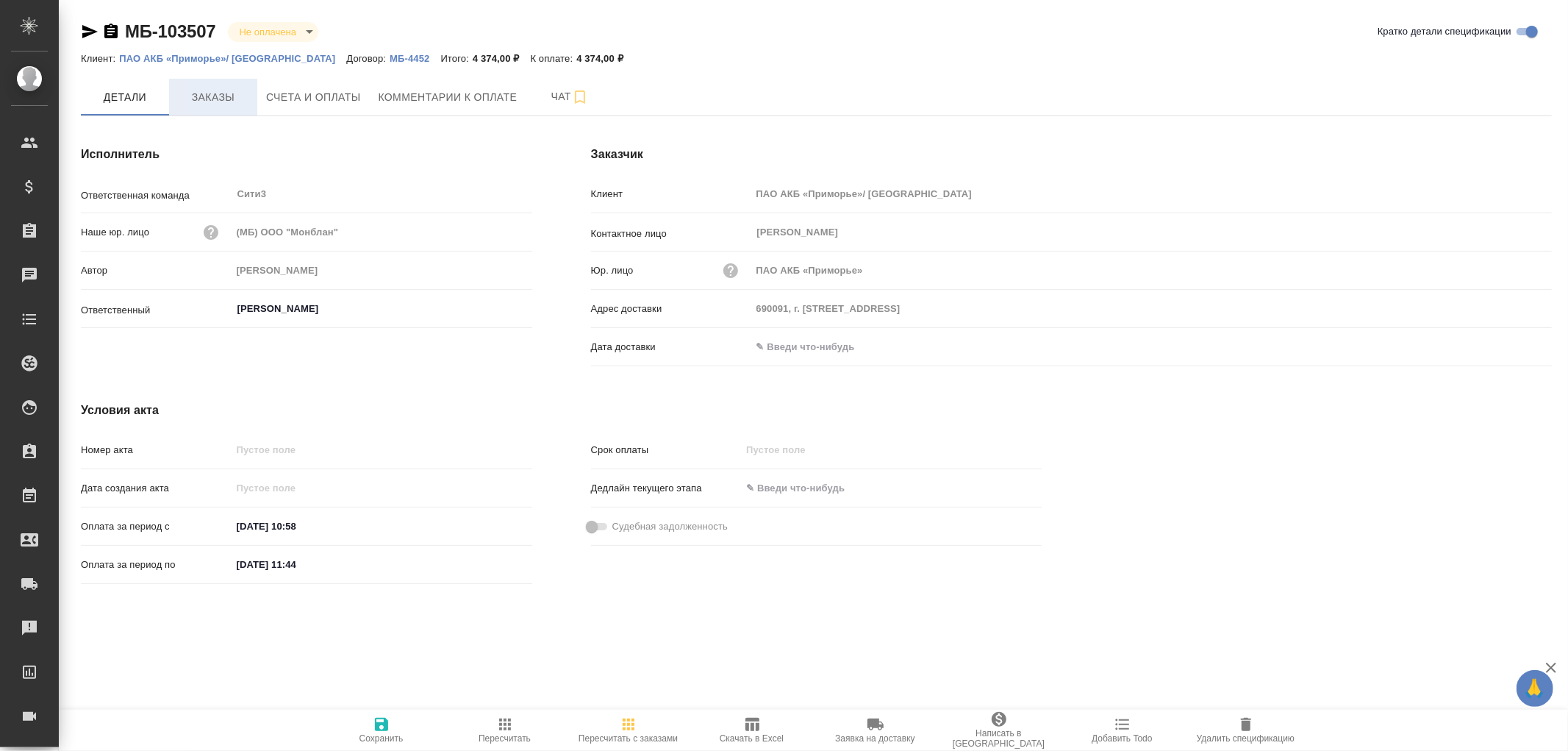
click at [218, 94] on span "Заказы" at bounding box center [213, 97] width 71 height 18
click at [211, 95] on span "Заказы" at bounding box center [213, 96] width 71 height 18
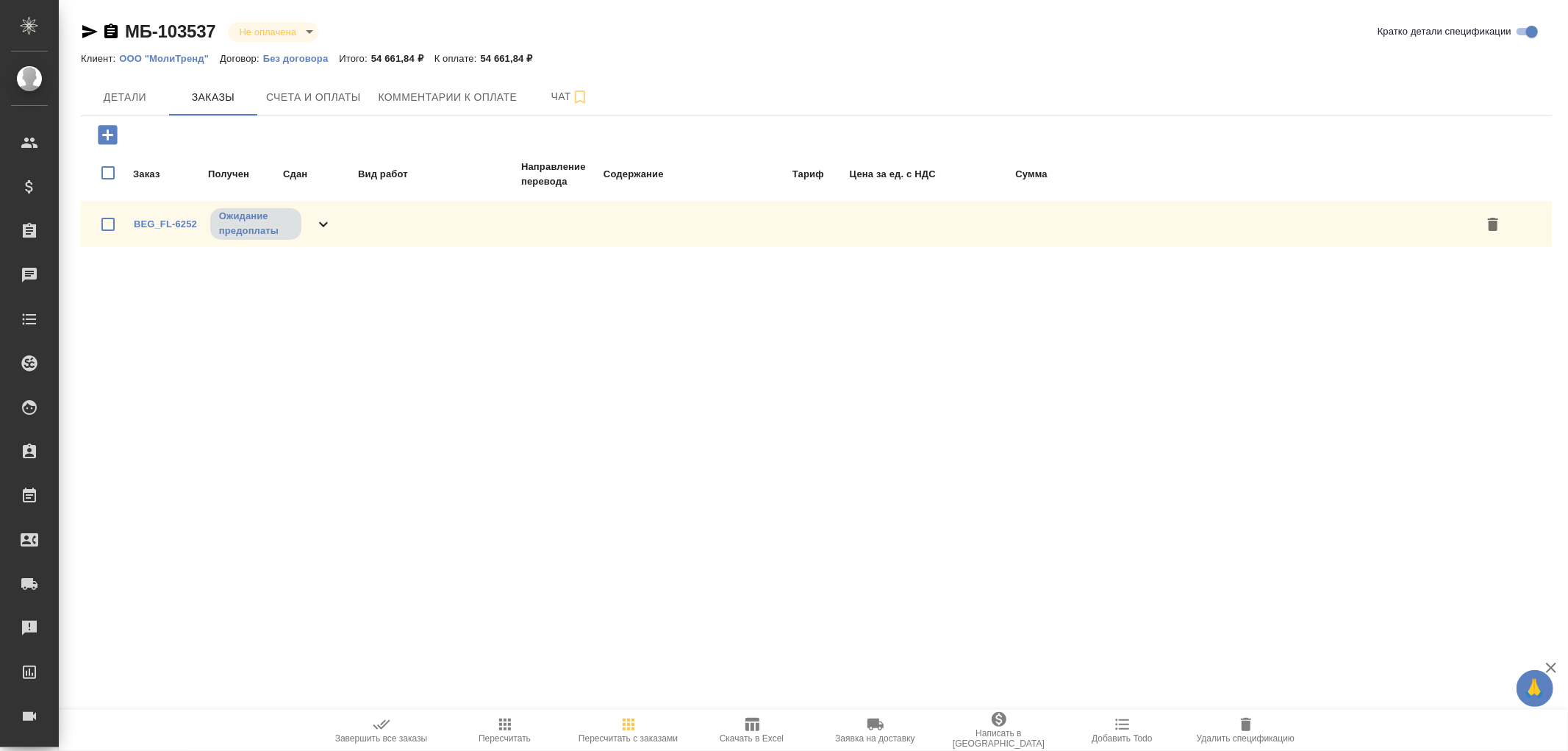
click at [324, 215] on icon at bounding box center [324, 224] width 17 height 17
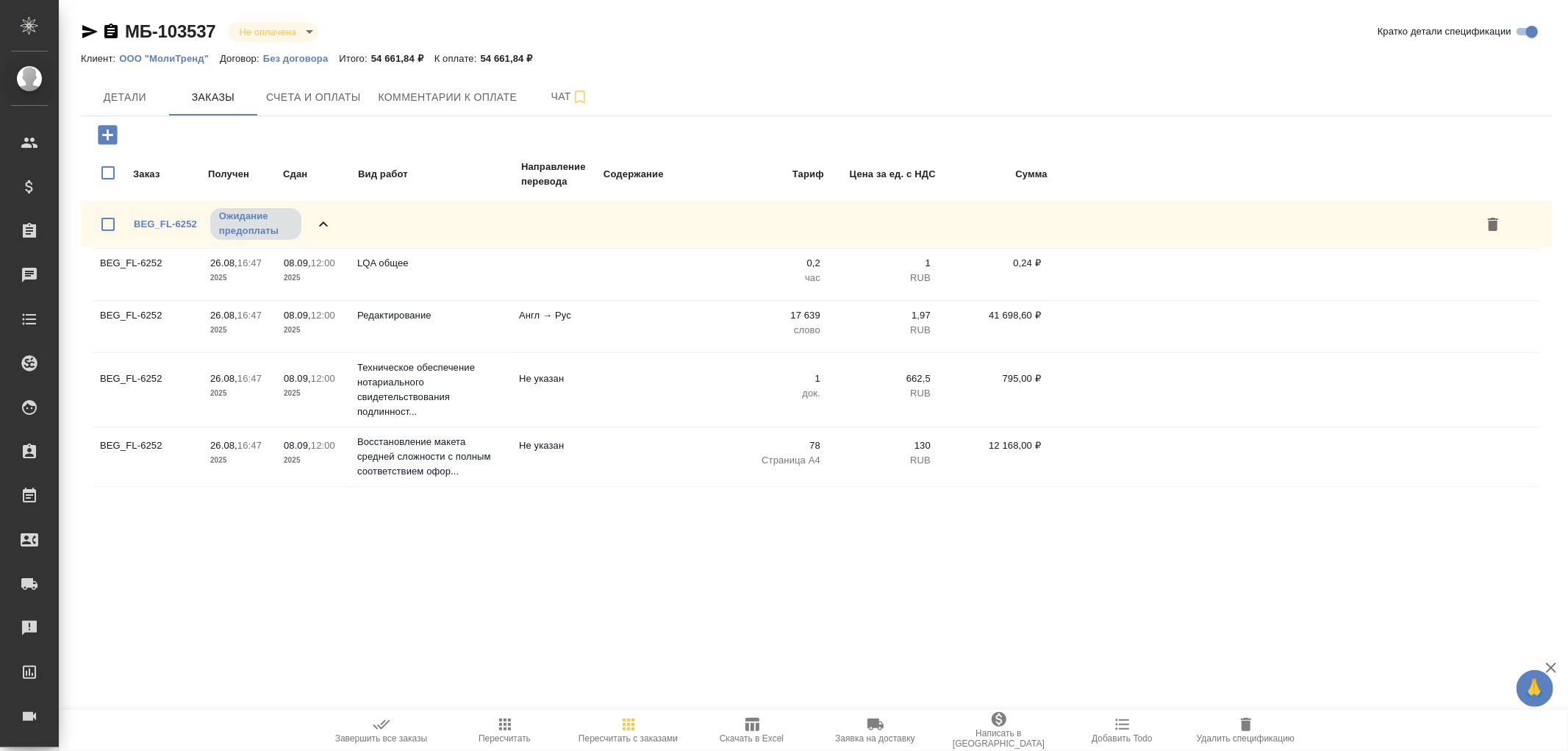
click at [324, 215] on icon at bounding box center [324, 224] width 17 height 17
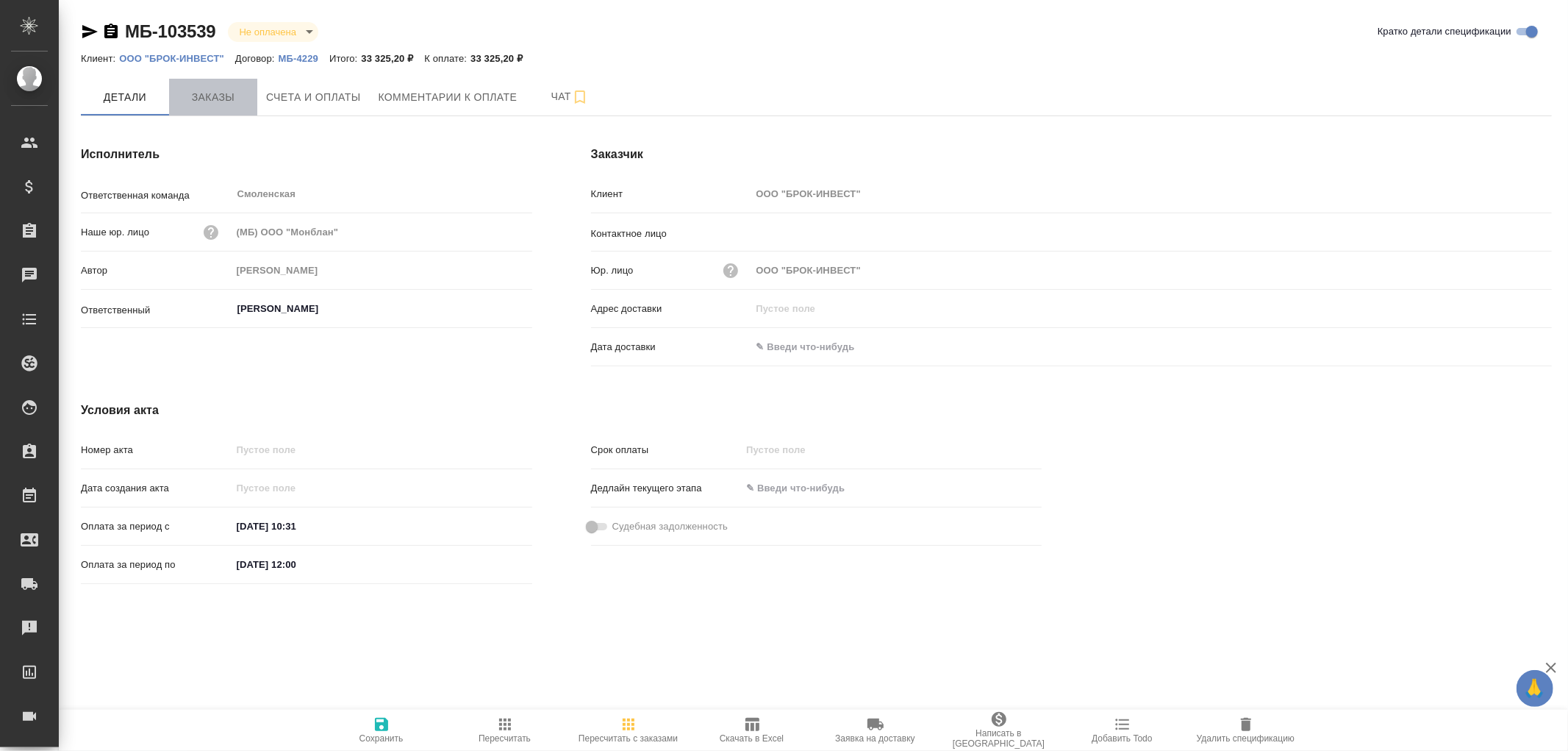
click at [218, 99] on span "Заказы" at bounding box center [213, 97] width 71 height 18
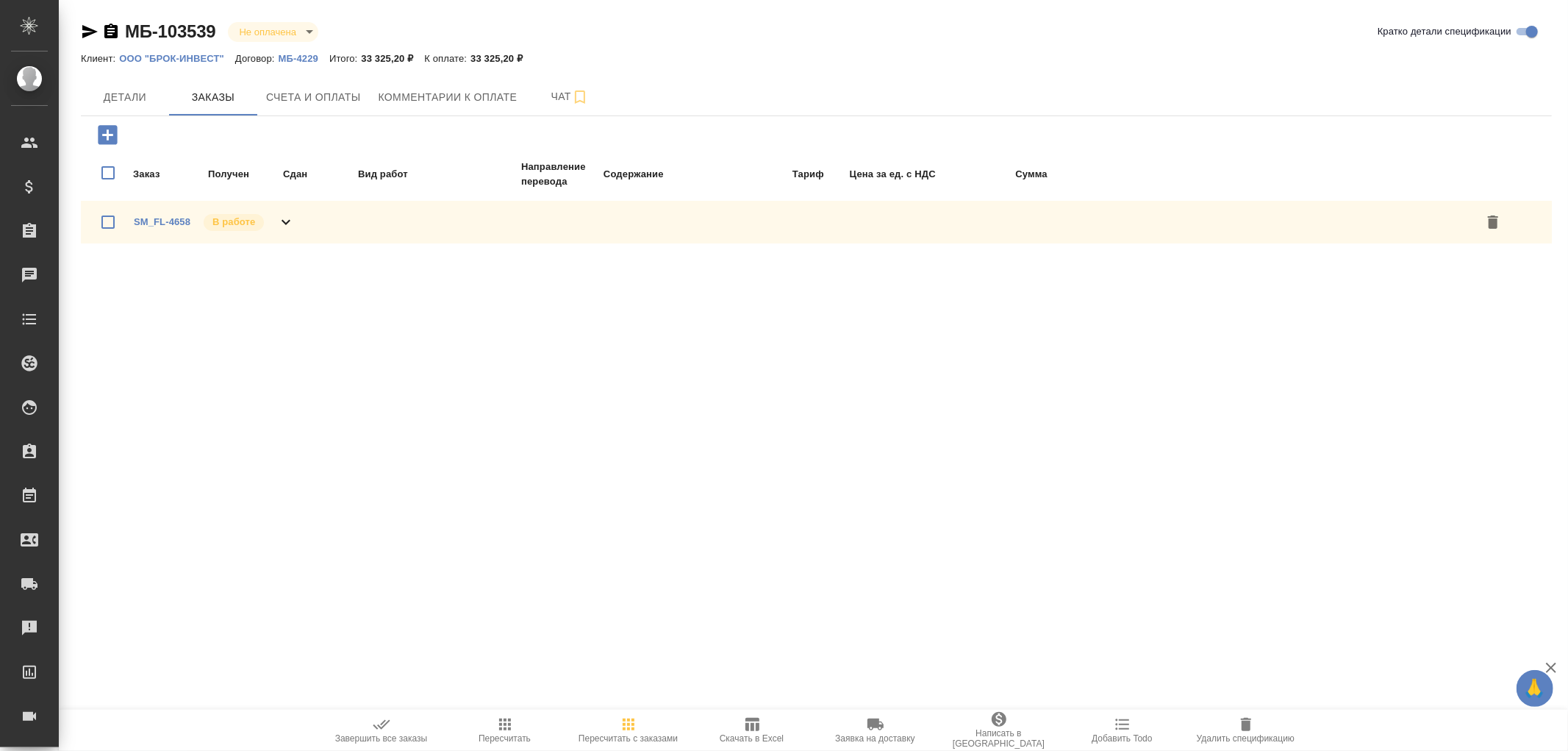
click at [285, 225] on icon at bounding box center [286, 222] width 17 height 17
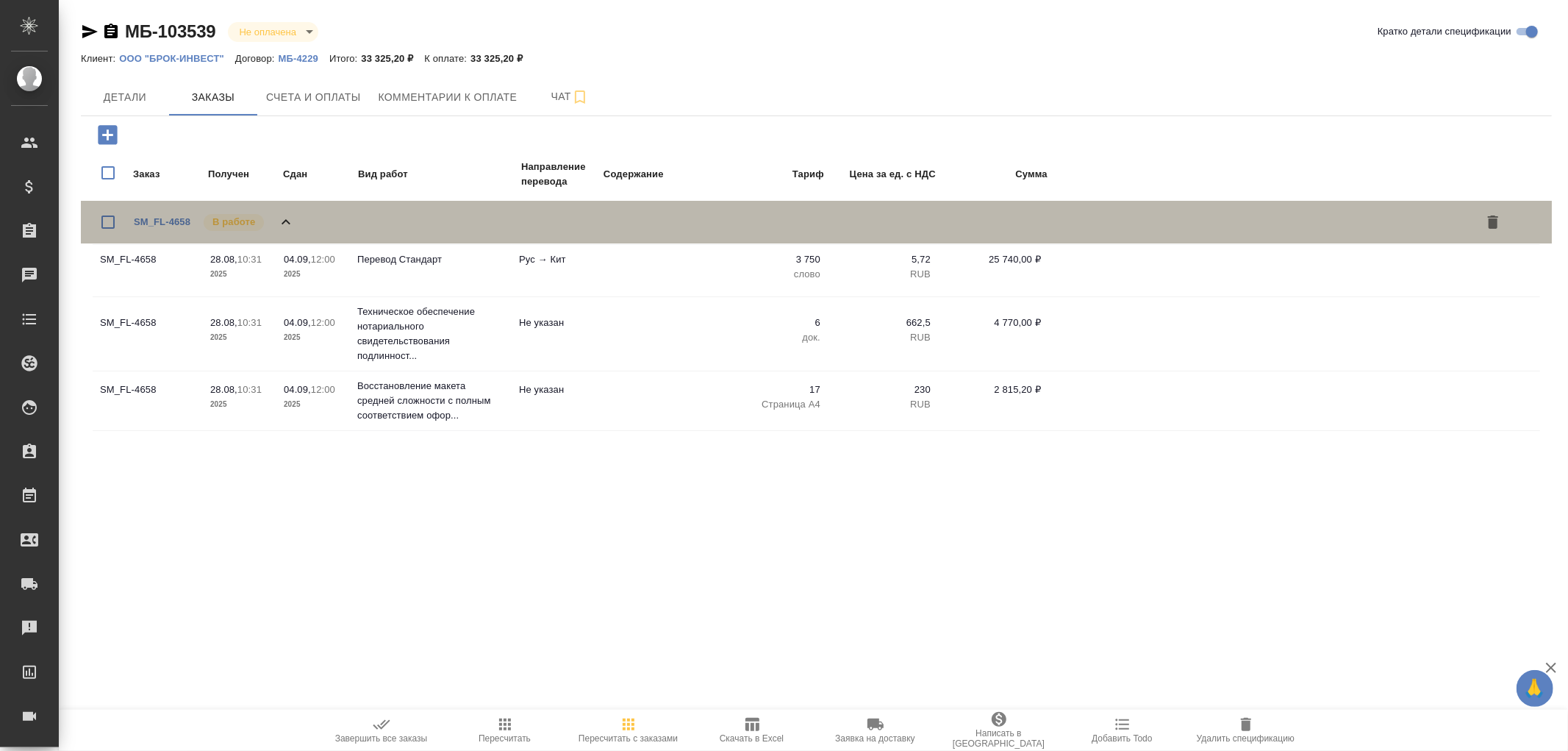
click at [285, 225] on icon at bounding box center [286, 222] width 17 height 17
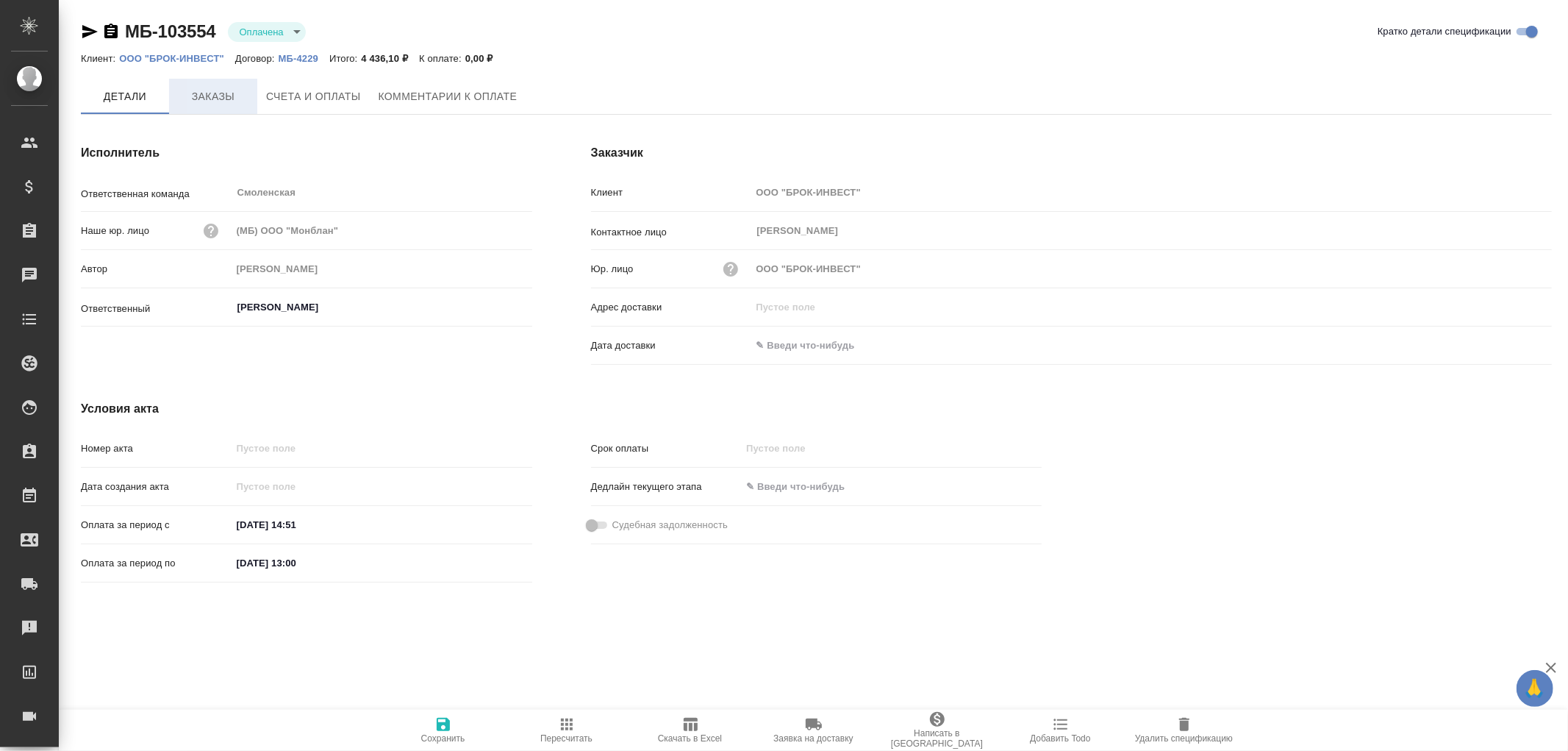
click at [202, 97] on span "Заказы" at bounding box center [213, 96] width 71 height 18
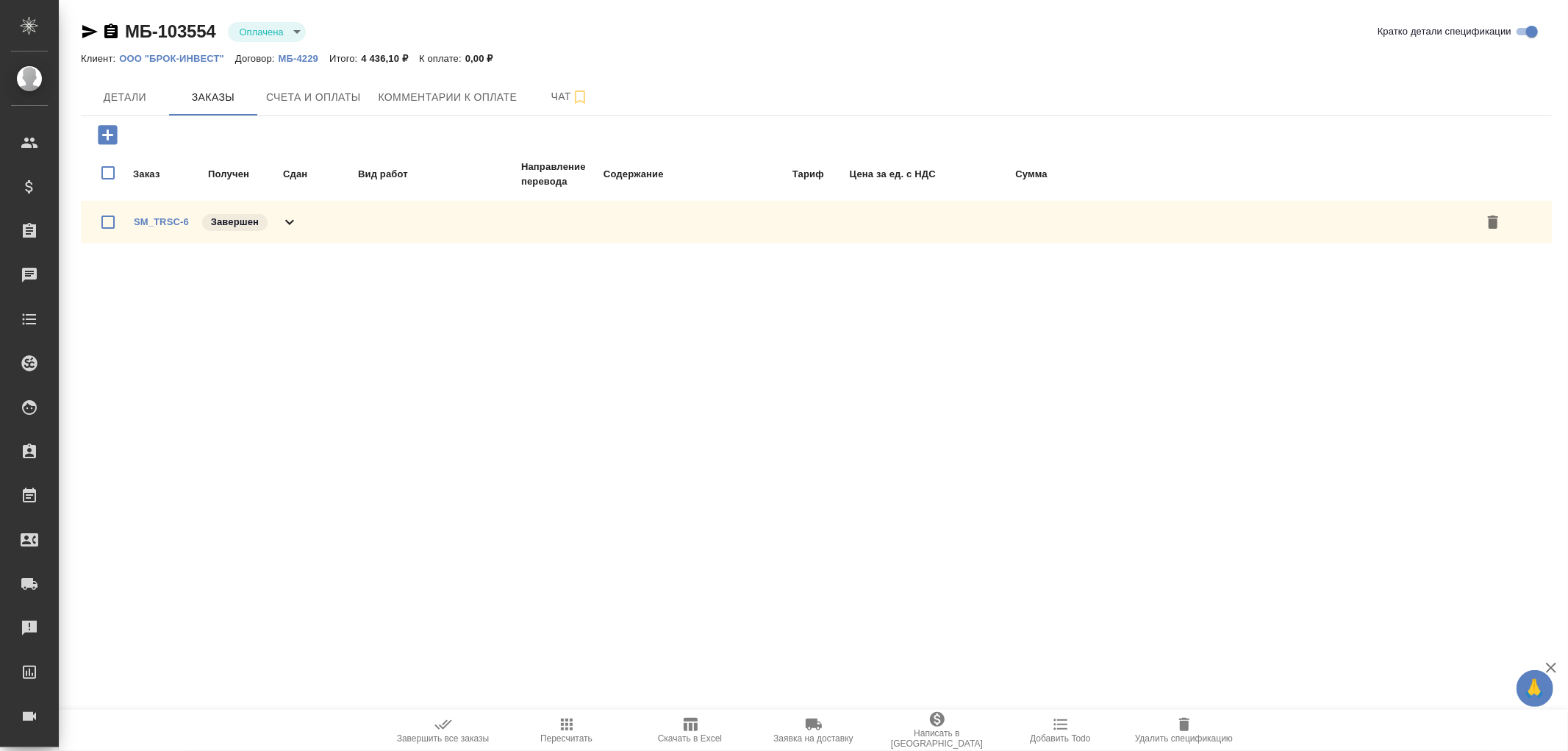
click at [285, 222] on icon at bounding box center [290, 222] width 17 height 17
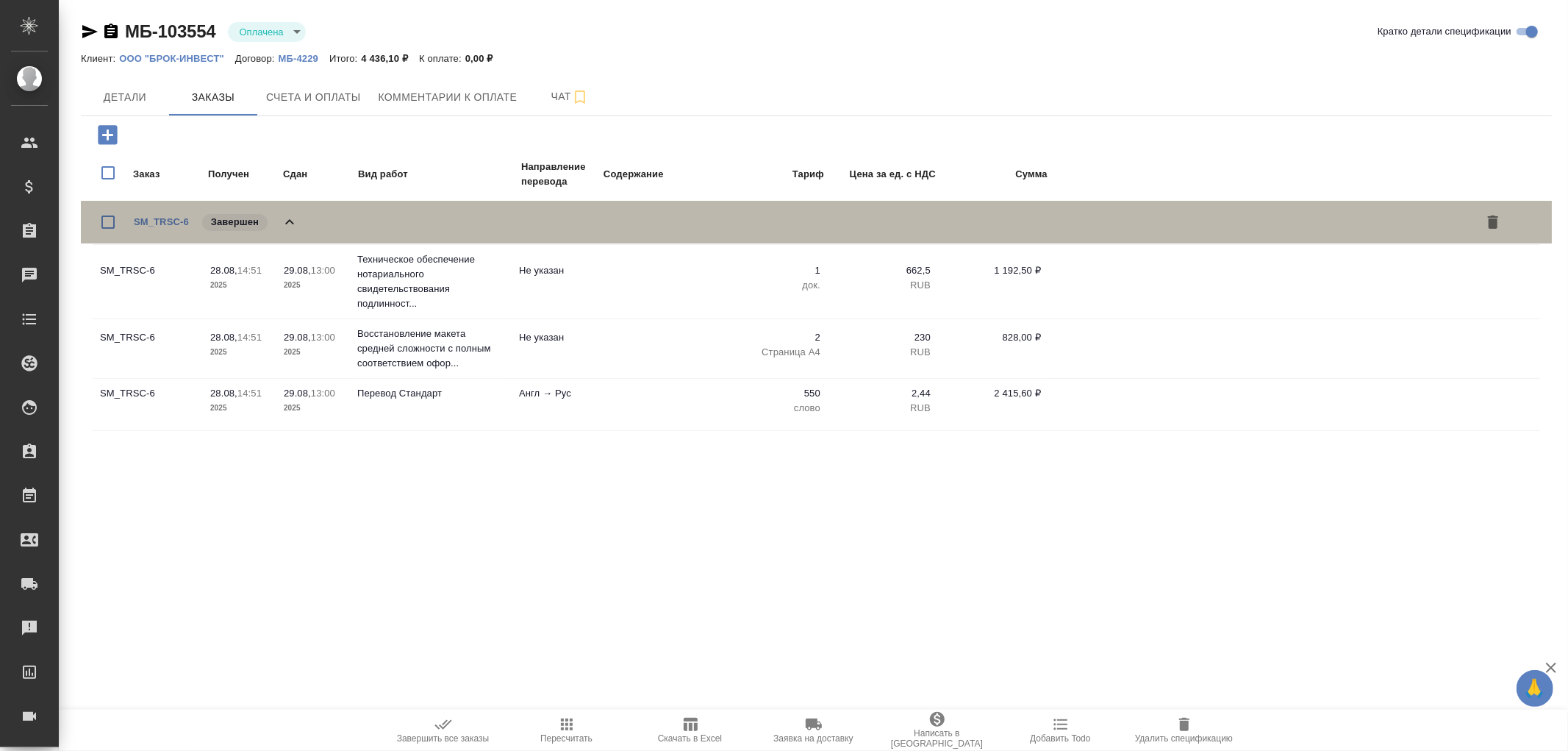
click at [285, 222] on icon at bounding box center [290, 222] width 17 height 17
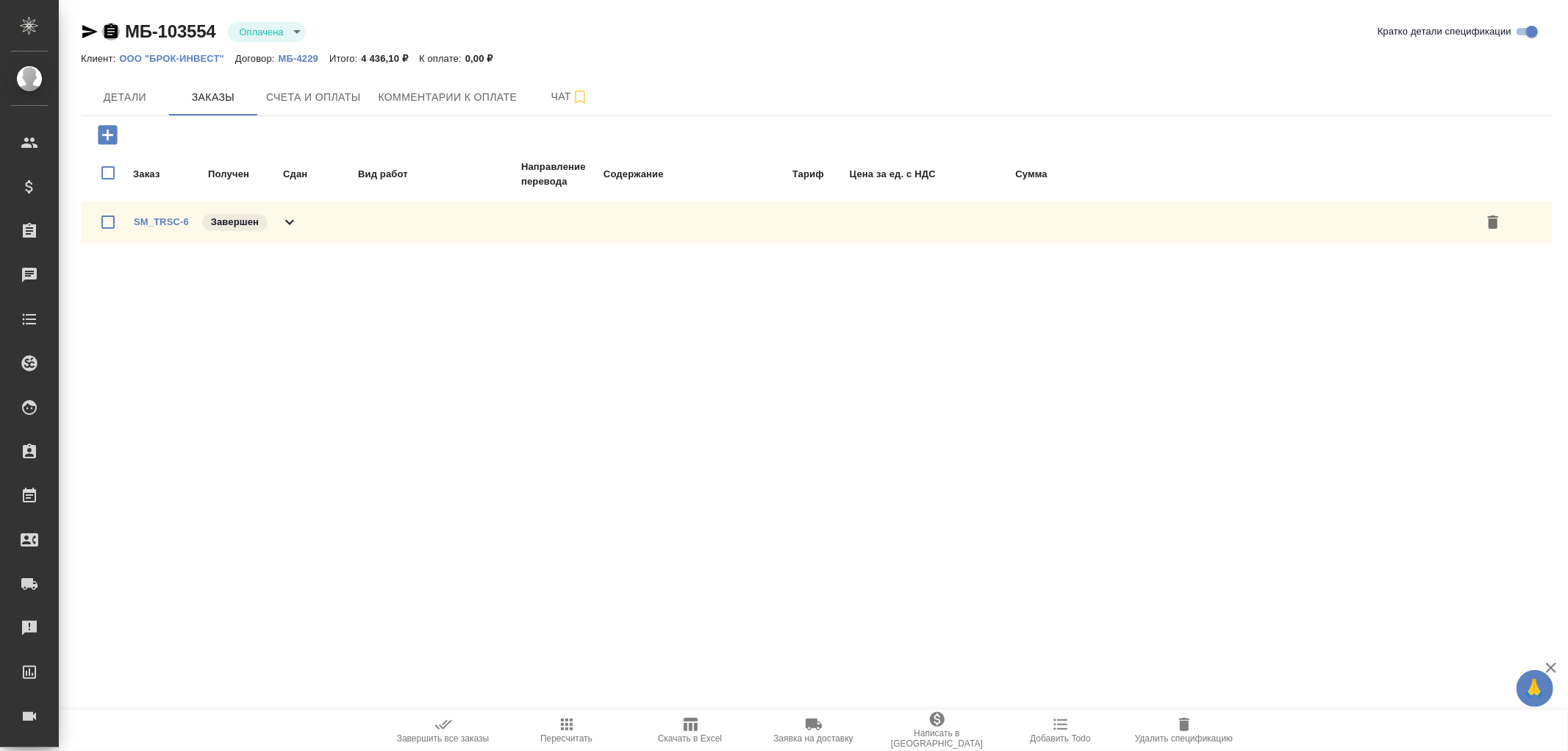
click at [112, 31] on icon "button" at bounding box center [111, 32] width 17 height 17
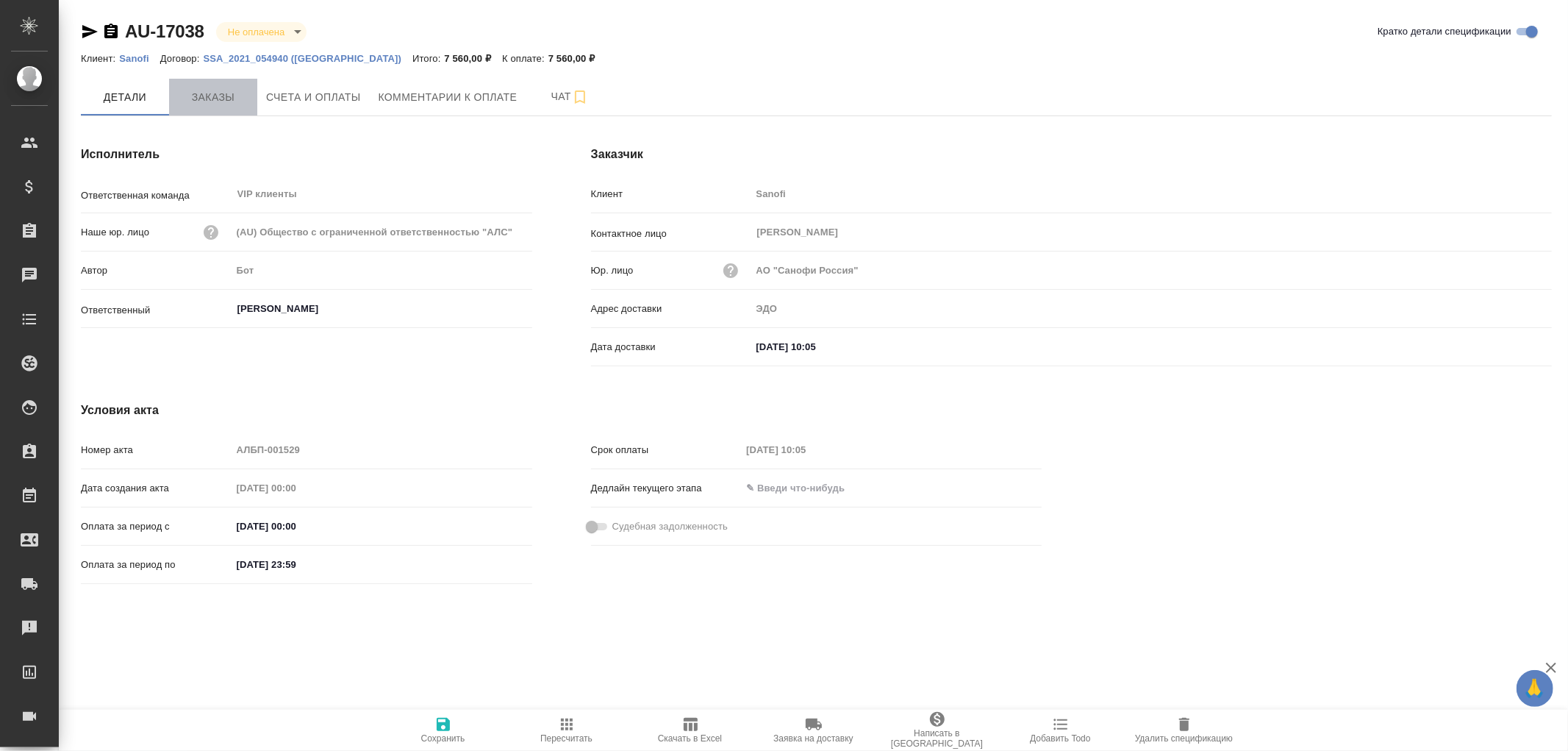
click at [231, 105] on span "Заказы" at bounding box center [213, 97] width 71 height 18
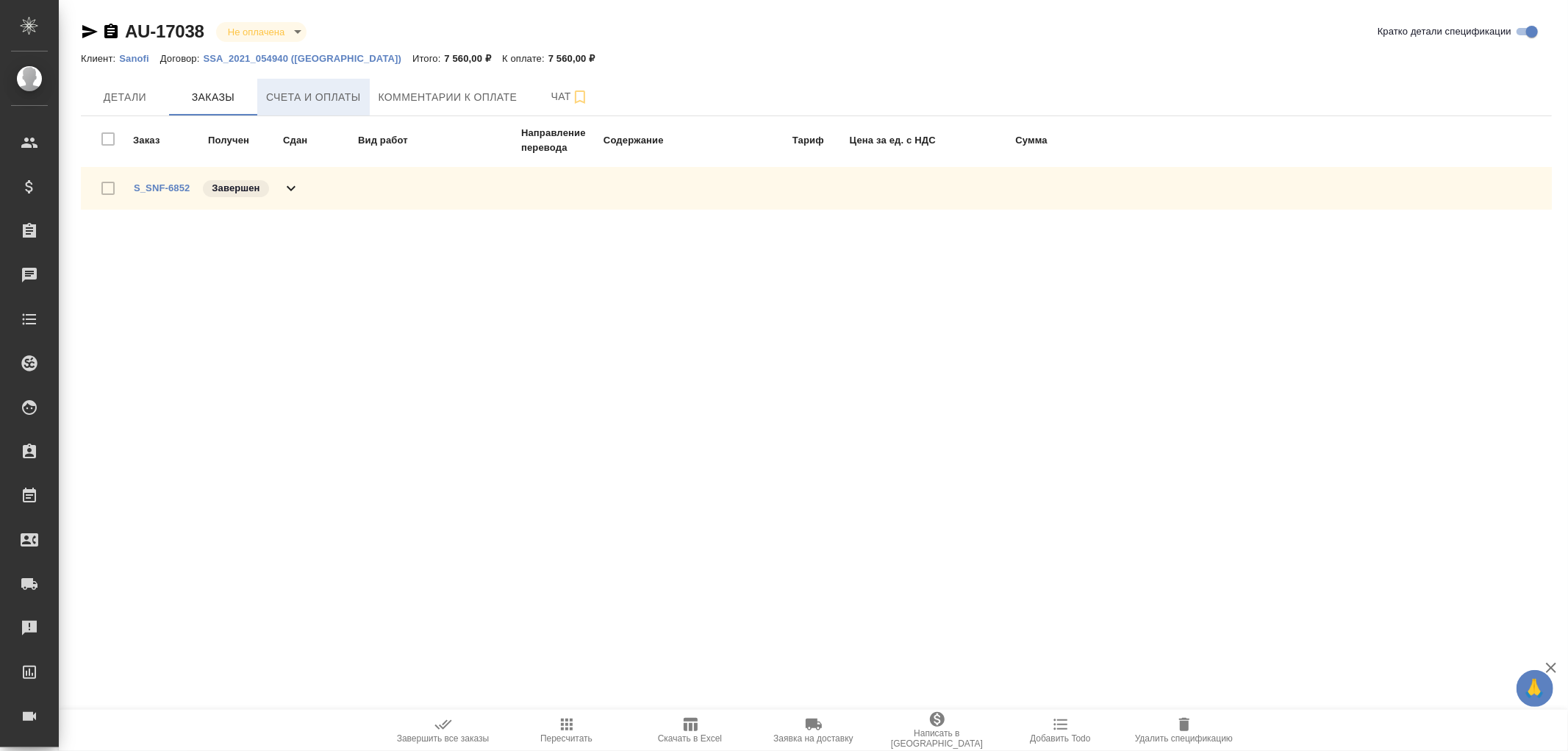
click at [306, 109] on button "Счета и оплаты" at bounding box center [313, 97] width 113 height 37
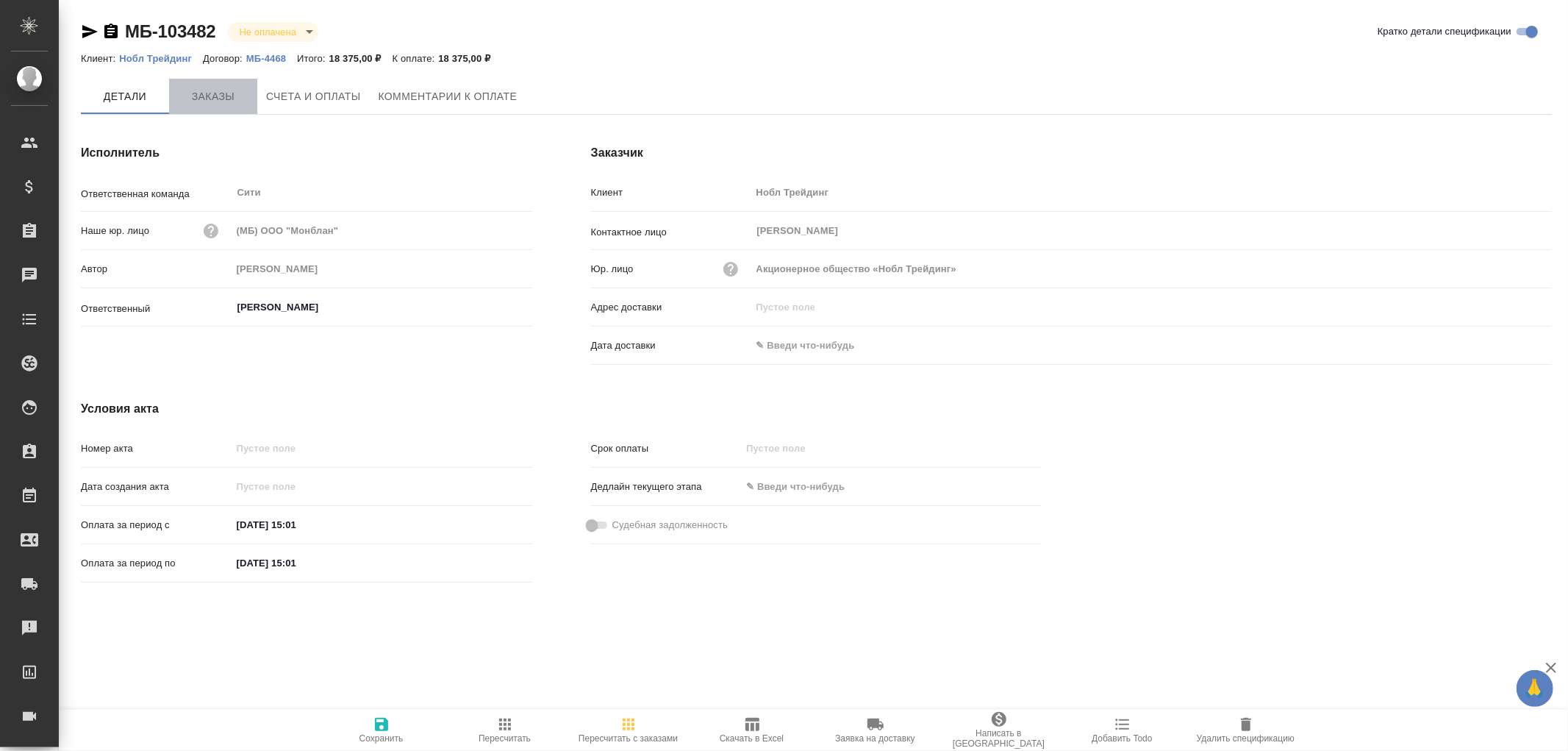
click at [216, 101] on span "Заказы" at bounding box center [213, 96] width 71 height 18
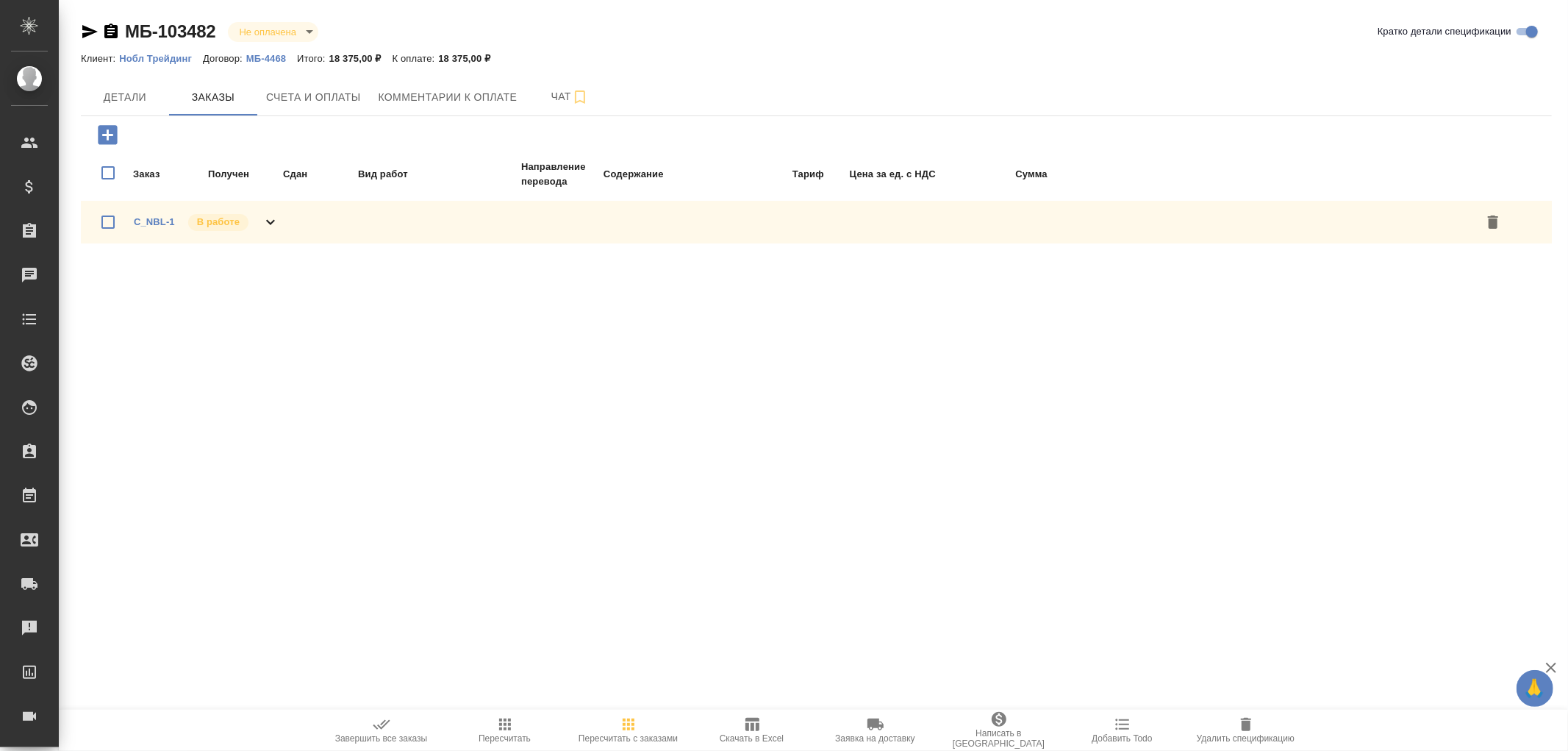
click at [265, 215] on icon at bounding box center [271, 222] width 17 height 17
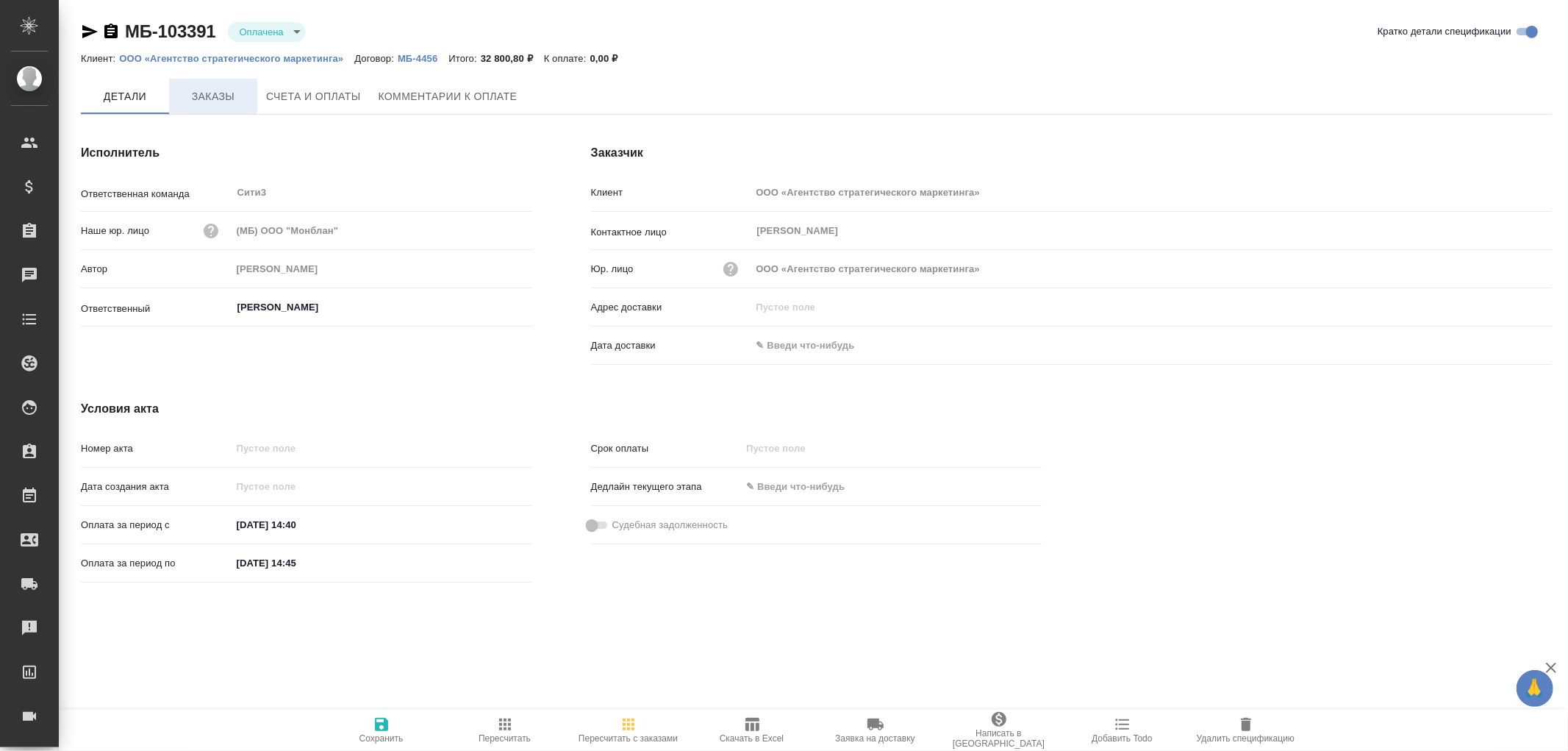
click at [214, 96] on span "Заказы" at bounding box center [213, 96] width 71 height 18
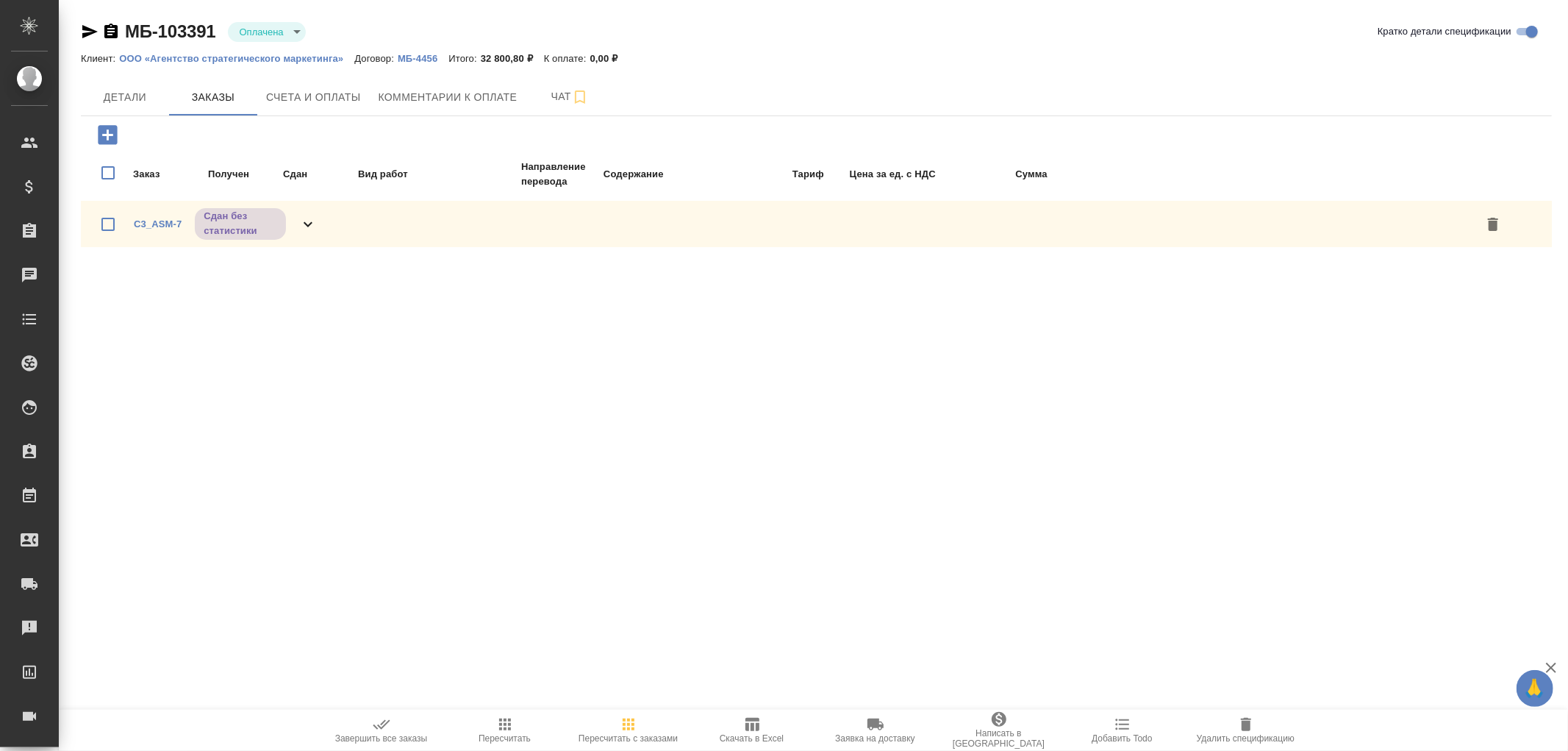
click at [307, 223] on icon at bounding box center [308, 224] width 17 height 17
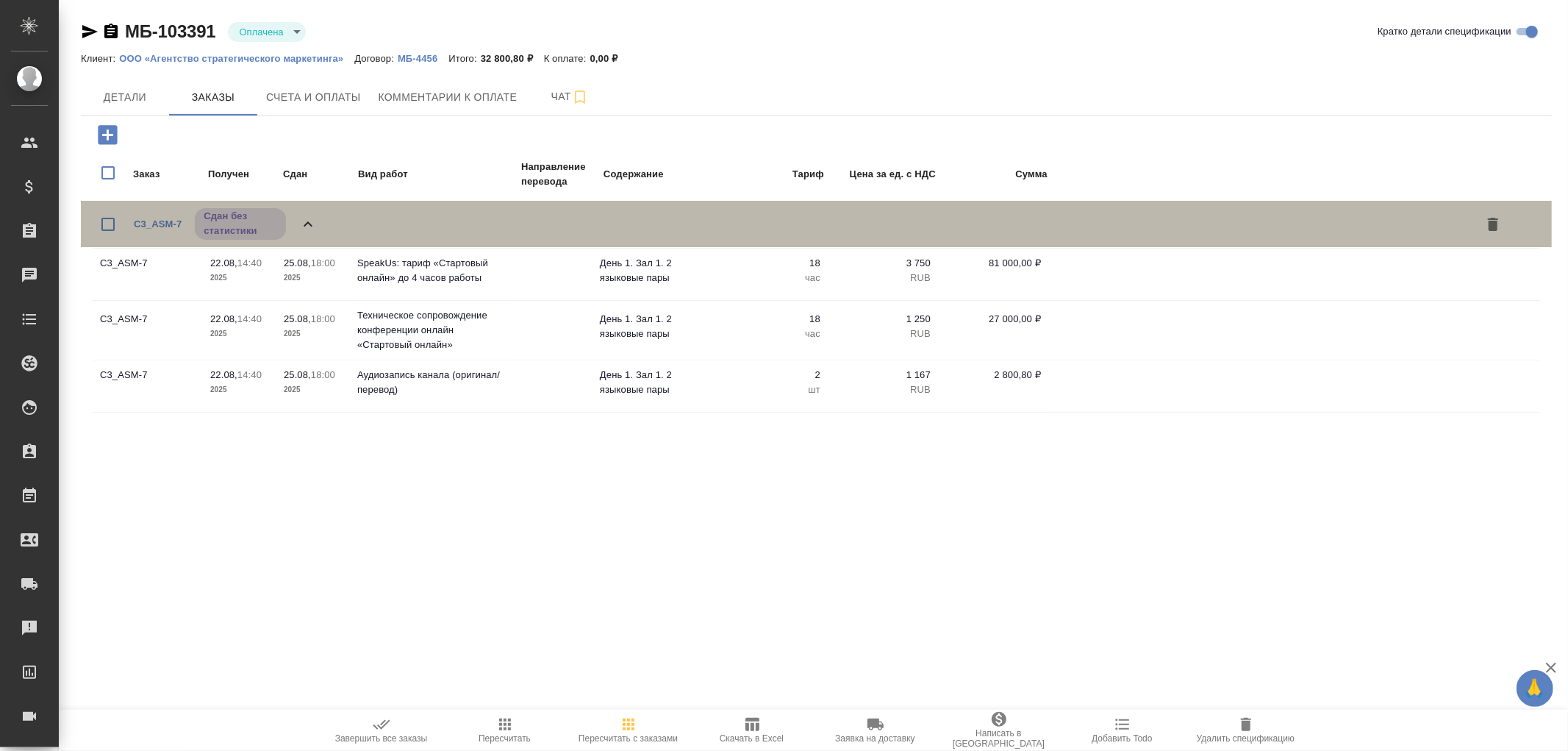
click at [309, 223] on icon at bounding box center [308, 224] width 17 height 17
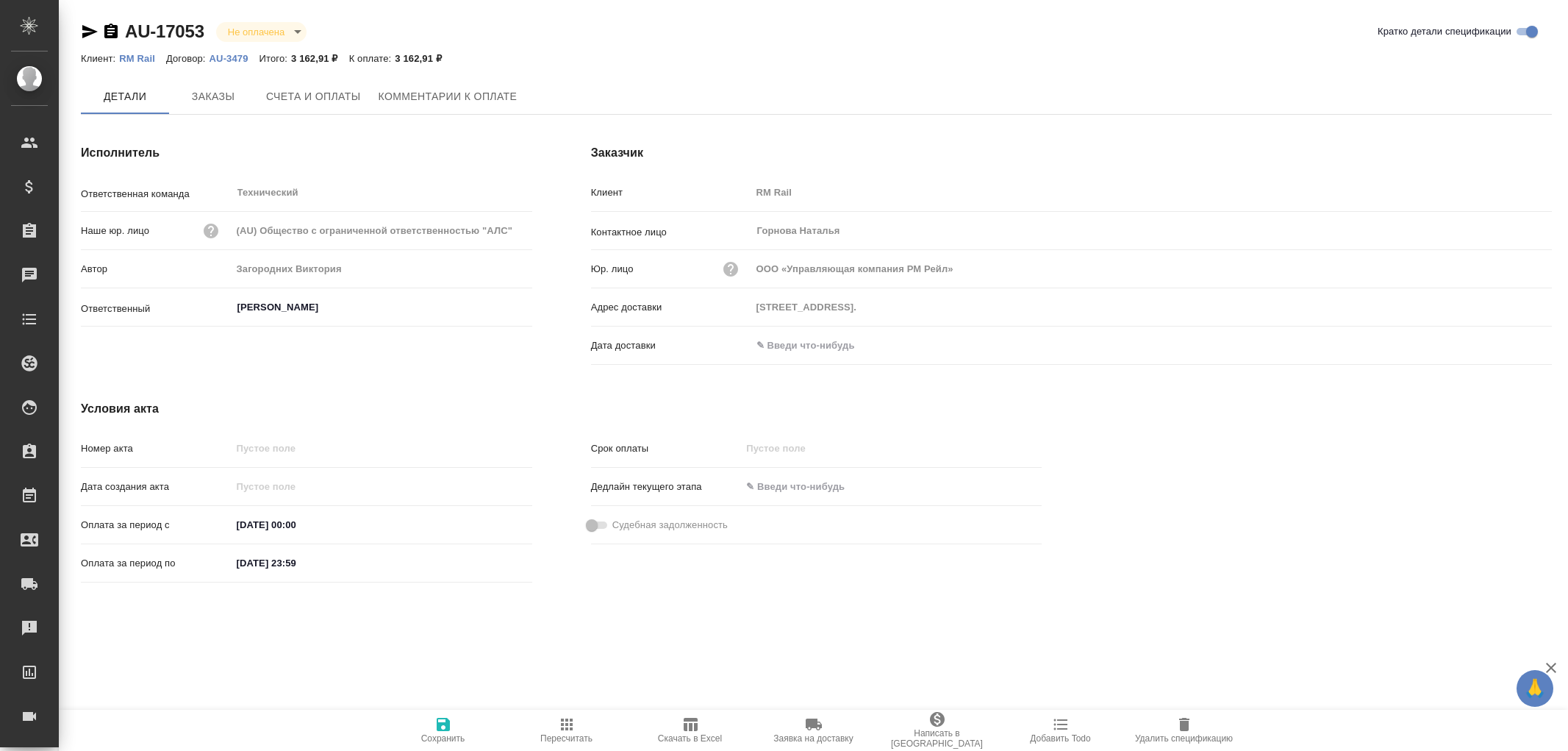
click at [207, 101] on span "Заказы" at bounding box center [213, 96] width 71 height 18
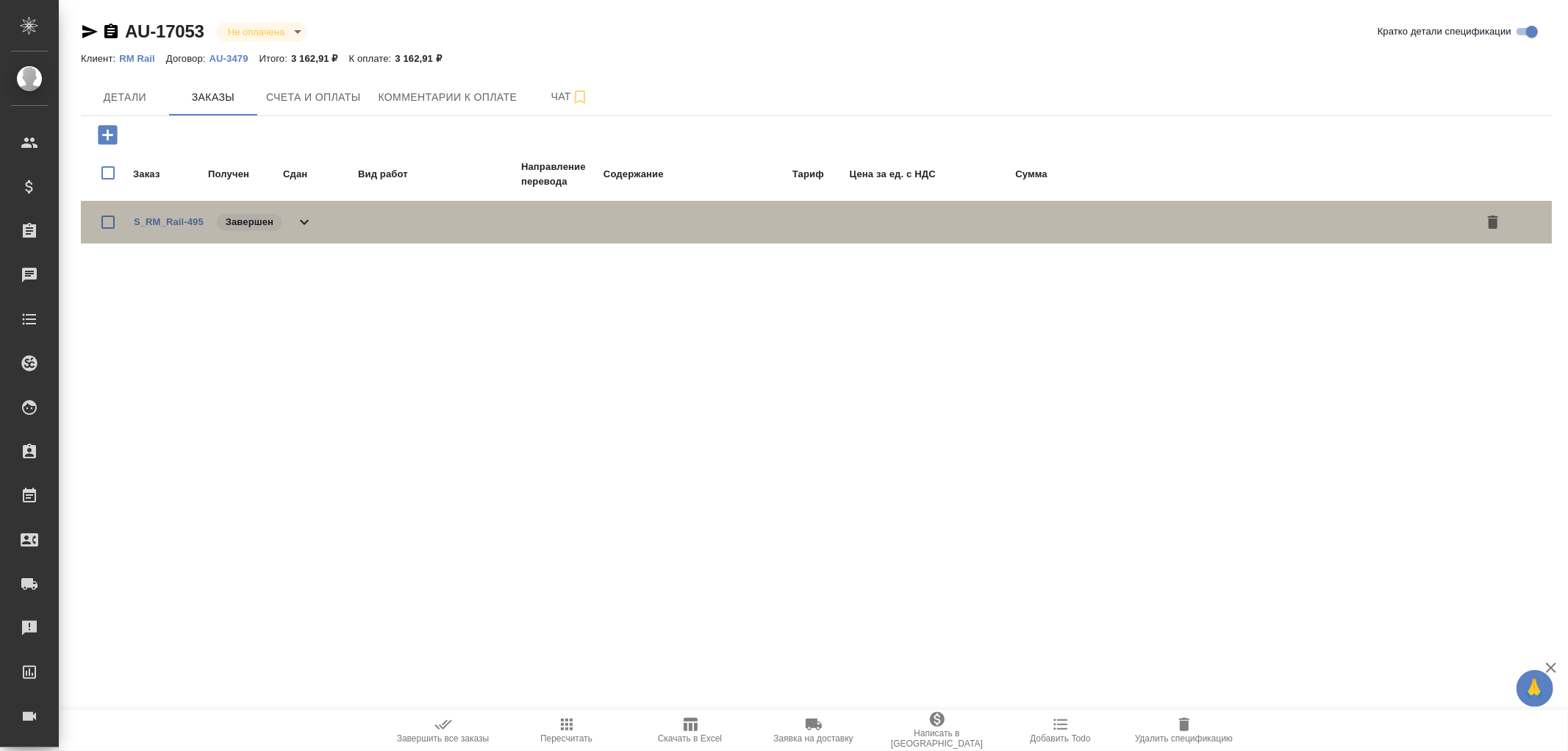
click at [303, 222] on icon at bounding box center [304, 222] width 9 height 5
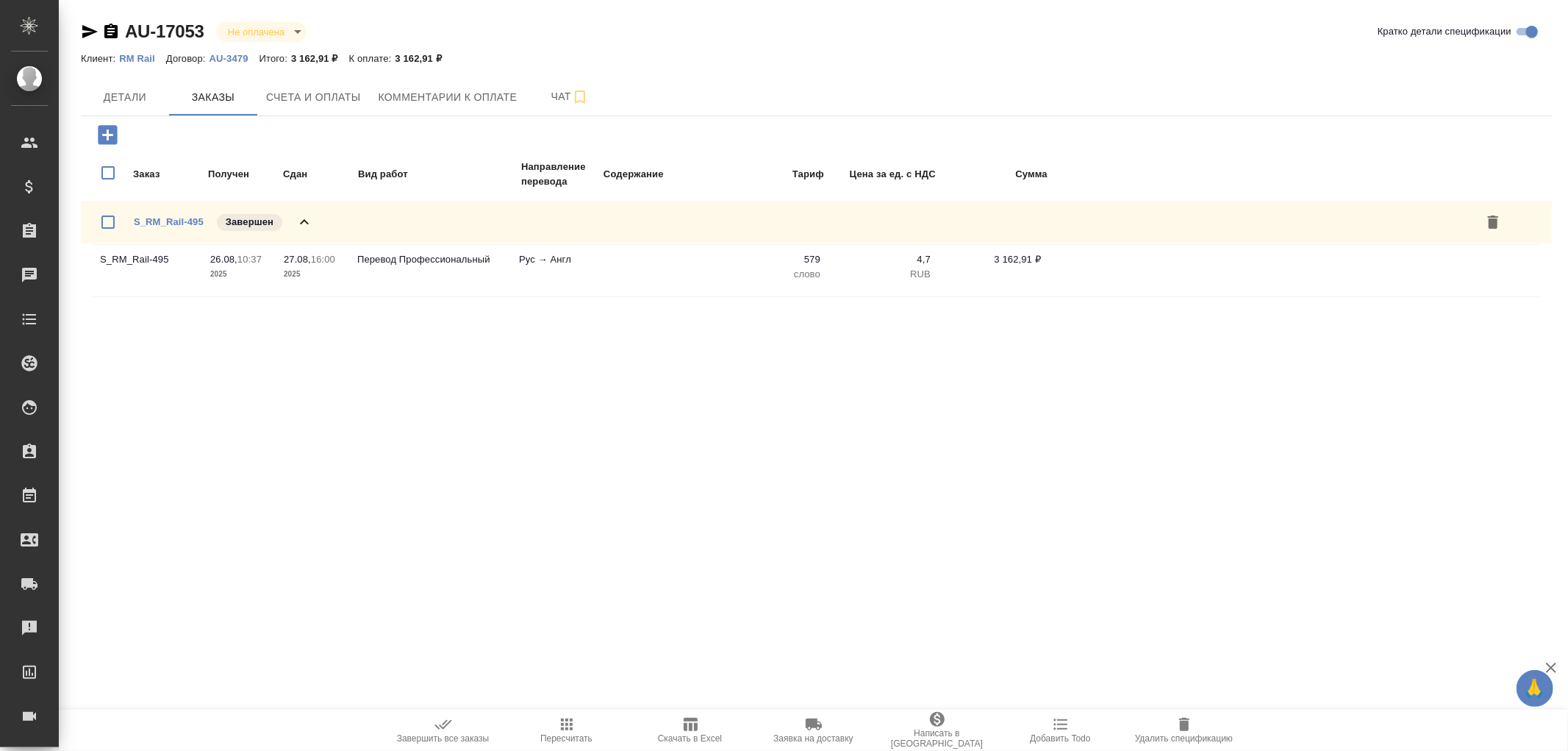
click at [303, 222] on icon at bounding box center [304, 222] width 17 height 17
click at [125, 94] on span "Детали" at bounding box center [125, 97] width 71 height 18
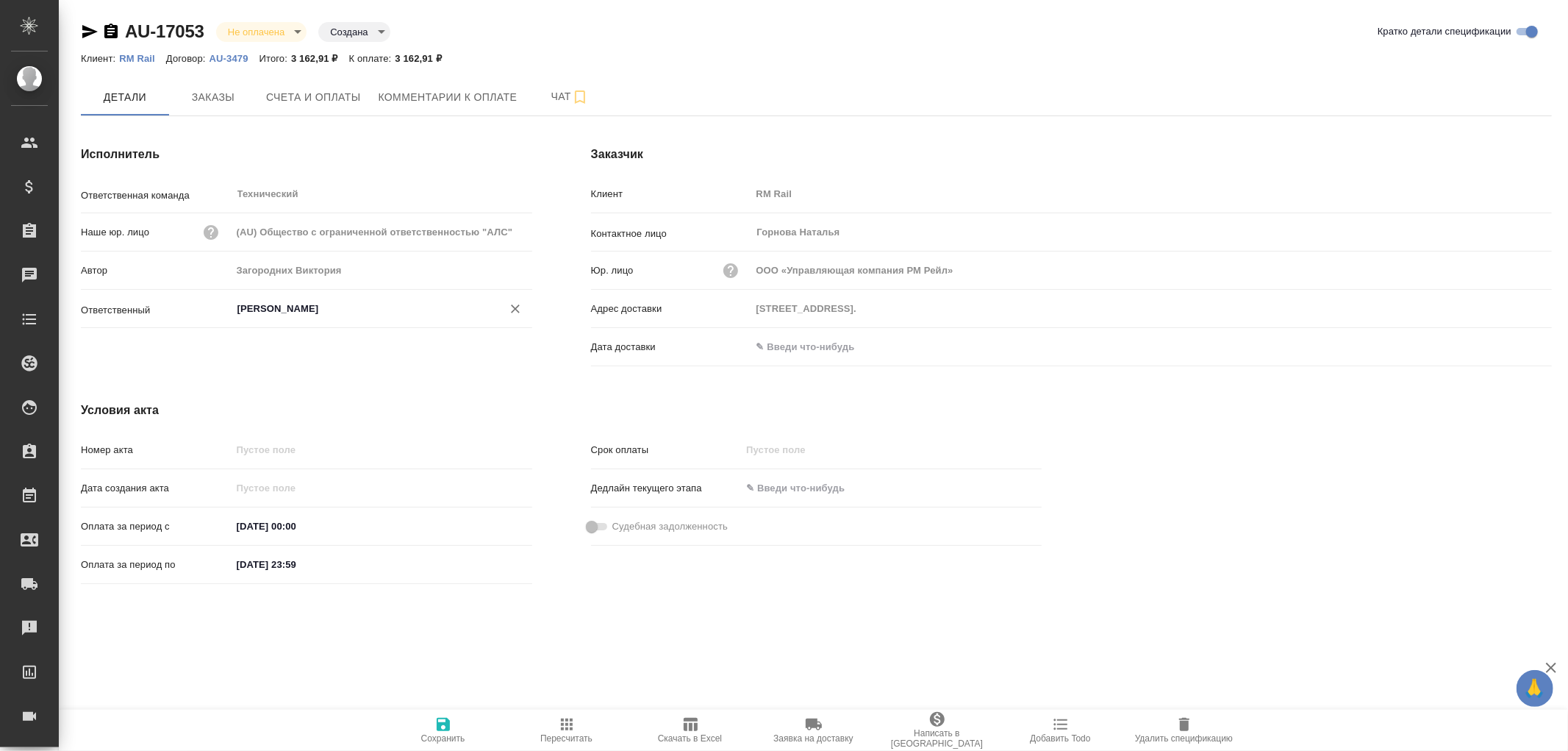
click at [275, 312] on input "Усманова Ольга" at bounding box center [357, 309] width 243 height 17
click at [332, 340] on li "Загородних Виктория" at bounding box center [381, 341] width 301 height 26
type input "Загородних Виктория"
click at [448, 730] on icon "button" at bounding box center [443, 724] width 13 height 13
click at [313, 91] on span "Счета и оплаты" at bounding box center [313, 96] width 95 height 18
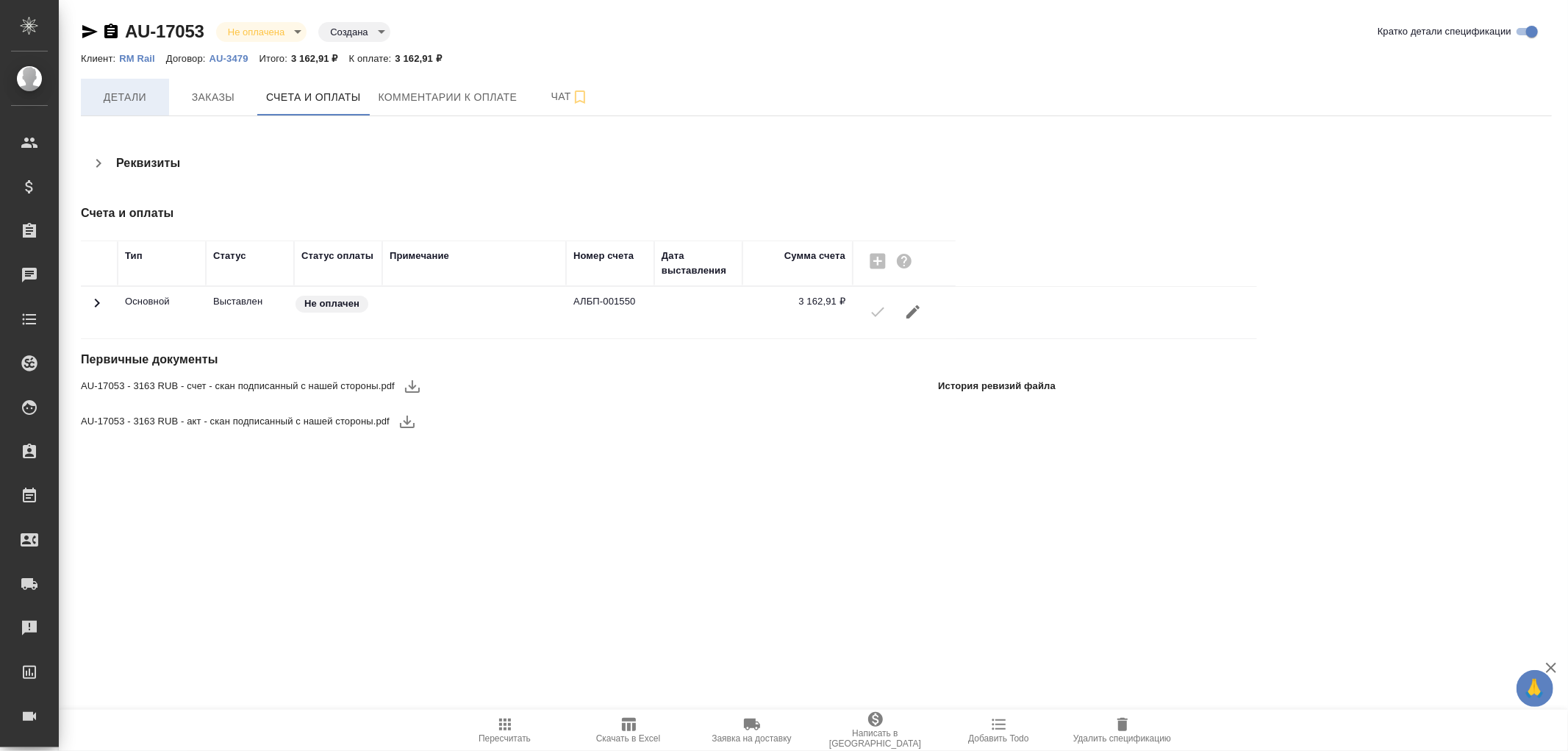
click at [136, 100] on span "Детали" at bounding box center [125, 97] width 71 height 18
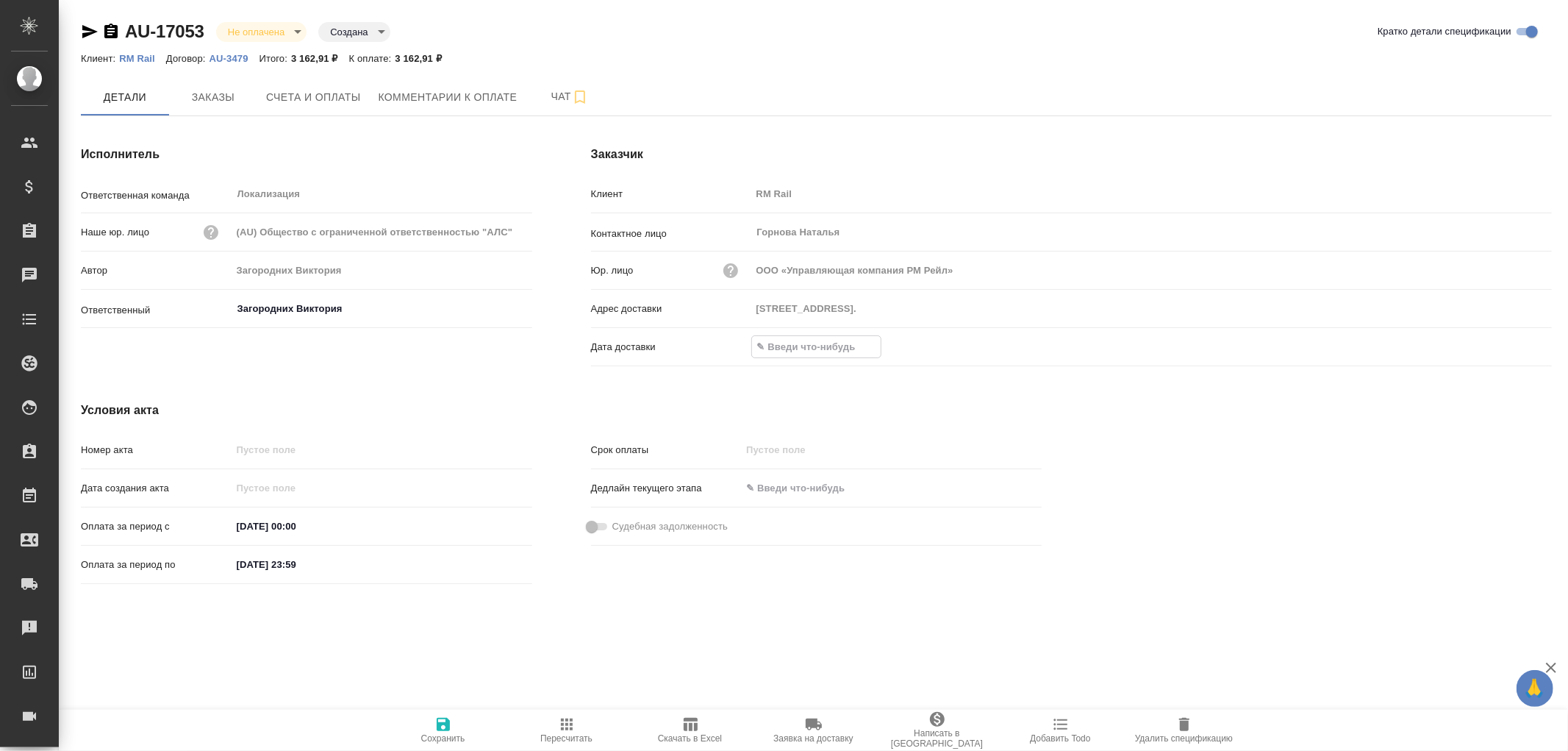
click at [800, 351] on input "text" at bounding box center [817, 346] width 129 height 21
click at [1511, 344] on icon "button" at bounding box center [1509, 345] width 17 height 17
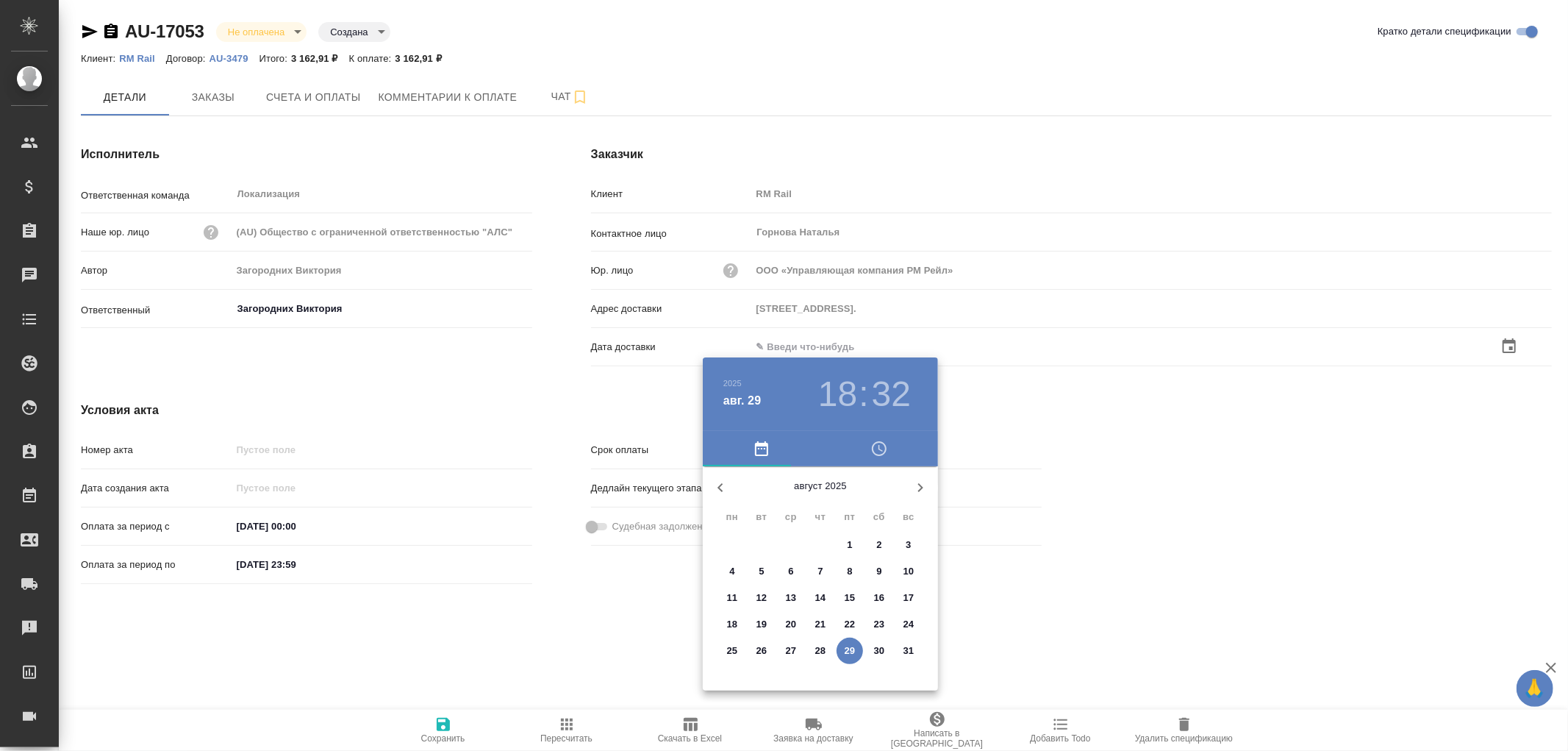
click at [850, 650] on p "29" at bounding box center [851, 651] width 11 height 15
type input "29.08.2025 18:32"
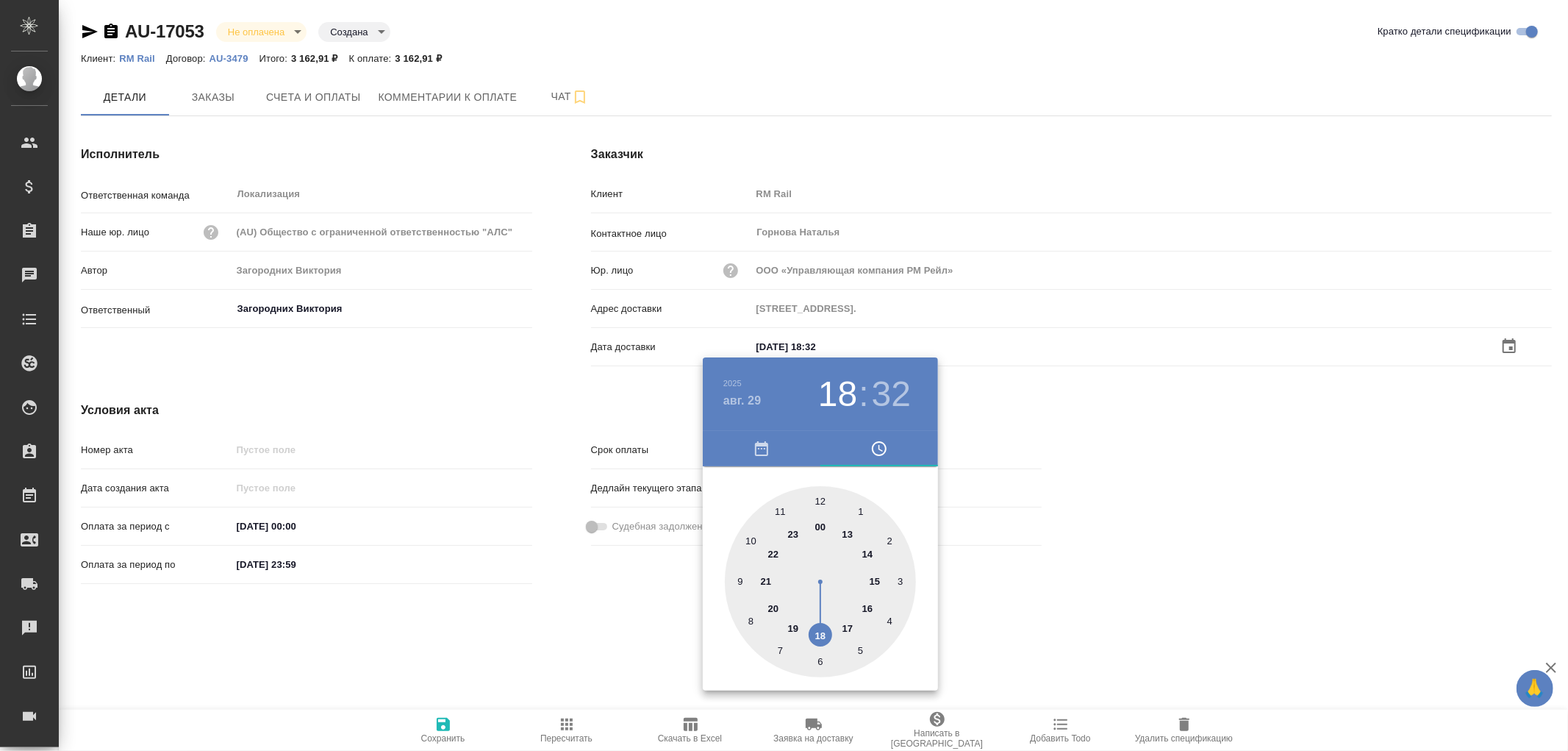
click at [443, 726] on div at bounding box center [784, 376] width 1568 height 751
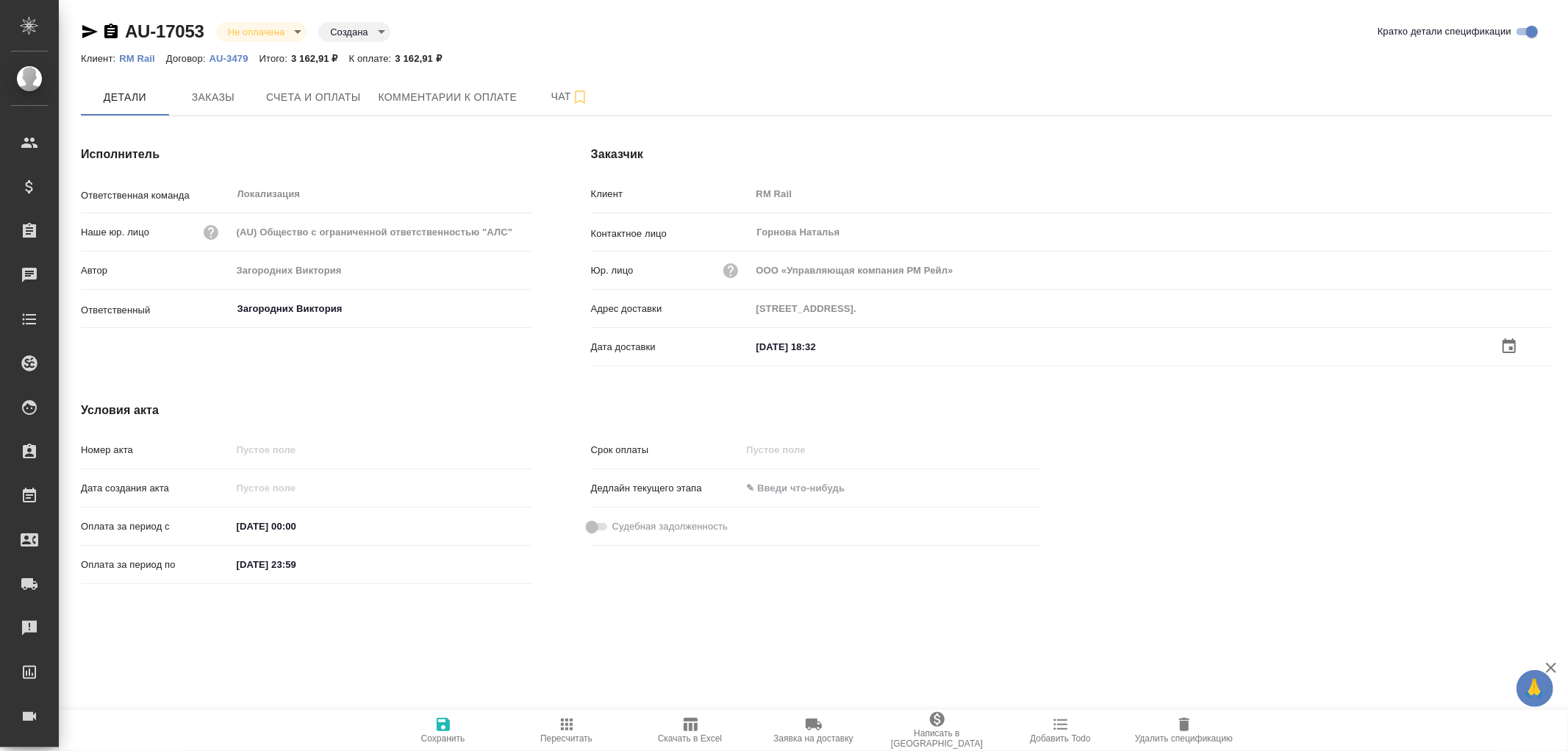
click at [443, 726] on icon "button" at bounding box center [444, 724] width 17 height 17
click at [219, 96] on span "Заказы" at bounding box center [213, 97] width 71 height 18
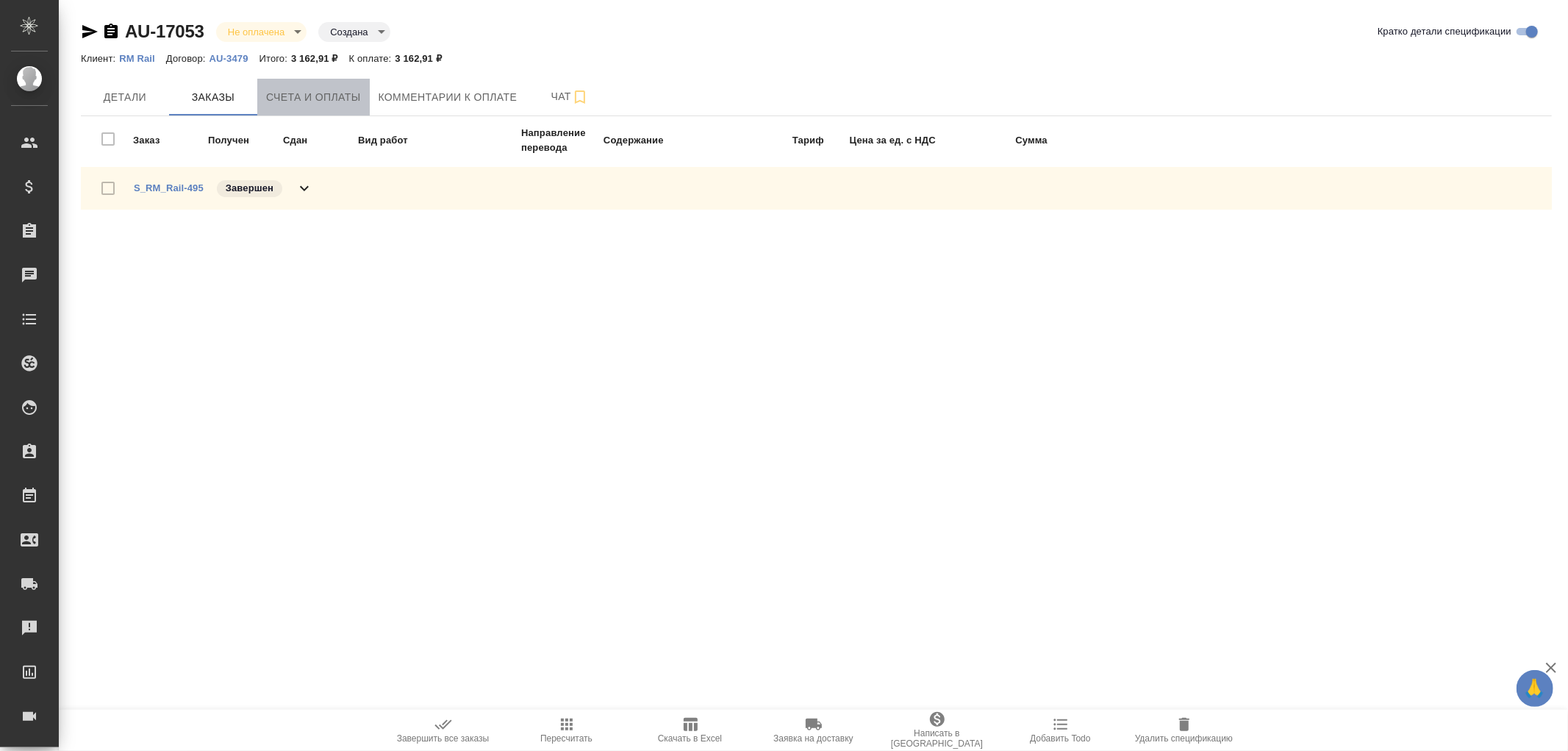
click at [297, 88] on span "Счета и оплаты" at bounding box center [313, 97] width 95 height 18
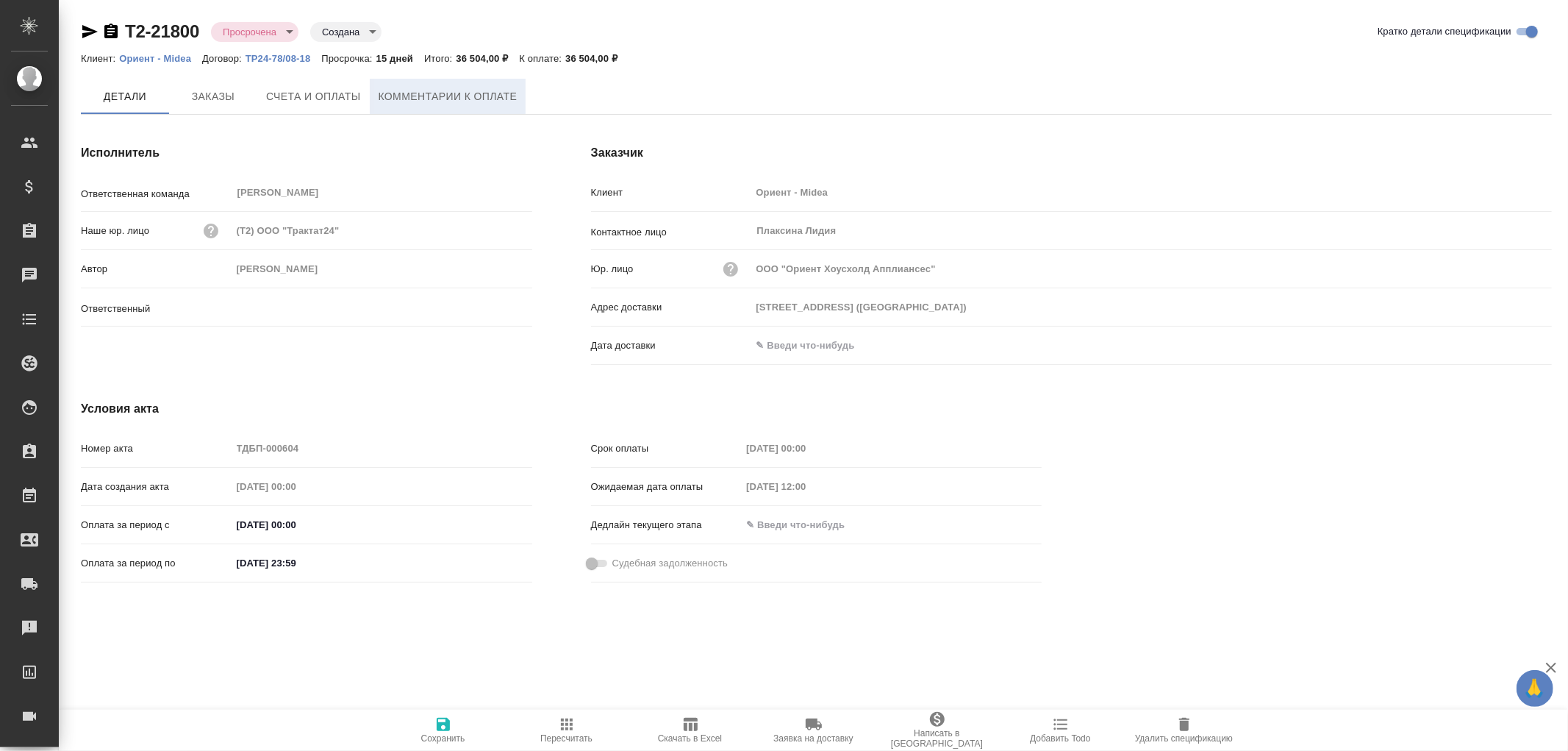
type input "[PERSON_NAME]"
click at [391, 94] on span "Комментарии к оплате" at bounding box center [448, 97] width 139 height 18
